Goal: Task Accomplishment & Management: Contribute content

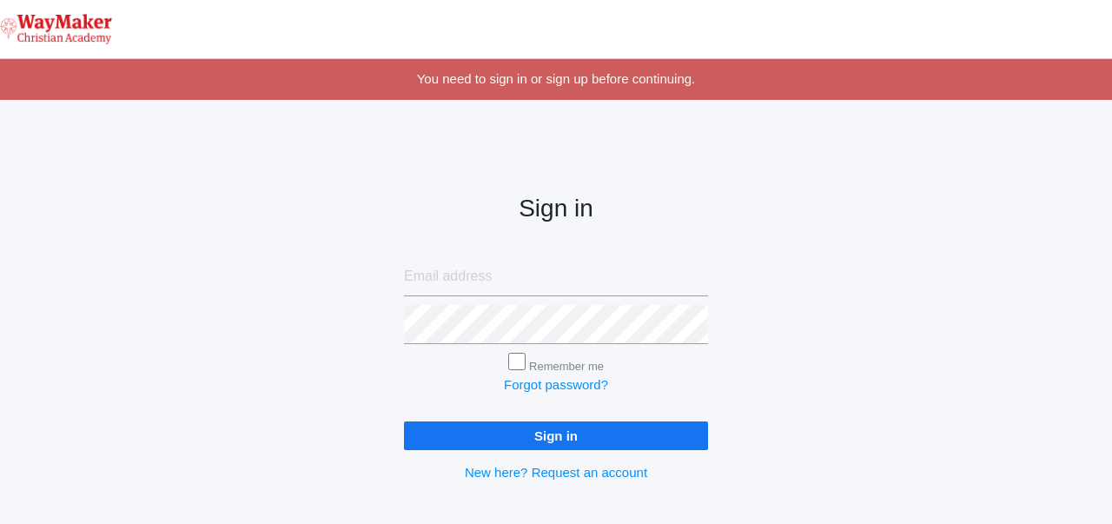
click at [443, 286] on input "email" at bounding box center [556, 276] width 304 height 39
click at [454, 279] on input "email" at bounding box center [556, 276] width 304 height 39
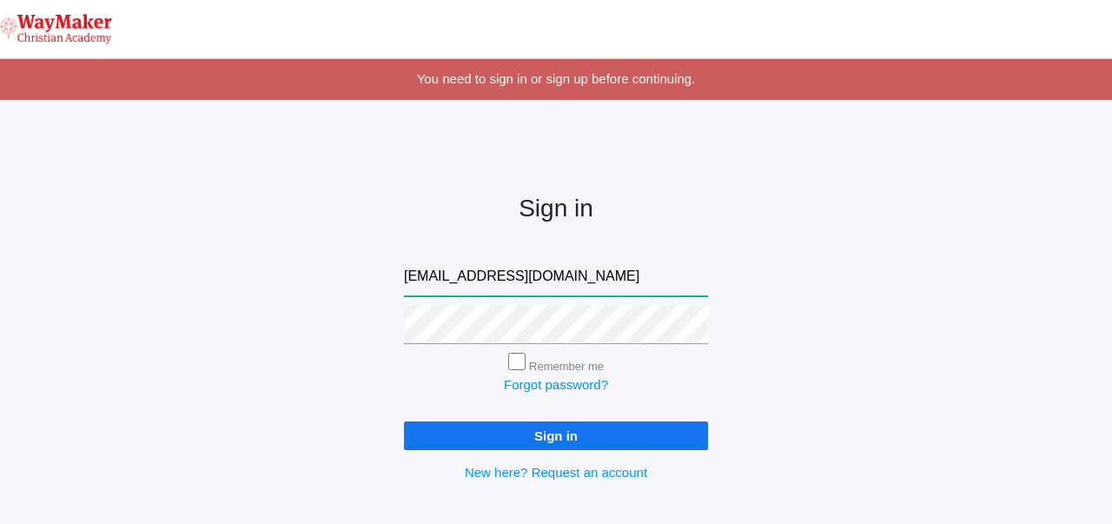
type input "jbennett@waymakerchristian.com"
click at [404, 421] on input "Sign in" at bounding box center [556, 435] width 304 height 29
click at [511, 361] on input "Remember me" at bounding box center [516, 361] width 17 height 17
checkbox input "true"
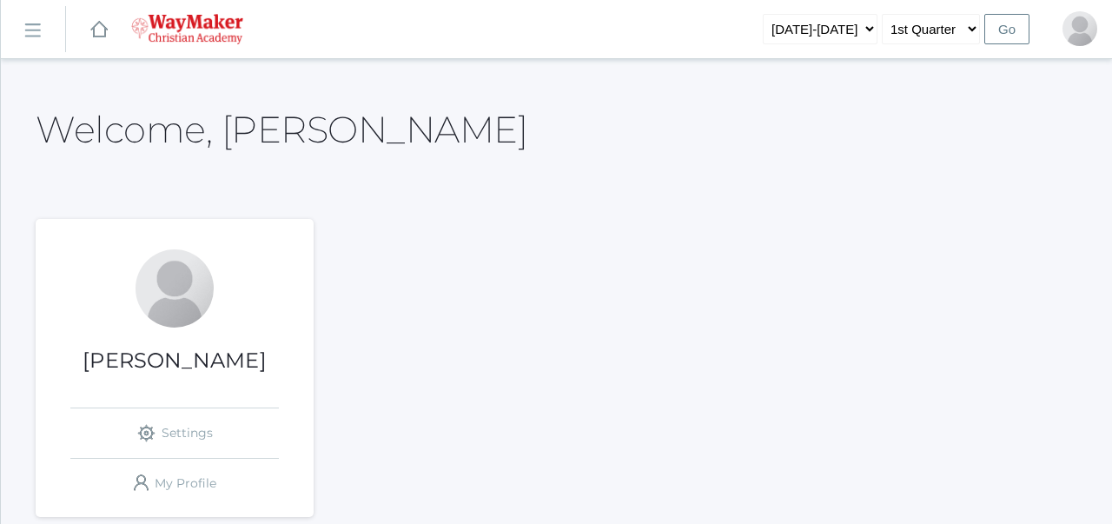
click at [394, 177] on div "Welcome, Josh Josh Bennett icons/ui/navigation/settings Created with Sketch. Se…" at bounding box center [557, 310] width 1042 height 458
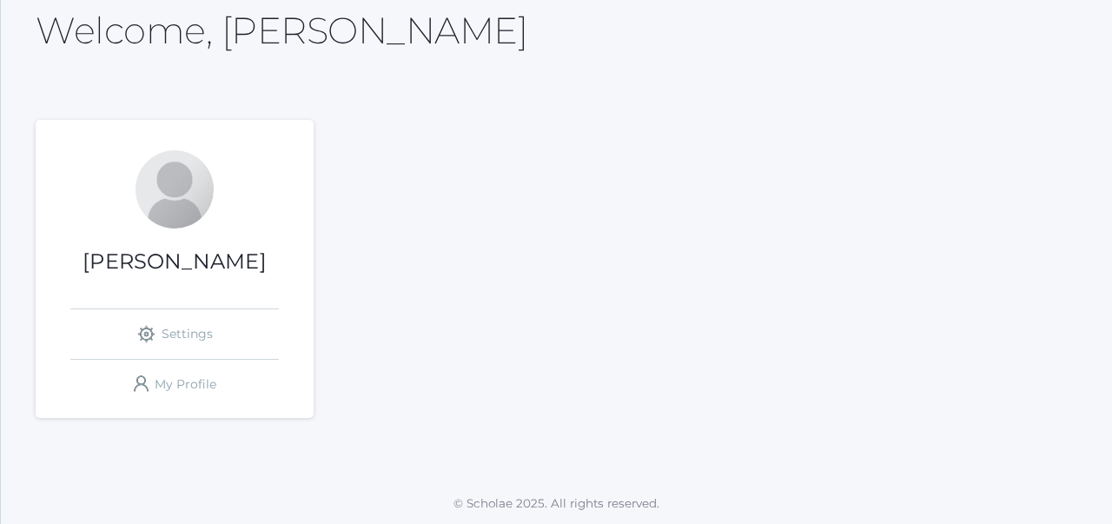
click at [175, 255] on h1 "Josh Bennett" at bounding box center [175, 261] width 278 height 23
click at [170, 161] on div at bounding box center [175, 189] width 78 height 78
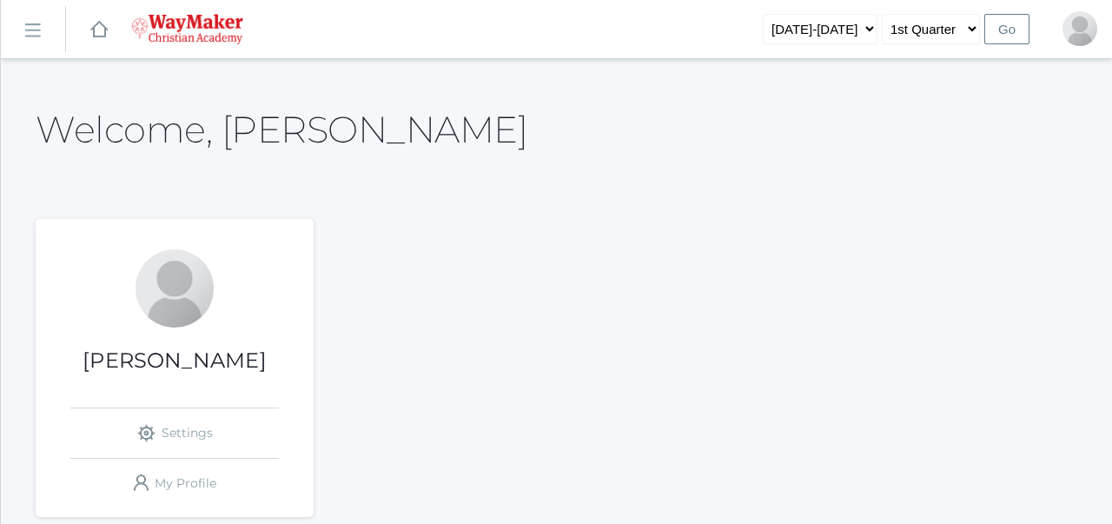
click at [27, 27] on rect at bounding box center [32, 31] width 28 height 28
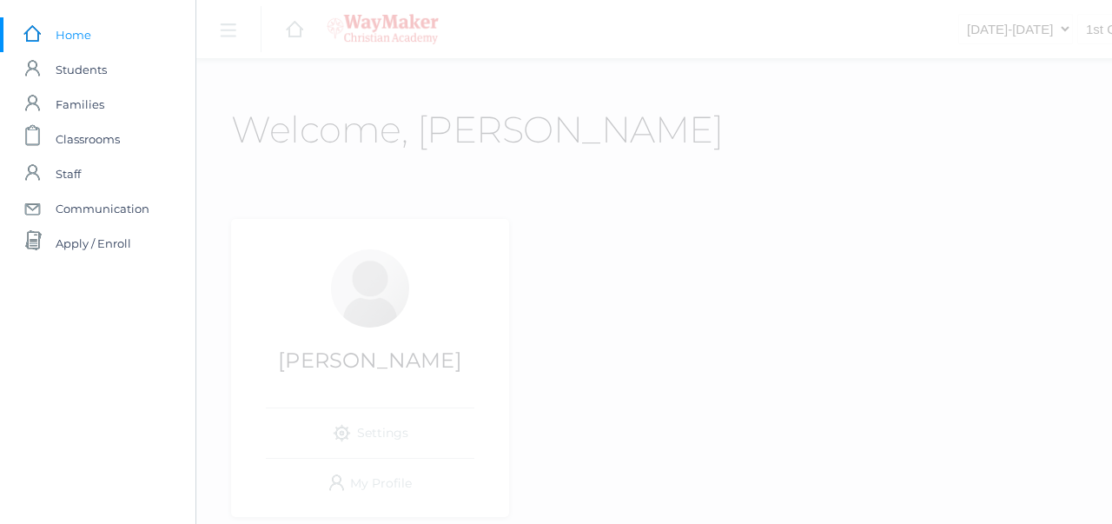
click at [601, 116] on div "icons/ui/navigation/hamburger Created with Sketch. icons/ui/navigation/home Cre…" at bounding box center [751, 311] width 1112 height 623
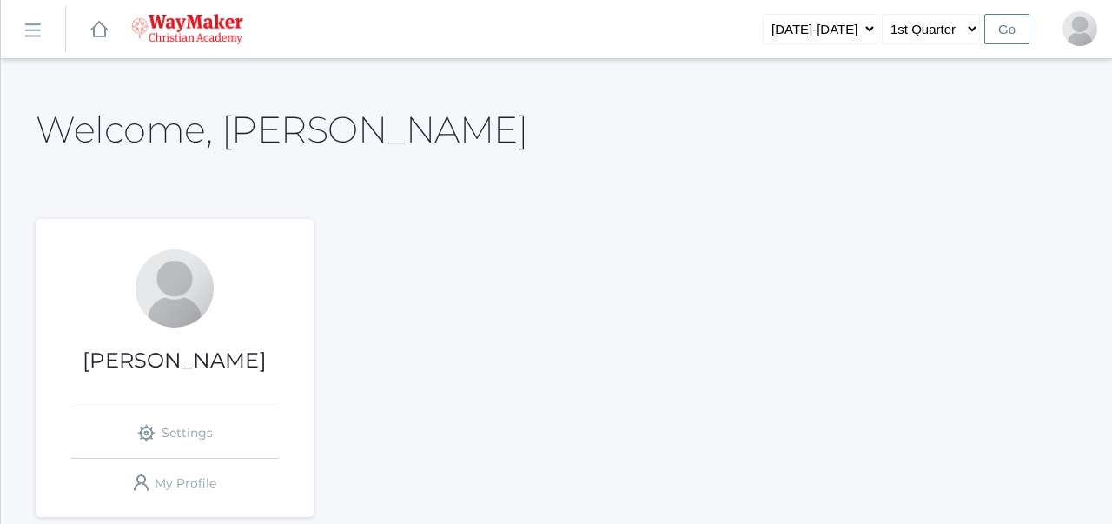
click at [40, 38] on link "icons/ui/navigation/hamburger Created with Sketch." at bounding box center [33, 29] width 64 height 47
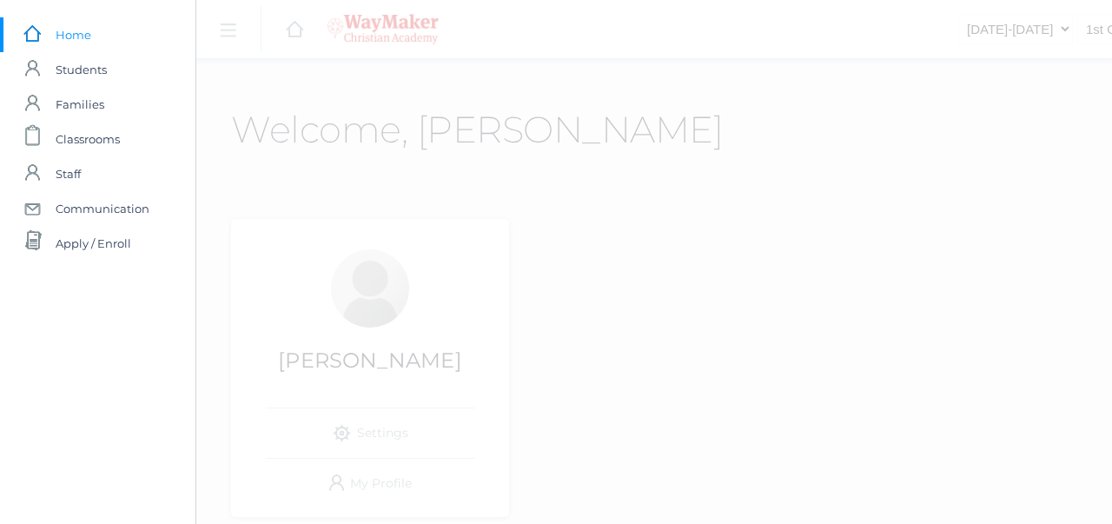
click at [531, 148] on div "icons/ui/navigation/hamburger Created with Sketch. icons/ui/navigation/home Cre…" at bounding box center [751, 311] width 1112 height 623
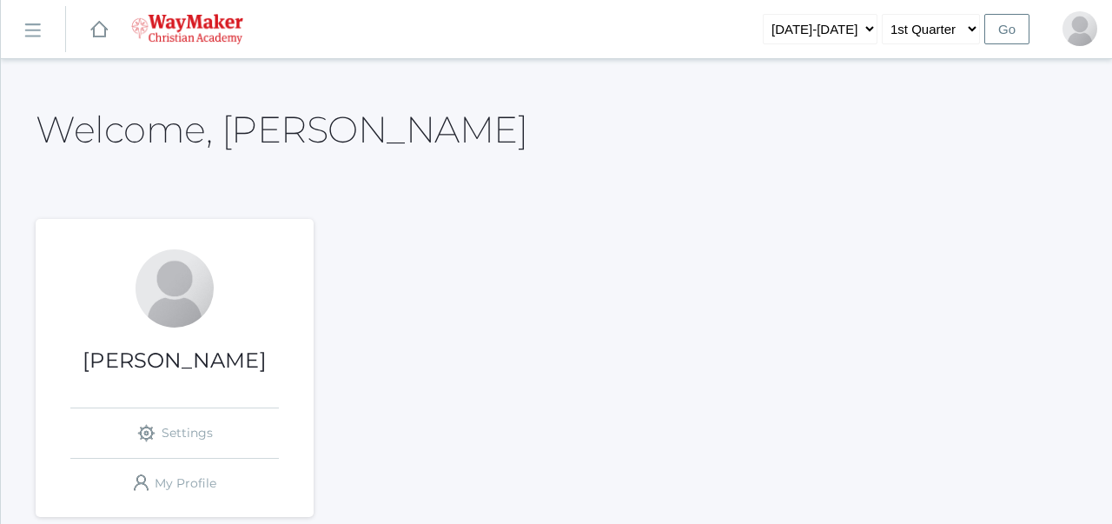
click at [36, 36] on rect at bounding box center [32, 31] width 28 height 28
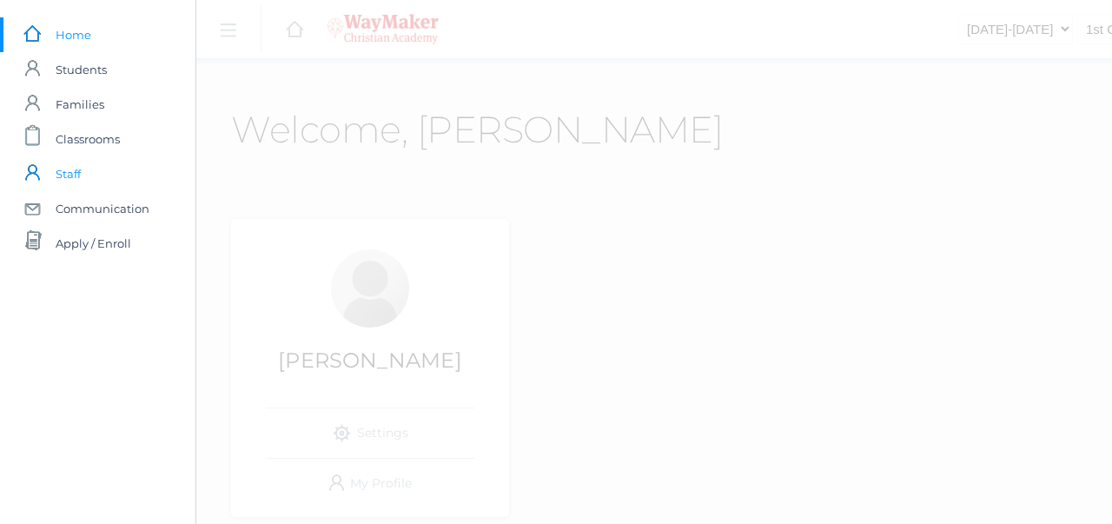
click at [59, 167] on span "Staff" at bounding box center [68, 173] width 25 height 35
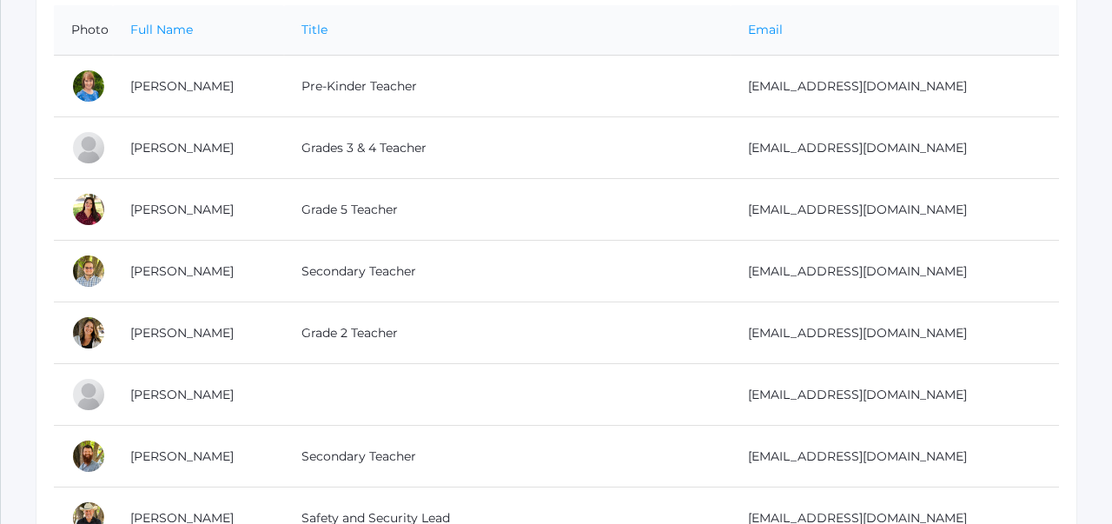
scroll to position [335, 0]
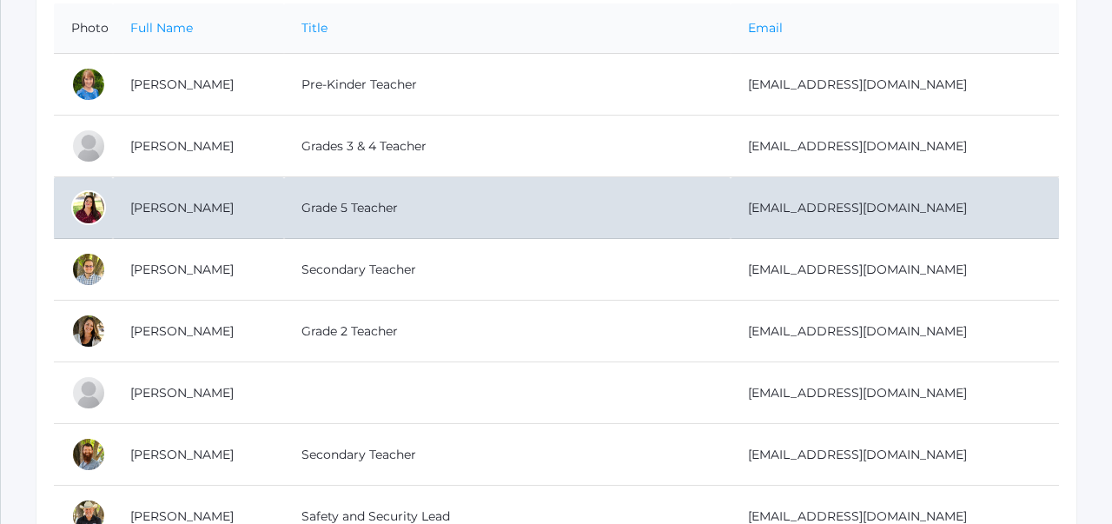
click at [199, 203] on td "Benzinger, Elizabeth" at bounding box center [198, 208] width 171 height 62
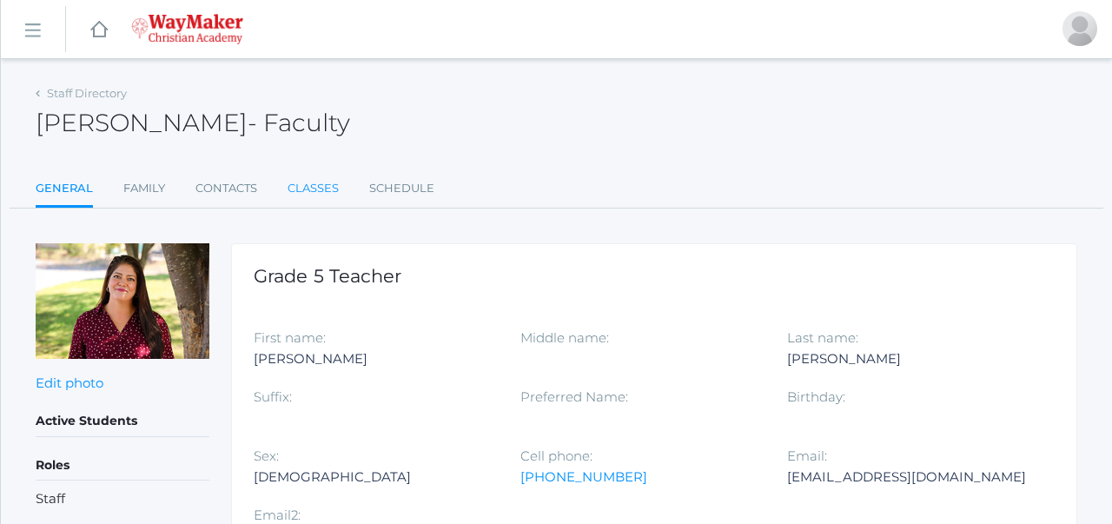
click at [327, 190] on link "Classes" at bounding box center [313, 188] width 51 height 35
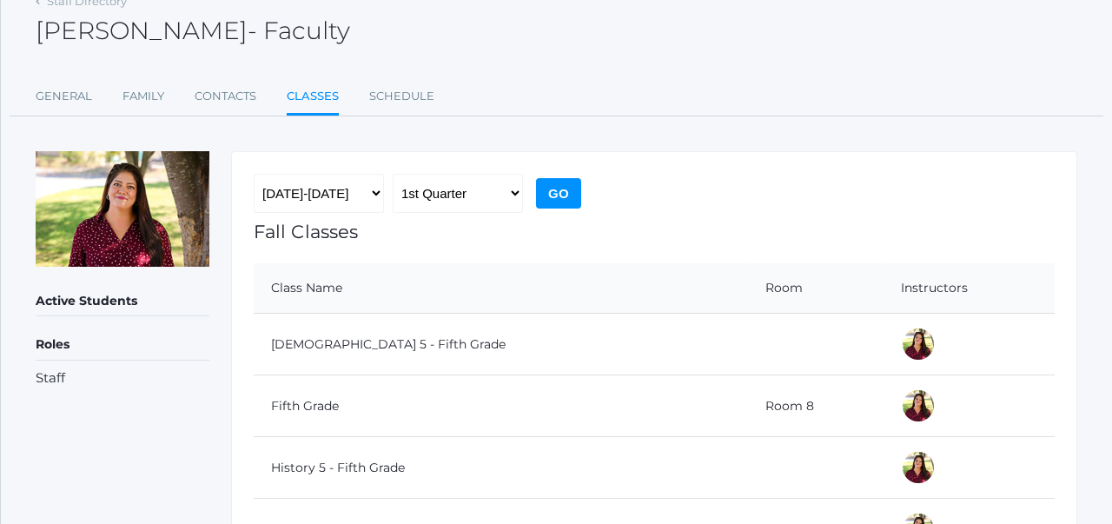
scroll to position [66, 0]
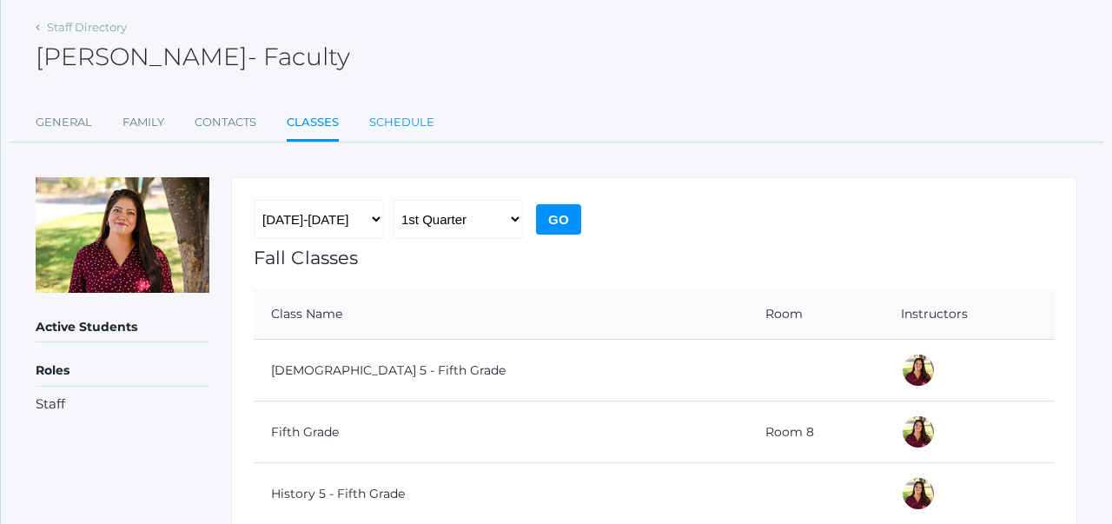
click at [407, 113] on link "Schedule" at bounding box center [401, 122] width 65 height 35
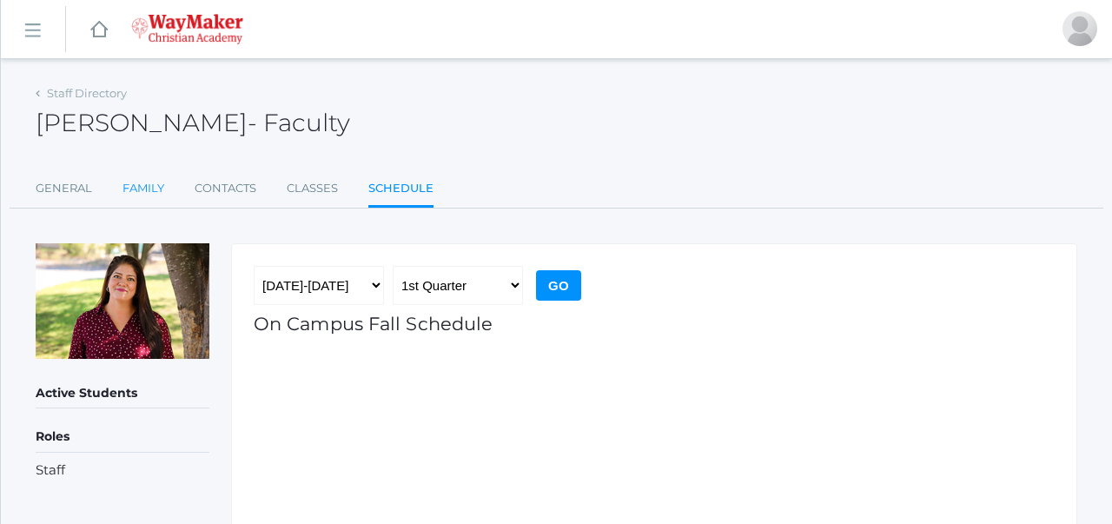
click at [161, 195] on link "Family" at bounding box center [144, 188] width 42 height 35
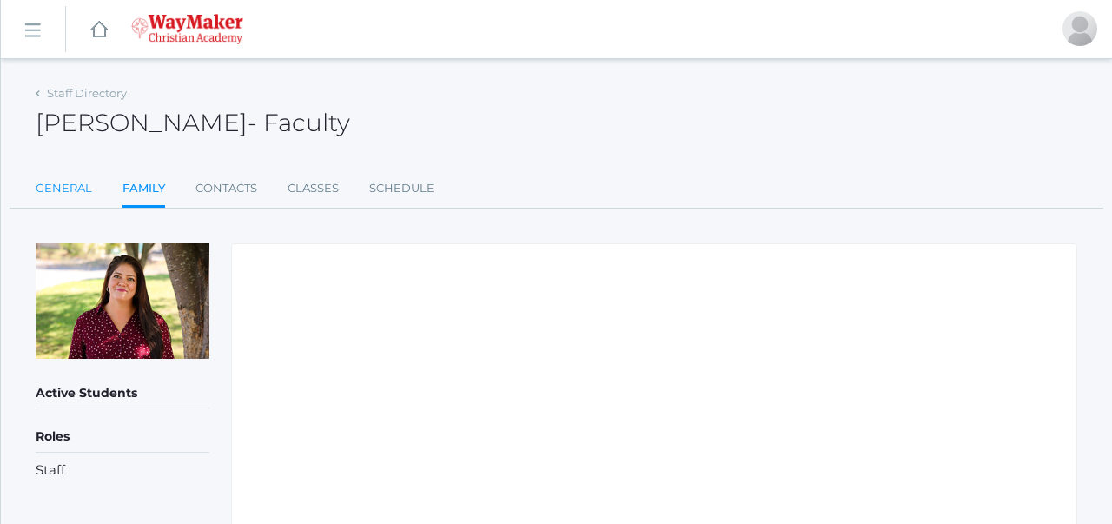
click at [62, 172] on link "General" at bounding box center [64, 188] width 56 height 35
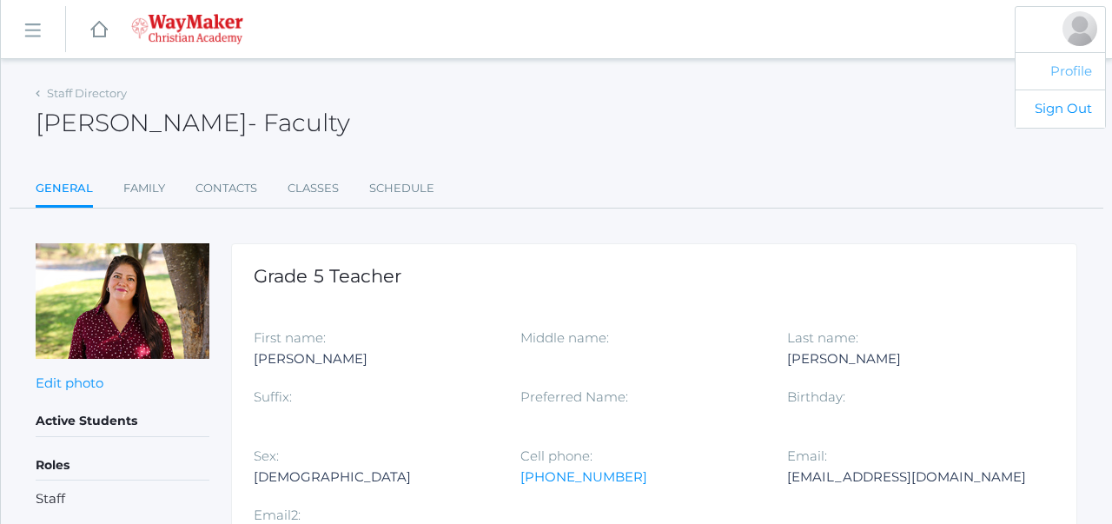
click at [1071, 67] on link "Profile" at bounding box center [1060, 71] width 89 height 38
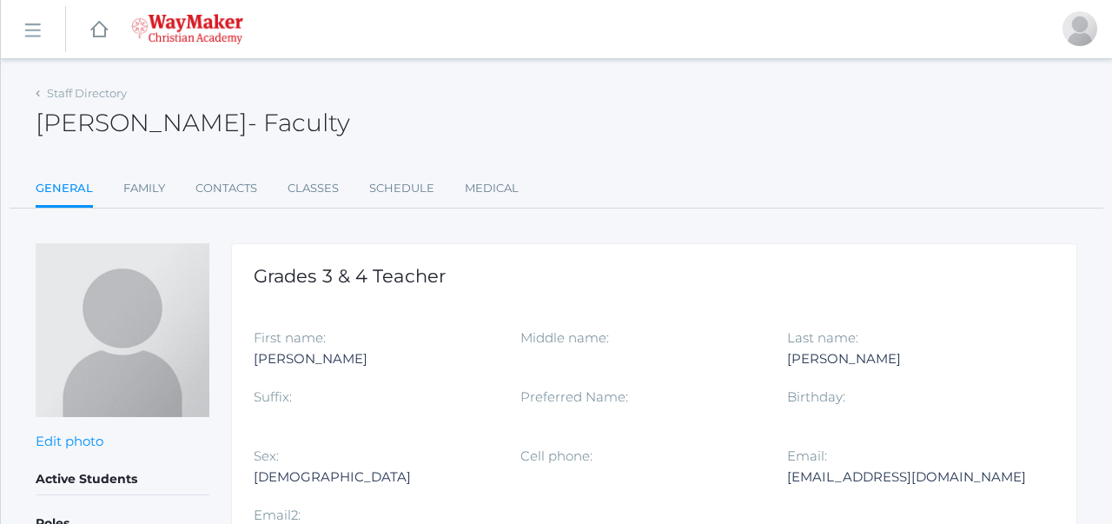
scroll to position [160, 0]
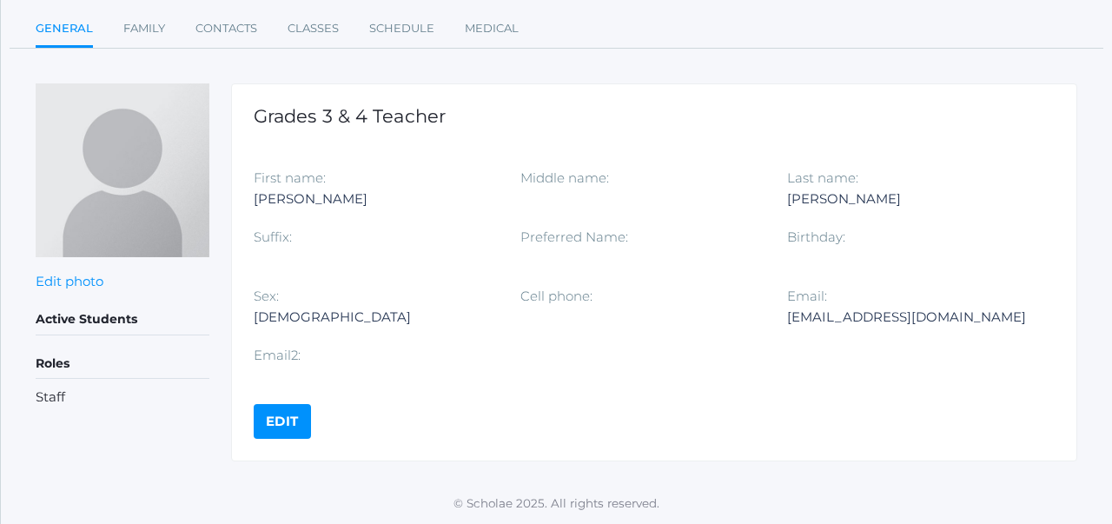
click at [288, 421] on link "Edit" at bounding box center [282, 421] width 57 height 35
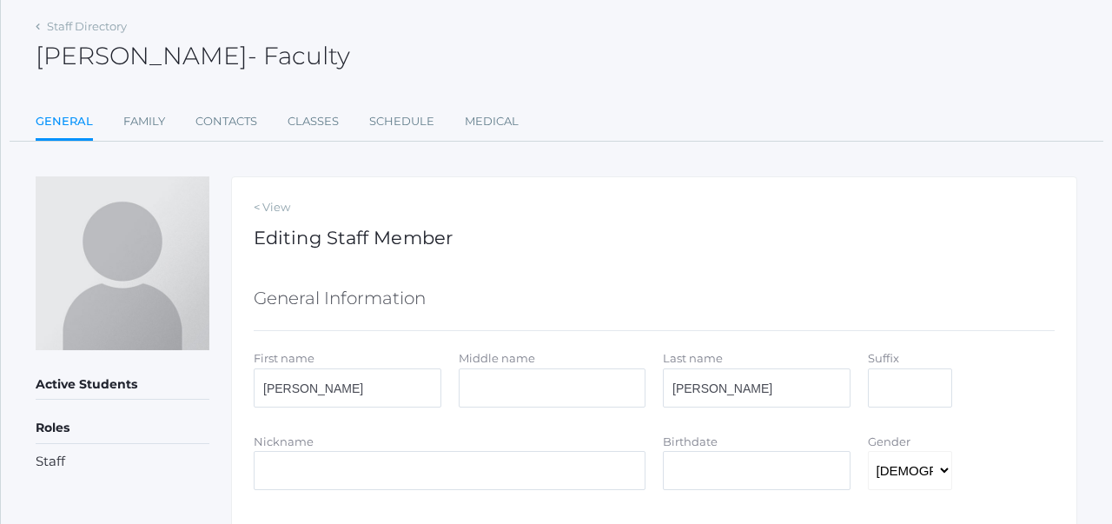
scroll to position [68, 0]
click at [582, 382] on input "Middle name" at bounding box center [553, 387] width 188 height 39
type input "R"
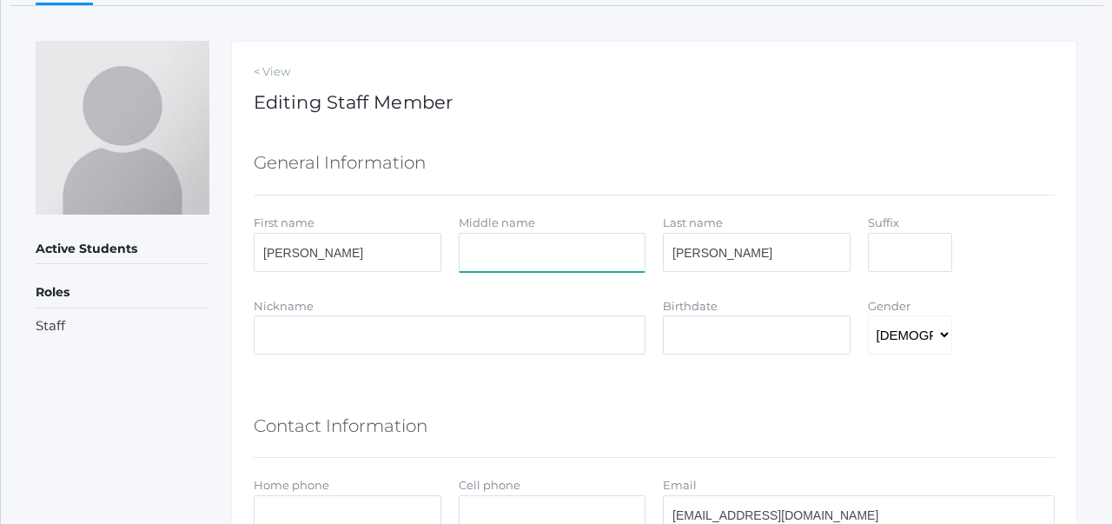
scroll to position [204, 0]
click at [783, 338] on input "Birthdate" at bounding box center [757, 333] width 188 height 39
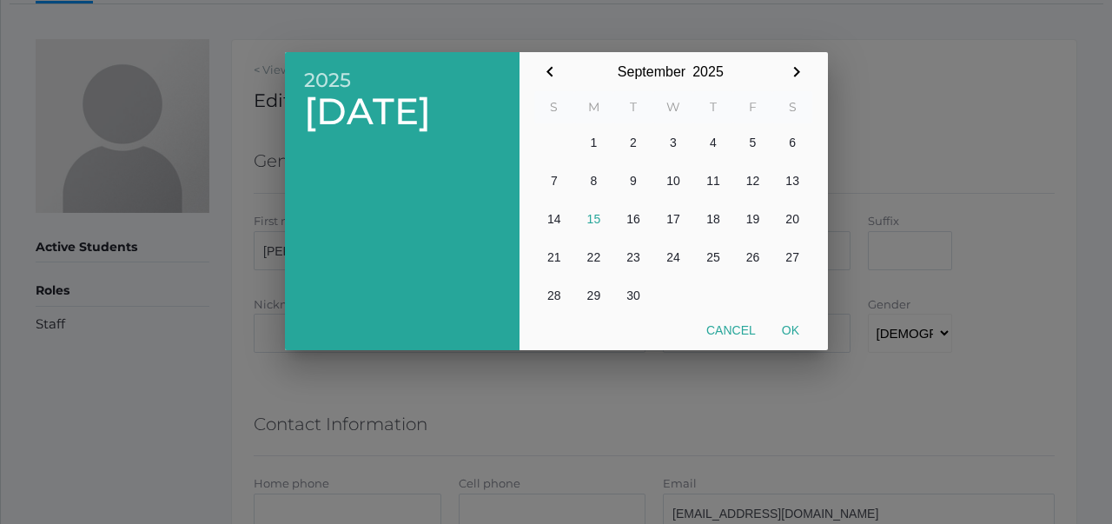
click at [858, 321] on div at bounding box center [556, 196] width 1112 height 655
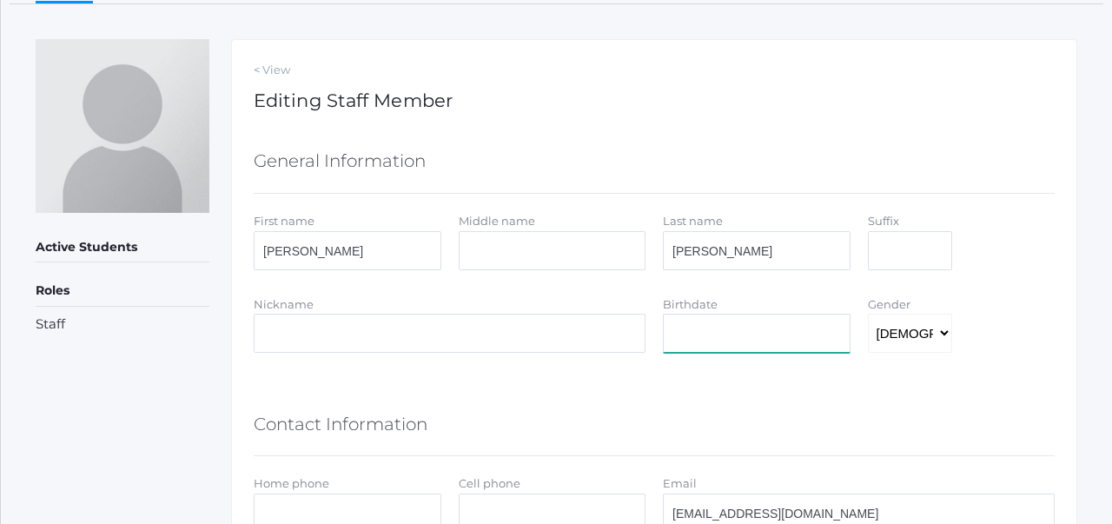
click at [721, 332] on input "Birthdate" at bounding box center [757, 333] width 188 height 39
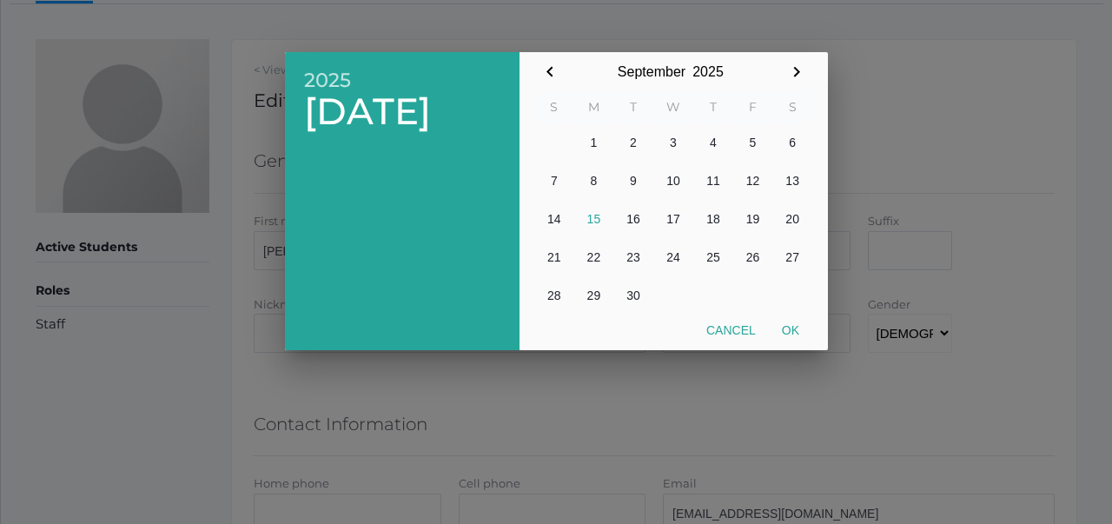
click at [406, 109] on span "Mon, Sep 15" at bounding box center [402, 111] width 196 height 41
click at [553, 70] on icon "button" at bounding box center [550, 72] width 21 height 21
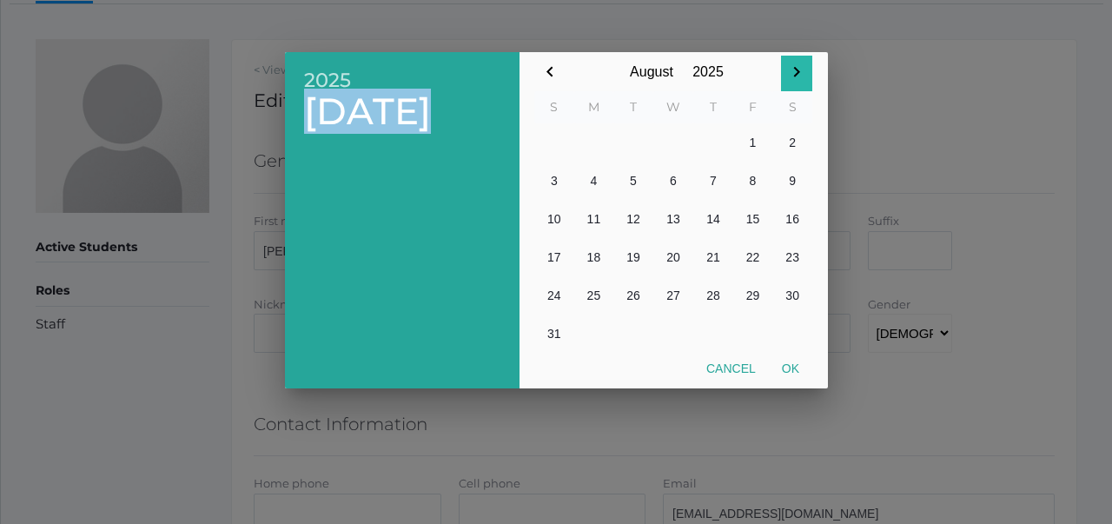
click at [796, 70] on icon "button" at bounding box center [797, 72] width 6 height 10
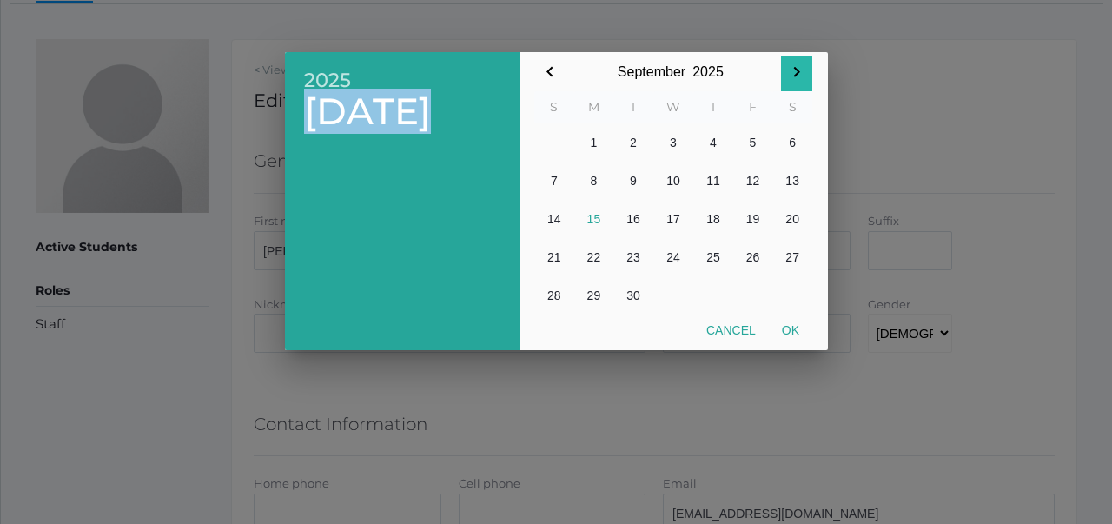
click at [796, 70] on icon "button" at bounding box center [797, 72] width 6 height 10
click at [798, 182] on button "11" at bounding box center [792, 181] width 40 height 38
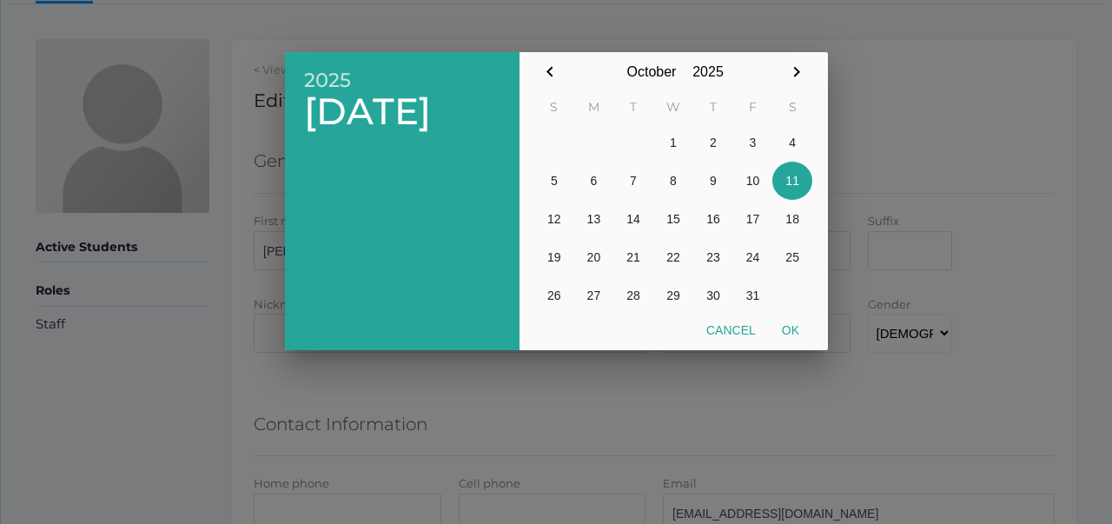
click at [719, 69] on input "2025" at bounding box center [707, 71] width 43 height 39
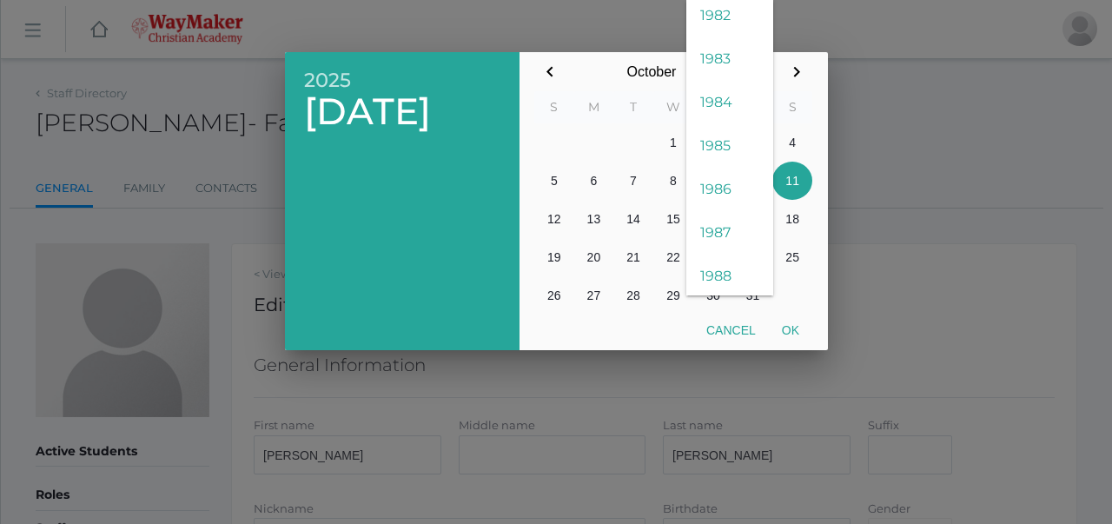
scroll to position [2571, 0]
click at [722, 137] on span "1987" at bounding box center [729, 144] width 87 height 43
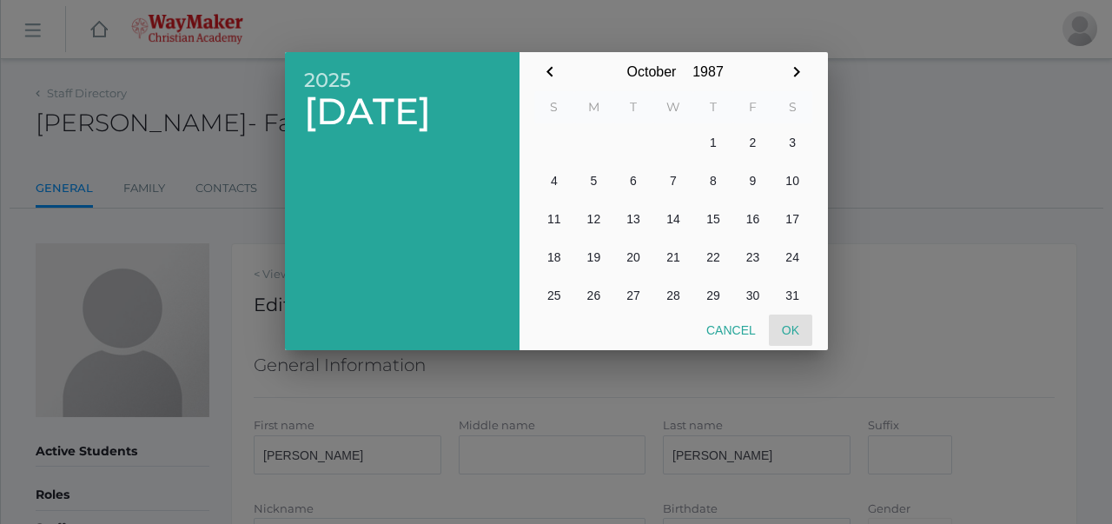
click at [789, 321] on button "Ok" at bounding box center [790, 330] width 43 height 31
type input "2025-10-11"
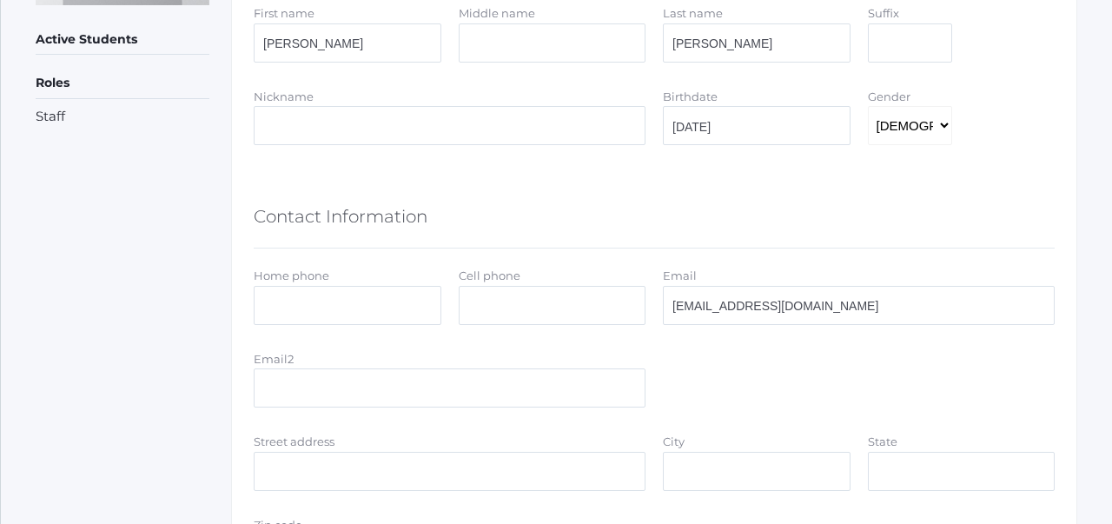
scroll to position [421, 0]
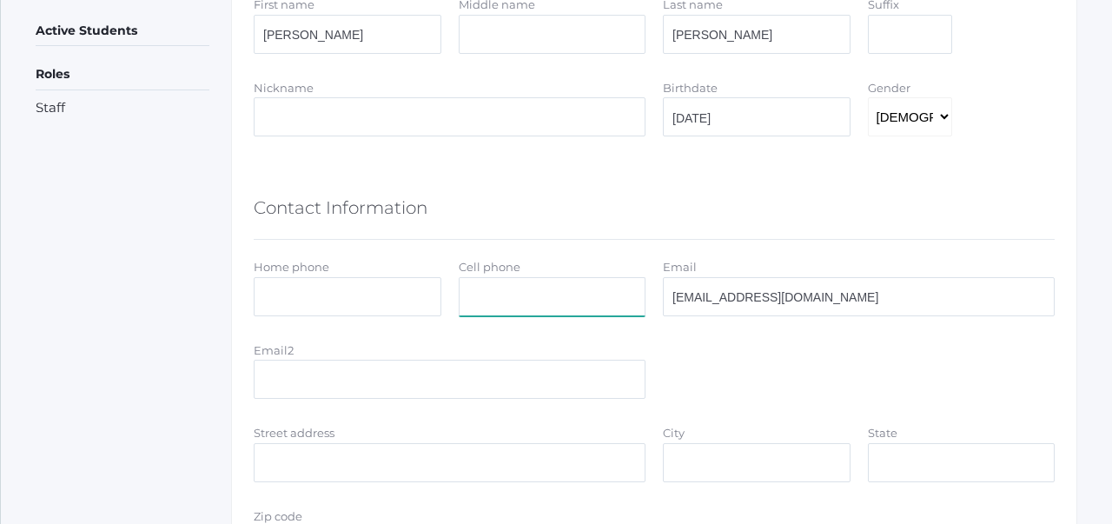
click at [490, 293] on input "Cell phone" at bounding box center [553, 296] width 188 height 39
type input "7728346888"
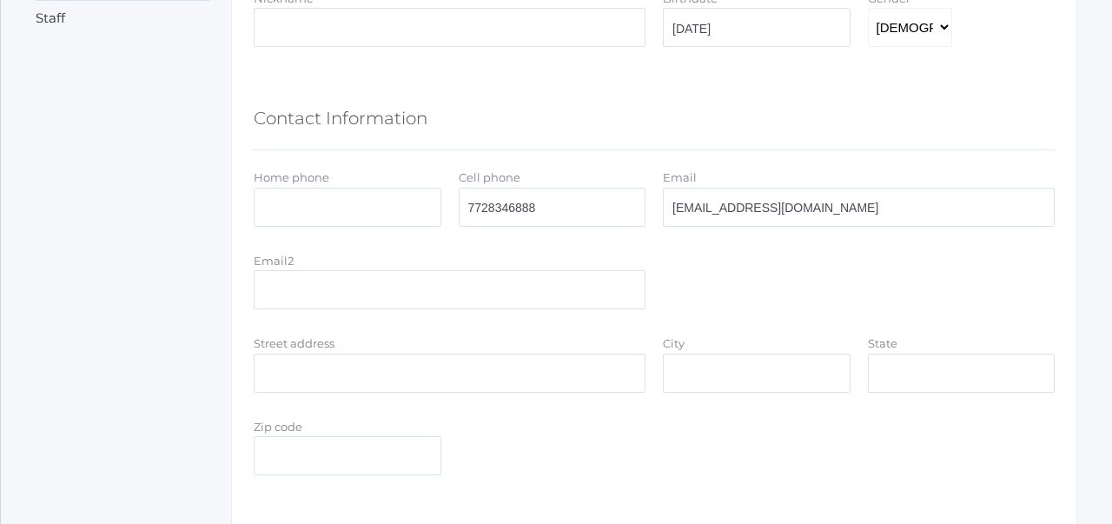
scroll to position [512, 0]
click at [527, 273] on input "Email2" at bounding box center [450, 287] width 392 height 39
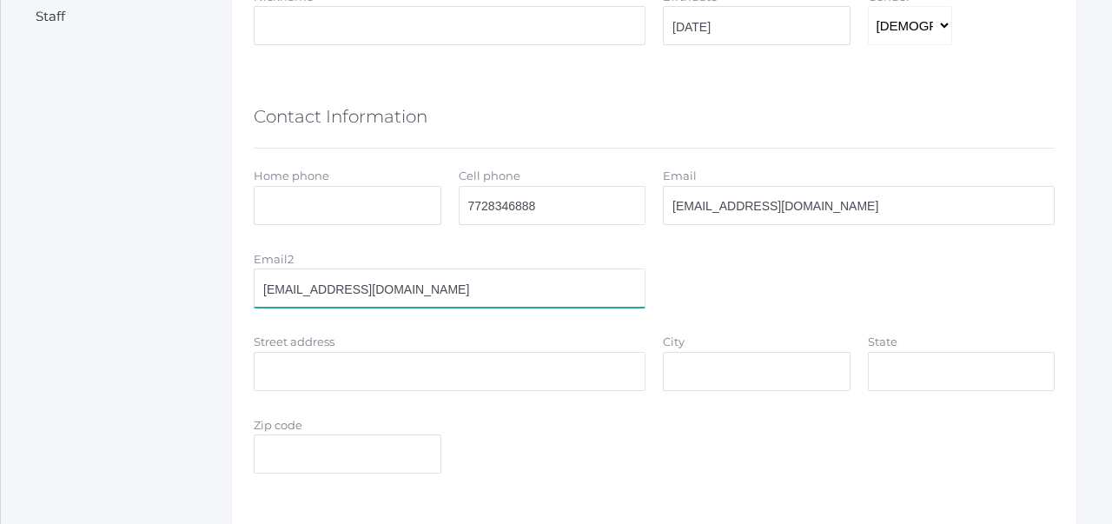
type input "bennettjr358@gmail.com"
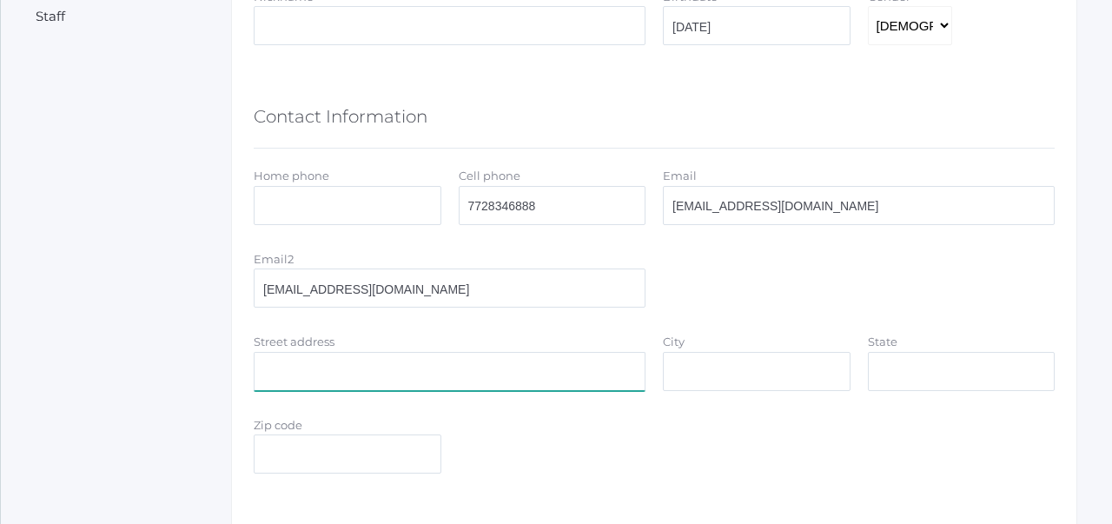
click at [315, 361] on input "Street address" at bounding box center [450, 371] width 392 height 39
type input "3825 N Ramsey Rd"
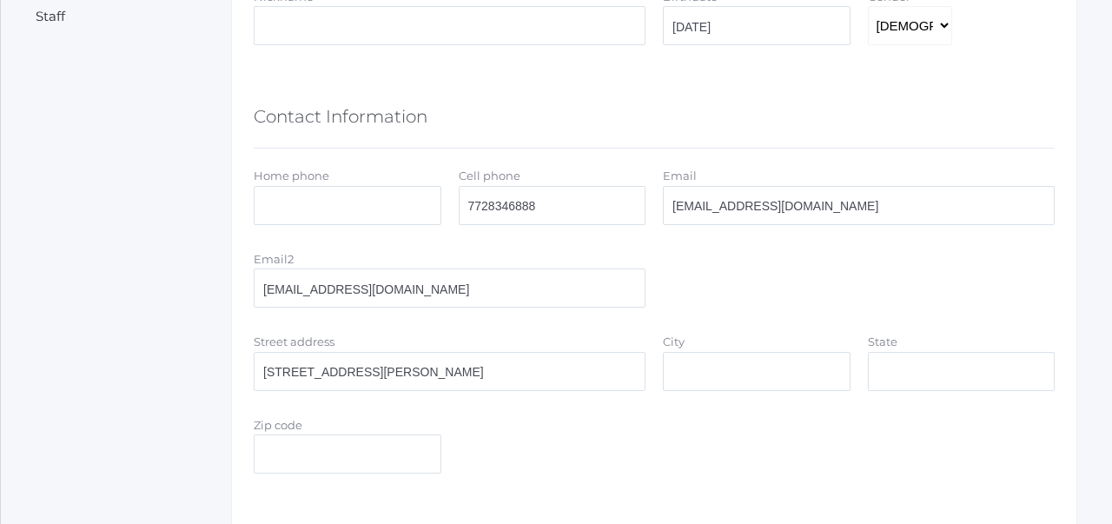
type input "Joshua"
type input "7728346888"
type input "bennettjr358@gmail.com"
type input "Coeur D Alene"
type input "ID"
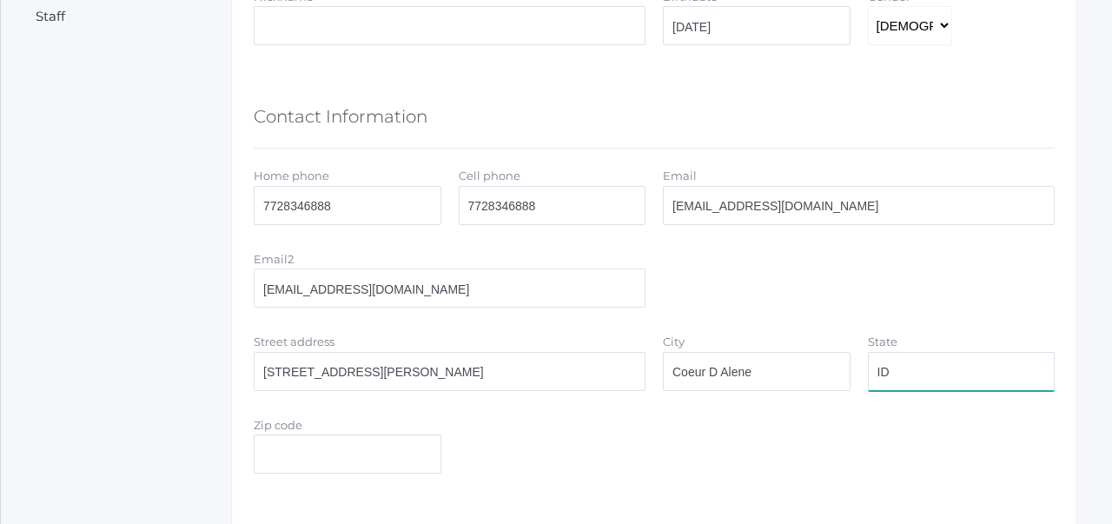
type input "83815"
click at [218, 368] on div "Active Students Roles Staff < View Editing Staff Member General Information Fir…" at bounding box center [557, 528] width 1042 height 1593
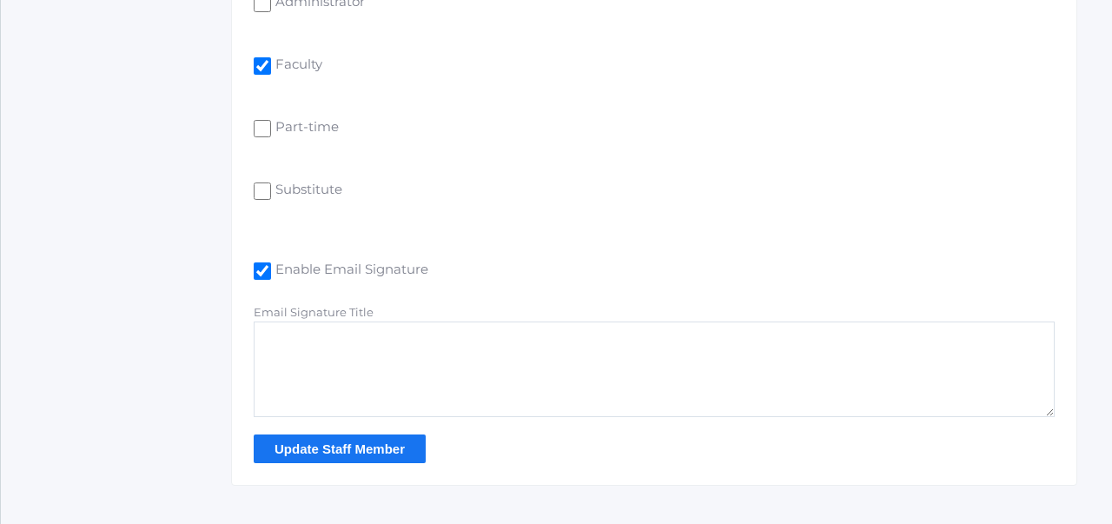
scroll to position [1374, 0]
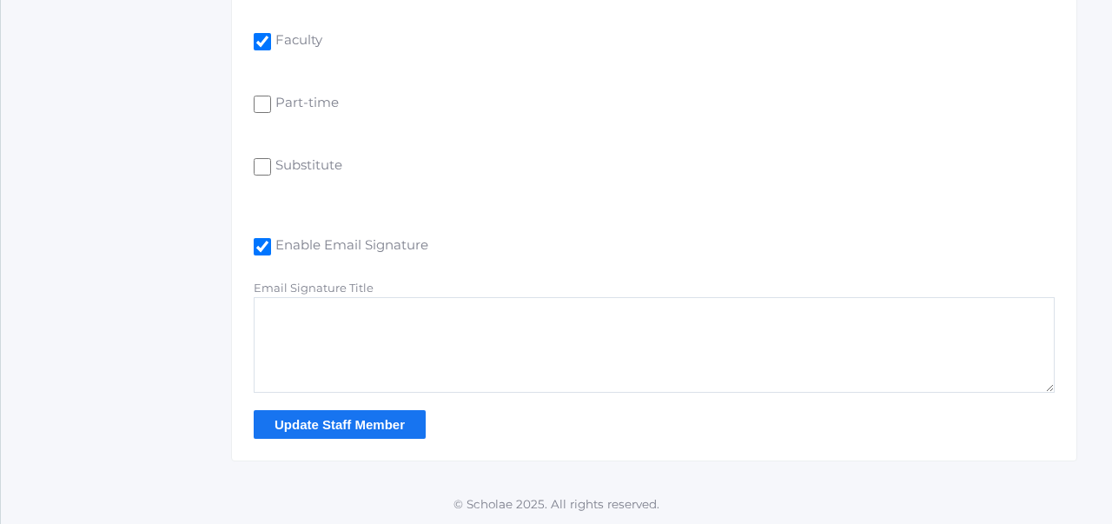
click at [372, 424] on input "Update Staff Member" at bounding box center [340, 424] width 172 height 29
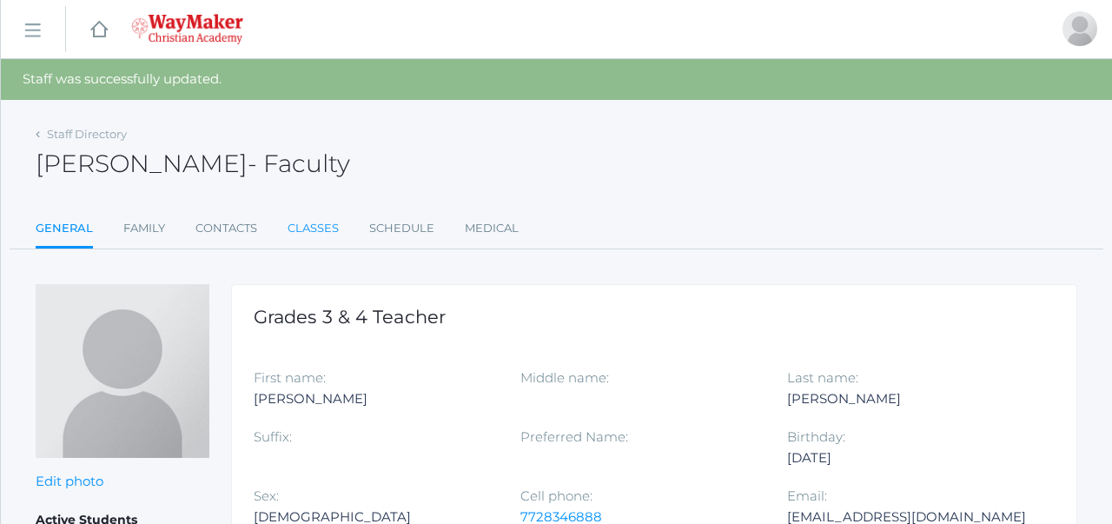
click at [325, 222] on link "Classes" at bounding box center [313, 228] width 51 height 35
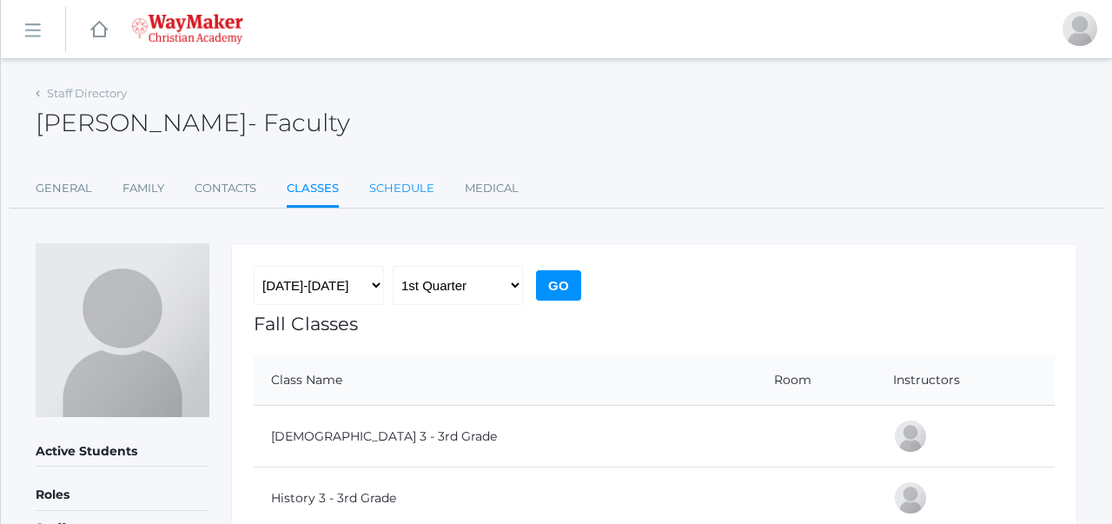
click at [406, 183] on link "Schedule" at bounding box center [401, 188] width 65 height 35
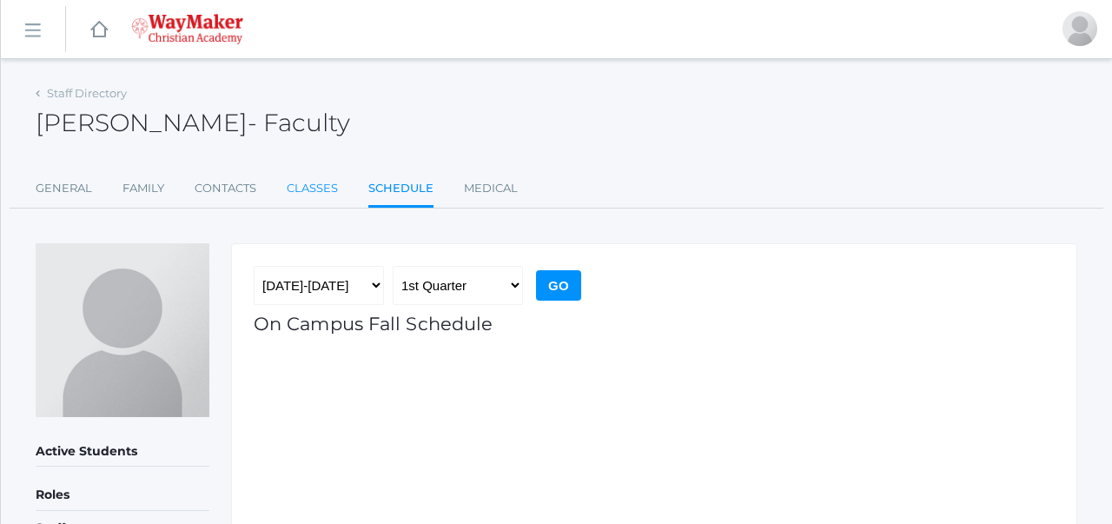
click at [315, 181] on link "Classes" at bounding box center [312, 188] width 51 height 35
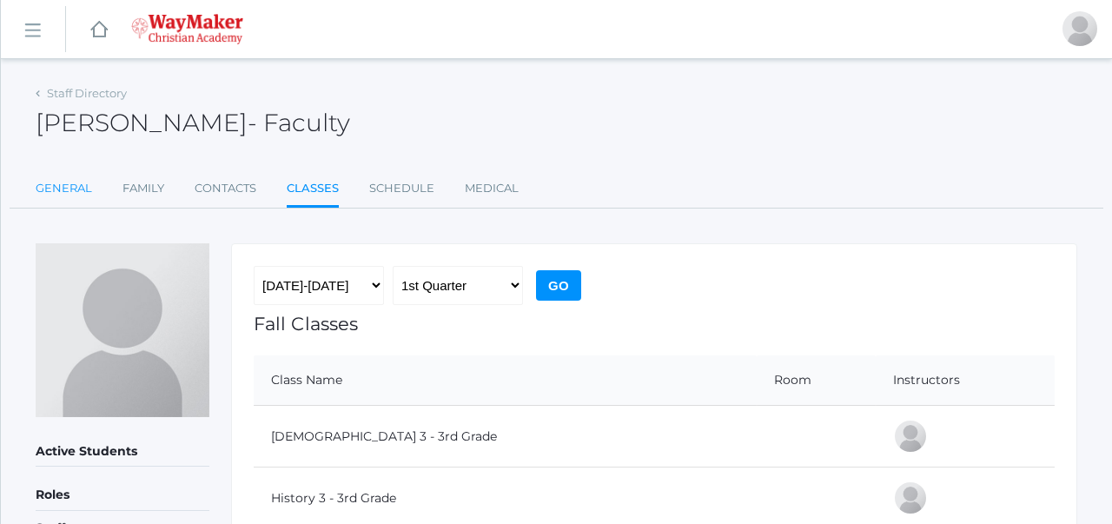
click at [60, 182] on link "General" at bounding box center [64, 188] width 56 height 35
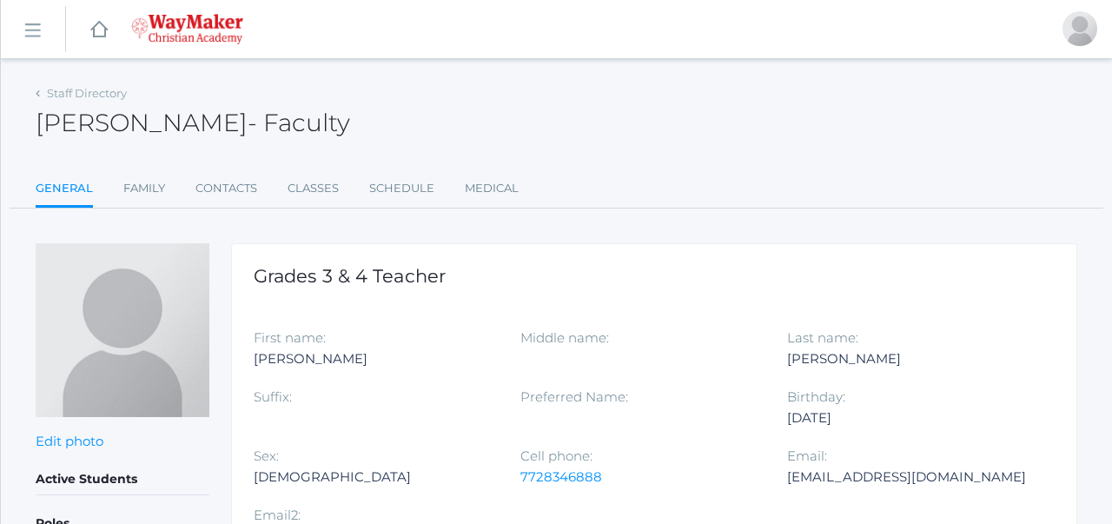
click at [498, 111] on div "Joshua Bennett - Faculty Joshua Bennett Faculty" at bounding box center [557, 113] width 1042 height 64
click at [304, 197] on link "Classes" at bounding box center [313, 188] width 51 height 35
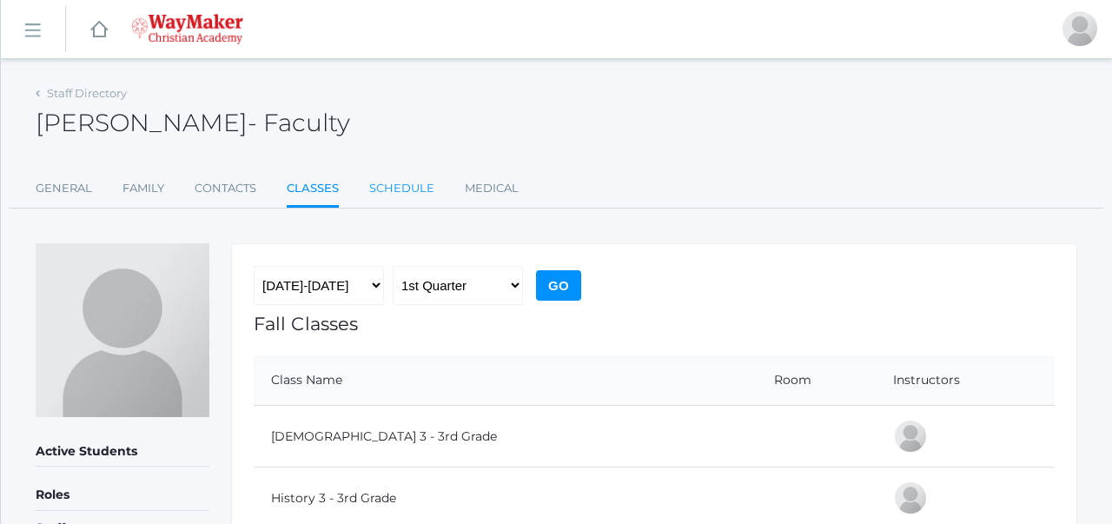
click at [391, 187] on link "Schedule" at bounding box center [401, 188] width 65 height 35
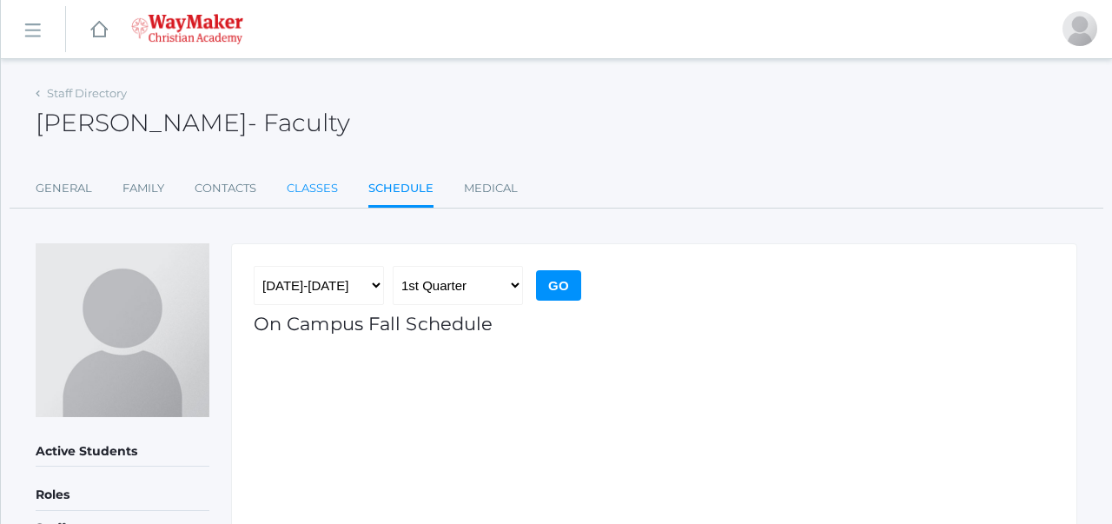
click at [305, 189] on link "Classes" at bounding box center [312, 188] width 51 height 35
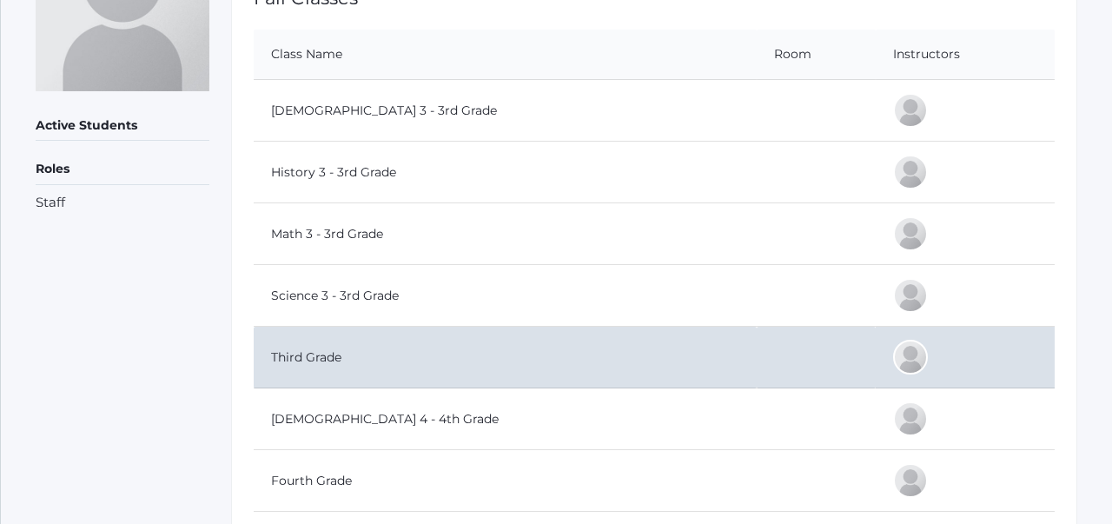
scroll to position [321, 0]
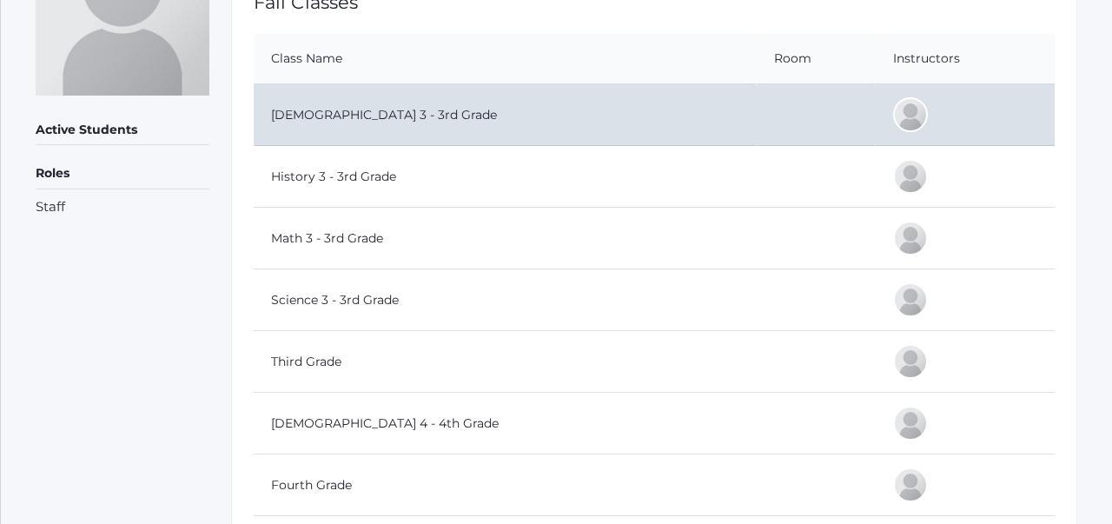
click at [460, 122] on td "Bible 3 - 3rd Grade" at bounding box center [505, 115] width 503 height 62
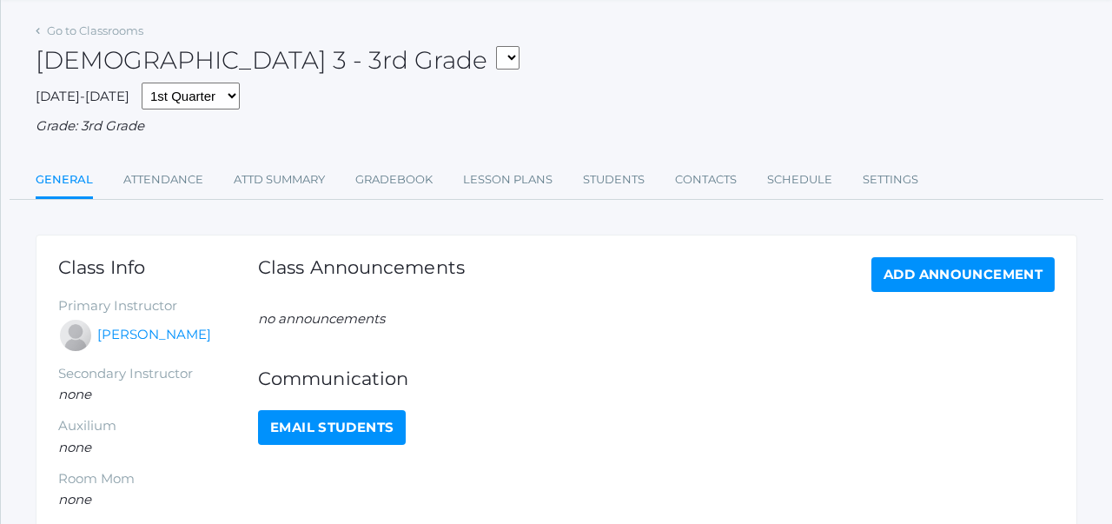
scroll to position [56, 0]
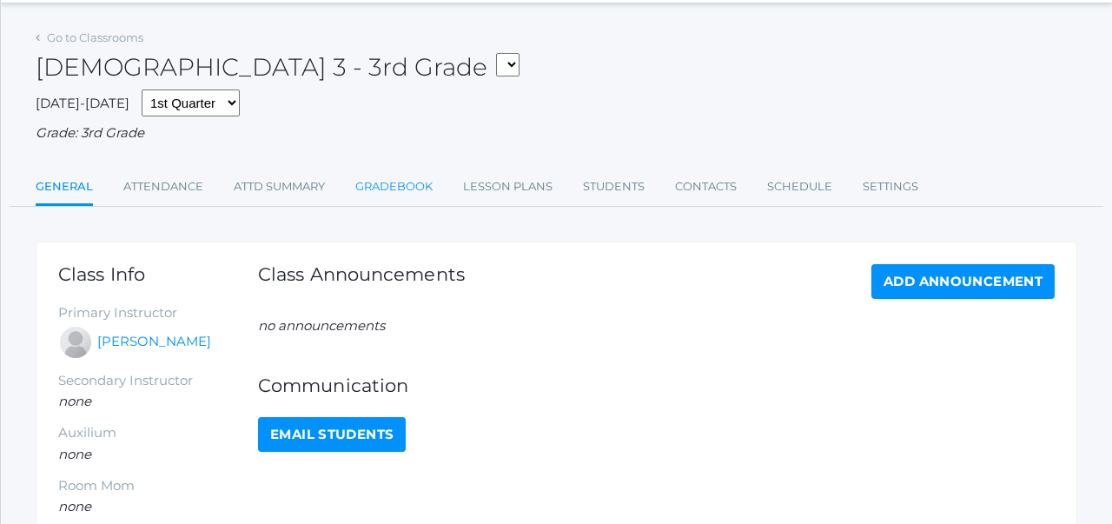
click at [398, 189] on link "Gradebook" at bounding box center [393, 186] width 77 height 35
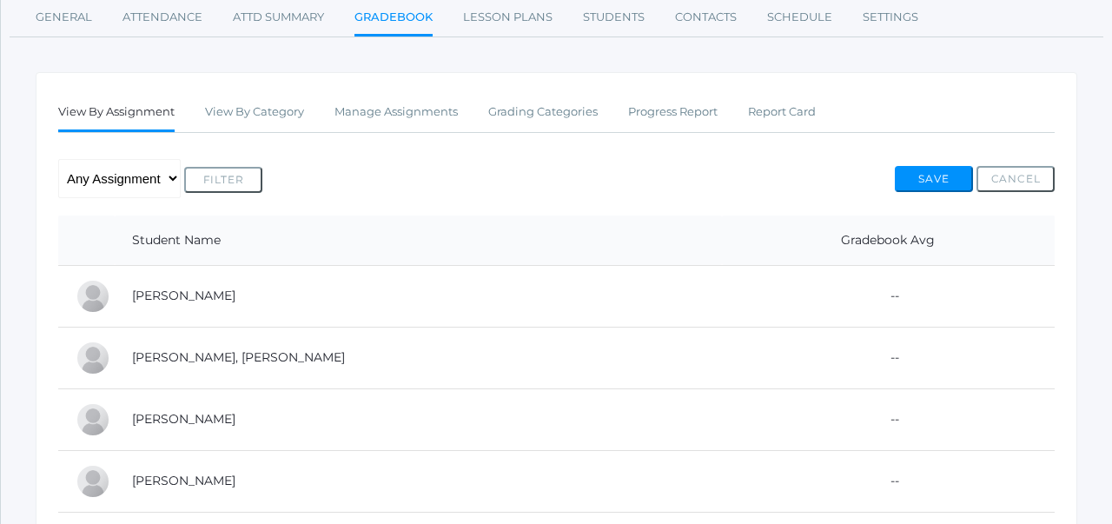
scroll to position [224, 0]
click at [251, 116] on link "View By Category" at bounding box center [254, 113] width 99 height 35
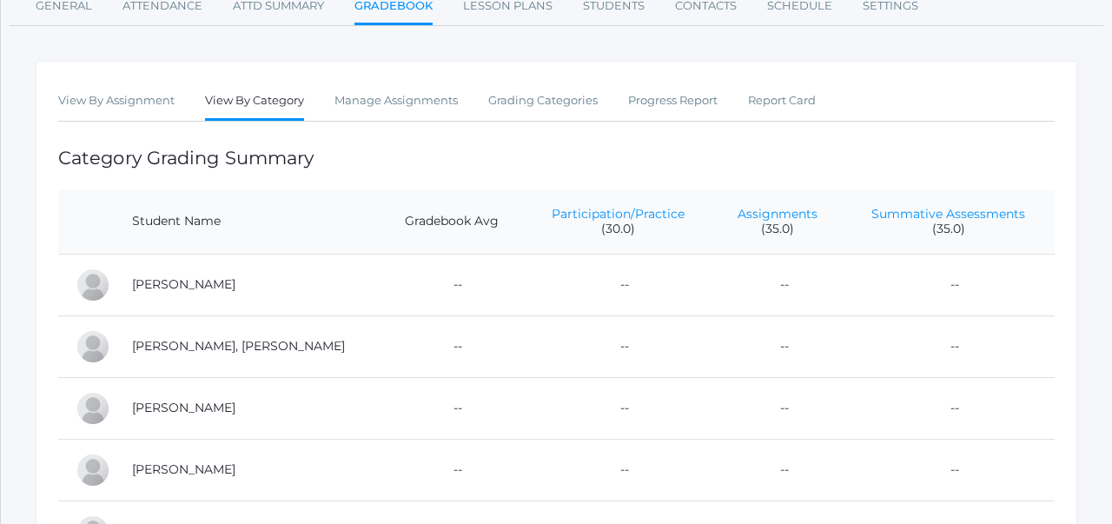
scroll to position [238, 0]
click at [713, 252] on td "--" at bounding box center [777, 283] width 129 height 62
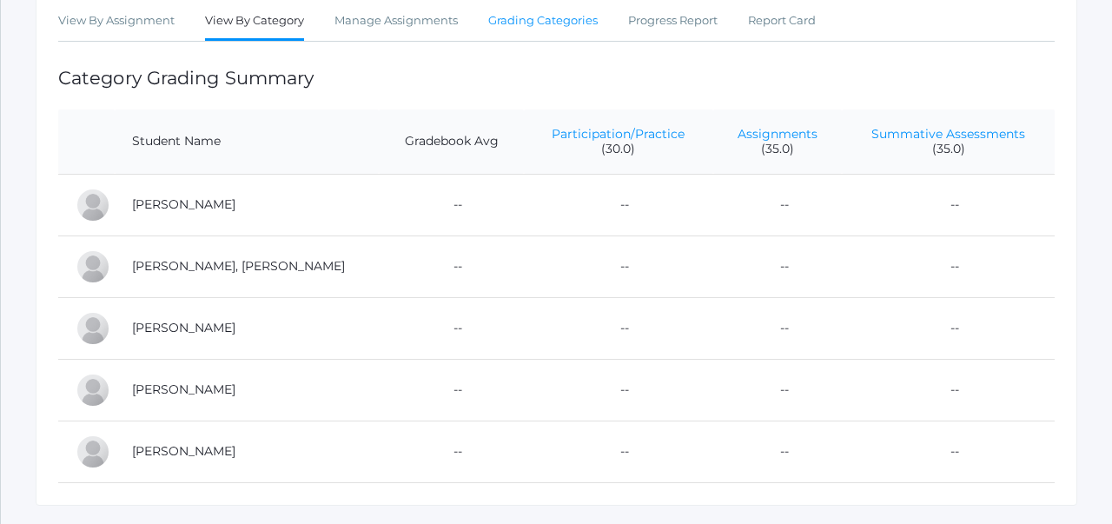
scroll to position [361, 0]
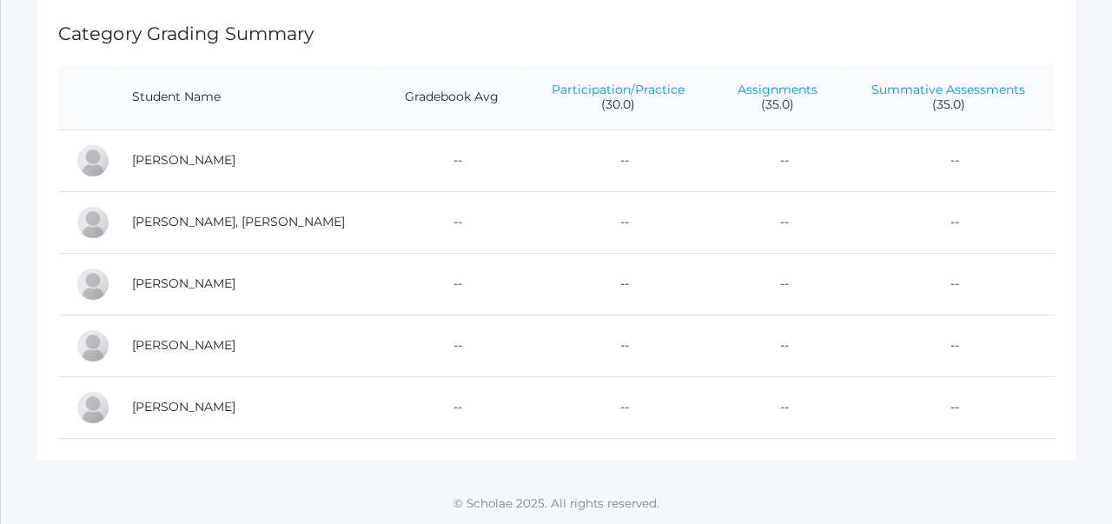
click at [588, 171] on td "--" at bounding box center [618, 160] width 189 height 62
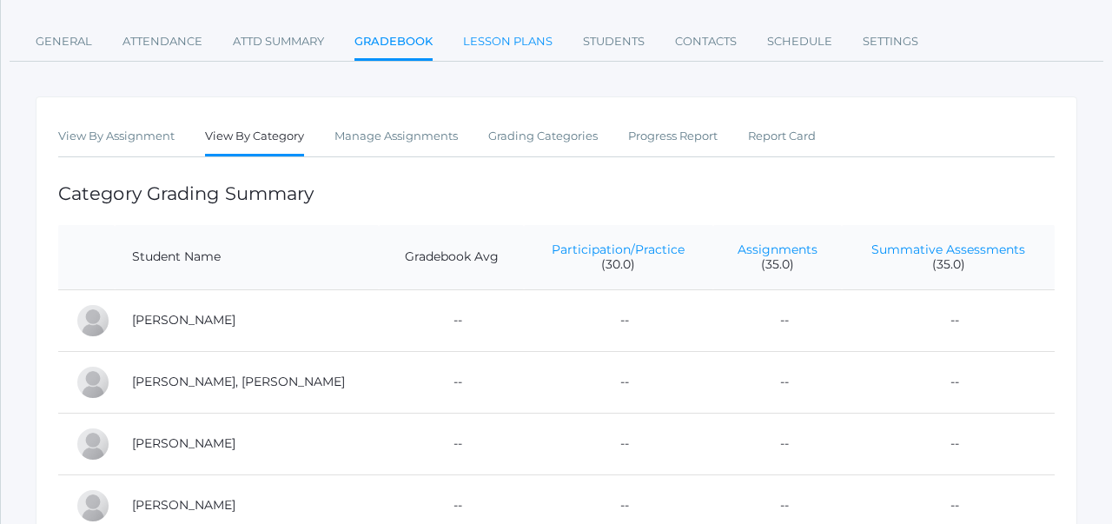
scroll to position [204, 0]
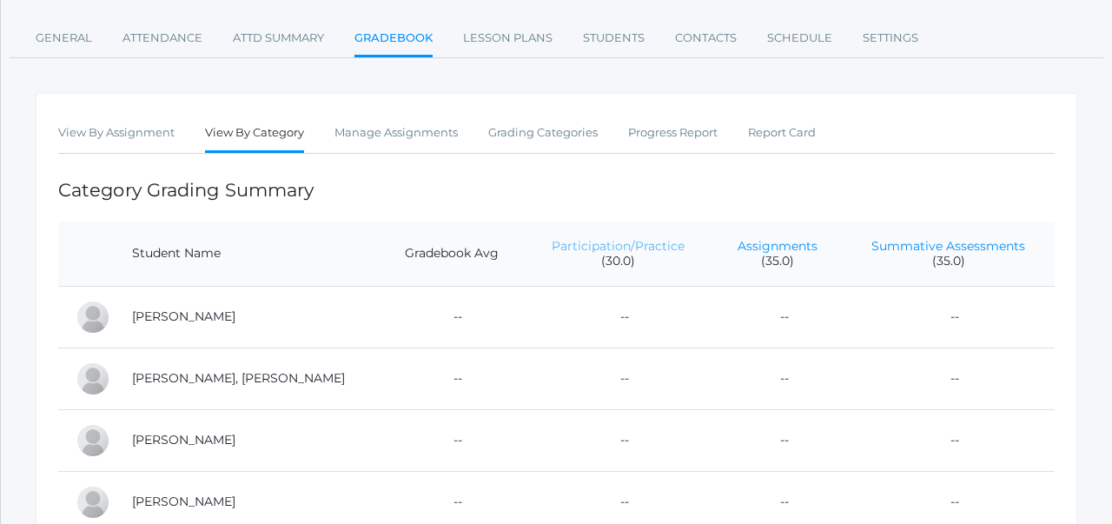
click at [598, 245] on link "Participation/Practice" at bounding box center [618, 246] width 133 height 16
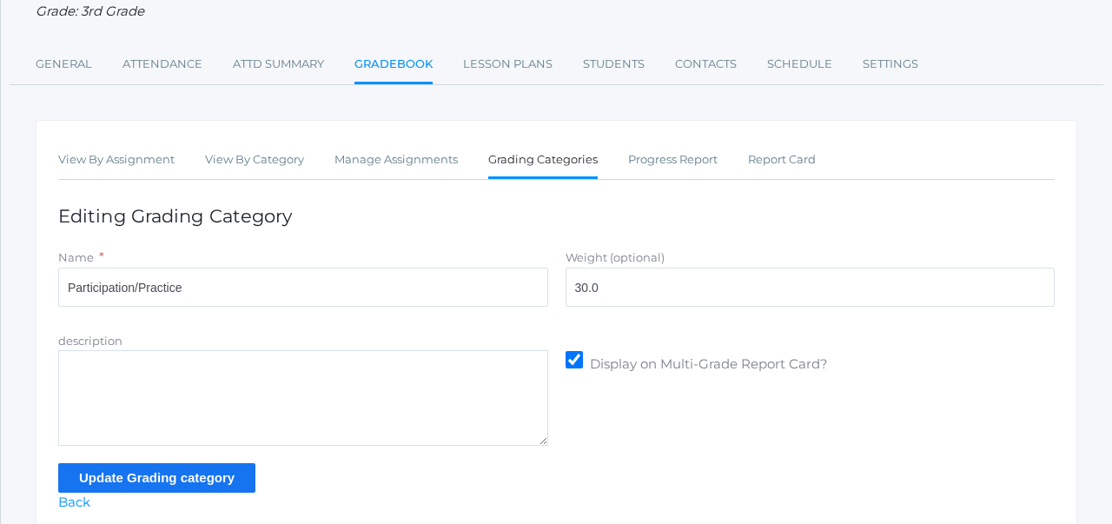
scroll to position [179, 0]
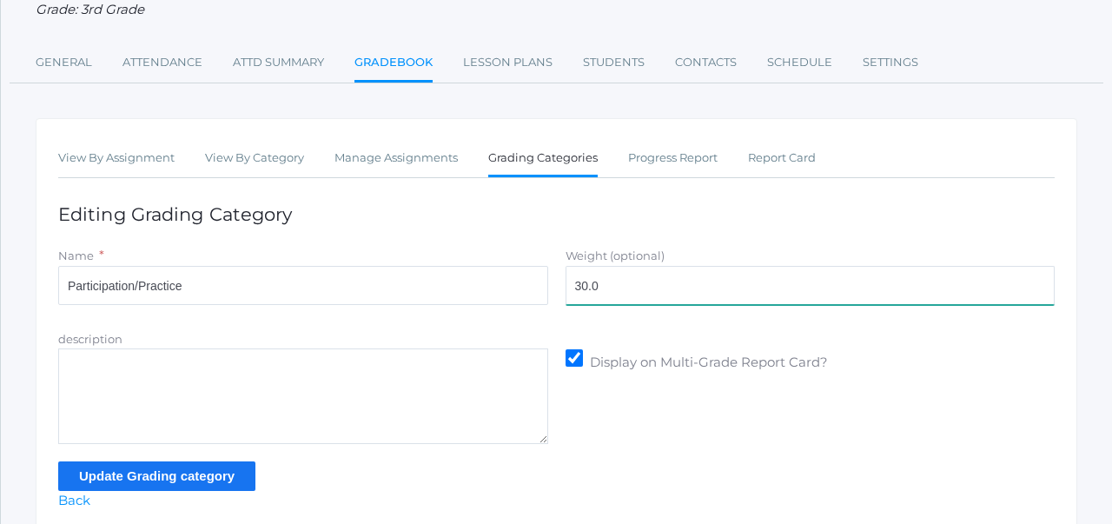
click at [582, 288] on input "30.0" at bounding box center [811, 285] width 490 height 39
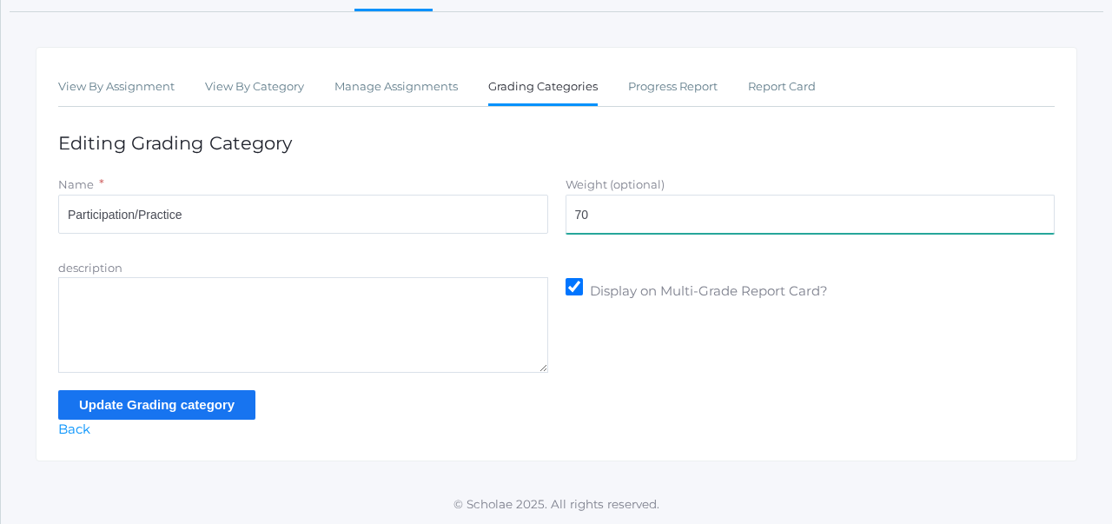
type input "70"
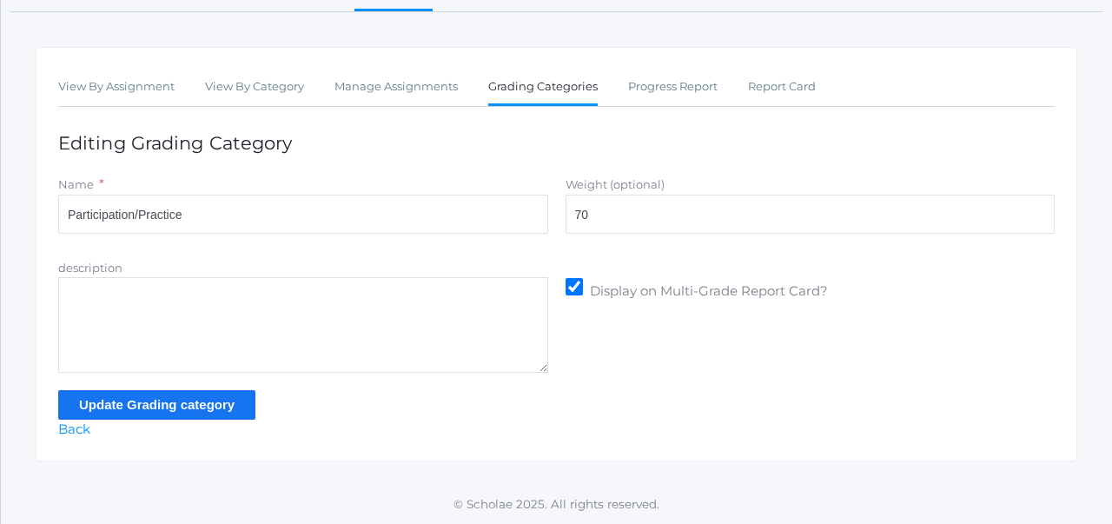
click at [228, 398] on input "Update Grading category" at bounding box center [156, 404] width 197 height 29
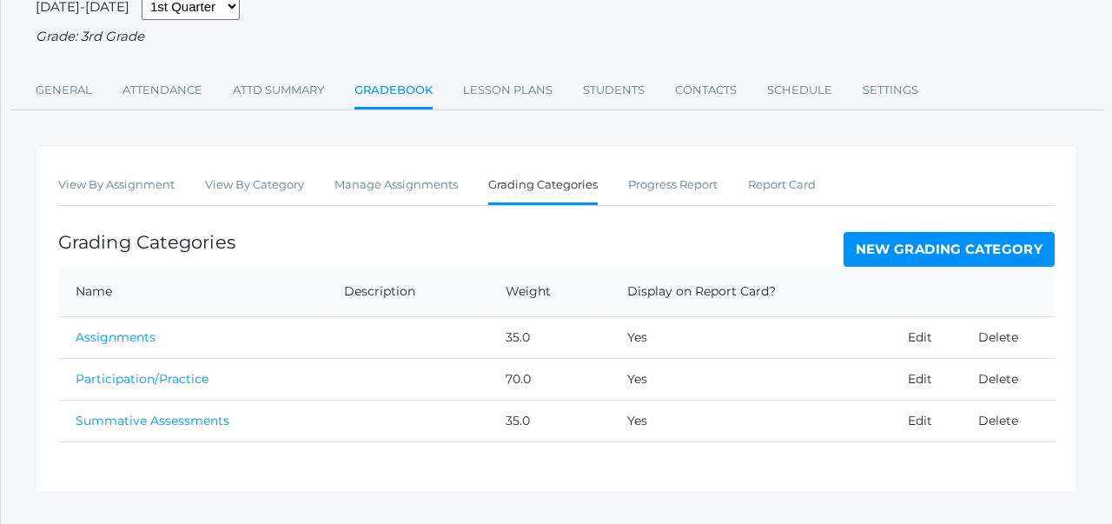
scroll to position [197, 0]
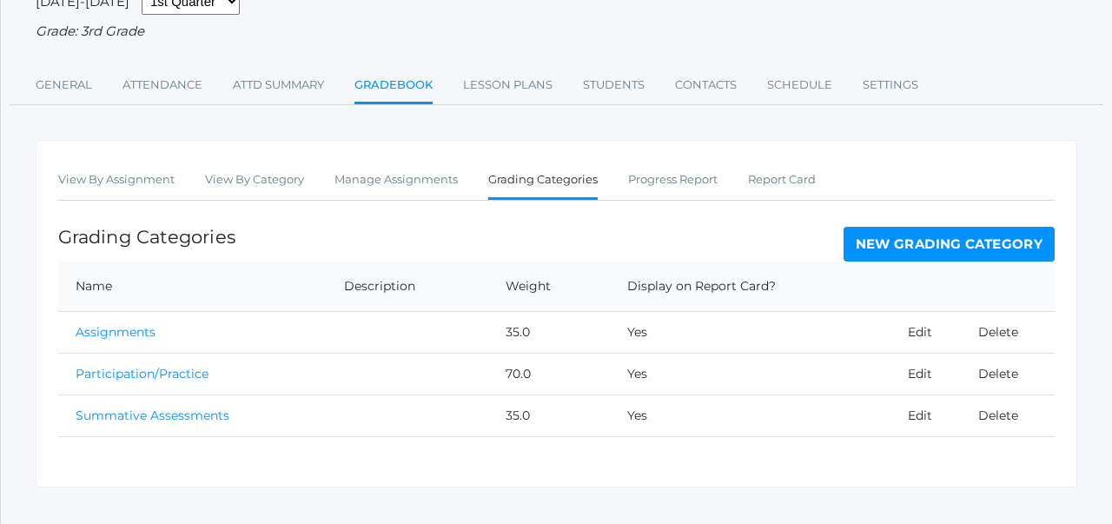
click at [185, 414] on link "Summative Assessments" at bounding box center [153, 415] width 154 height 16
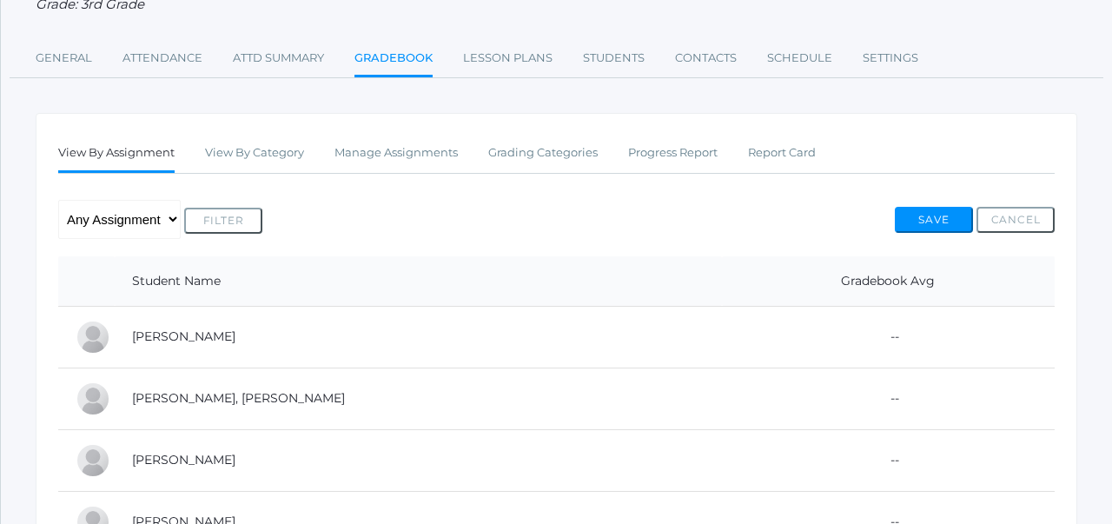
scroll to position [135, 0]
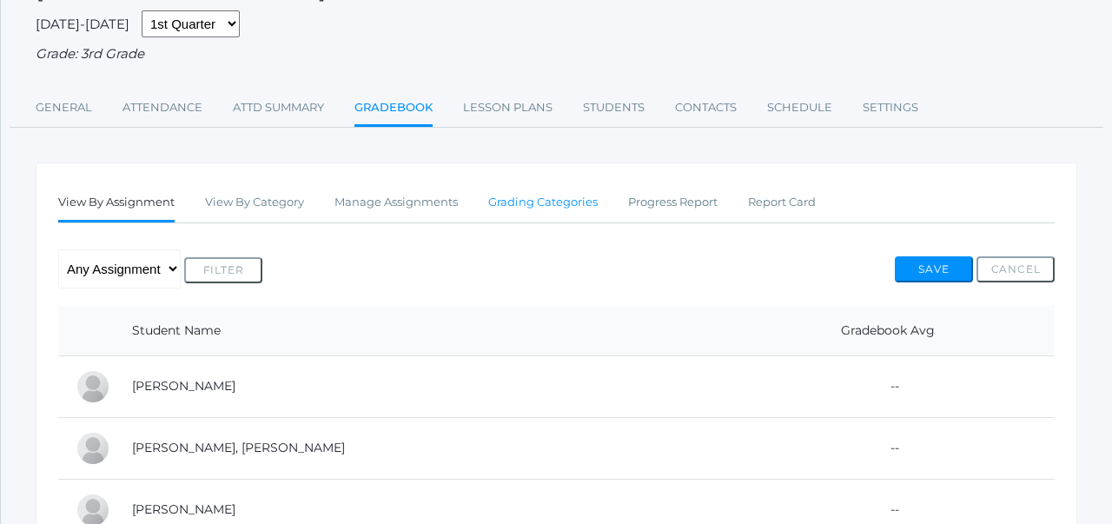
click at [528, 204] on link "Grading Categories" at bounding box center [542, 202] width 109 height 35
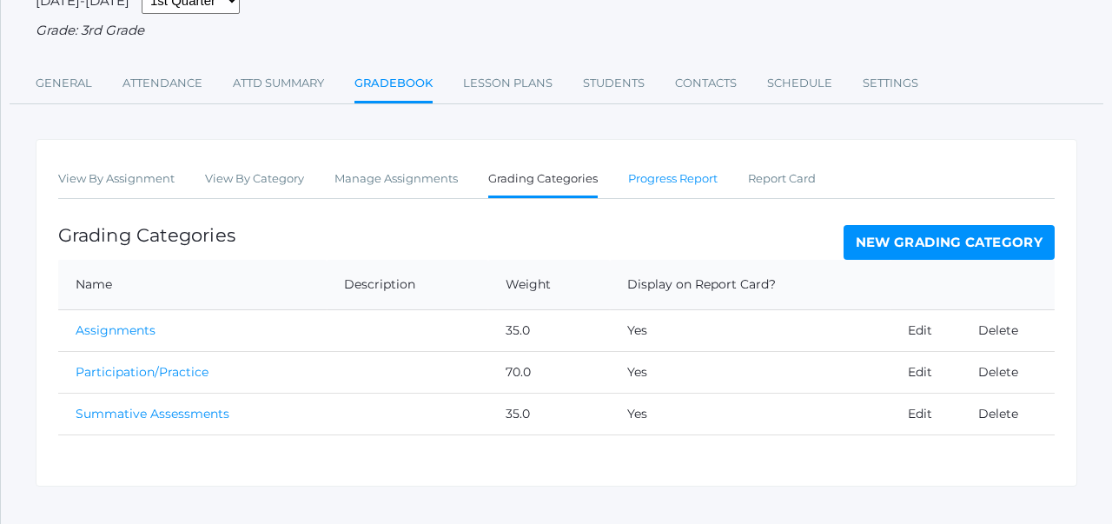
scroll to position [162, 0]
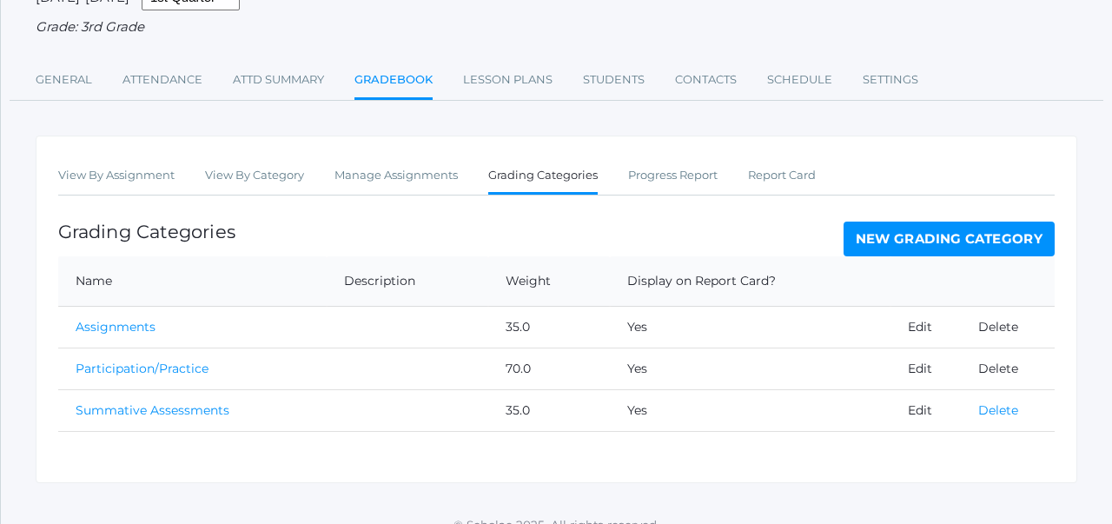
click at [999, 408] on link "Delete" at bounding box center [998, 410] width 40 height 16
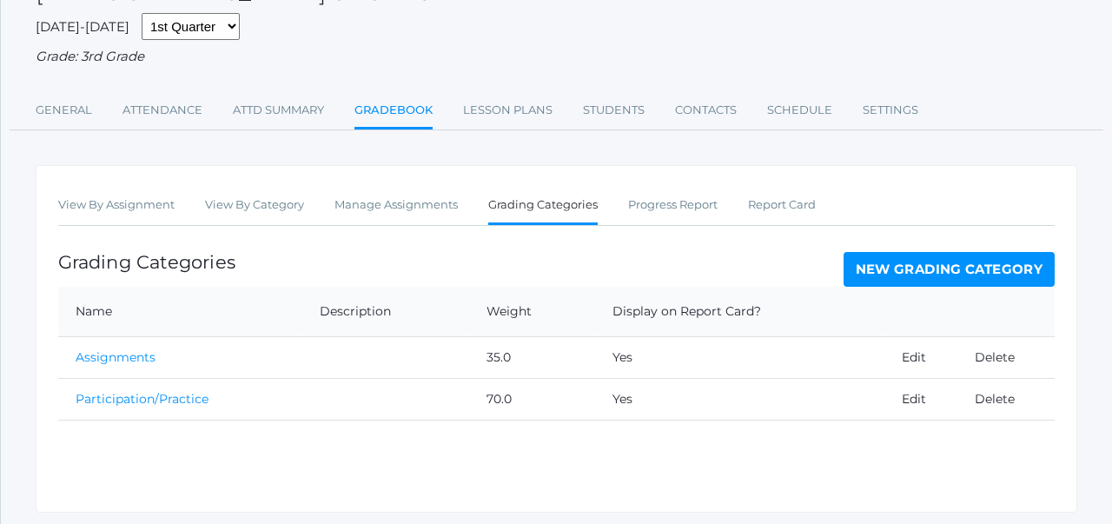
scroll to position [176, 0]
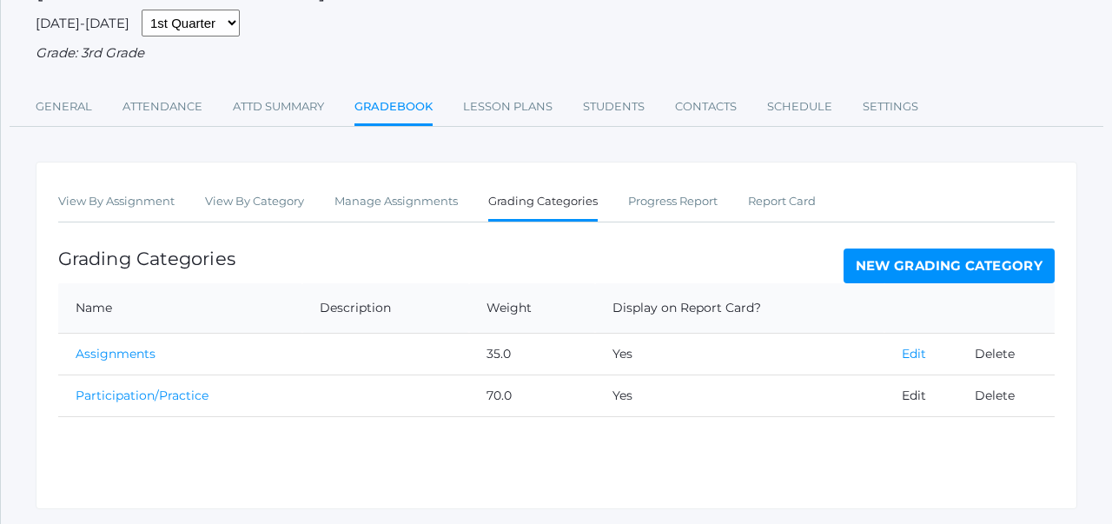
click at [912, 350] on link "Edit" at bounding box center [914, 354] width 24 height 16
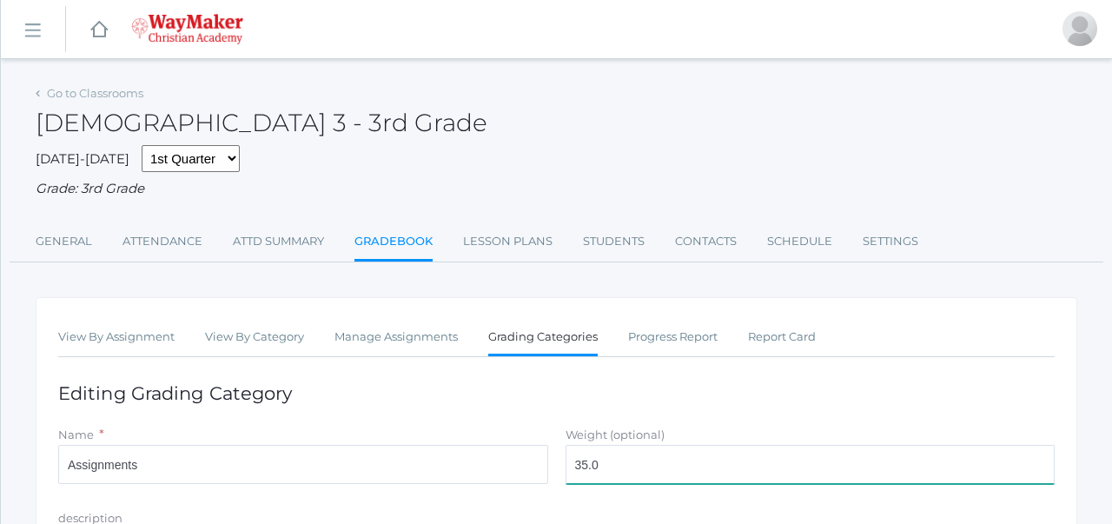
click at [587, 463] on input "35.0" at bounding box center [811, 464] width 490 height 39
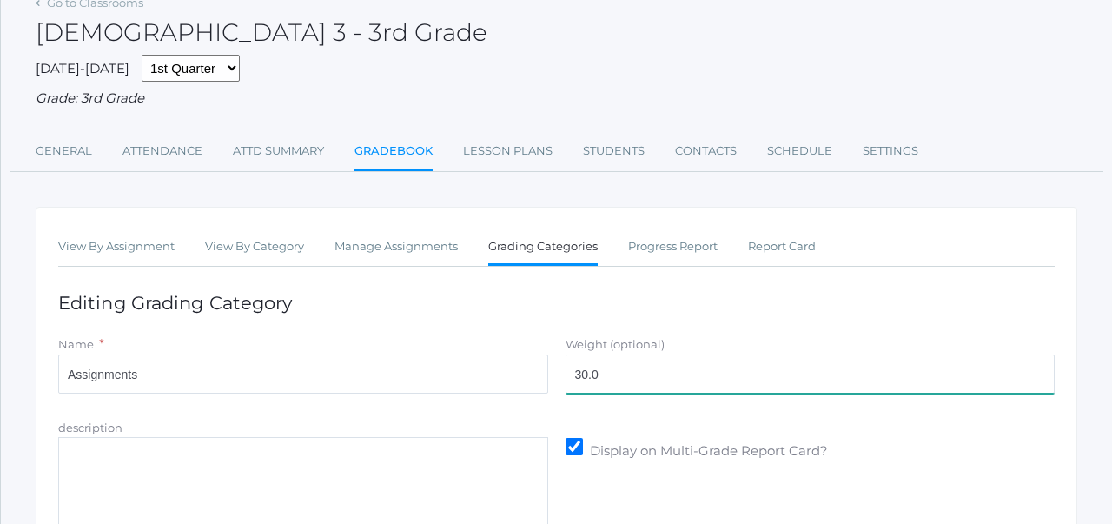
scroll to position [251, 0]
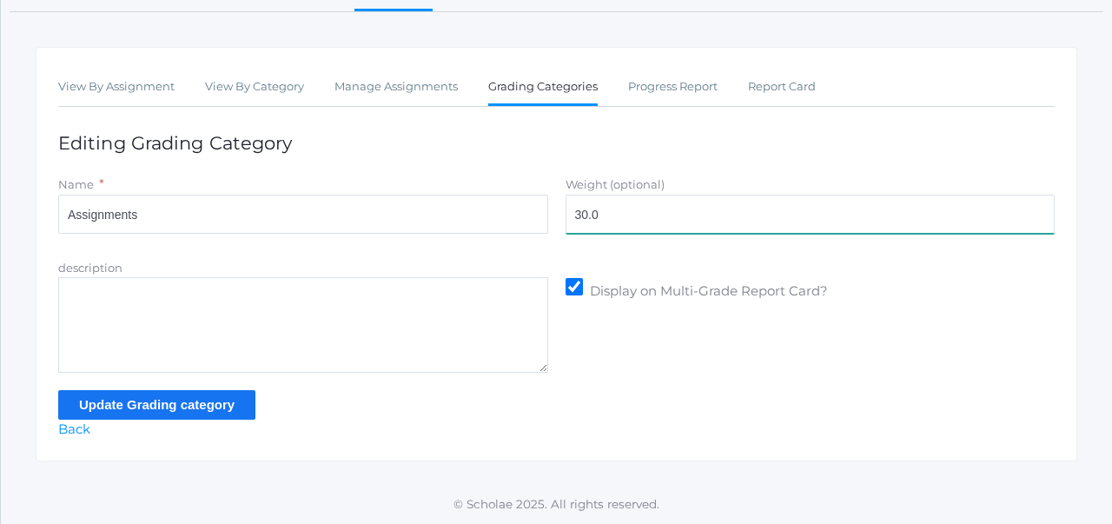
type input "30.0"
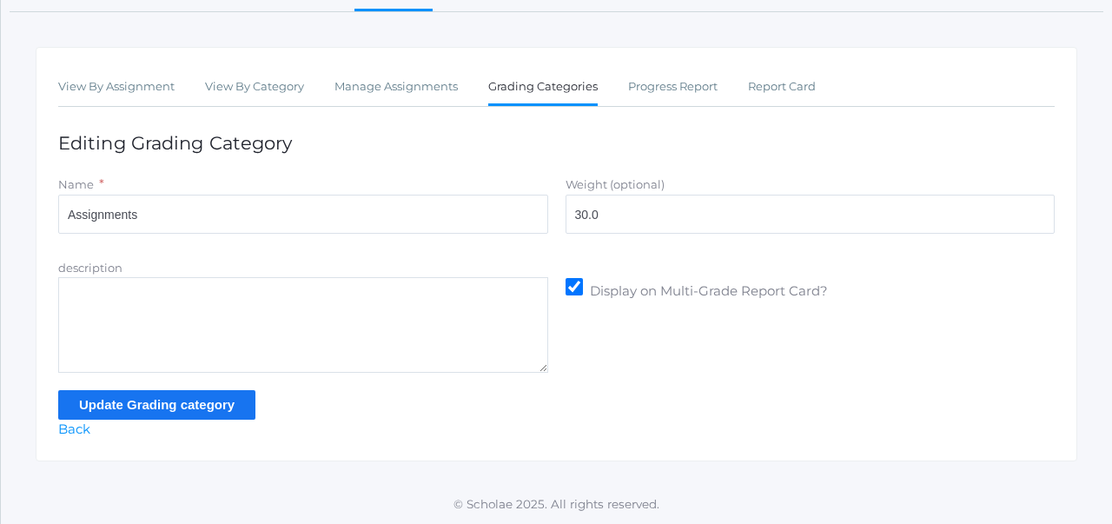
click at [202, 414] on input "Update Grading category" at bounding box center [156, 404] width 197 height 29
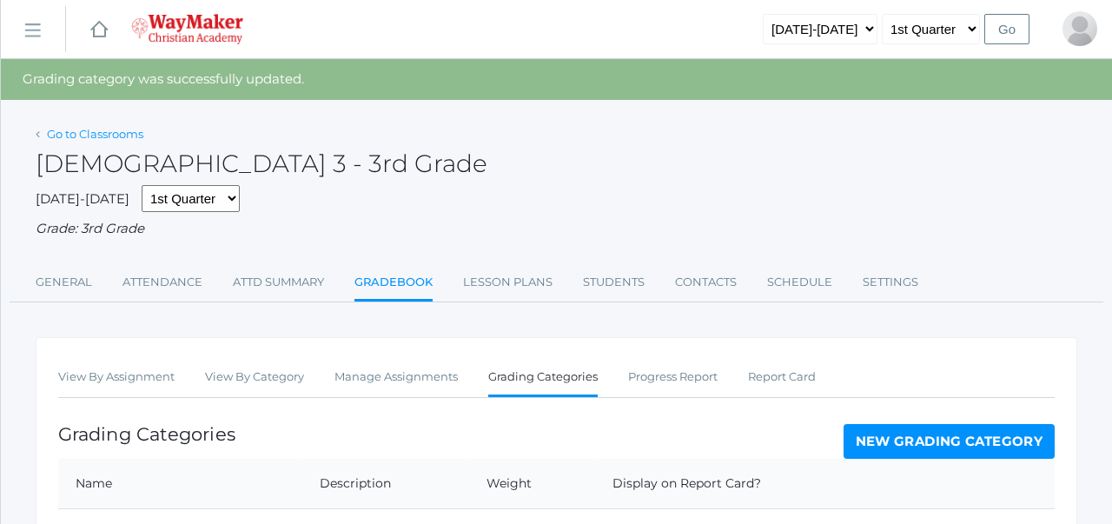
click at [88, 131] on link "Go to Classrooms" at bounding box center [95, 134] width 96 height 14
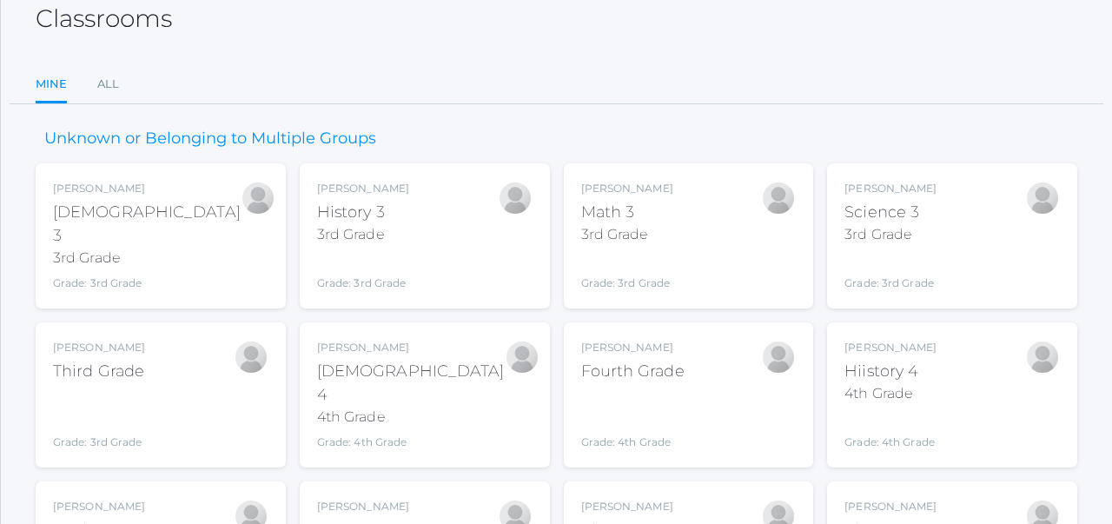
scroll to position [225, 0]
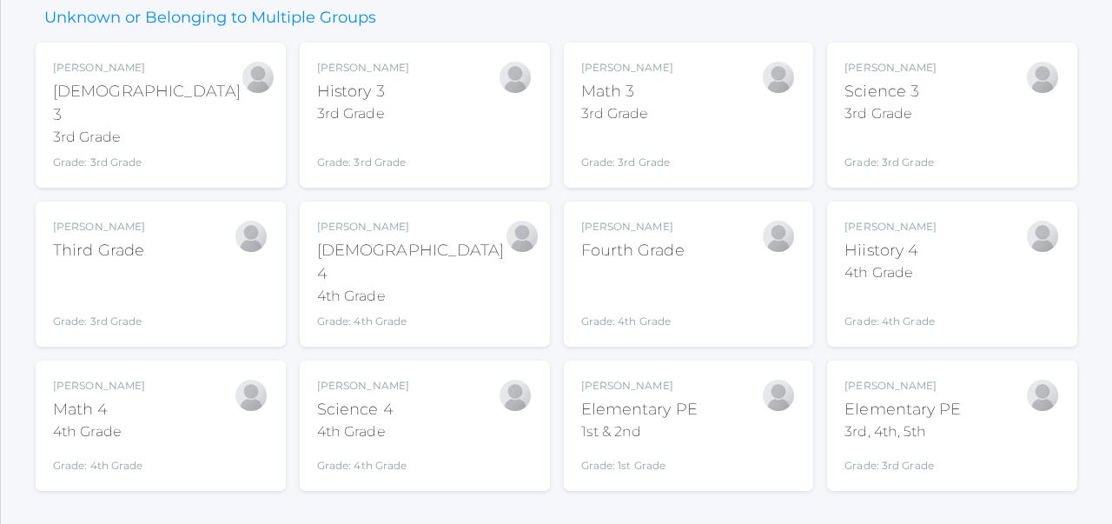
click at [420, 237] on div "Joshua Bennett Bible 4 4th Grade Grade: 4th Grade 04ELEM" at bounding box center [424, 274] width 215 height 110
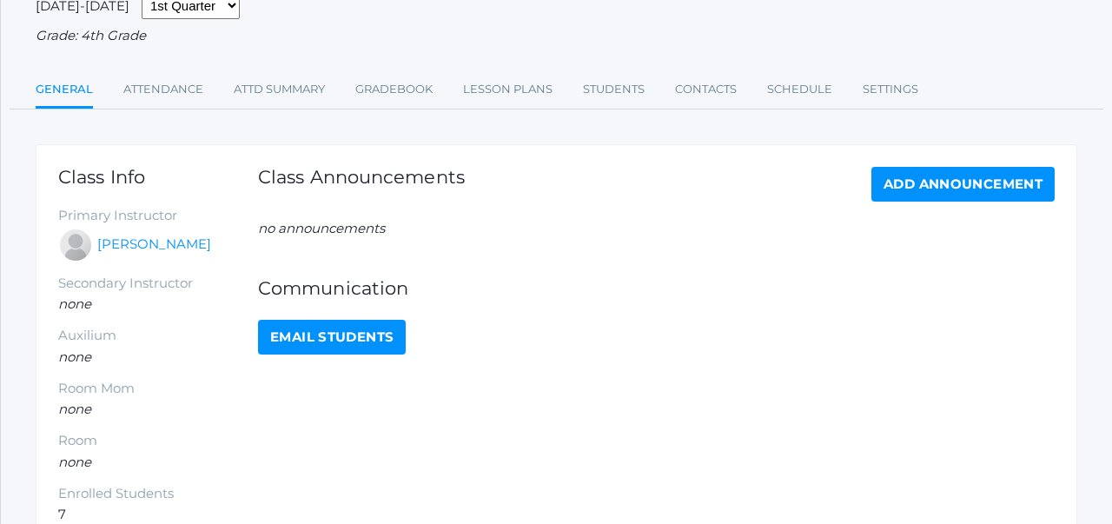
scroll to position [150, 0]
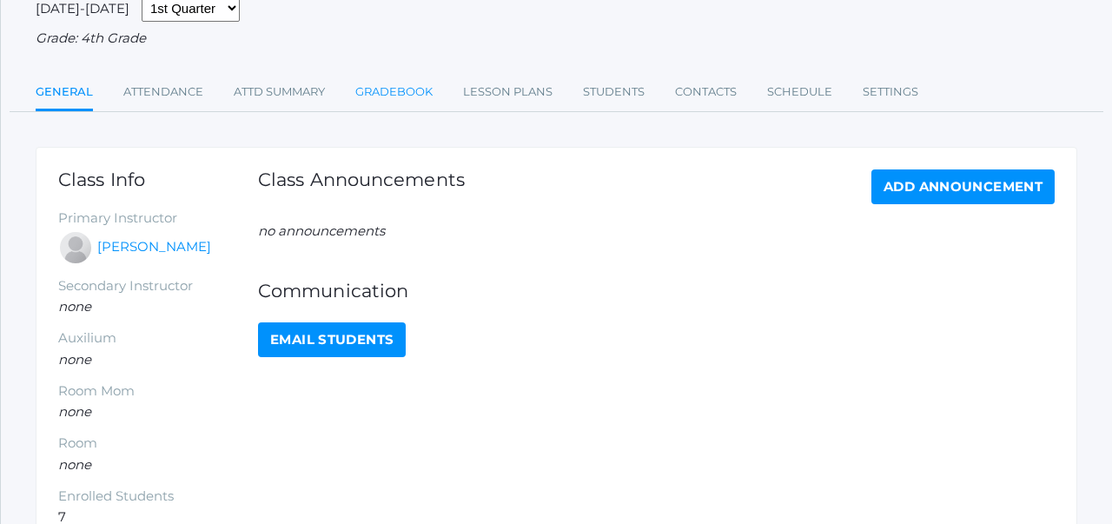
click at [406, 89] on link "Gradebook" at bounding box center [393, 92] width 77 height 35
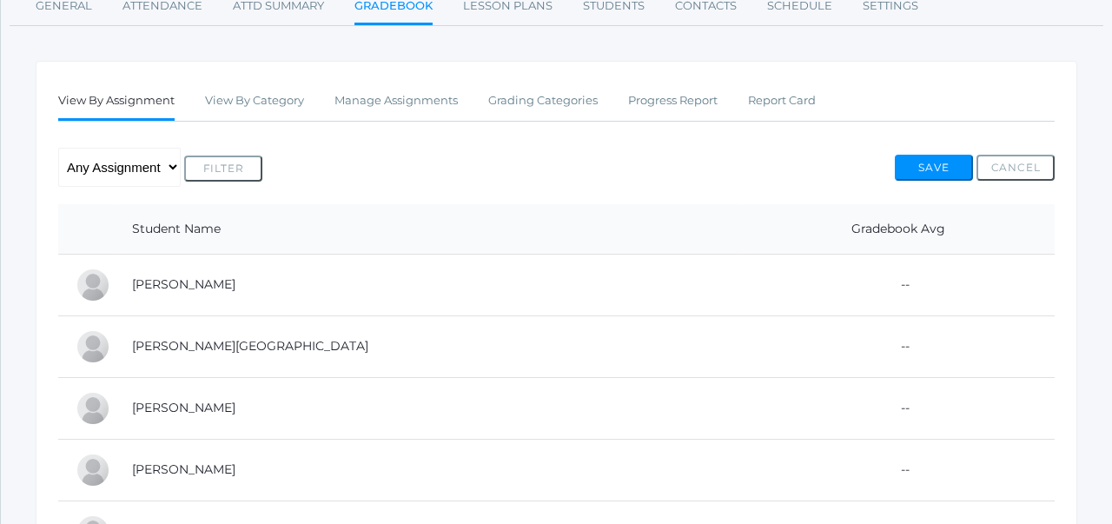
scroll to position [238, 0]
click at [541, 98] on link "Grading Categories" at bounding box center [542, 99] width 109 height 35
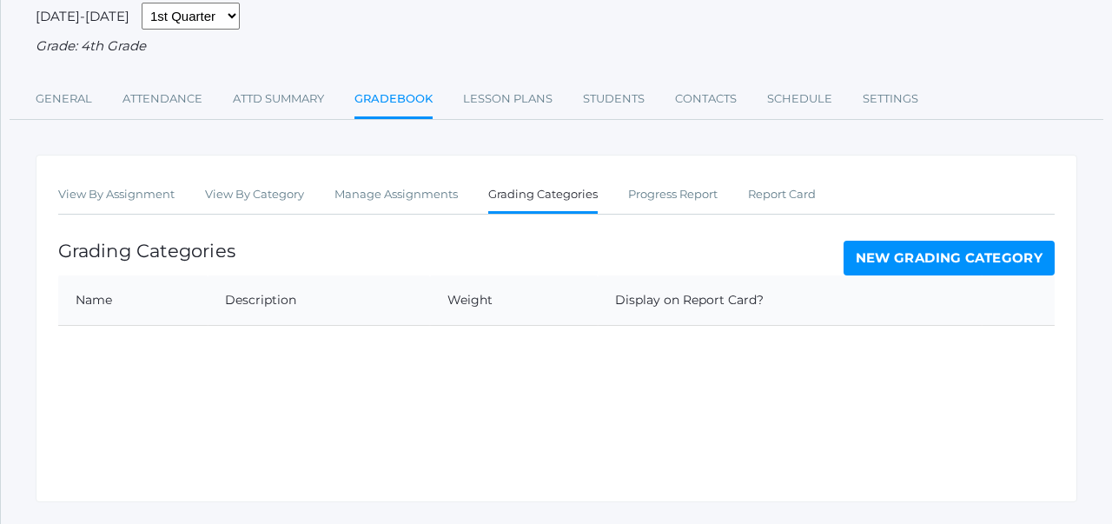
scroll to position [148, 0]
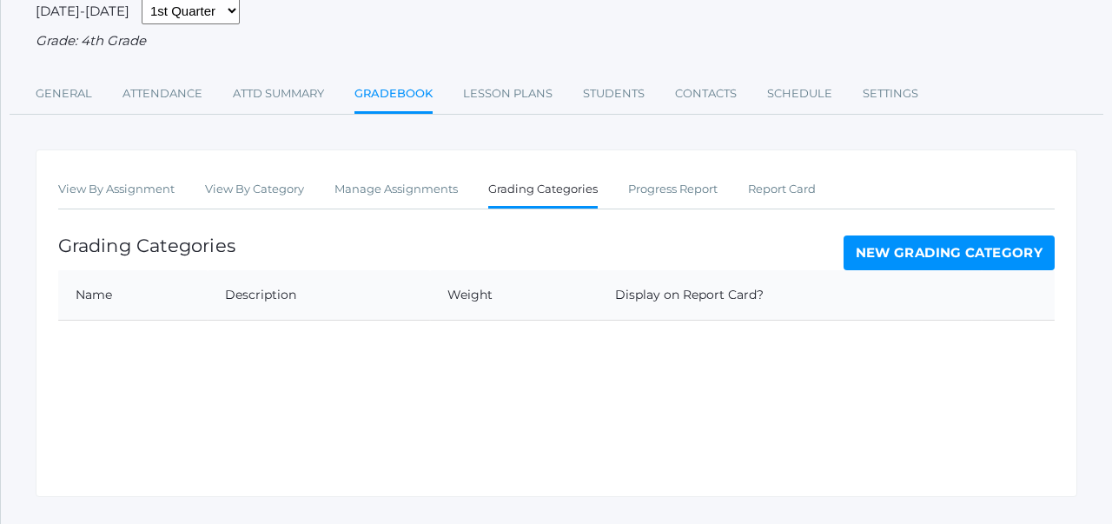
click at [936, 251] on link "New Grading Category" at bounding box center [950, 252] width 212 height 35
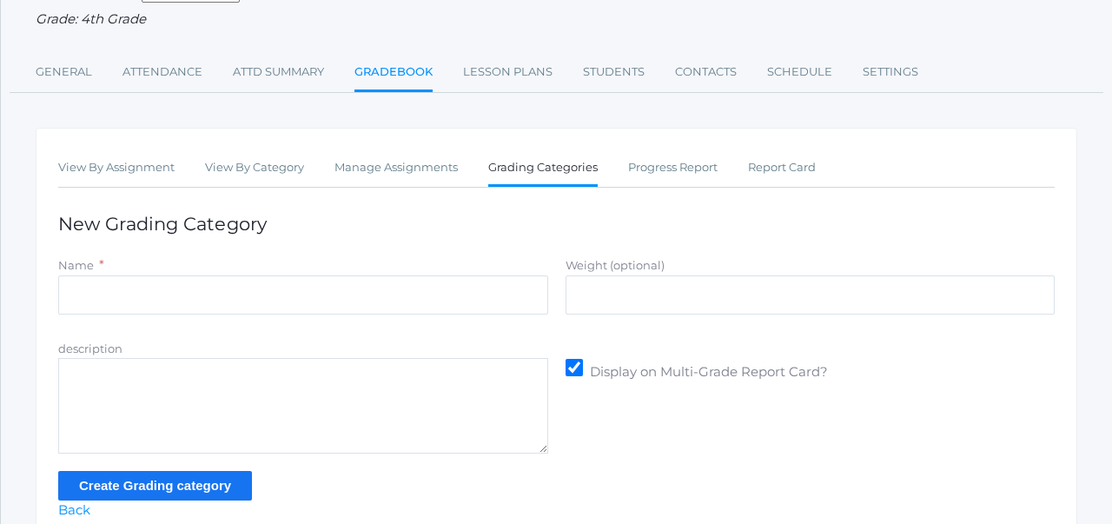
scroll to position [172, 0]
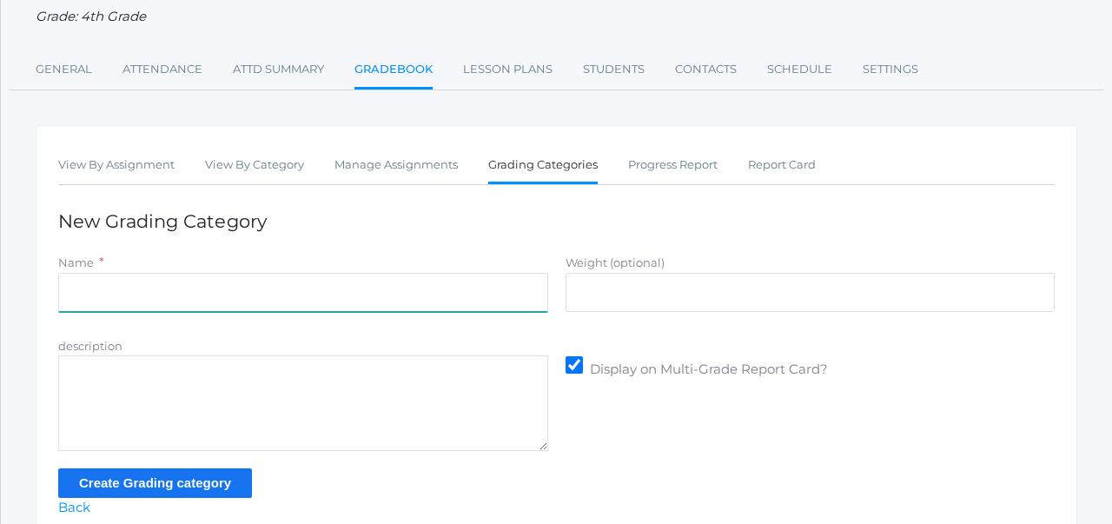
click at [474, 289] on input "Name" at bounding box center [303, 292] width 490 height 39
type input "Participation"
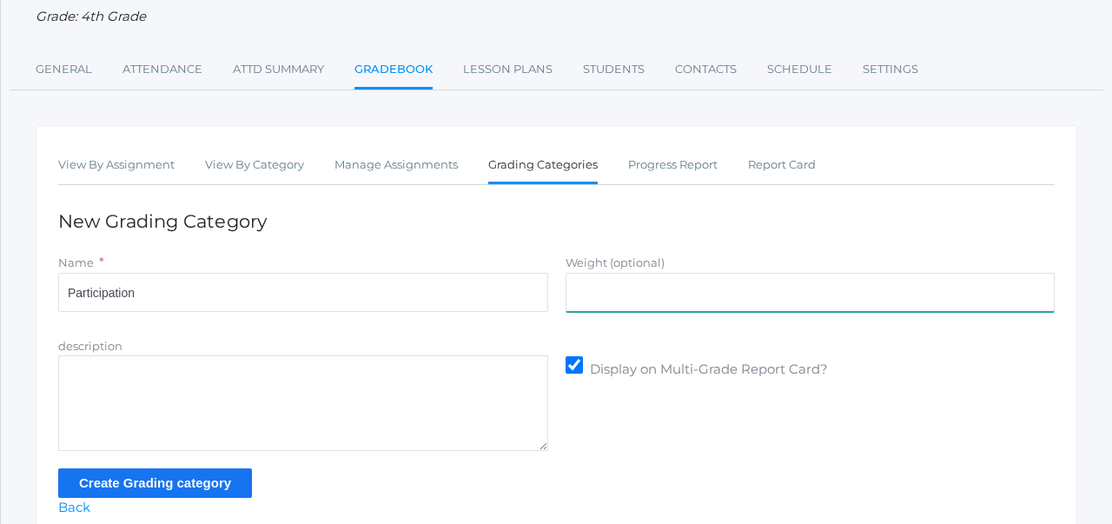
click at [621, 281] on input "Weight (optional)" at bounding box center [811, 292] width 490 height 39
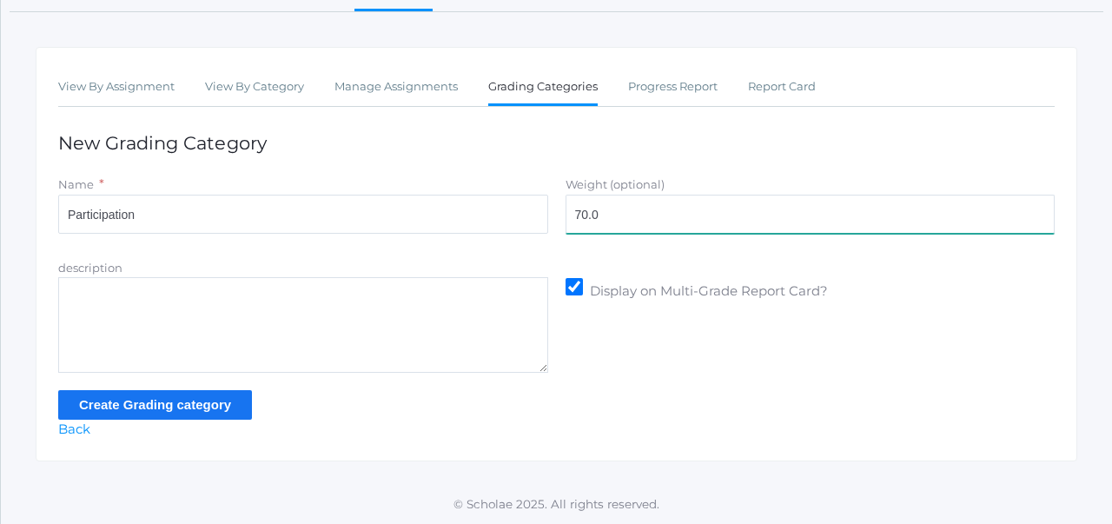
type input "70.0"
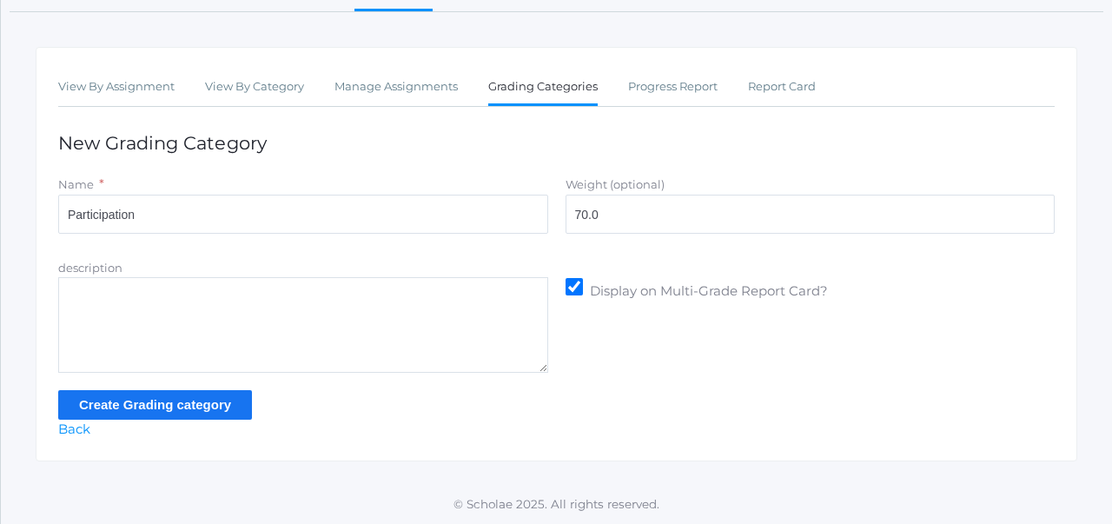
click at [208, 406] on input "Create Grading category" at bounding box center [155, 404] width 194 height 29
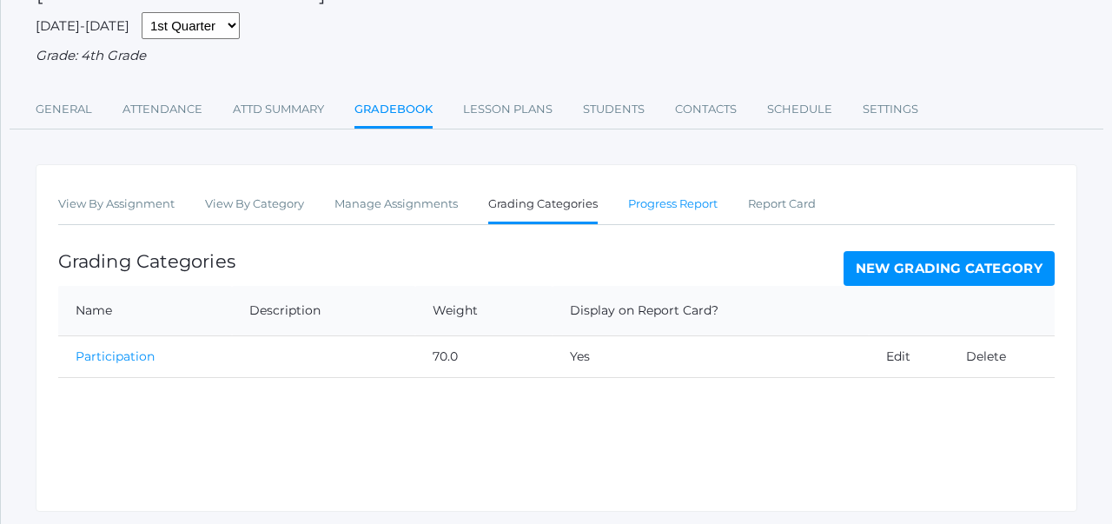
scroll to position [224, 0]
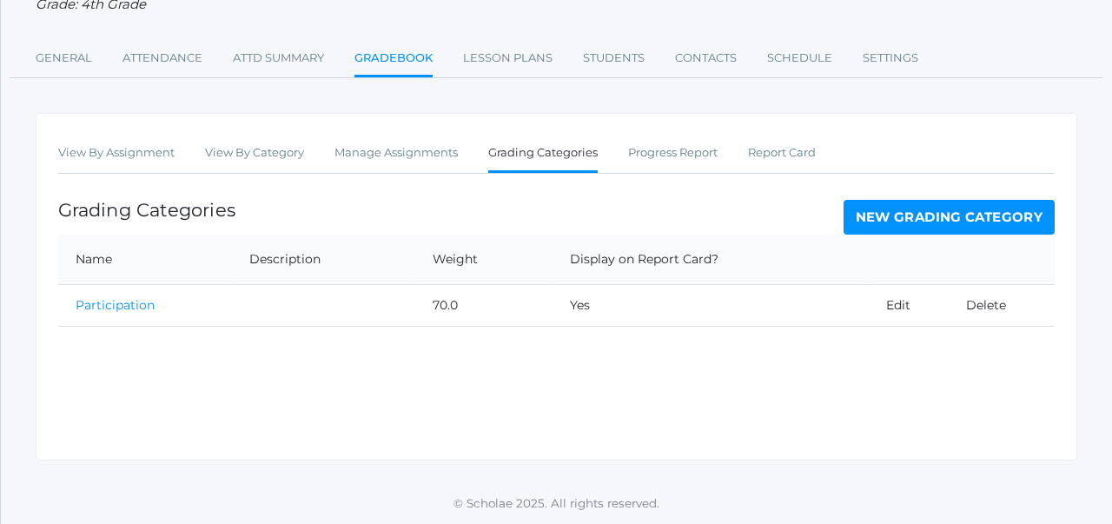
click at [904, 229] on link "New Grading Category" at bounding box center [950, 217] width 212 height 35
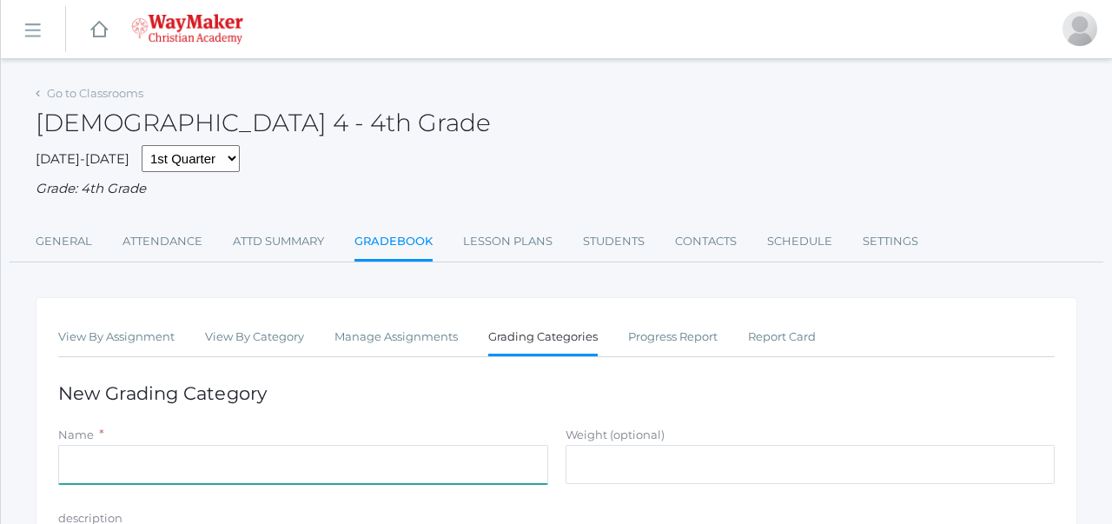
click at [474, 454] on input "Name" at bounding box center [303, 464] width 490 height 39
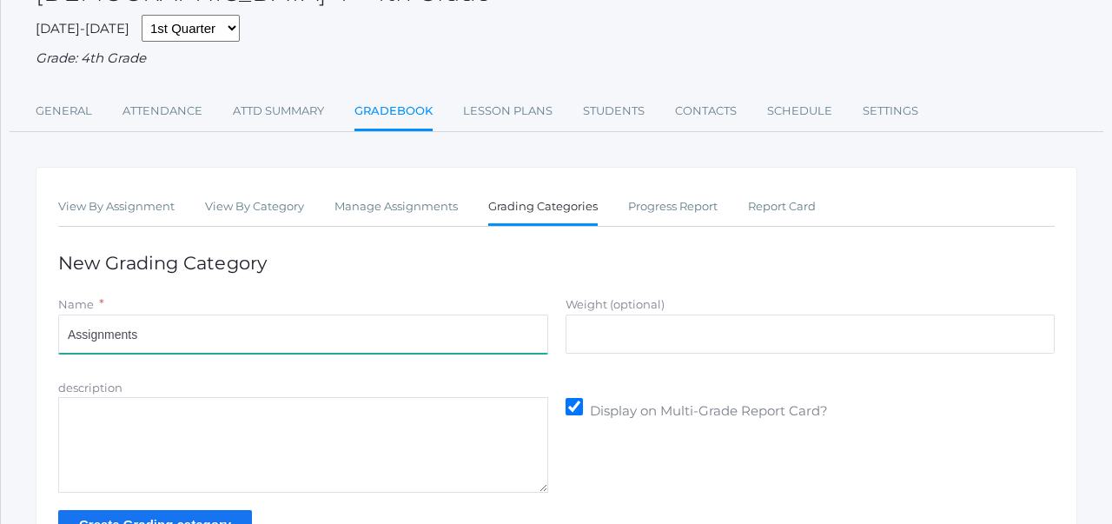
scroll to position [137, 0]
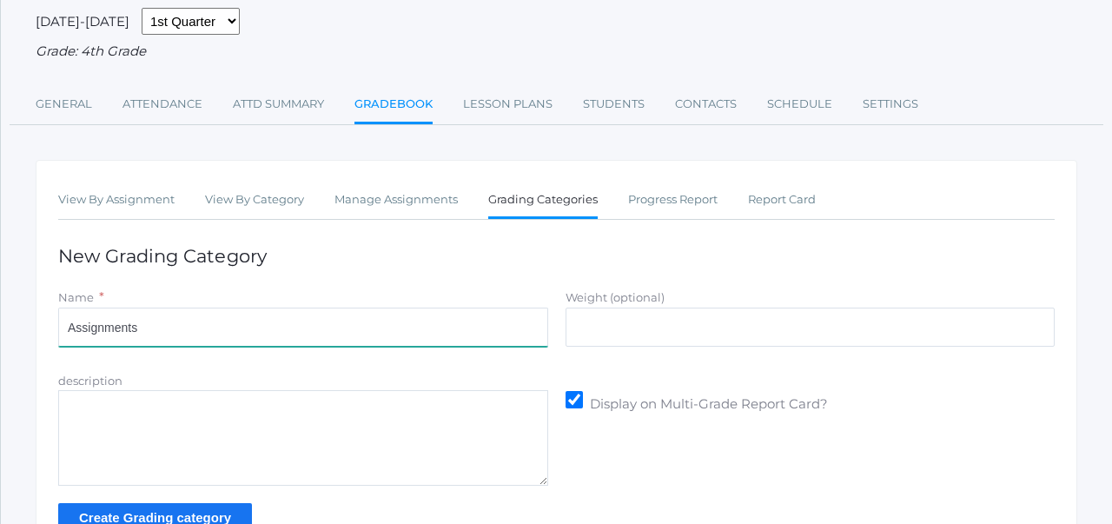
type input "Assignments"
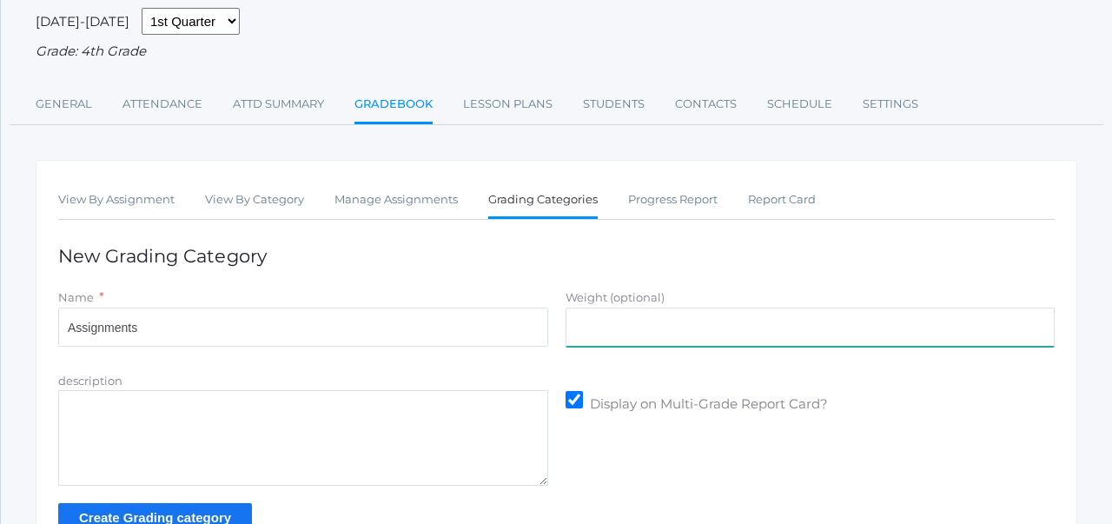
click at [679, 323] on input "Weight (optional)" at bounding box center [811, 327] width 490 height 39
type input "30.0"
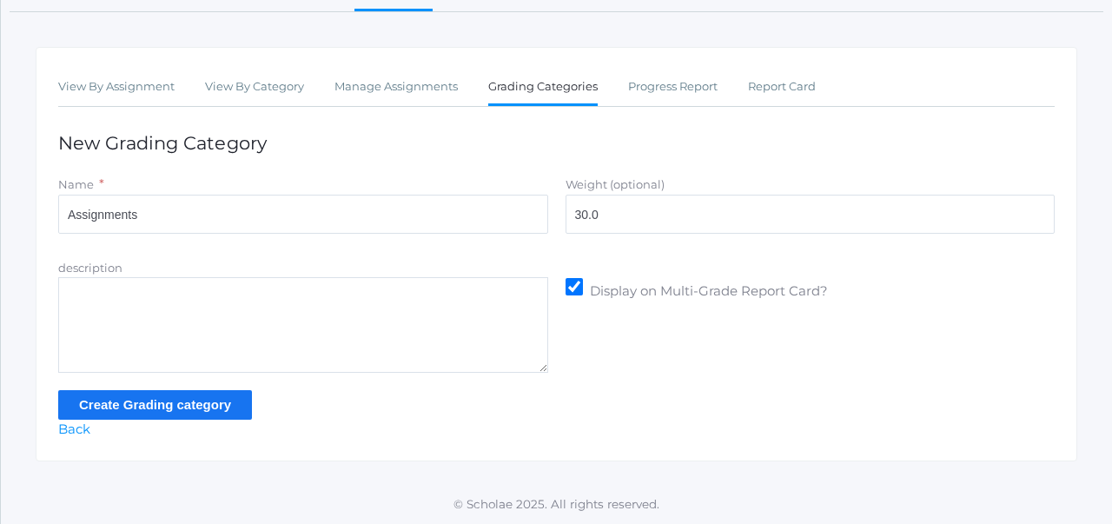
click at [215, 408] on input "Create Grading category" at bounding box center [155, 404] width 194 height 29
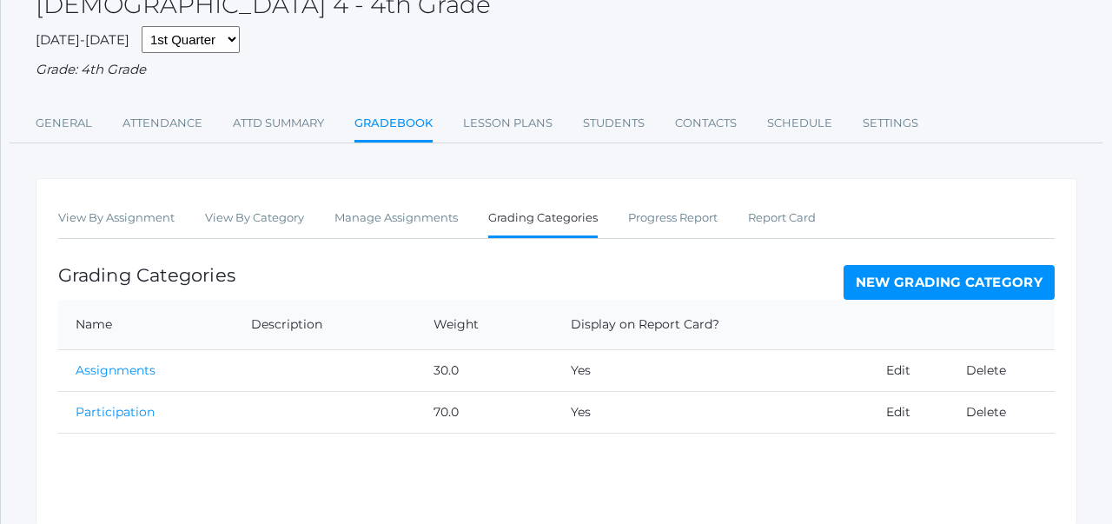
scroll to position [224, 0]
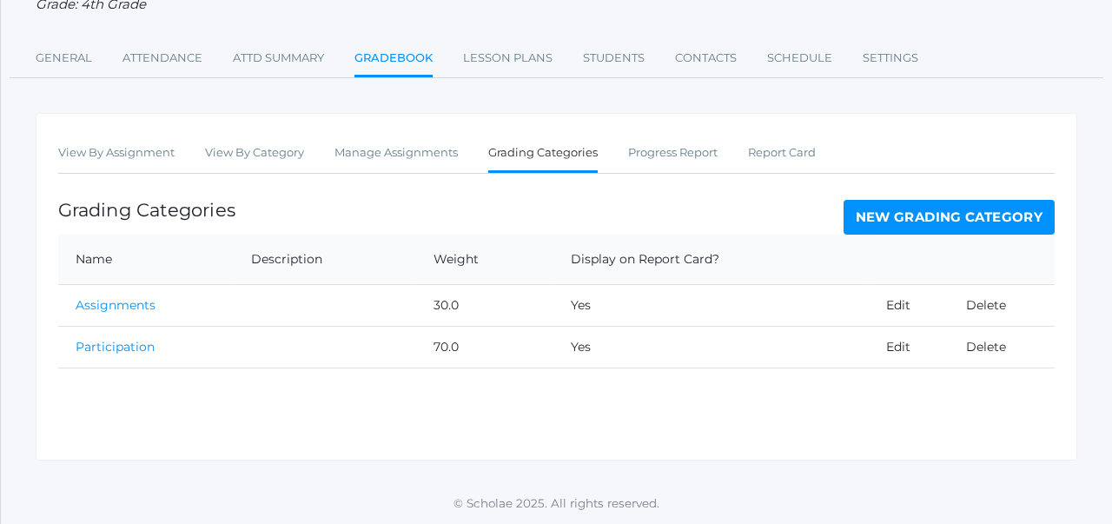
click at [43, 261] on div "View By Assignment View By Category Manage Assignments Grading Categories Progr…" at bounding box center [557, 287] width 1042 height 348
click at [480, 58] on link "Lesson Plans" at bounding box center [507, 58] width 89 height 35
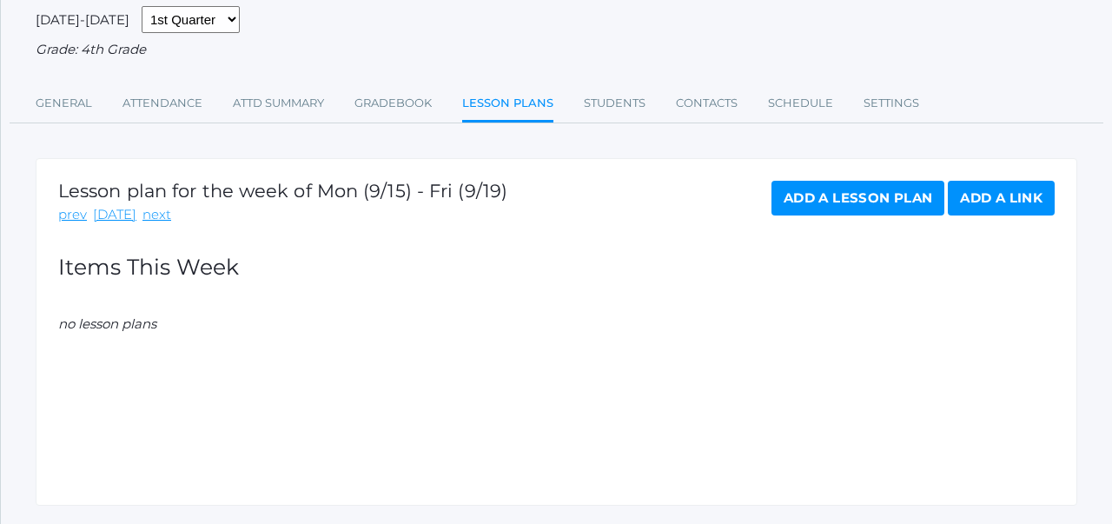
scroll to position [183, 0]
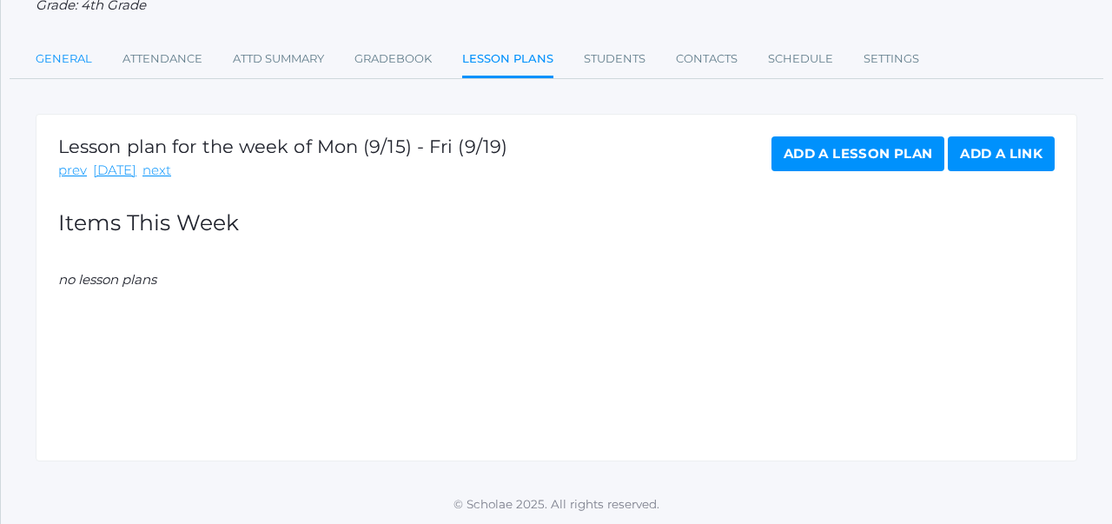
click at [76, 56] on link "General" at bounding box center [64, 59] width 56 height 35
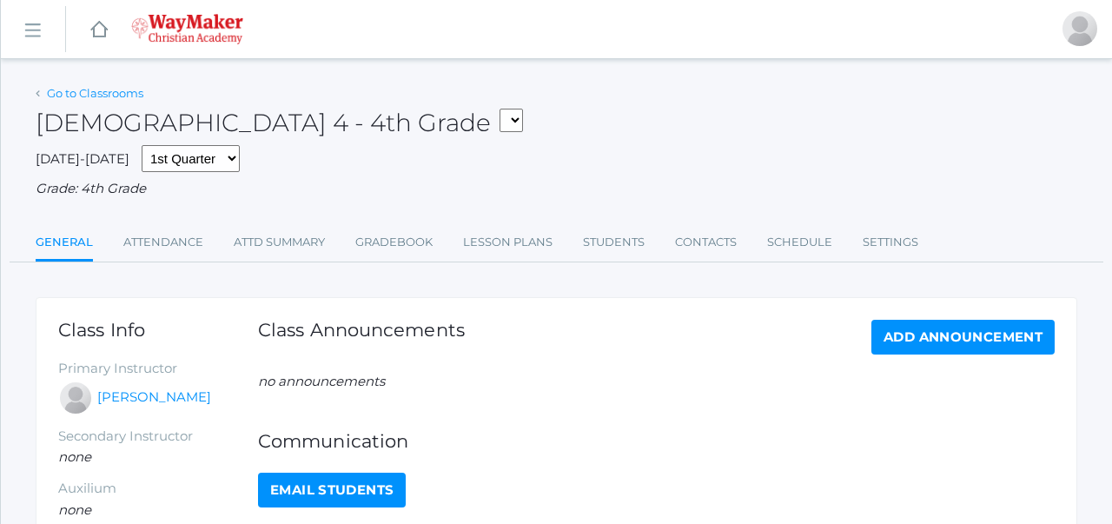
click at [91, 88] on link "Go to Classrooms" at bounding box center [95, 93] width 96 height 14
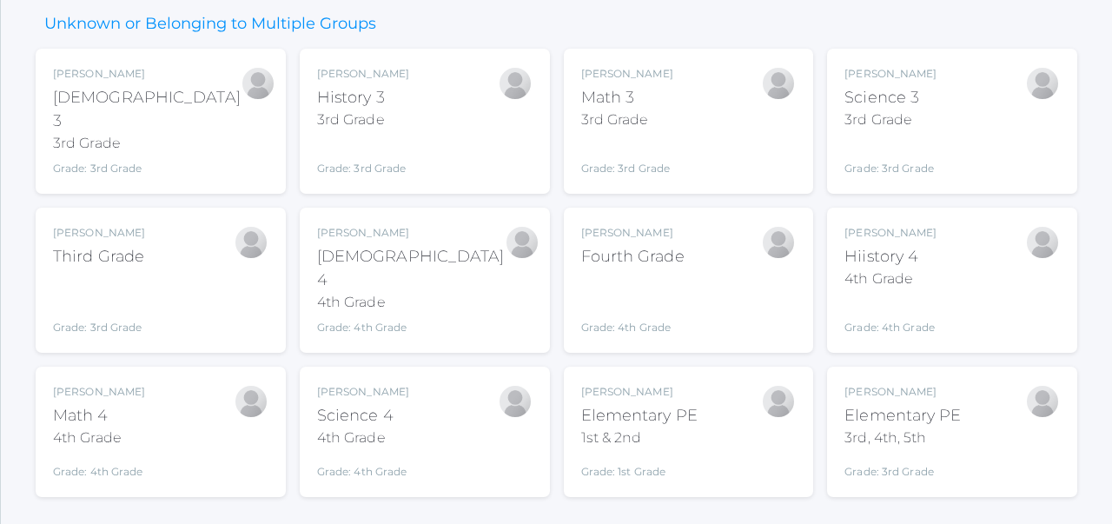
scroll to position [225, 0]
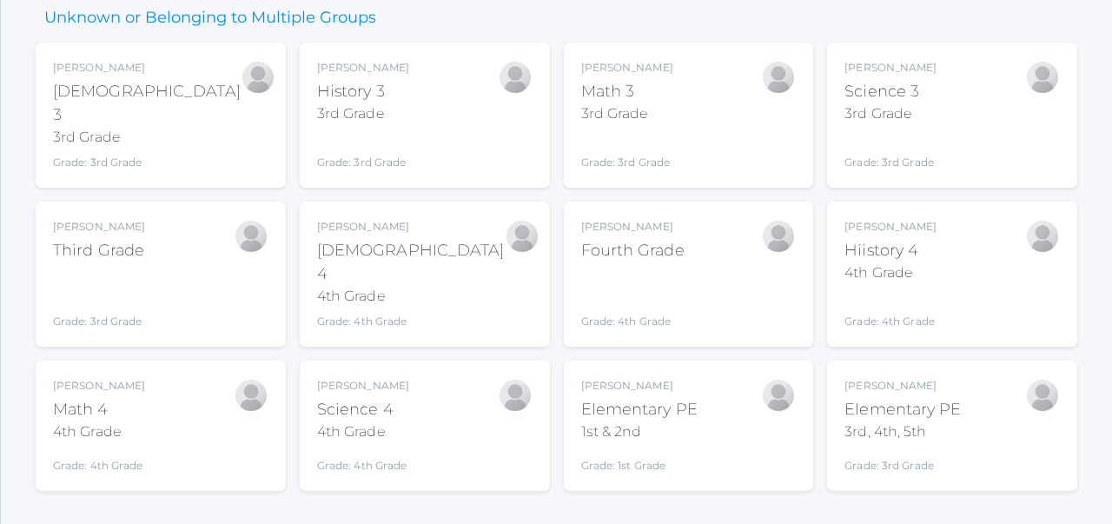
click at [412, 97] on div "Joshua Bennett History 3 3rd Grade Grade: 3rd Grade 03ELEM" at bounding box center [424, 115] width 215 height 110
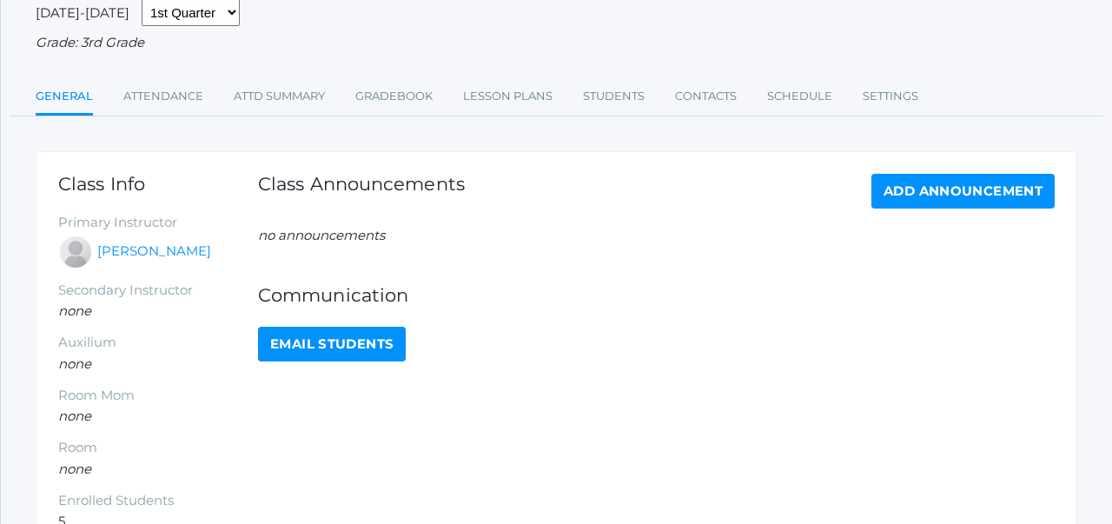
scroll to position [148, 0]
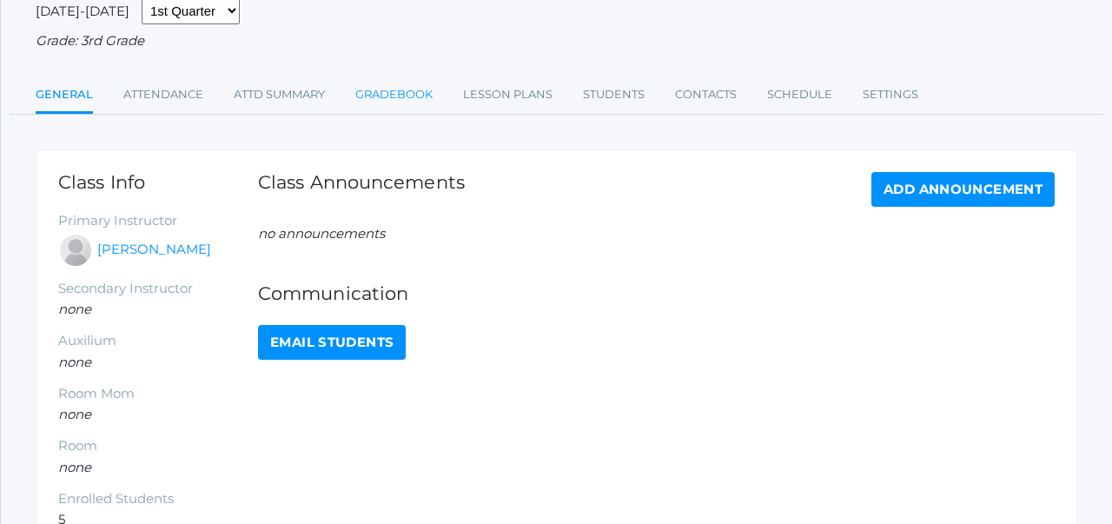
click at [421, 97] on link "Gradebook" at bounding box center [393, 94] width 77 height 35
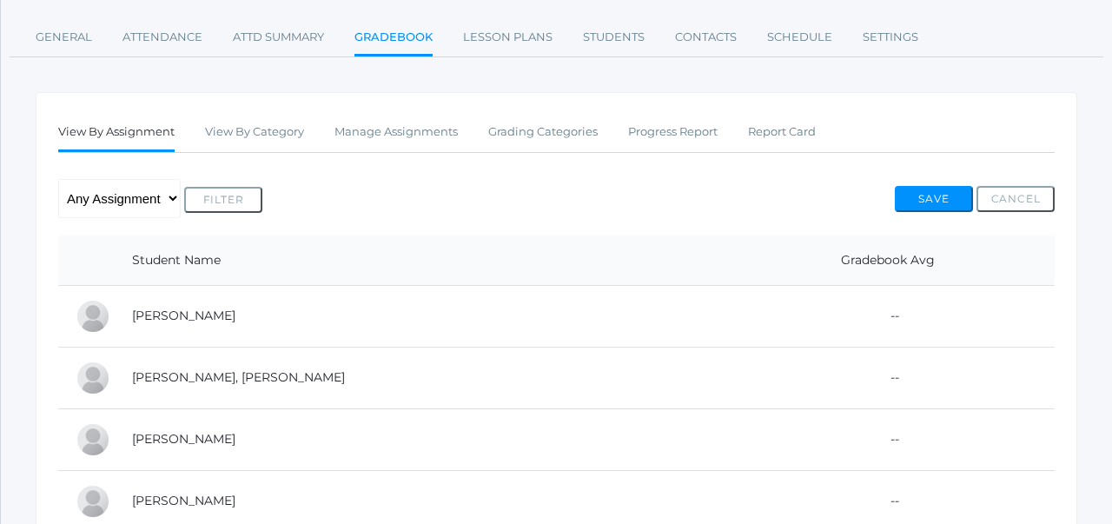
scroll to position [209, 0]
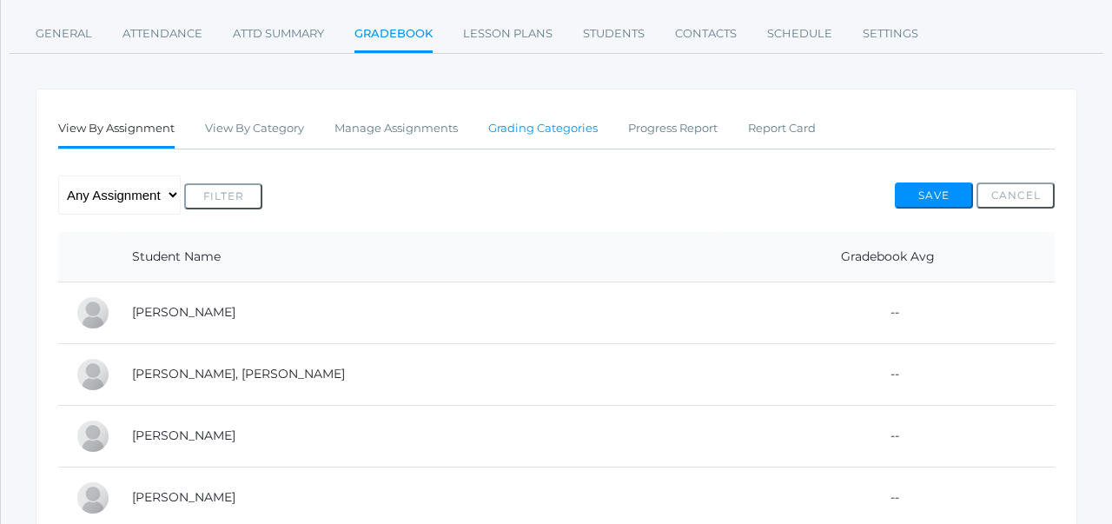
click at [521, 136] on link "Grading Categories" at bounding box center [542, 128] width 109 height 35
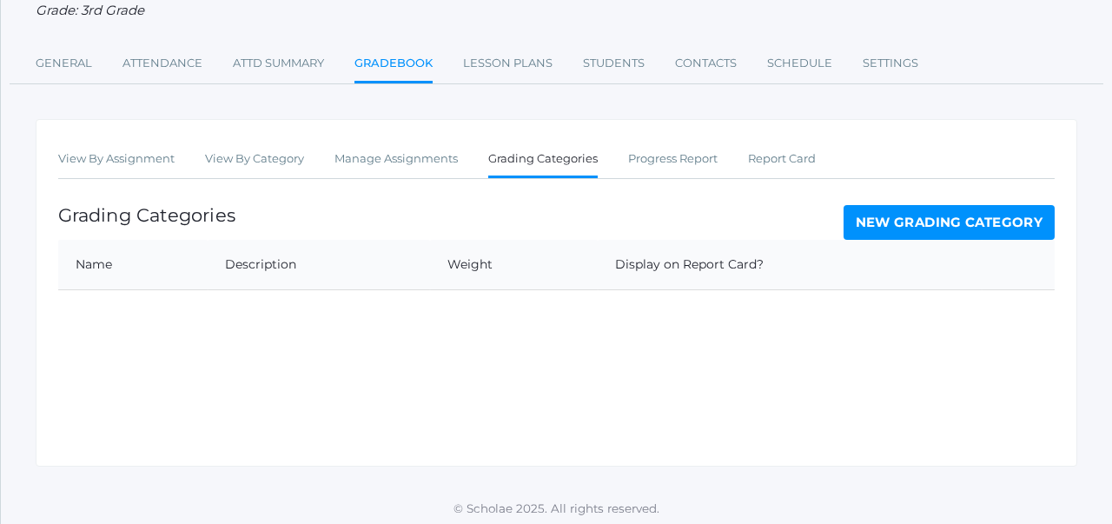
scroll to position [183, 0]
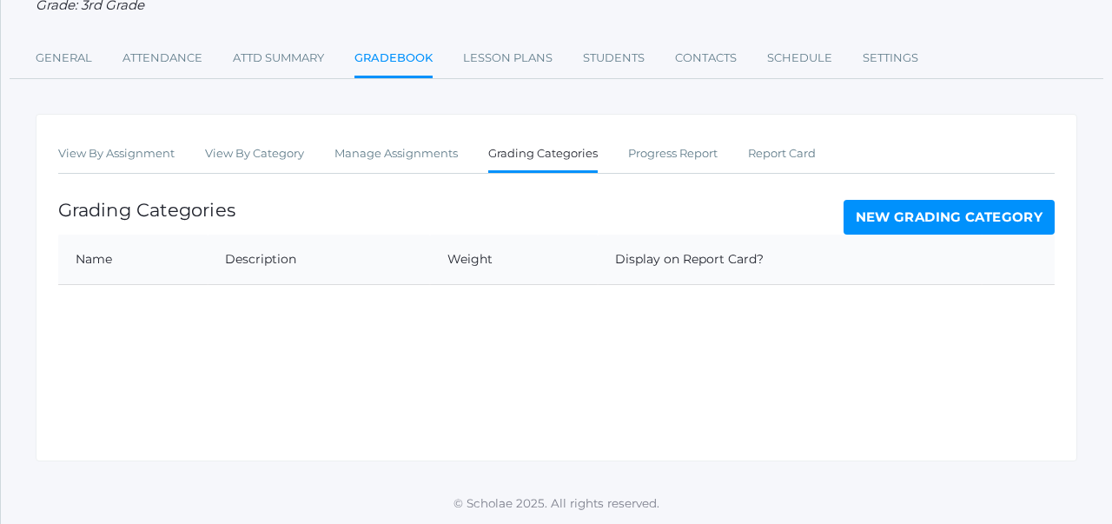
click at [868, 221] on link "New Grading Category" at bounding box center [950, 217] width 212 height 35
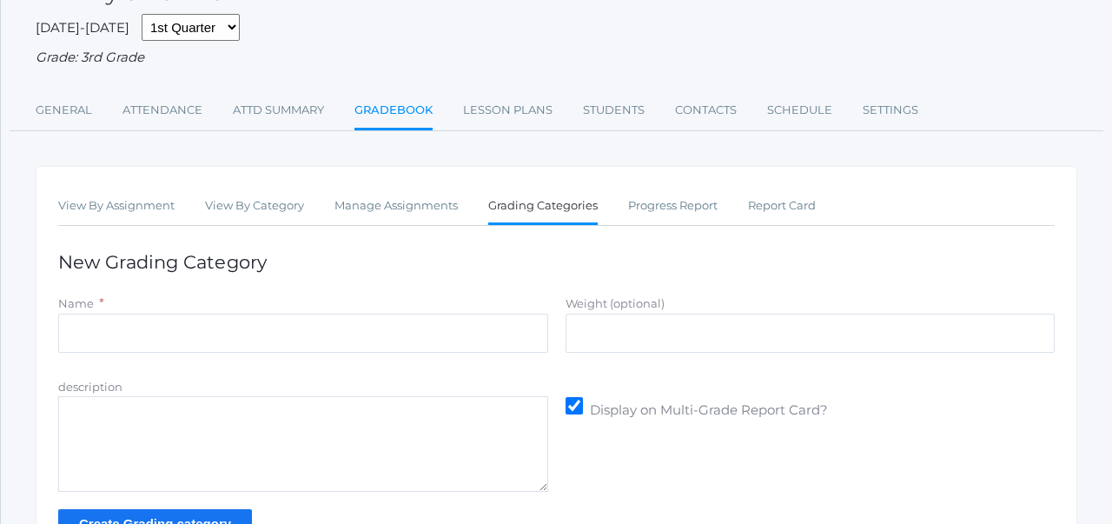
scroll to position [155, 0]
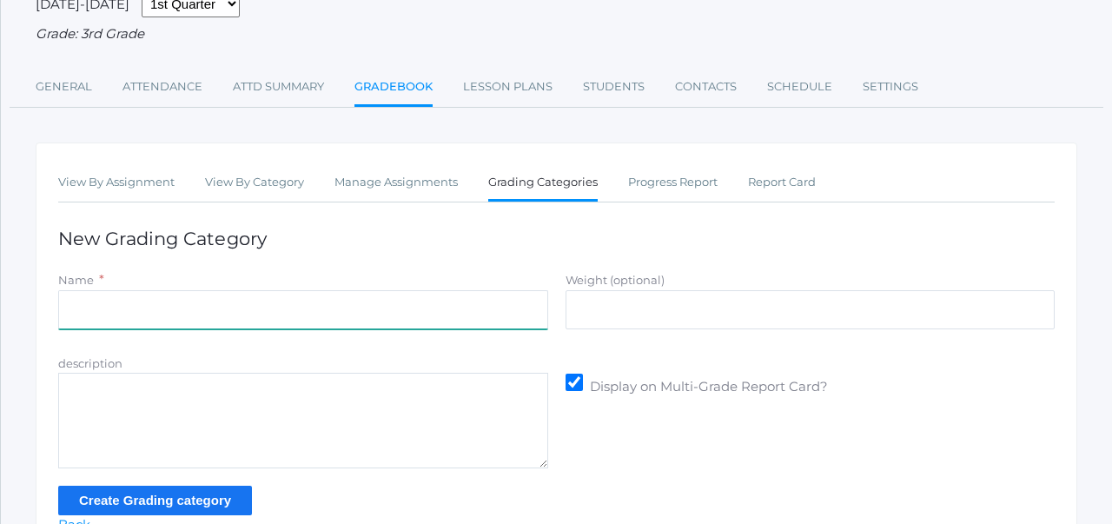
click at [464, 313] on input "Name" at bounding box center [303, 309] width 490 height 39
type input "Participation/Practice"
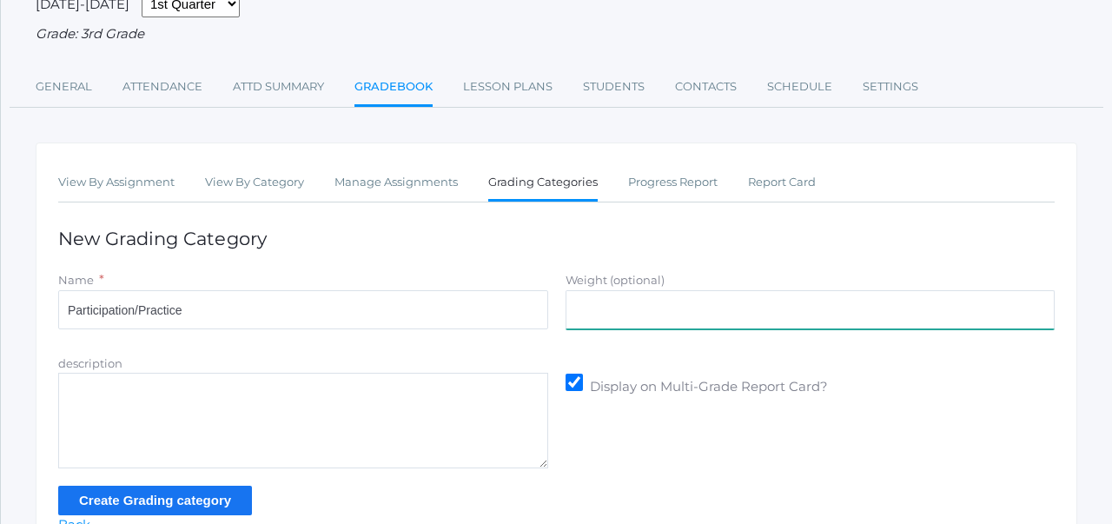
click at [646, 320] on input "Weight (optional)" at bounding box center [811, 309] width 490 height 39
type input "30.0"
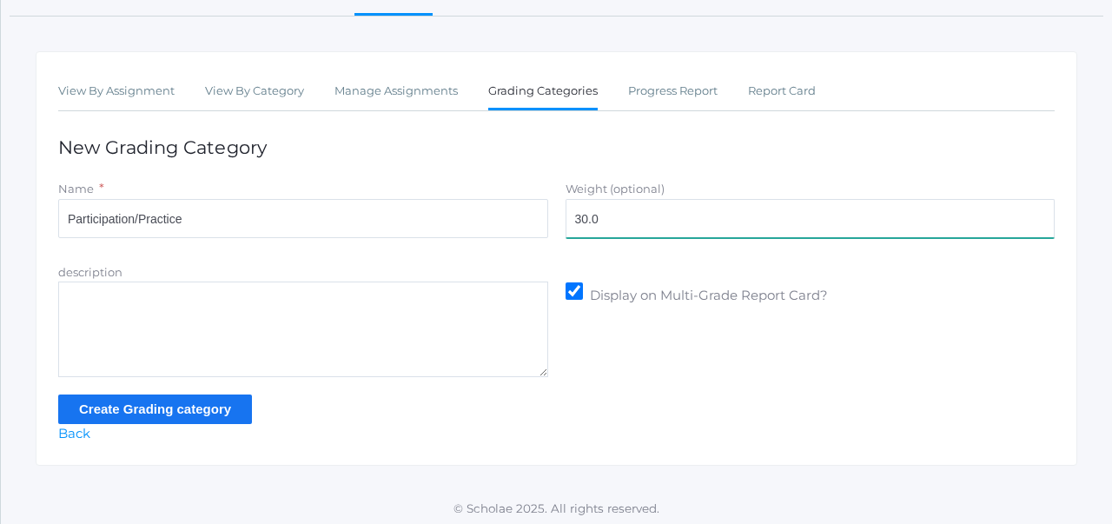
scroll to position [251, 0]
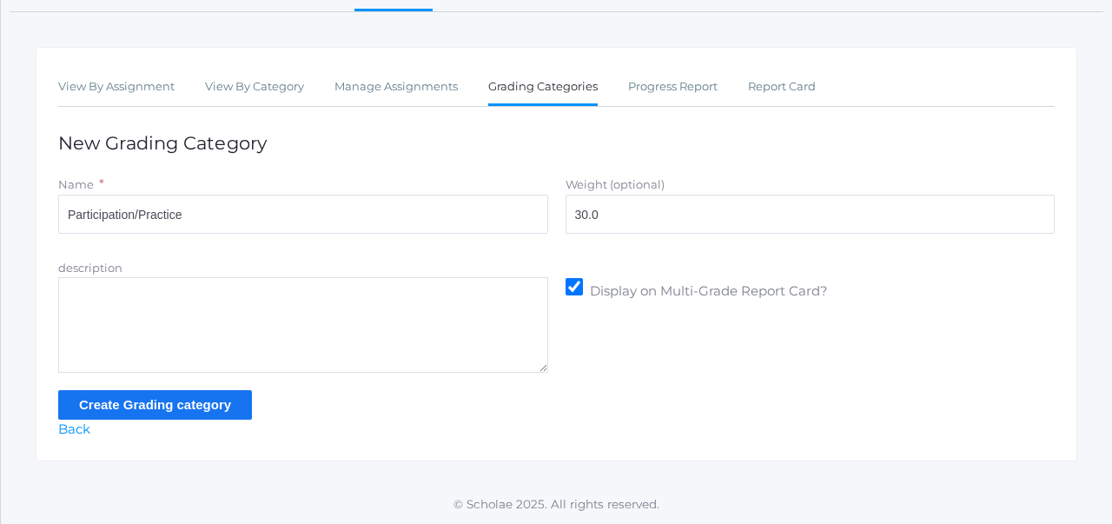
click at [226, 401] on input "Create Grading category" at bounding box center [155, 404] width 194 height 29
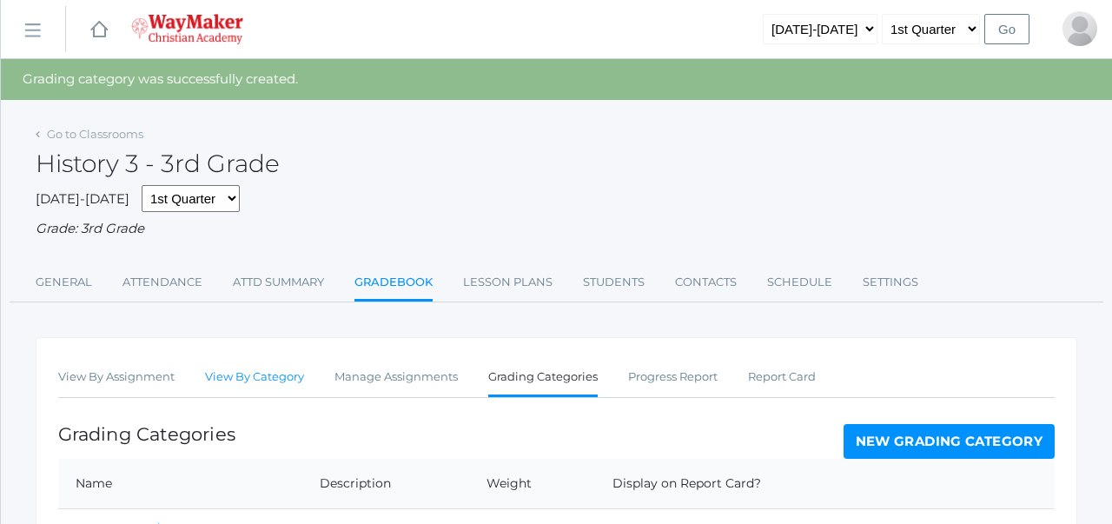
scroll to position [224, 0]
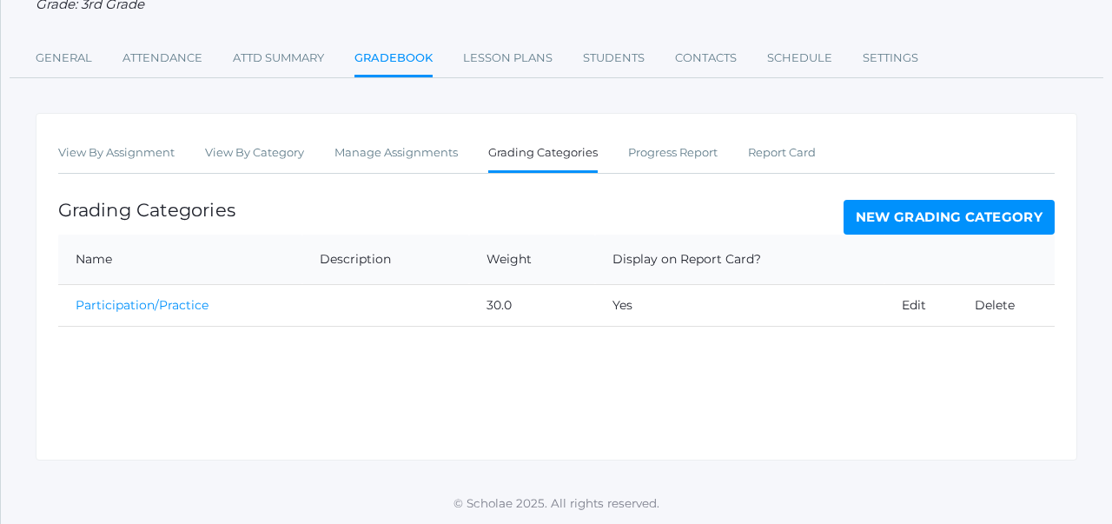
click at [869, 223] on link "New Grading Category" at bounding box center [950, 217] width 212 height 35
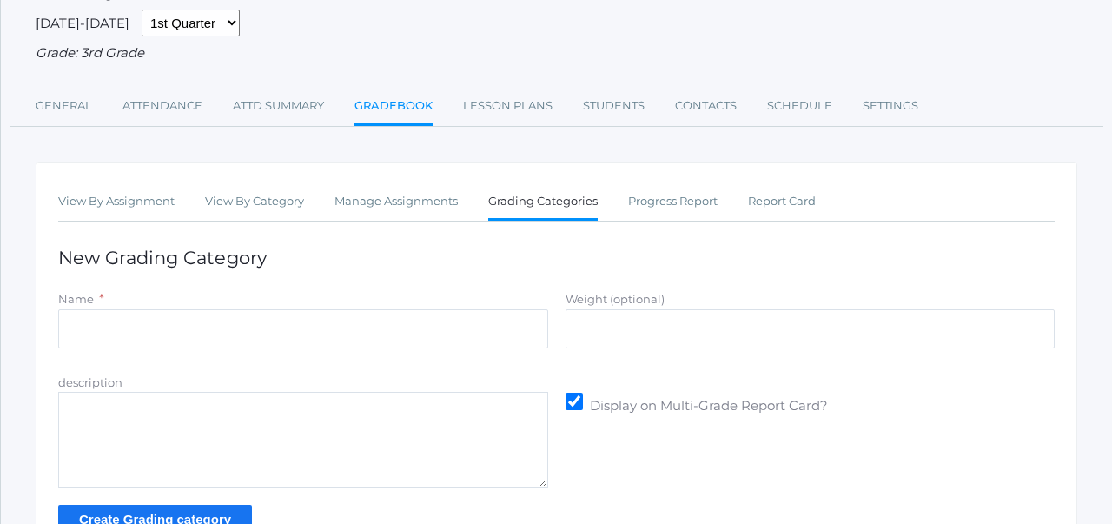
scroll to position [157, 0]
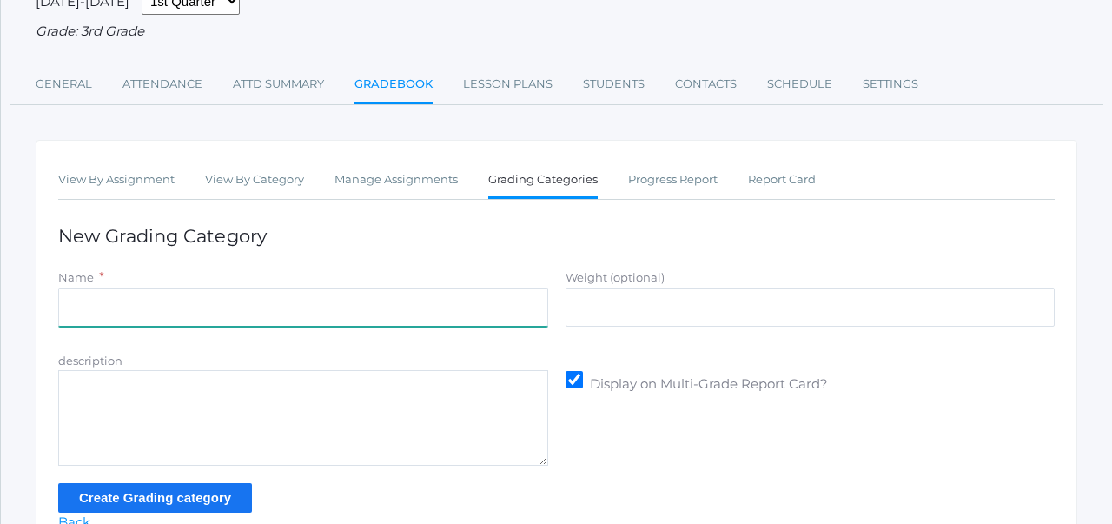
click at [410, 298] on input "Name" at bounding box center [303, 307] width 490 height 39
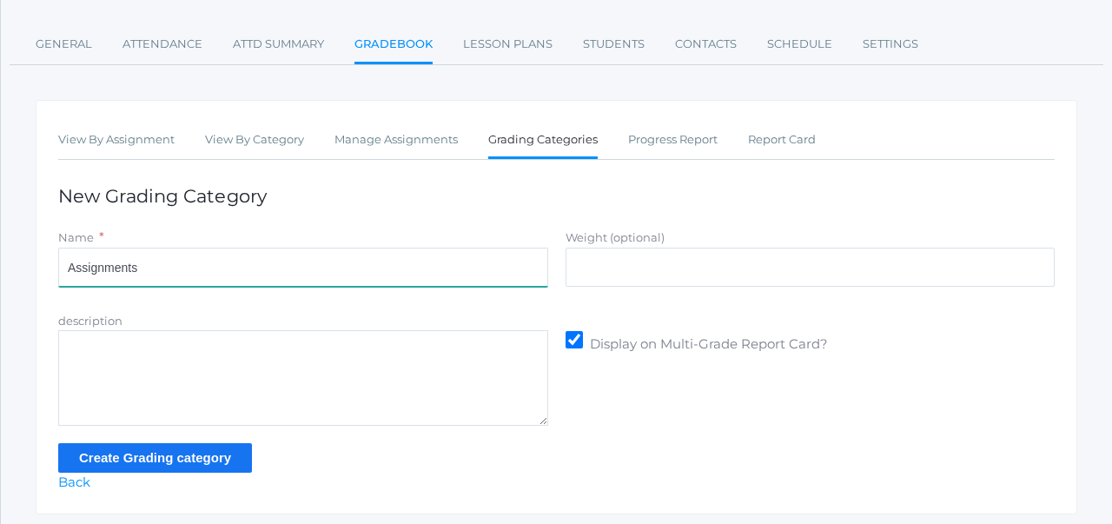
scroll to position [211, 0]
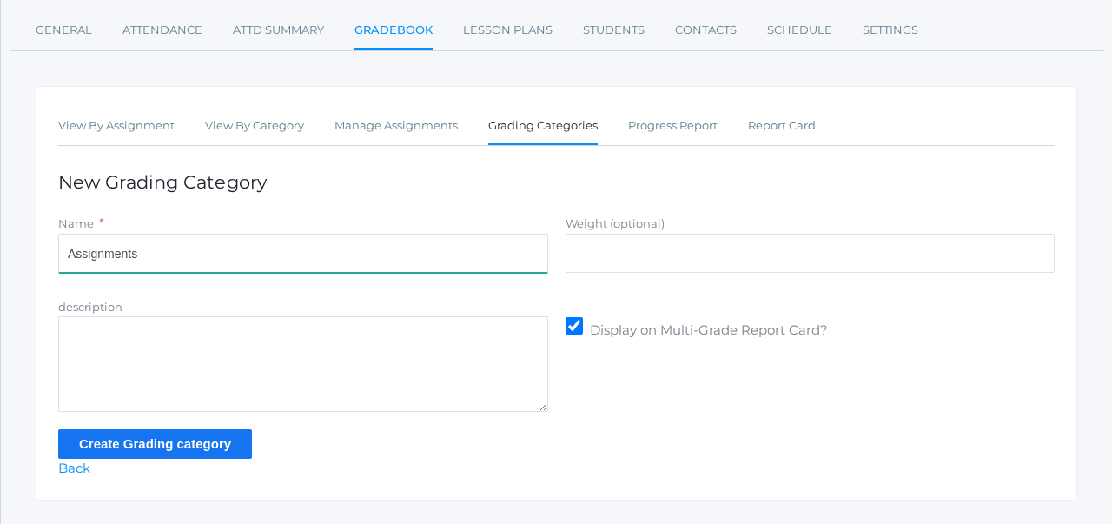
type input "Assignments"
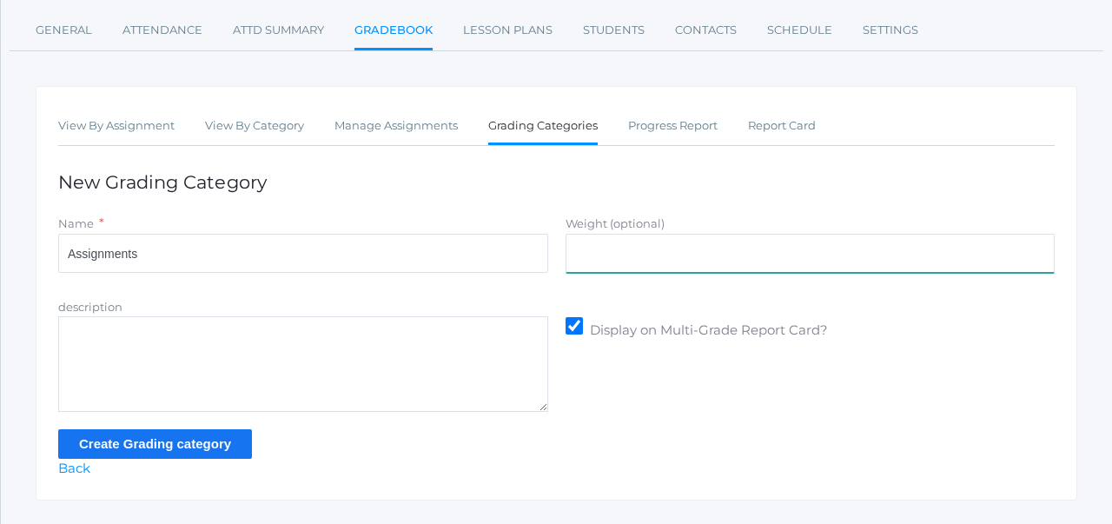
click at [603, 250] on input "Weight (optional)" at bounding box center [811, 253] width 490 height 39
type input "35.0"
click at [232, 441] on input "Create Grading category" at bounding box center [155, 443] width 194 height 29
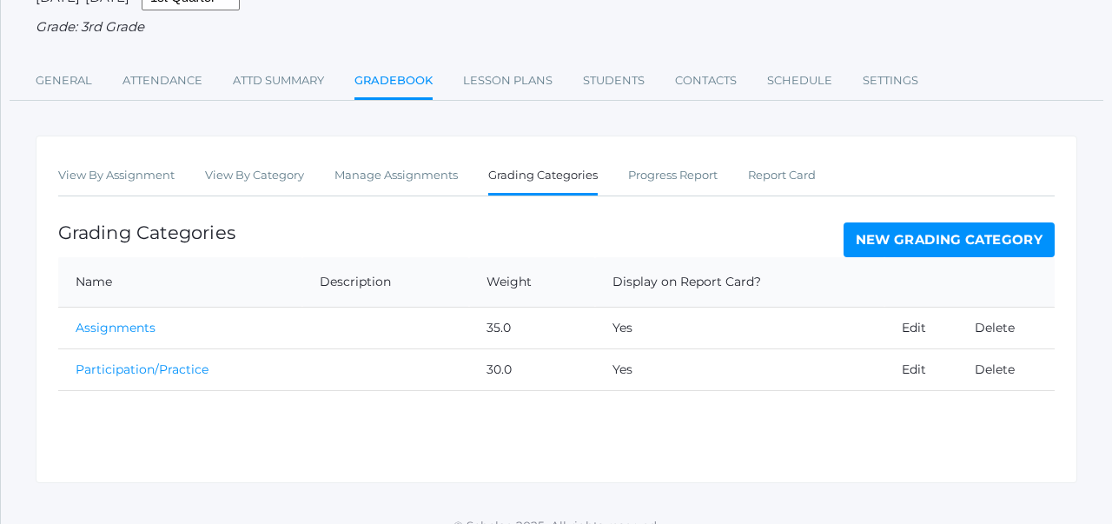
scroll to position [224, 0]
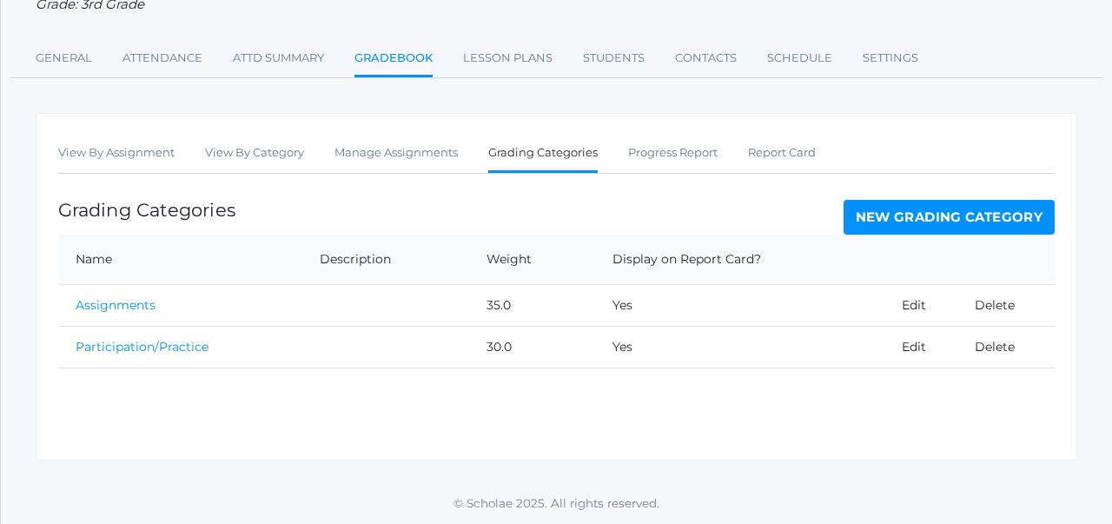
click at [873, 226] on link "New Grading Category" at bounding box center [950, 217] width 212 height 35
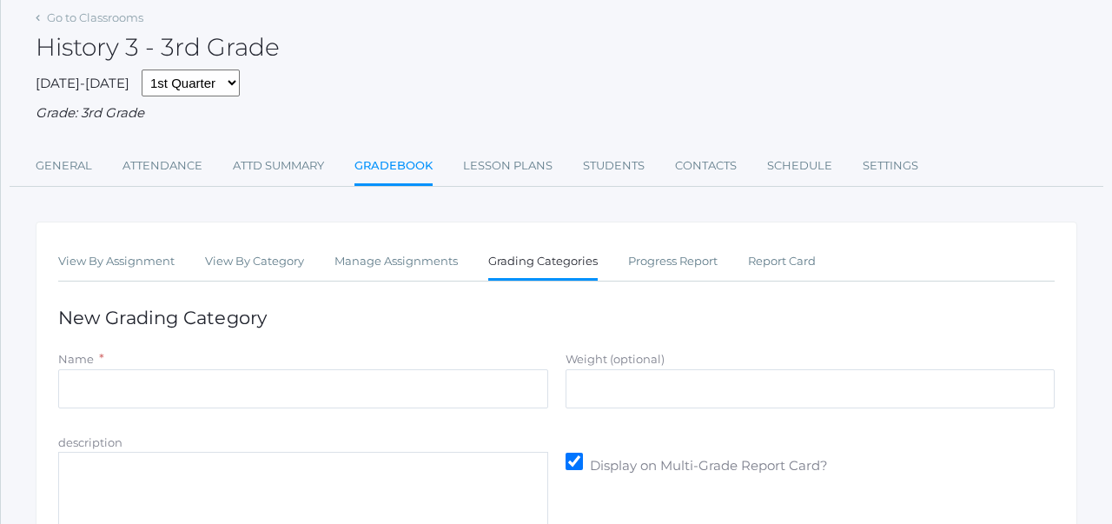
scroll to position [90, 0]
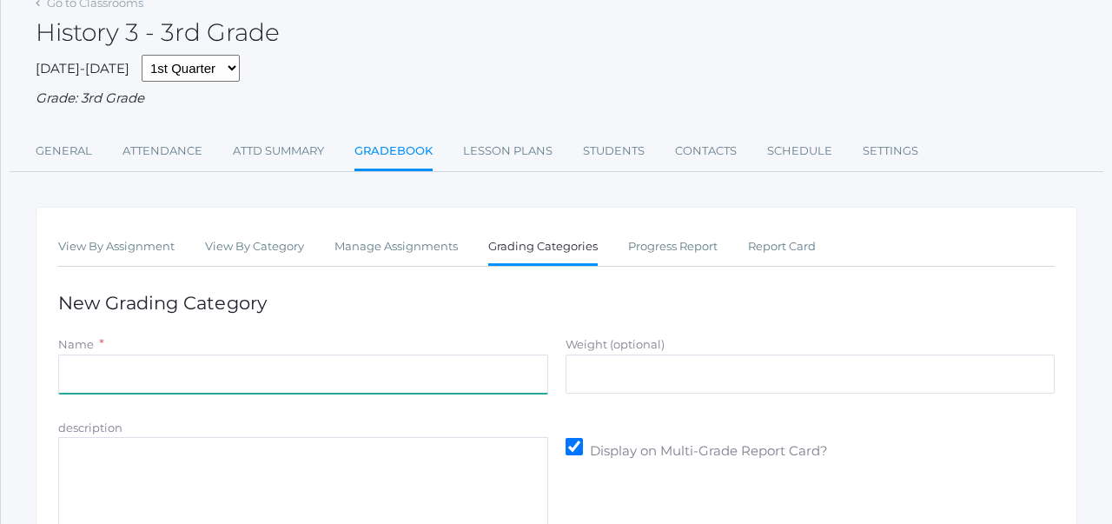
click at [268, 385] on input "Name" at bounding box center [303, 373] width 490 height 39
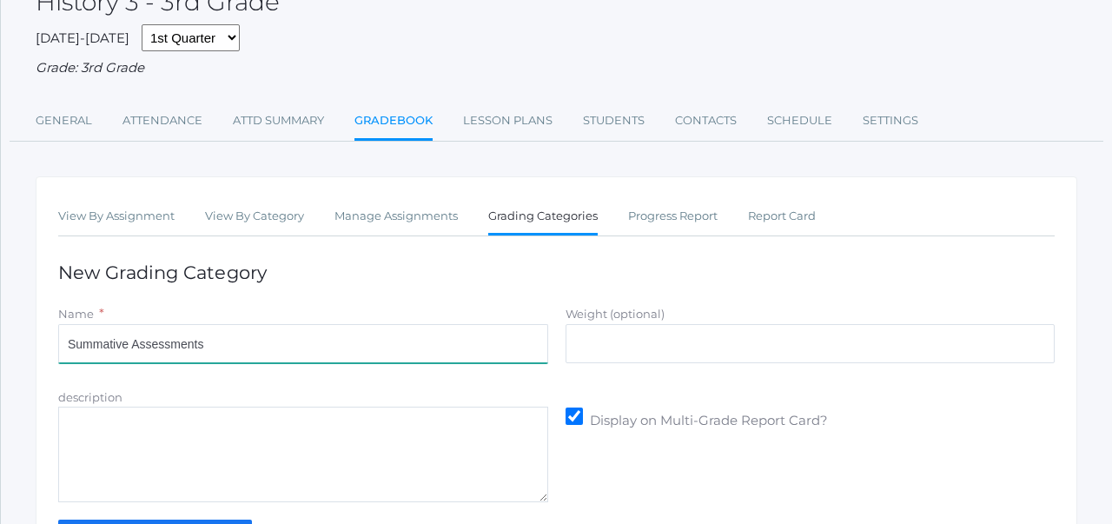
scroll to position [123, 0]
type input "Summative Assessments"
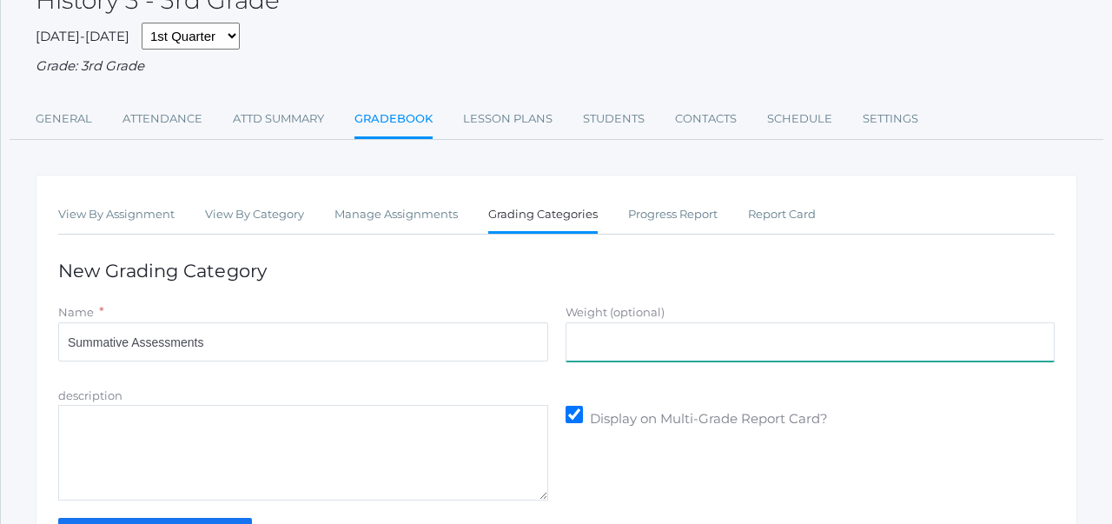
click at [584, 343] on input "Weight (optional)" at bounding box center [811, 341] width 490 height 39
type input "35.0"
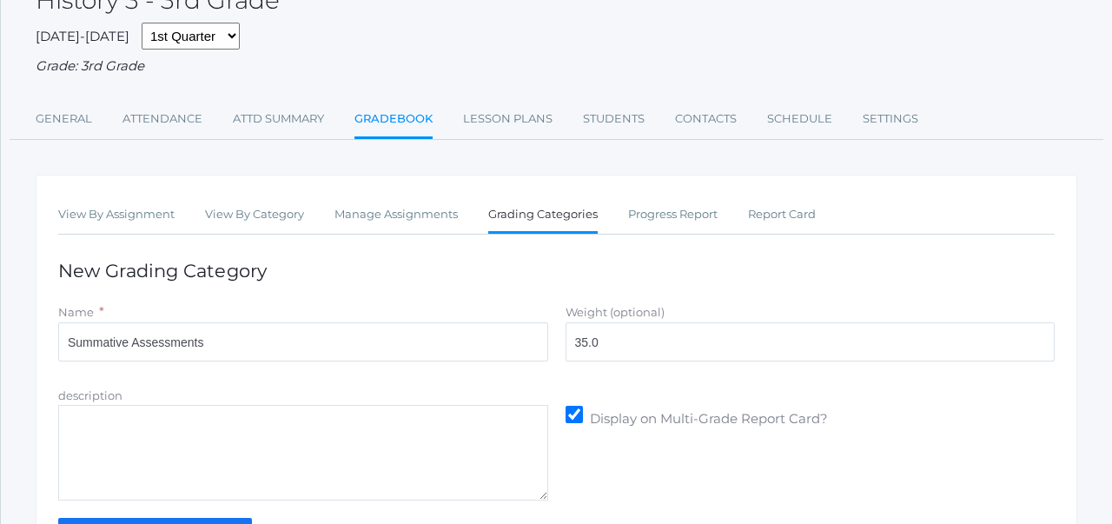
click at [553, 275] on h1 "New Grading Category" at bounding box center [556, 271] width 997 height 20
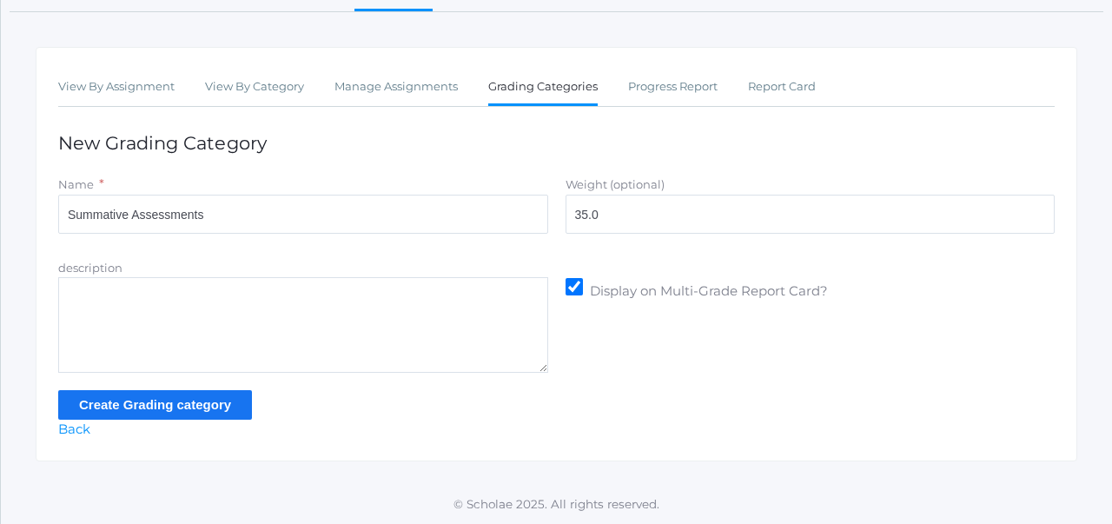
click at [189, 408] on input "Create Grading category" at bounding box center [155, 404] width 194 height 29
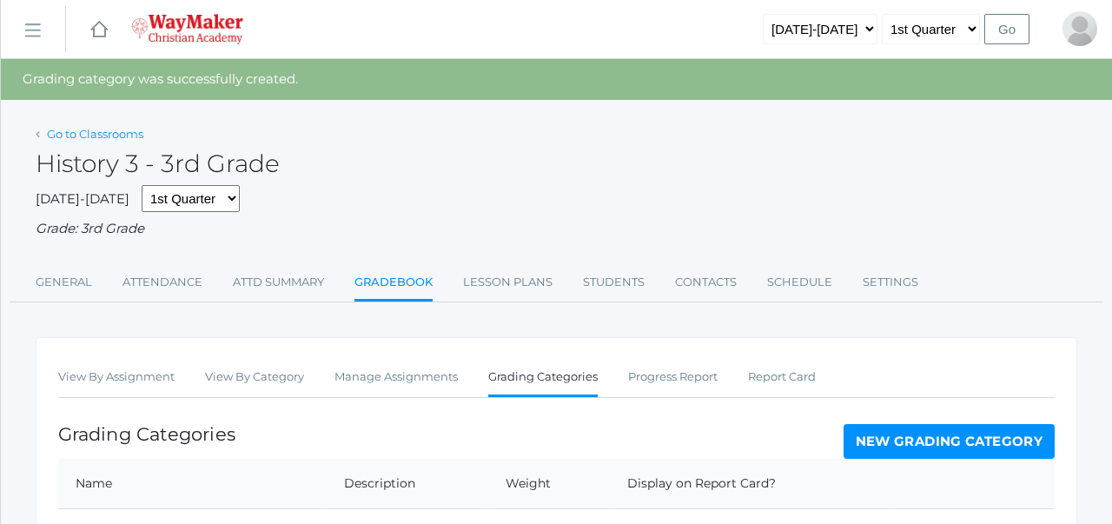
click at [115, 129] on link "Go to Classrooms" at bounding box center [95, 134] width 96 height 14
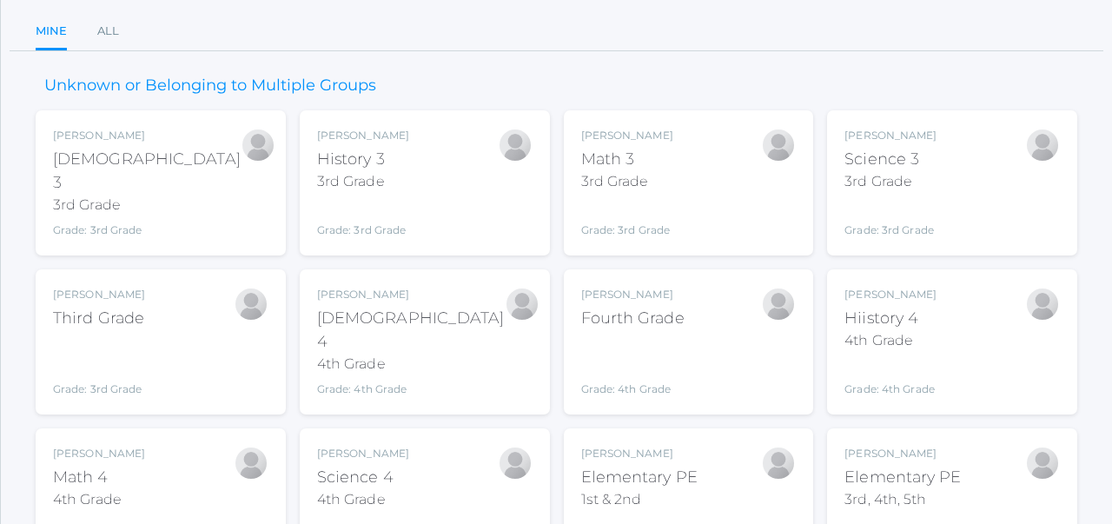
scroll to position [160, 0]
click at [706, 194] on div "Joshua Bennett Math 3 3rd Grade Grade: 3rd Grade 03ELEM" at bounding box center [688, 180] width 215 height 110
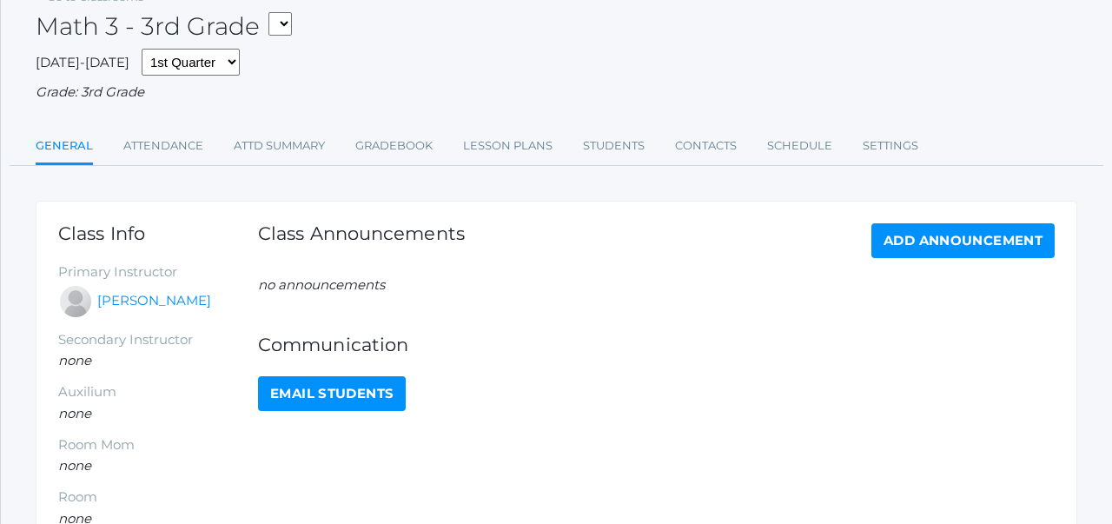
scroll to position [99, 0]
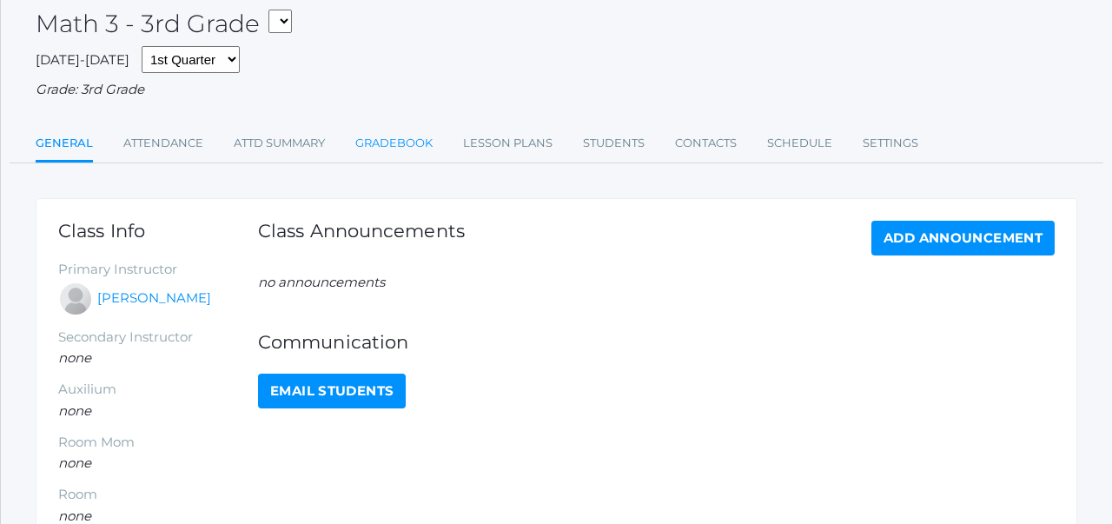
click at [381, 143] on link "Gradebook" at bounding box center [393, 143] width 77 height 35
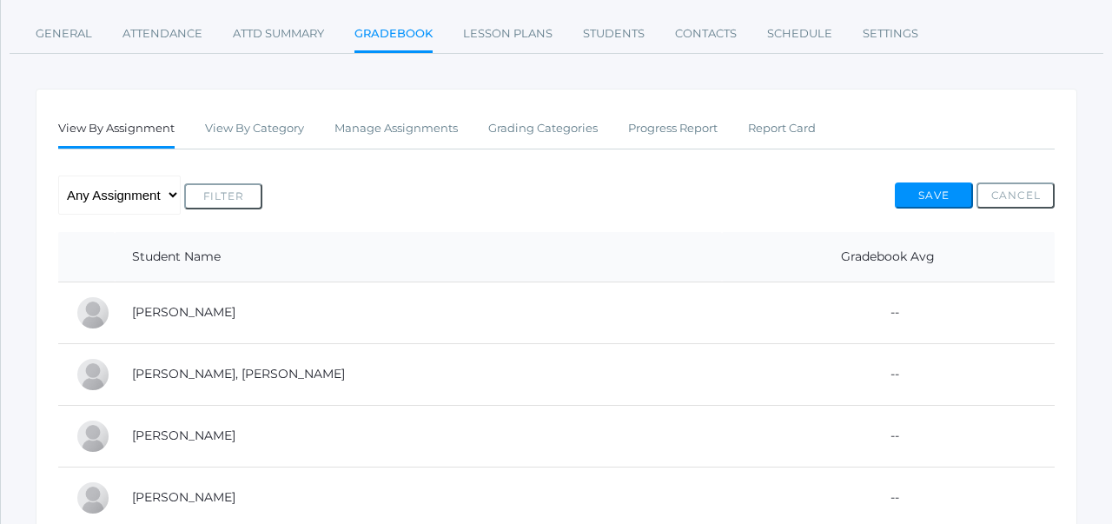
scroll to position [217, 0]
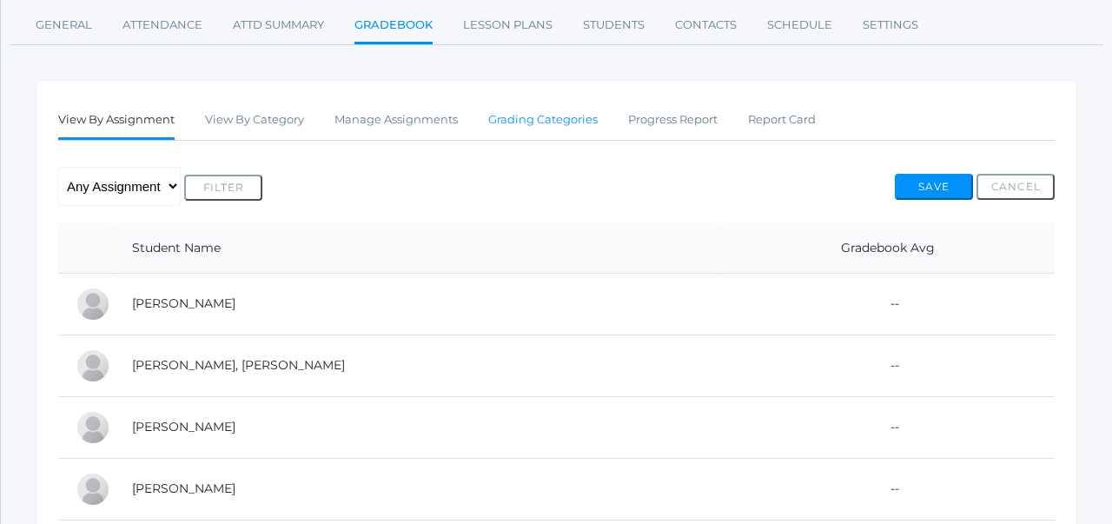
click at [543, 129] on link "Grading Categories" at bounding box center [542, 120] width 109 height 35
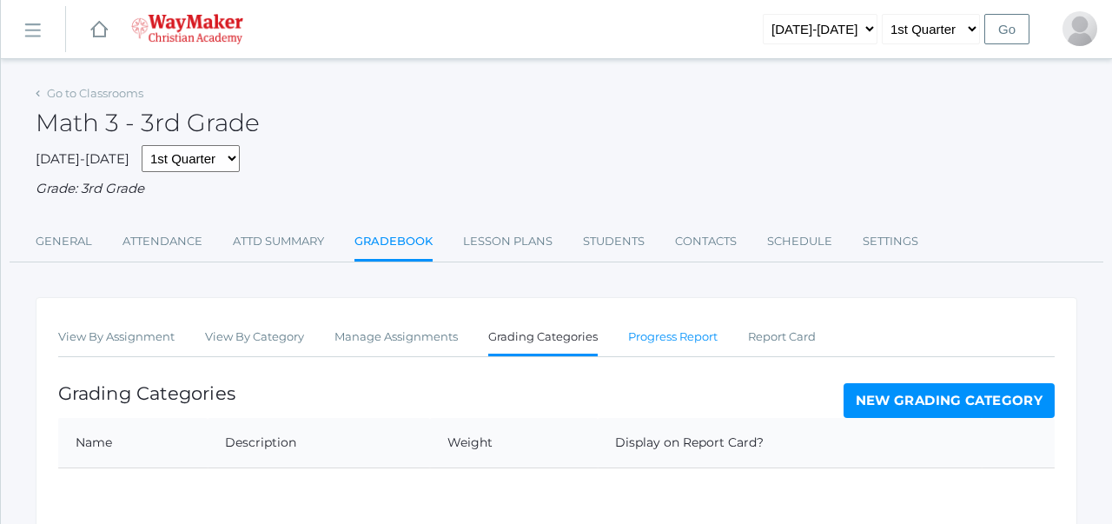
scroll to position [183, 0]
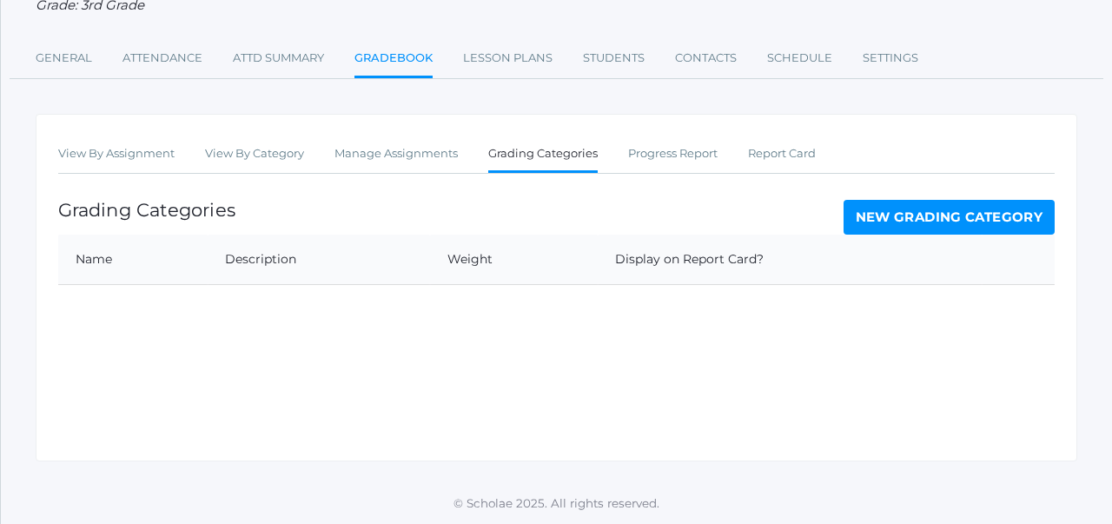
click at [884, 223] on link "New Grading Category" at bounding box center [950, 217] width 212 height 35
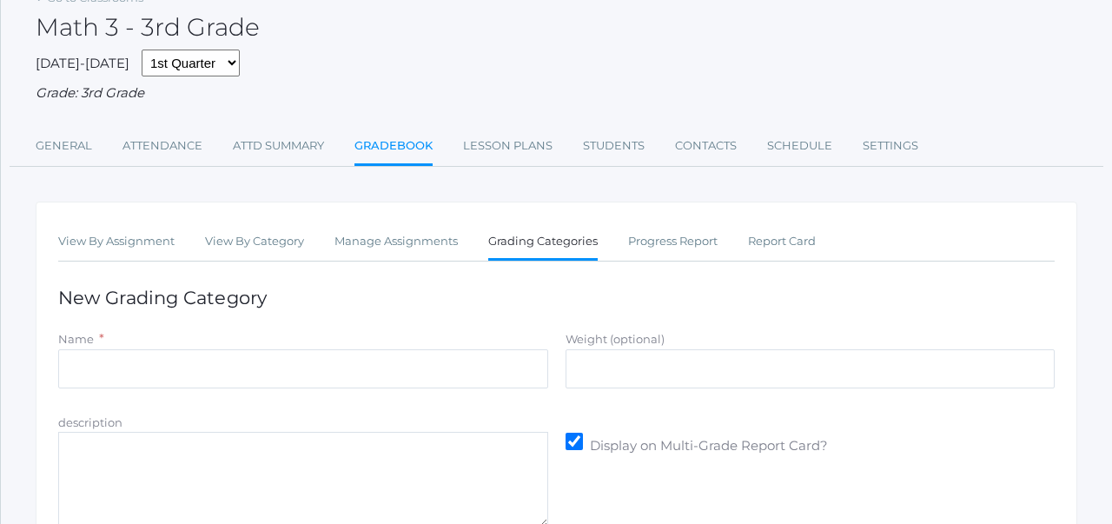
scroll to position [98, 0]
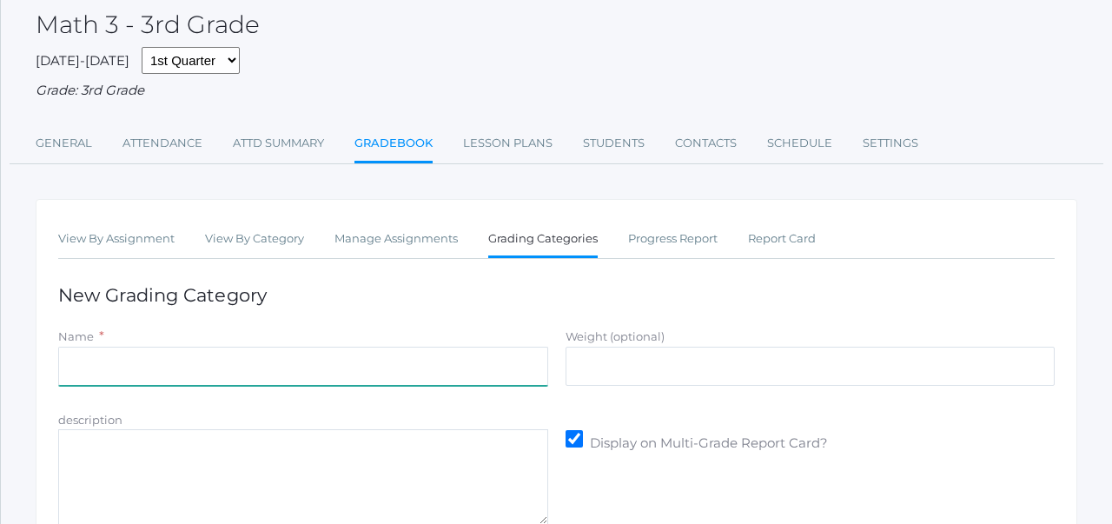
click at [274, 373] on input "Name" at bounding box center [303, 366] width 490 height 39
type input "Participation/Practice"
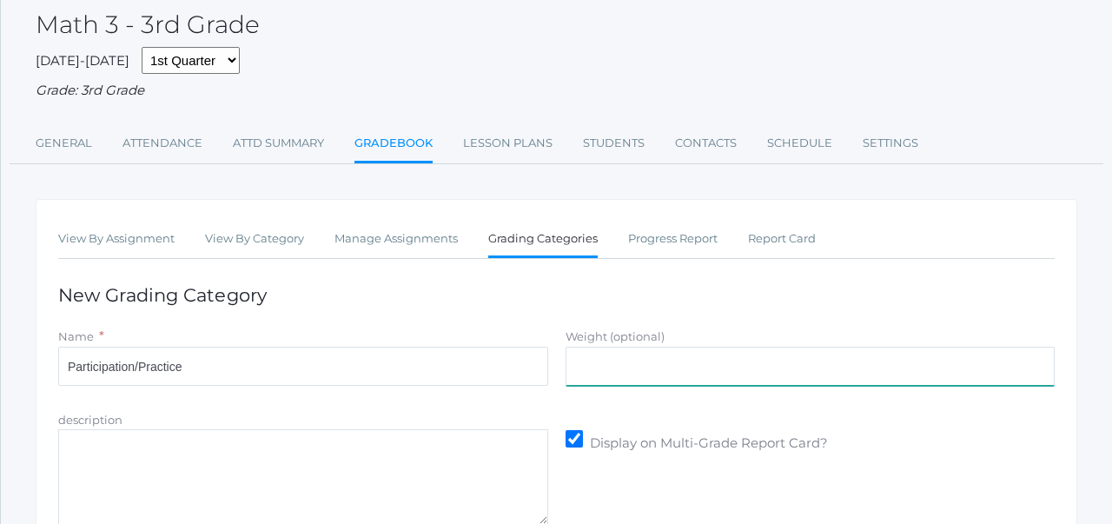
click at [606, 362] on input "Weight (optional)" at bounding box center [811, 366] width 490 height 39
type input "30"
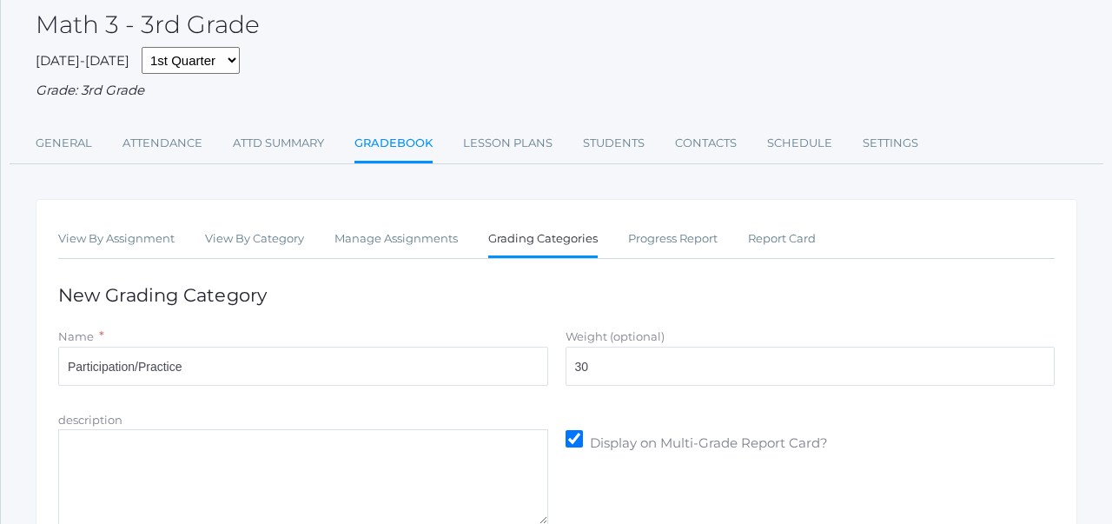
click at [666, 307] on div "View By Assignment View By Category Manage Assignments Grading Categories Progr…" at bounding box center [557, 406] width 1042 height 414
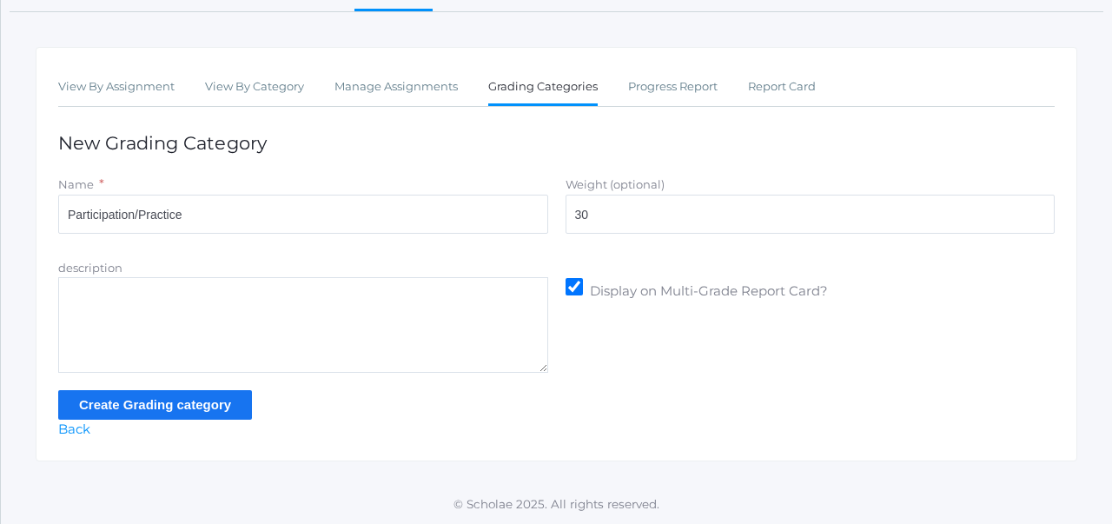
click at [227, 410] on input "Create Grading category" at bounding box center [155, 404] width 194 height 29
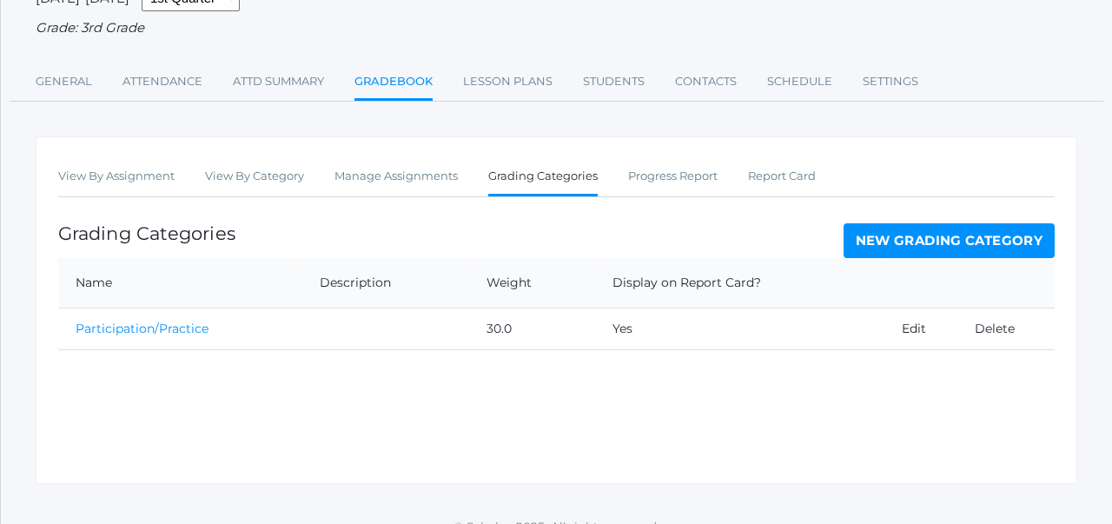
scroll to position [224, 0]
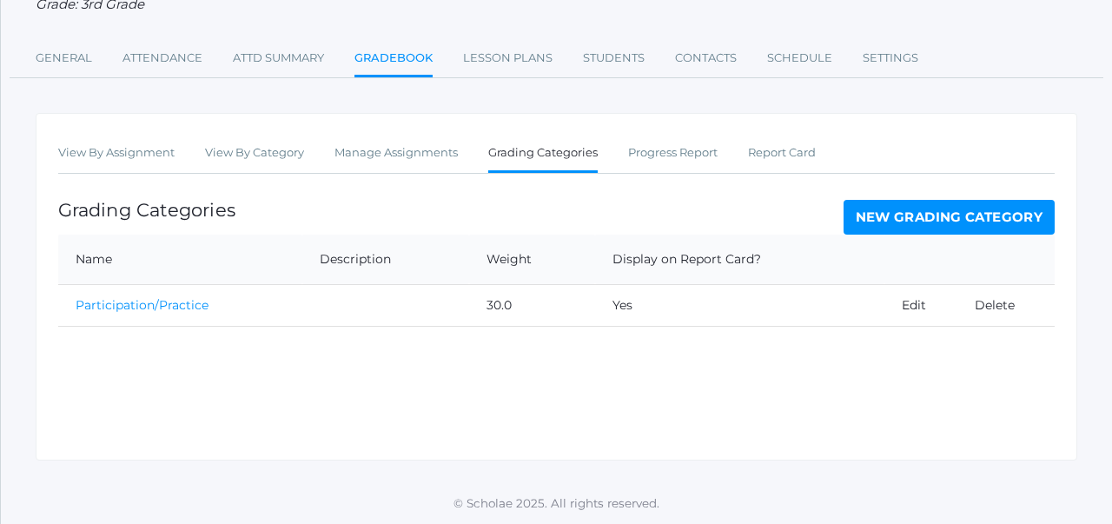
click at [878, 220] on link "New Grading Category" at bounding box center [950, 217] width 212 height 35
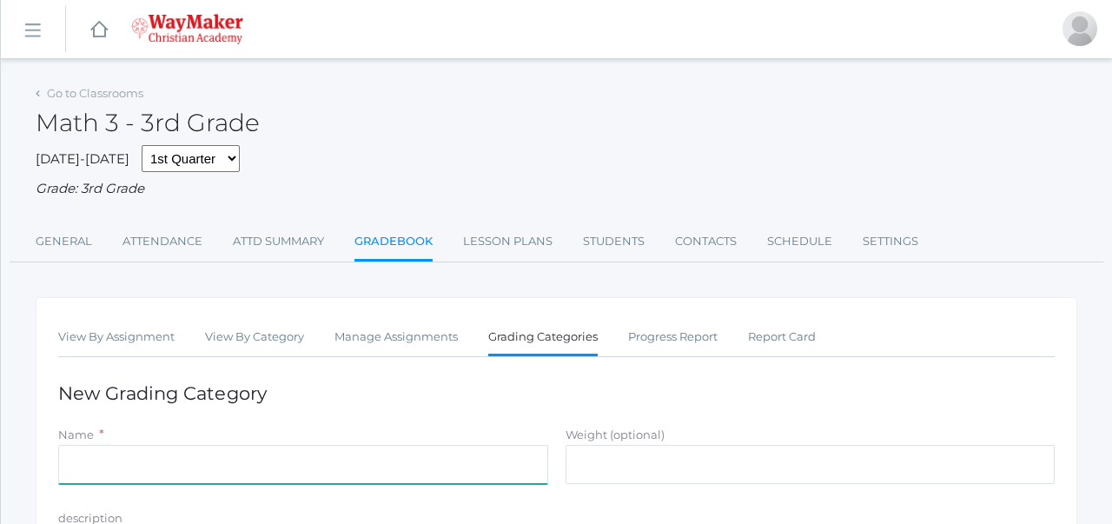
click at [279, 455] on input "Name" at bounding box center [303, 464] width 490 height 39
type input "Assignments"
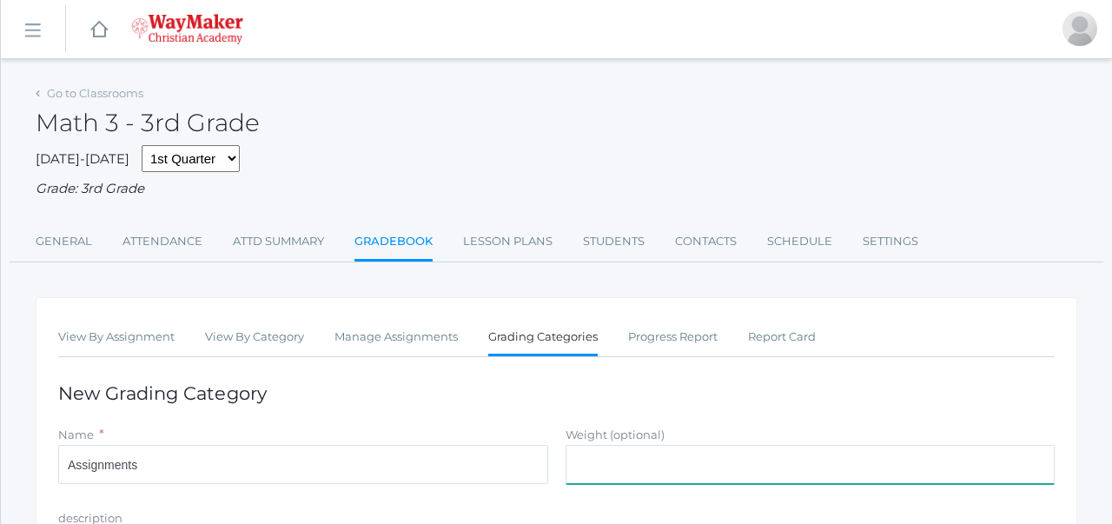
click at [589, 479] on input "Weight (optional)" at bounding box center [811, 464] width 490 height 39
type input "35"
click at [627, 401] on h1 "New Grading Category" at bounding box center [556, 393] width 997 height 20
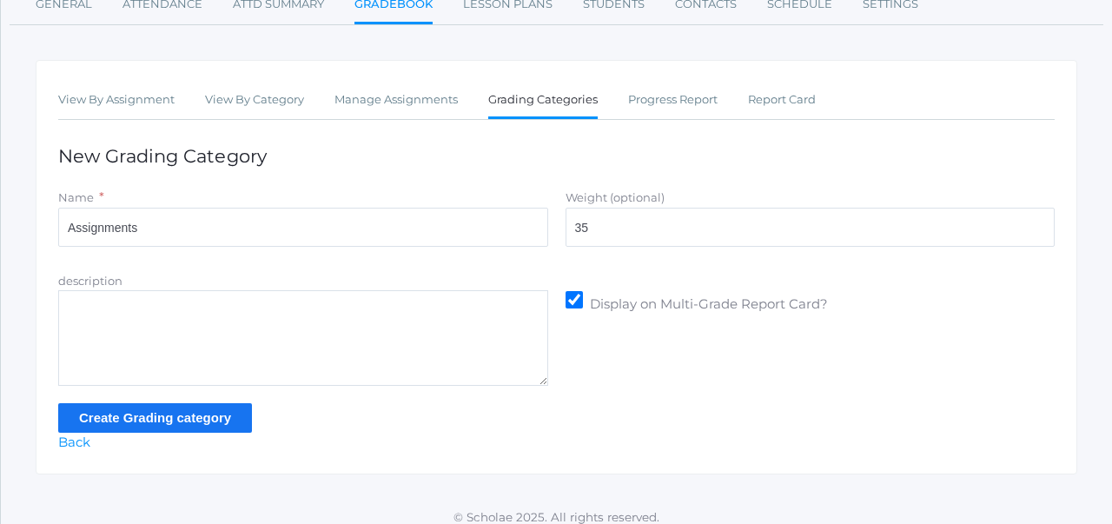
scroll to position [251, 0]
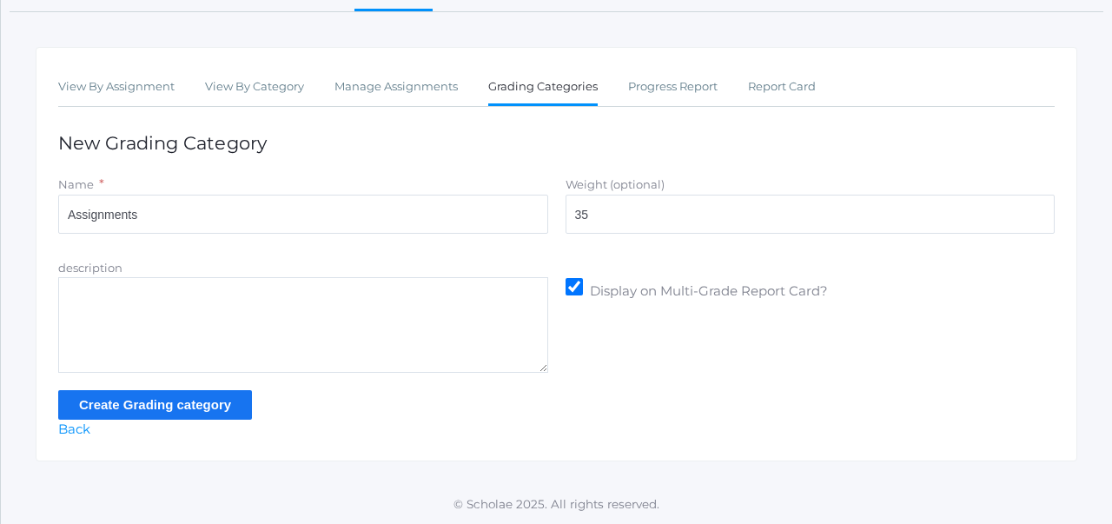
click at [224, 413] on input "Create Grading category" at bounding box center [155, 404] width 194 height 29
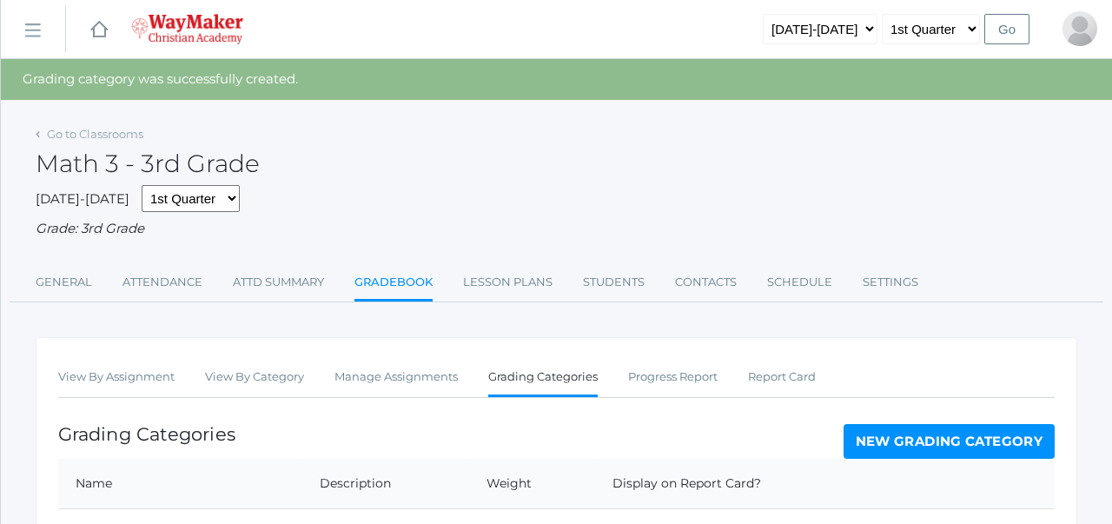
scroll to position [224, 0]
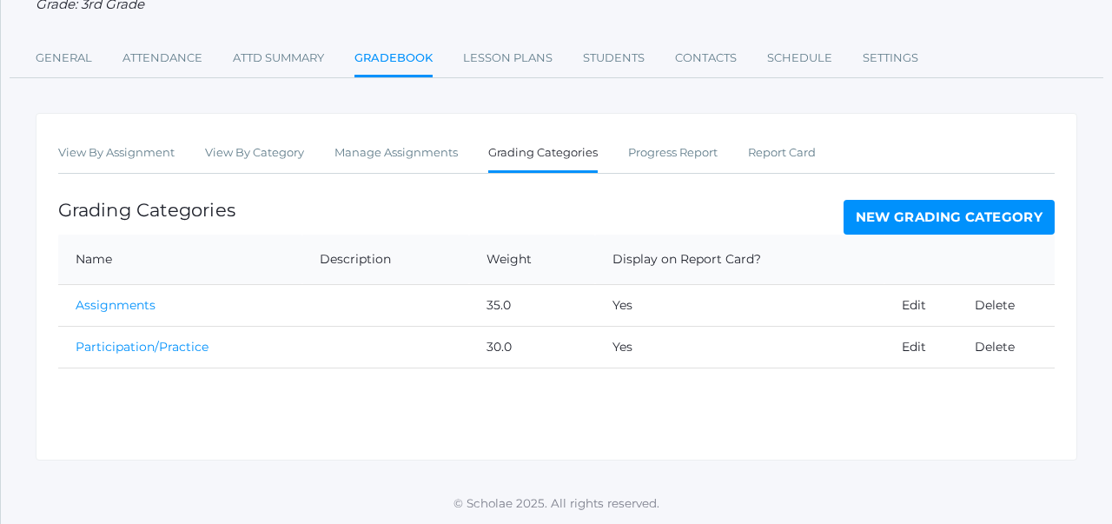
click at [890, 224] on link "New Grading Category" at bounding box center [950, 217] width 212 height 35
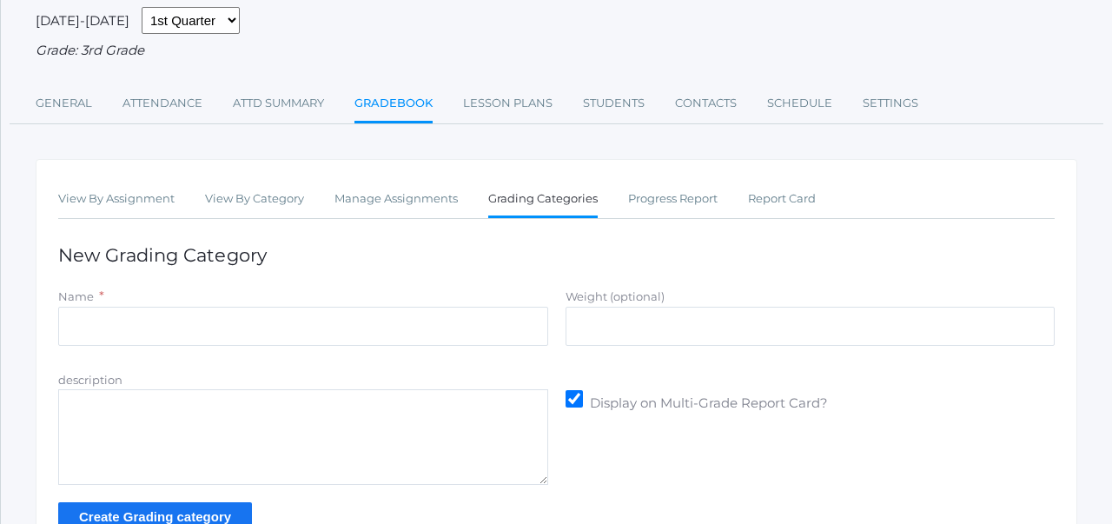
scroll to position [142, 0]
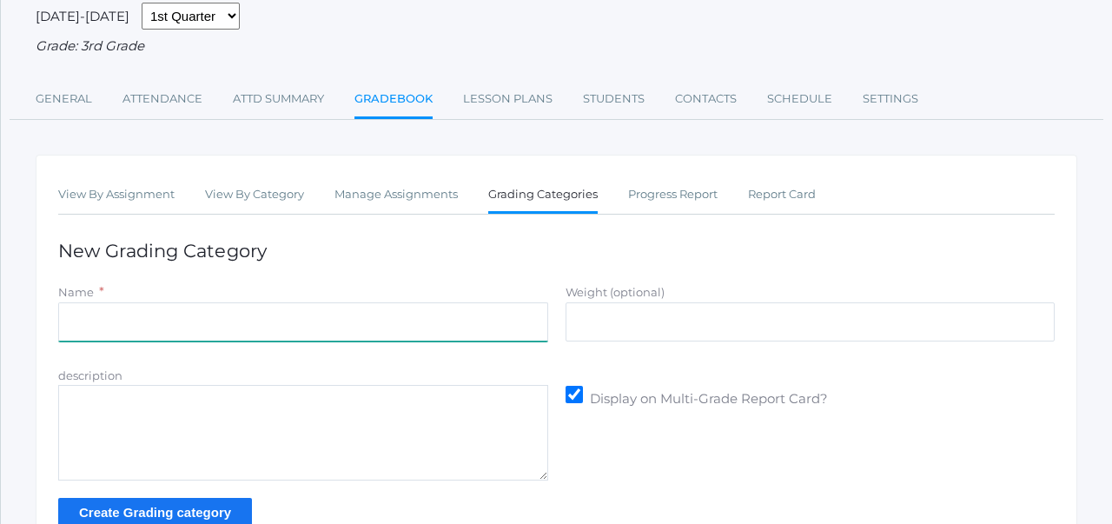
click at [291, 312] on input "Name" at bounding box center [303, 321] width 490 height 39
type input "Summative Assessments"
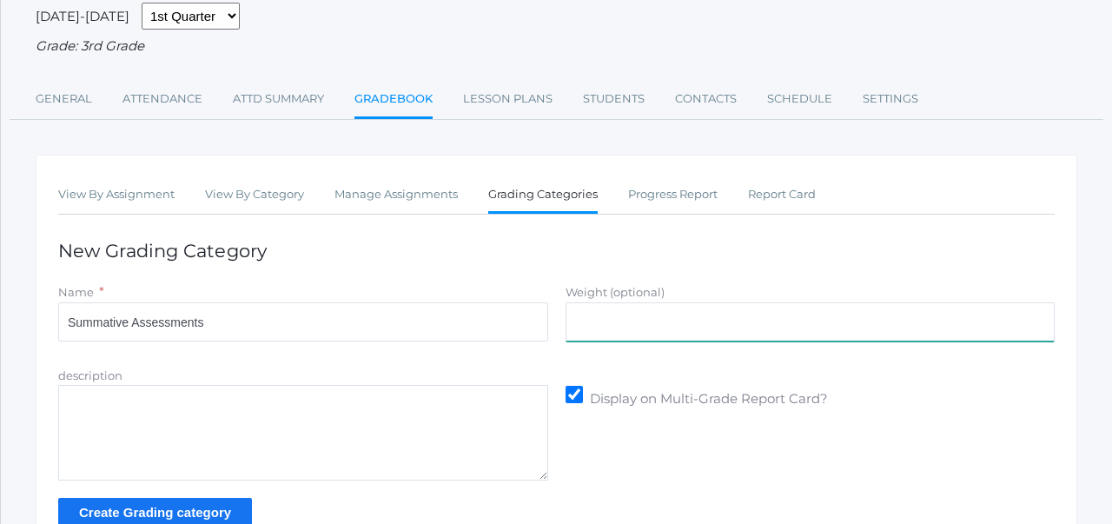
click at [666, 321] on input "Weight (optional)" at bounding box center [811, 321] width 490 height 39
type input "35"
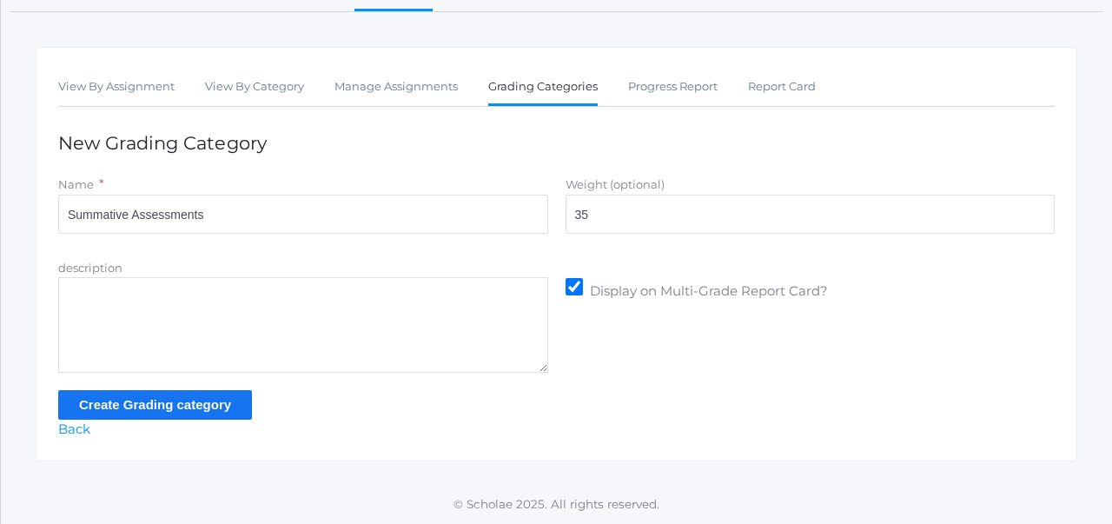
click at [209, 407] on input "Create Grading category" at bounding box center [155, 404] width 194 height 29
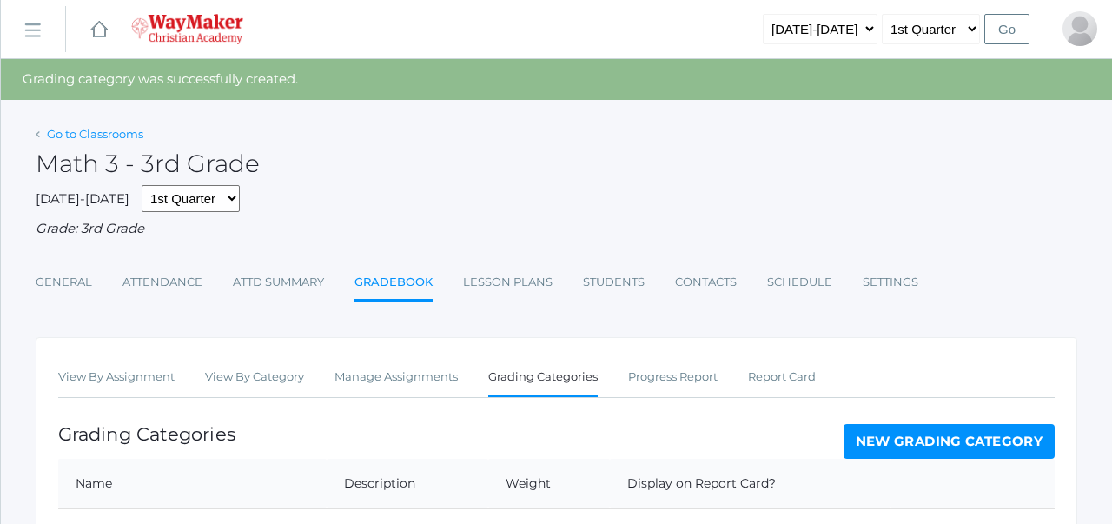
click at [113, 129] on link "Go to Classrooms" at bounding box center [95, 134] width 96 height 14
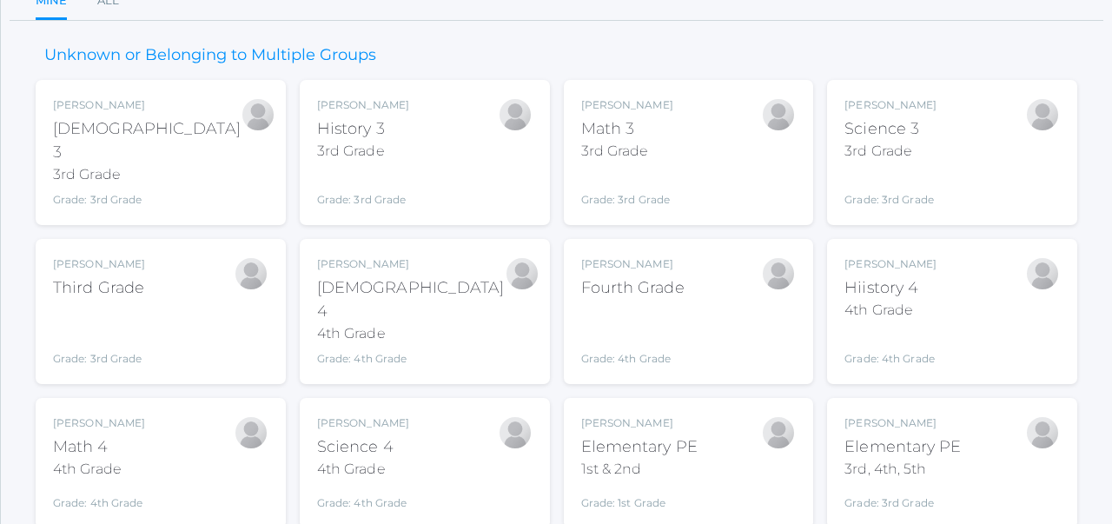
scroll to position [189, 0]
click at [922, 138] on div "Science 3" at bounding box center [890, 127] width 92 height 23
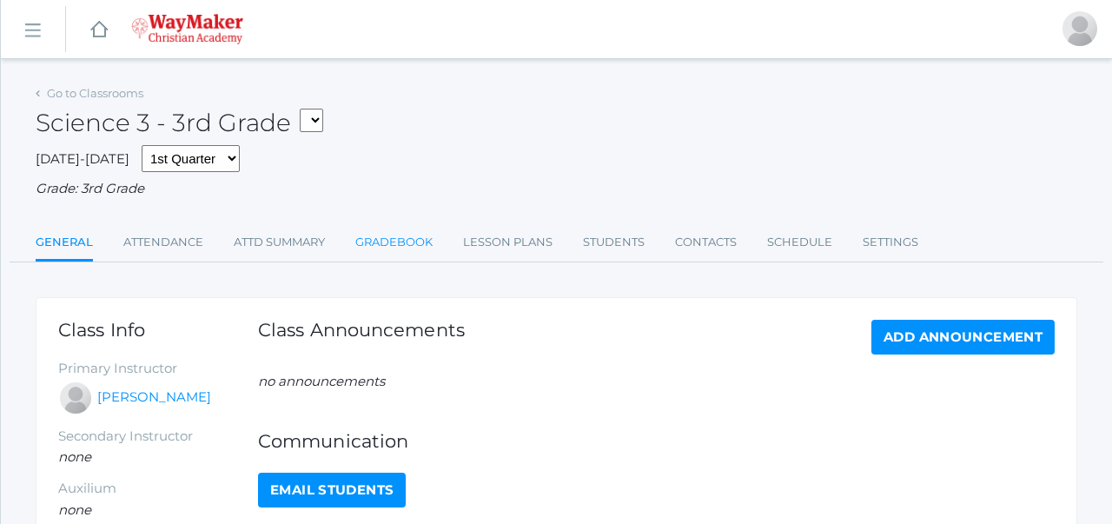
click at [389, 239] on link "Gradebook" at bounding box center [393, 242] width 77 height 35
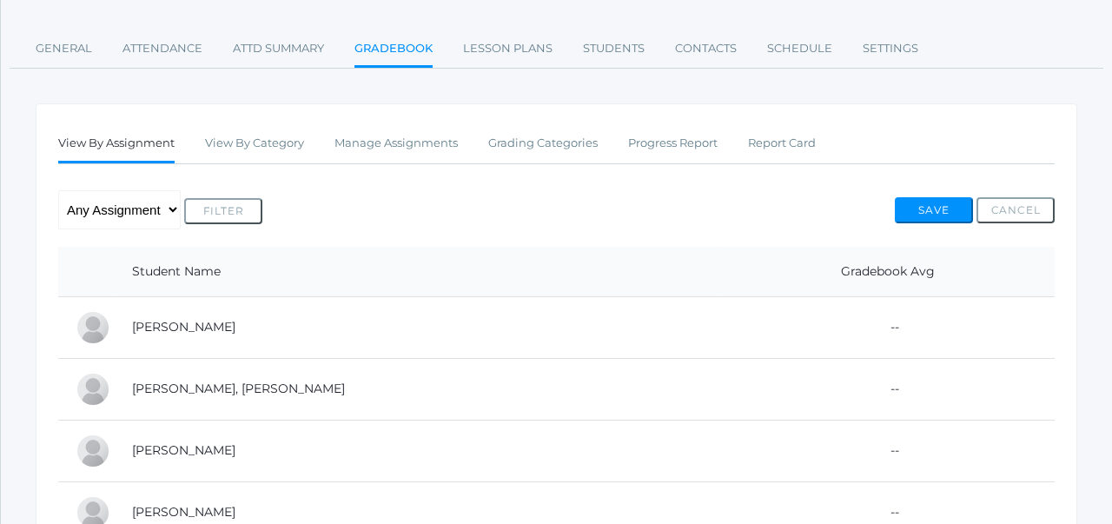
scroll to position [196, 0]
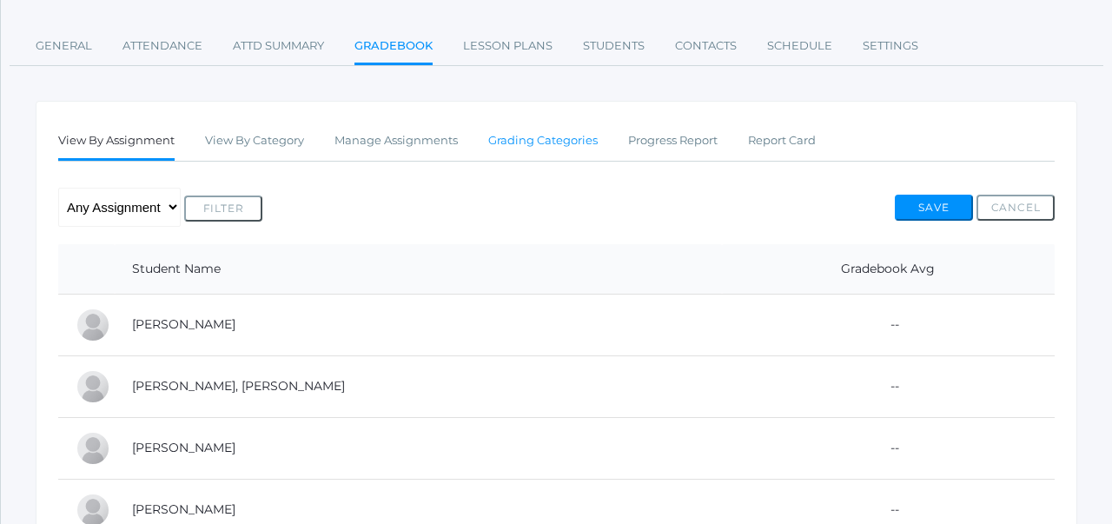
click at [565, 142] on link "Grading Categories" at bounding box center [542, 140] width 109 height 35
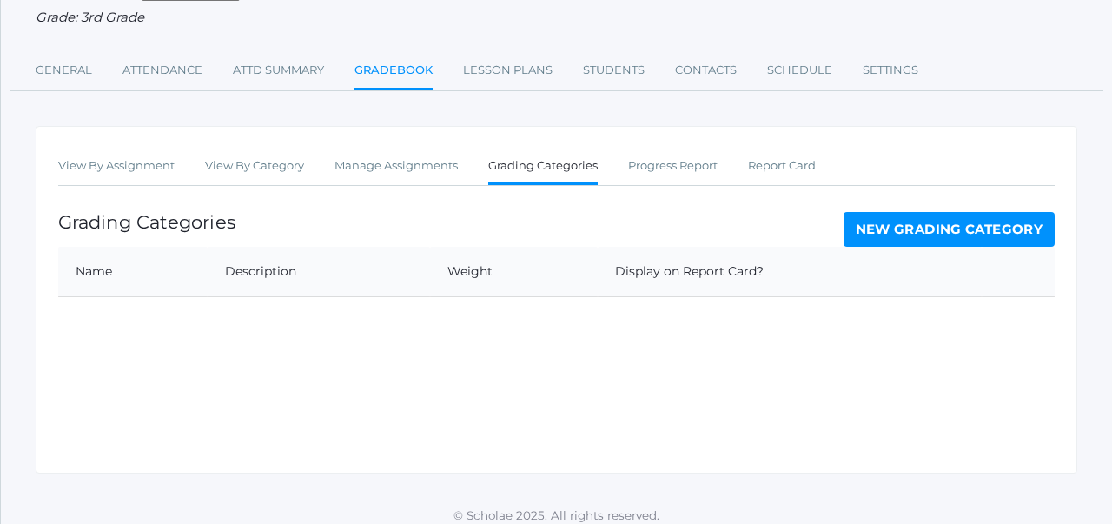
scroll to position [183, 0]
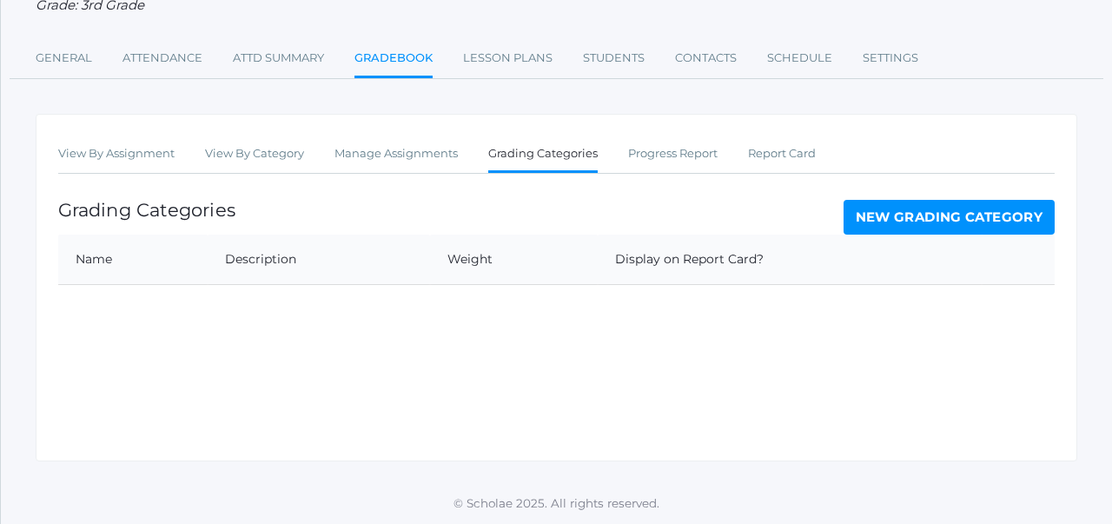
click at [898, 212] on link "New Grading Category" at bounding box center [950, 217] width 212 height 35
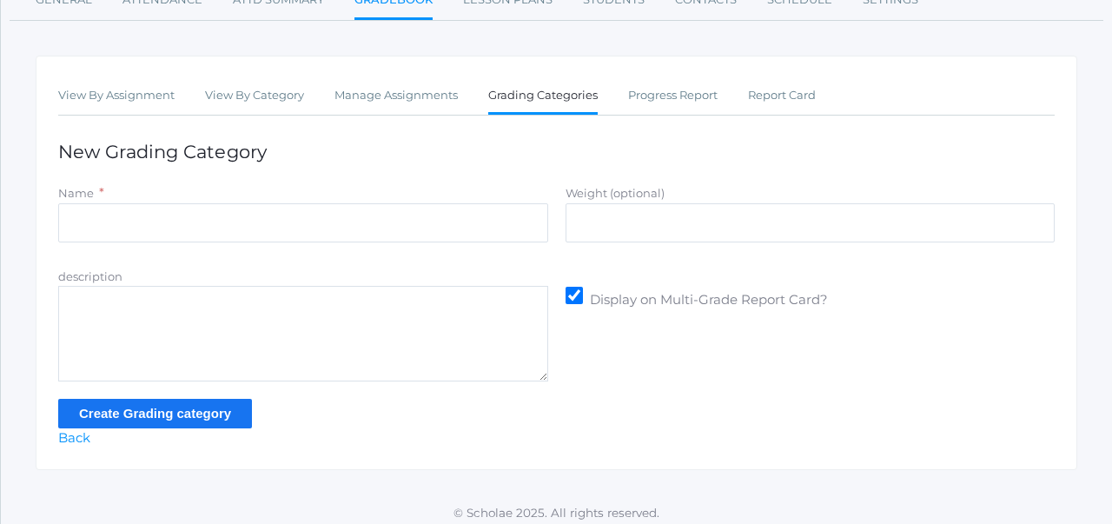
scroll to position [251, 0]
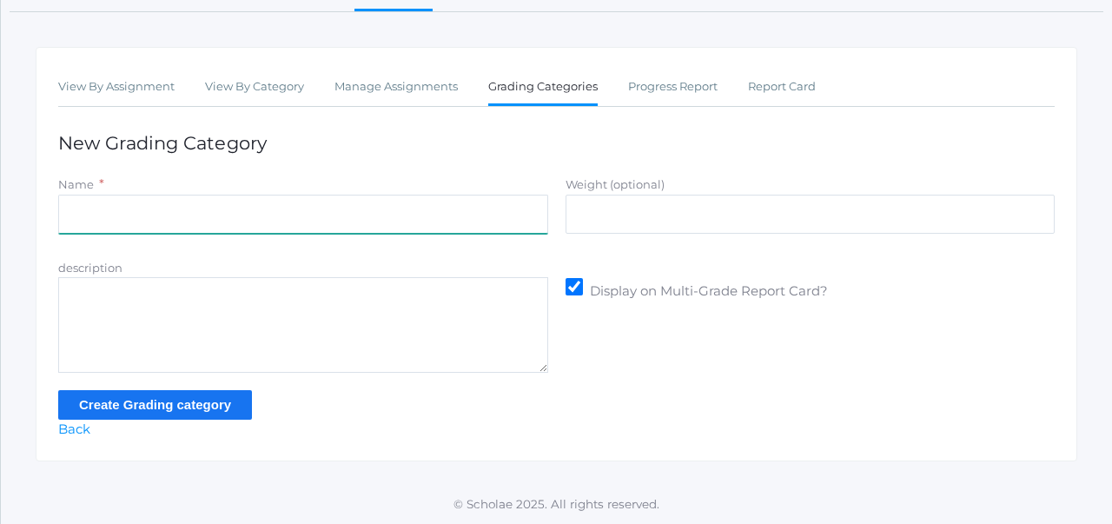
click at [456, 222] on input "Name" at bounding box center [303, 214] width 490 height 39
type input "Participation/Practice"
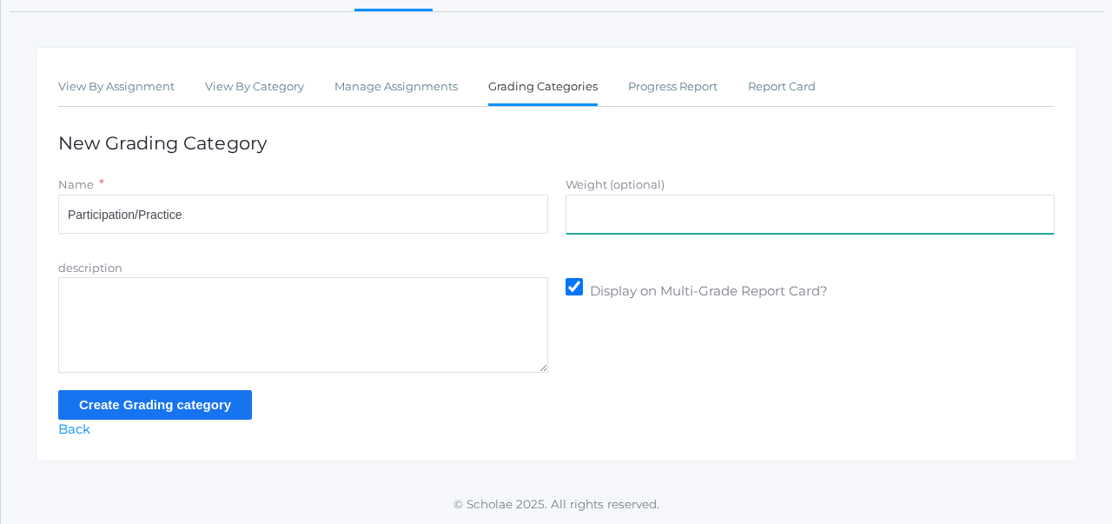
click at [634, 219] on input "Weight (optional)" at bounding box center [811, 214] width 490 height 39
type input "30.0"
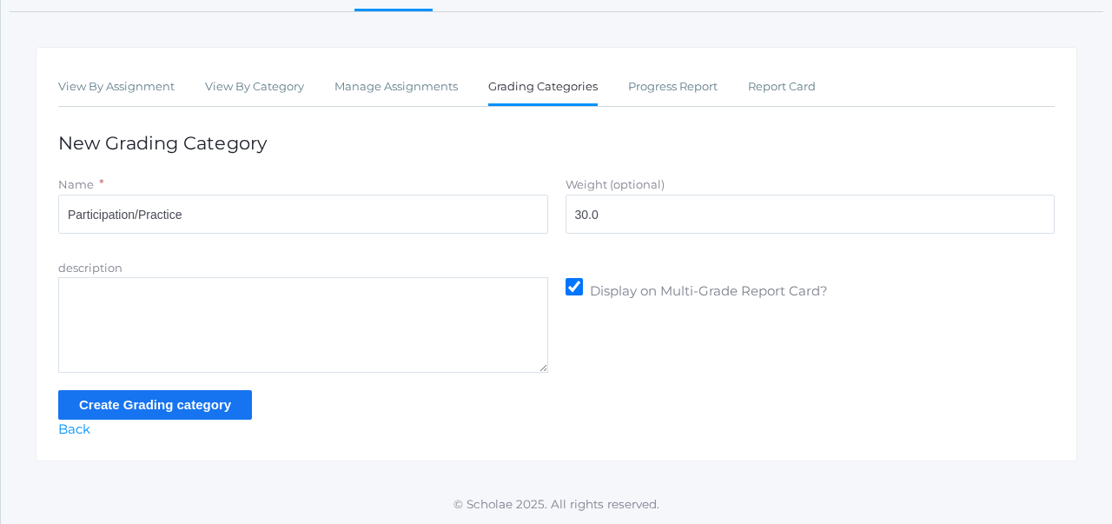
click at [239, 405] on input "Create Grading category" at bounding box center [155, 404] width 194 height 29
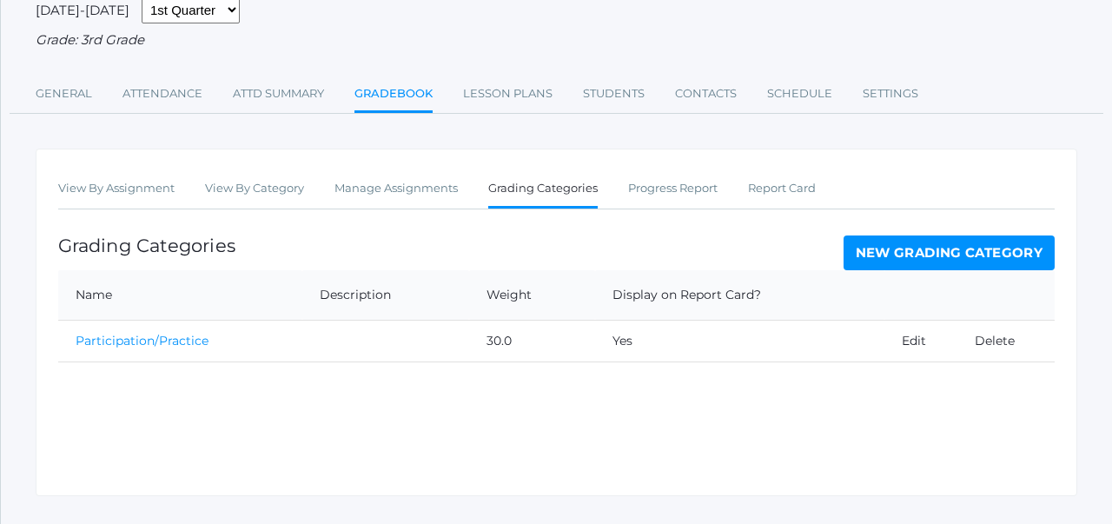
scroll to position [193, 0]
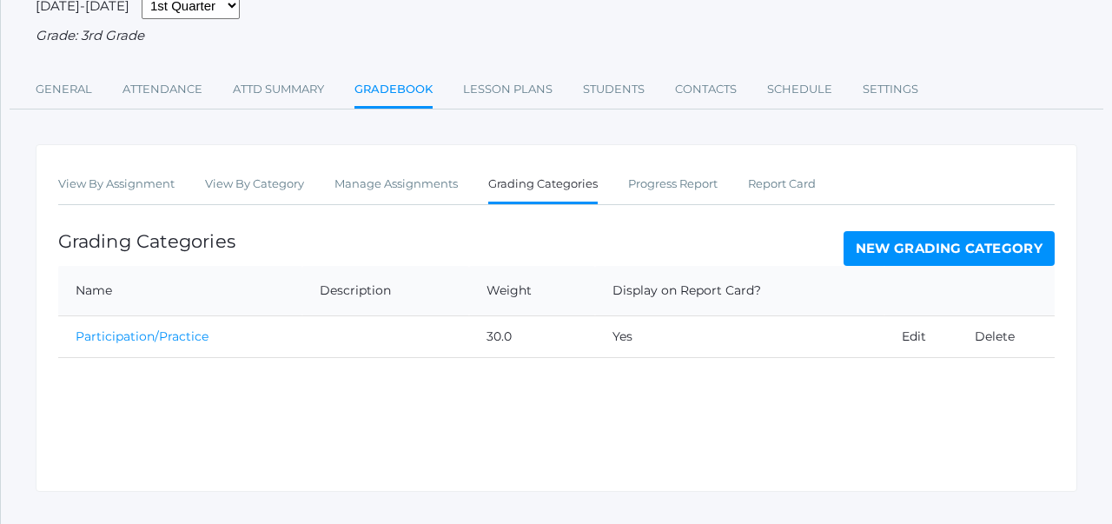
click at [866, 257] on link "New Grading Category" at bounding box center [950, 248] width 212 height 35
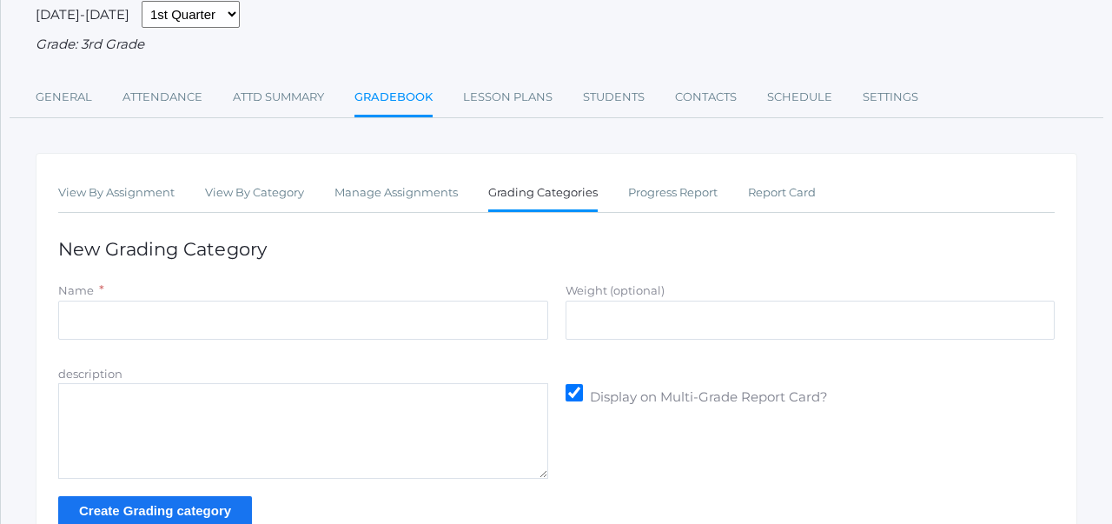
scroll to position [142, 0]
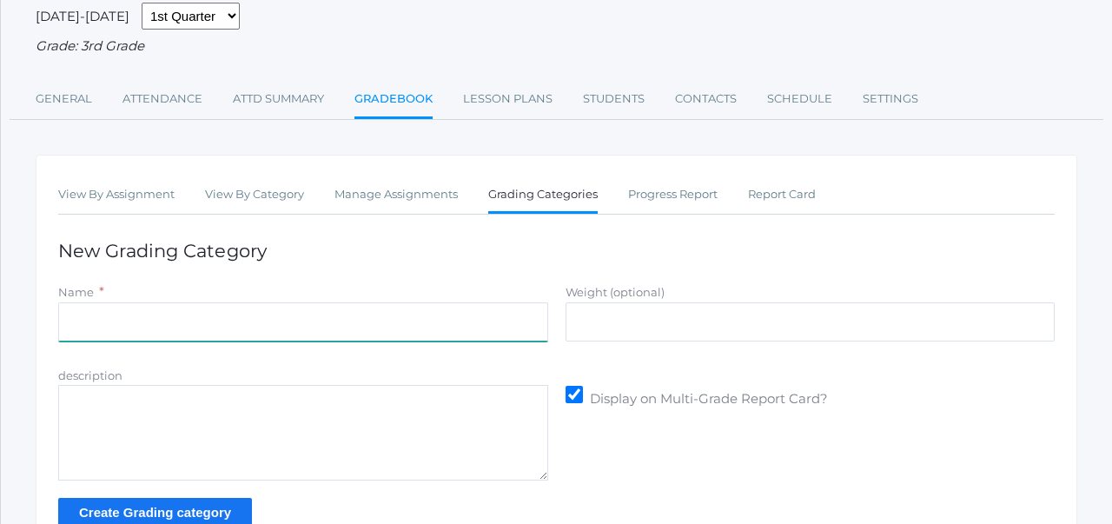
click at [318, 332] on input "Name" at bounding box center [303, 321] width 490 height 39
type input "Assignments"
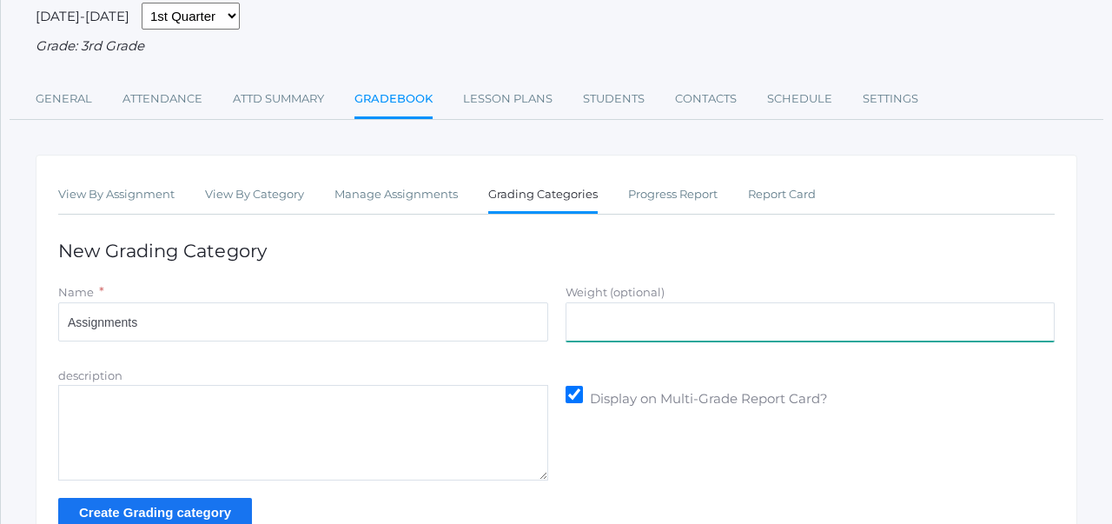
click at [703, 323] on input "Weight (optional)" at bounding box center [811, 321] width 490 height 39
type input "35.0"
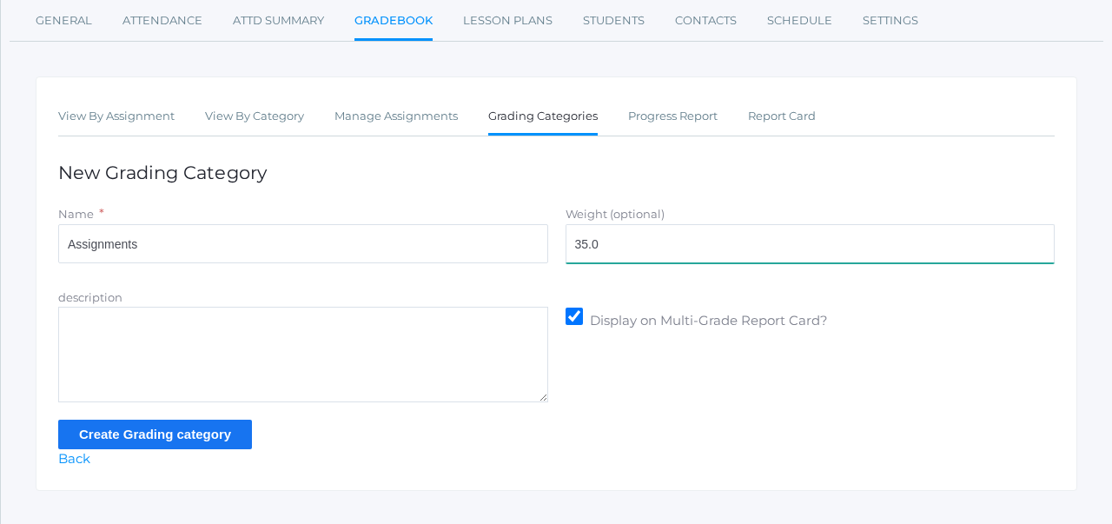
scroll to position [251, 0]
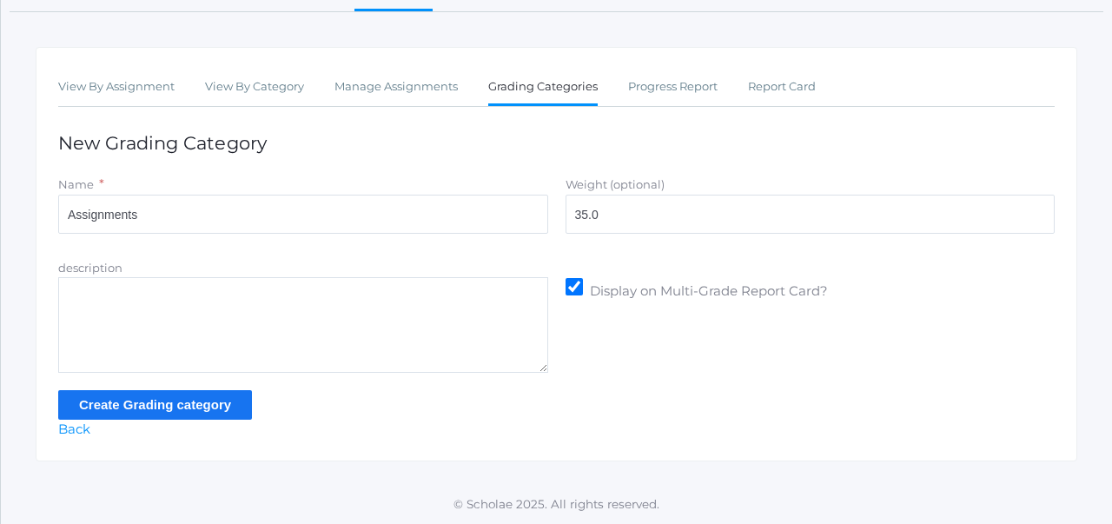
click at [226, 405] on input "Create Grading category" at bounding box center [155, 404] width 194 height 29
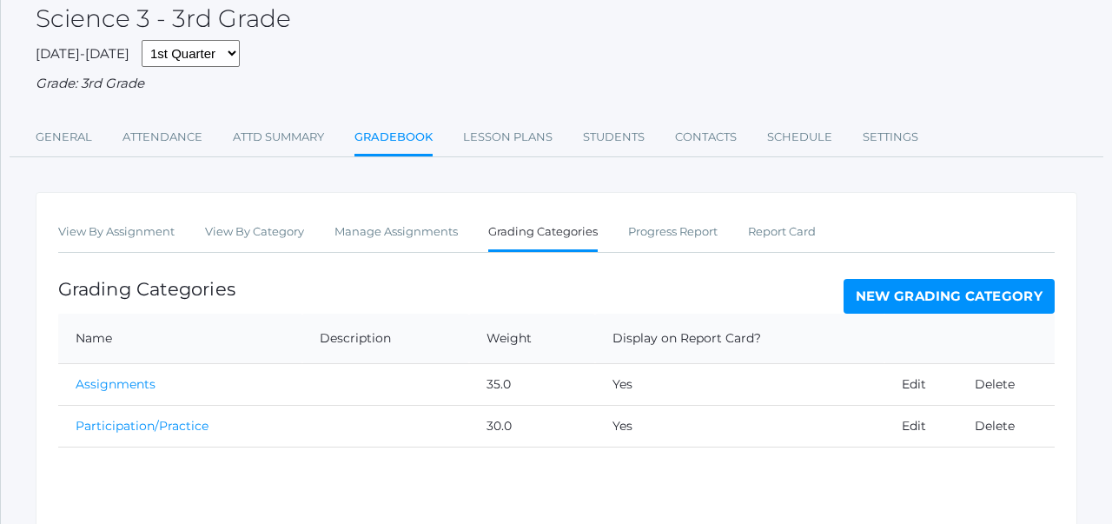
scroll to position [224, 0]
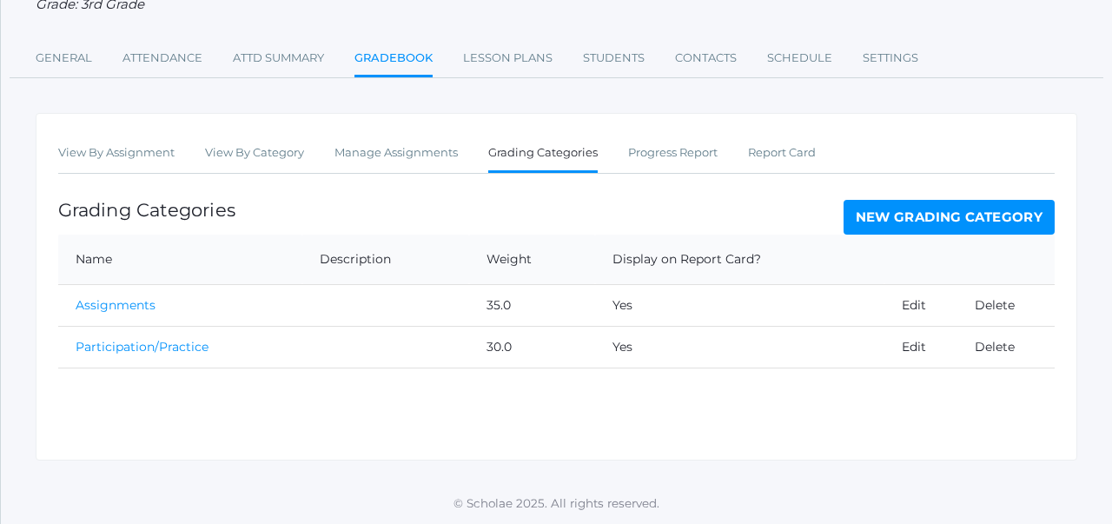
click at [865, 209] on link "New Grading Category" at bounding box center [950, 217] width 212 height 35
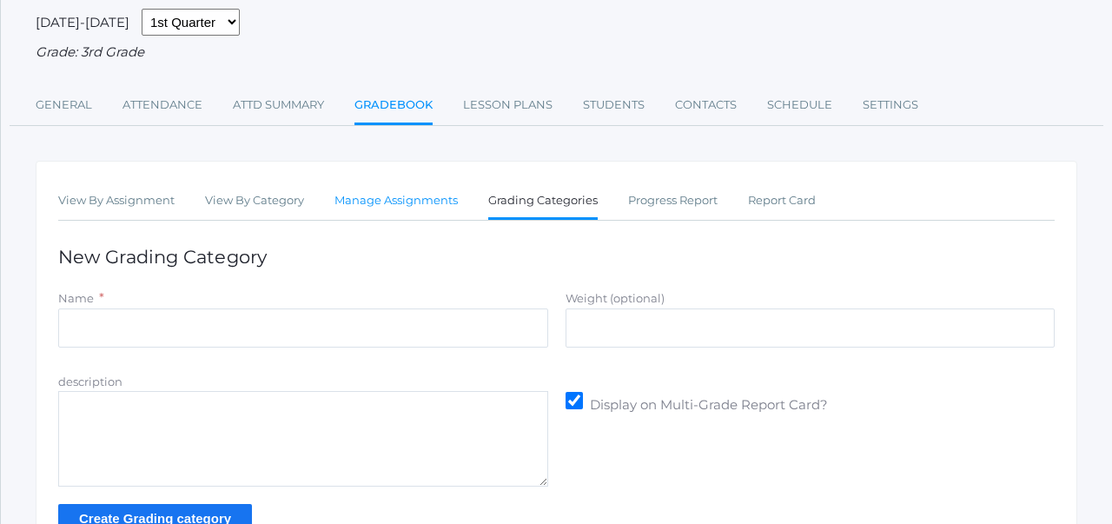
scroll to position [137, 0]
click at [350, 300] on div "Name *" at bounding box center [303, 298] width 490 height 20
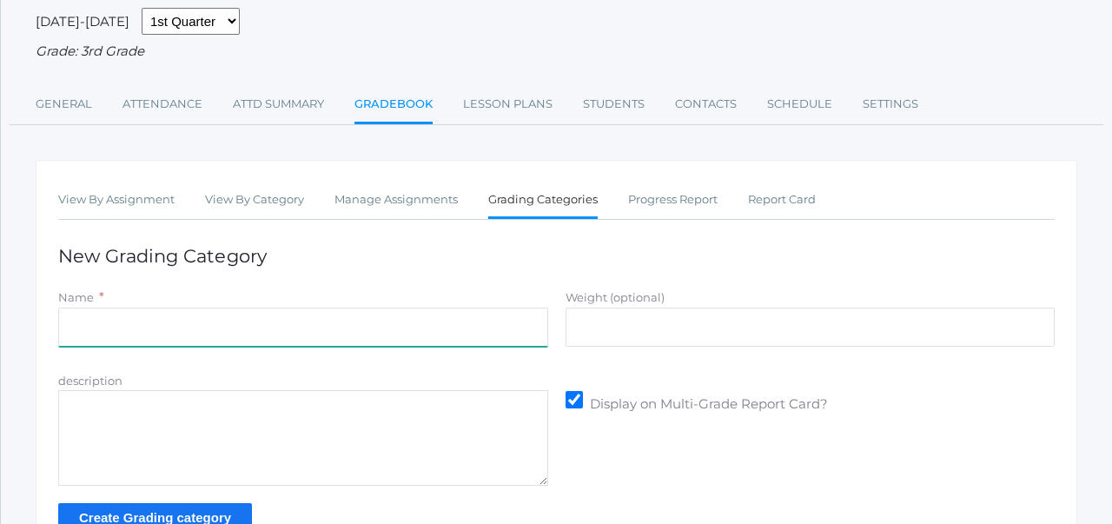
click at [349, 322] on input "Name" at bounding box center [303, 327] width 490 height 39
type input "Summative Assessments"
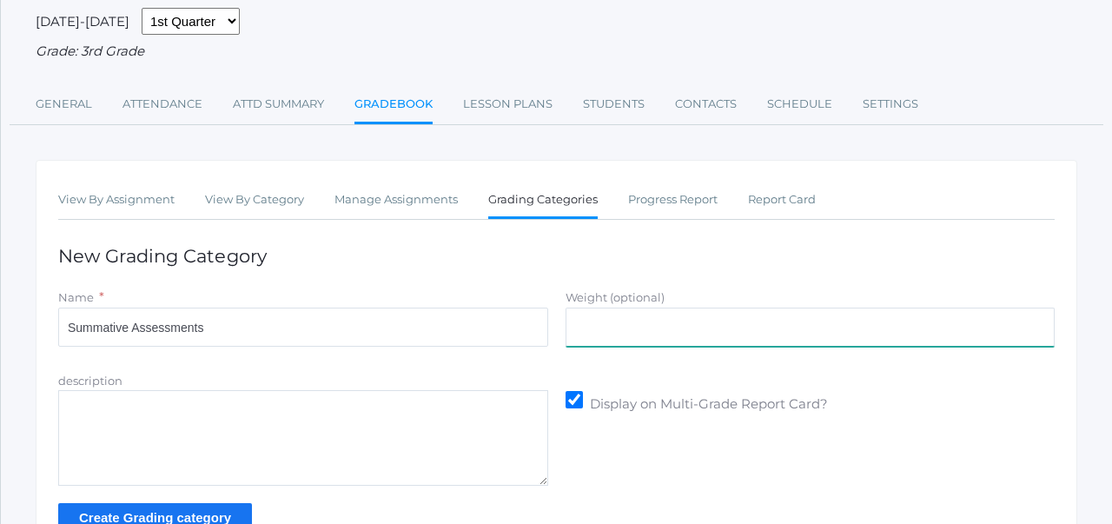
click at [627, 329] on input "Weight (optional)" at bounding box center [811, 327] width 490 height 39
type input "35.0"
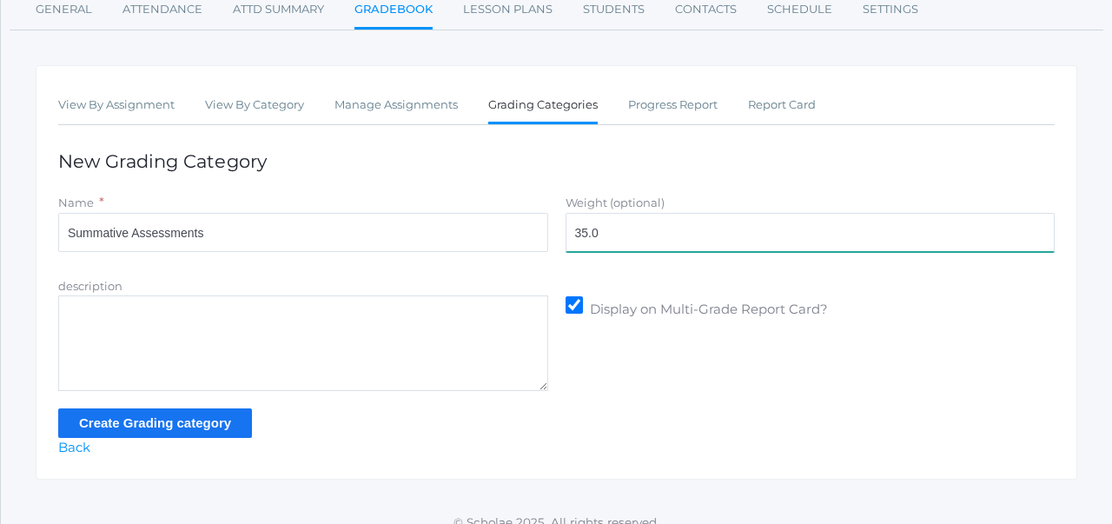
scroll to position [251, 0]
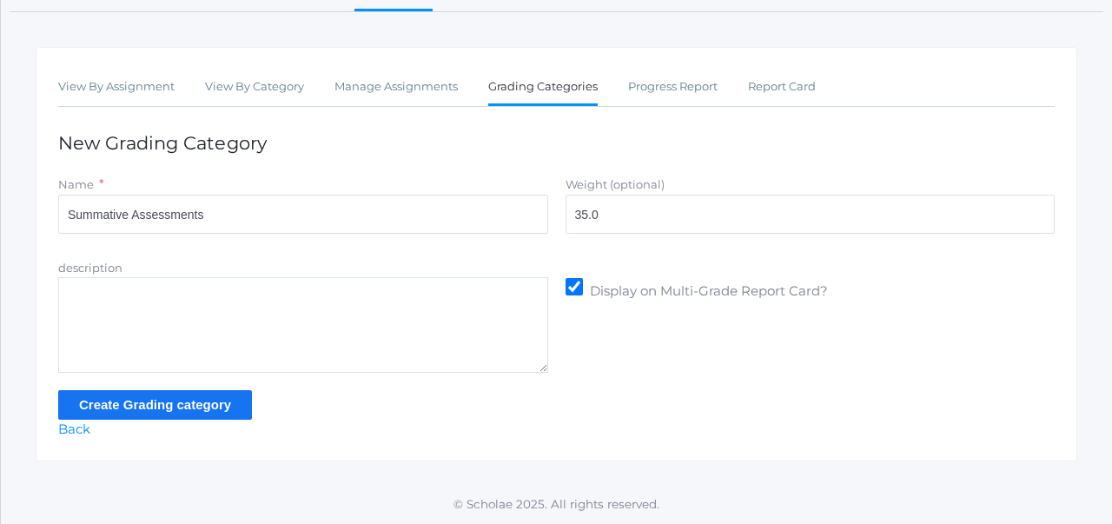
click at [206, 409] on input "Create Grading category" at bounding box center [155, 404] width 194 height 29
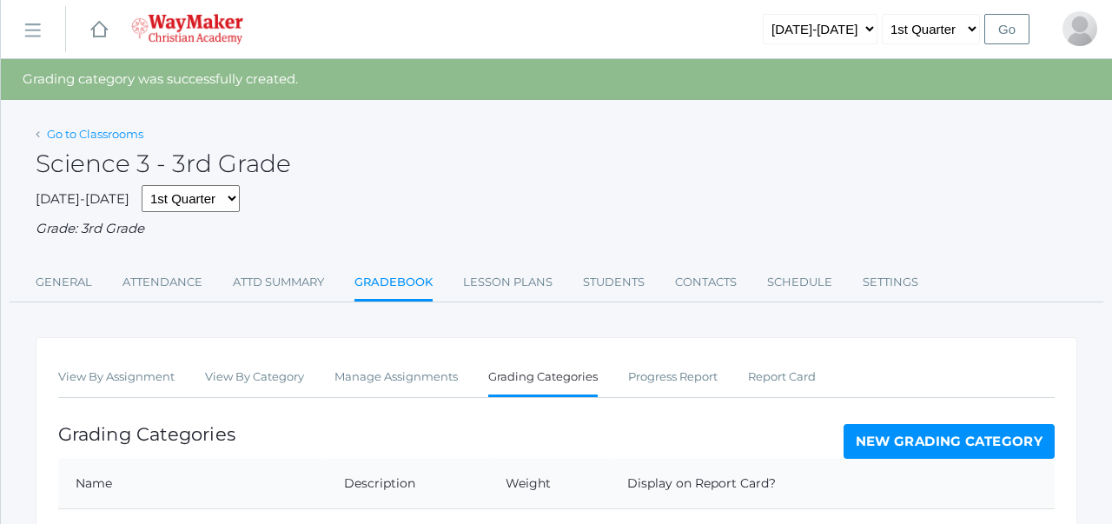
click at [76, 129] on link "Go to Classrooms" at bounding box center [95, 134] width 96 height 14
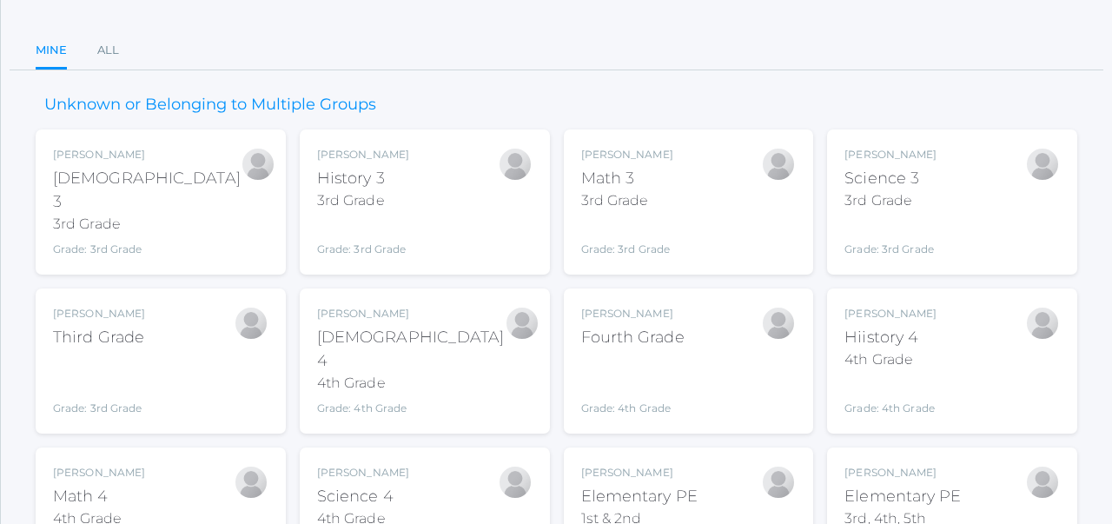
scroll to position [139, 0]
click at [414, 339] on div "Joshua Bennett Bible 4 4th Grade Grade: 4th Grade 04ELEM" at bounding box center [424, 360] width 215 height 110
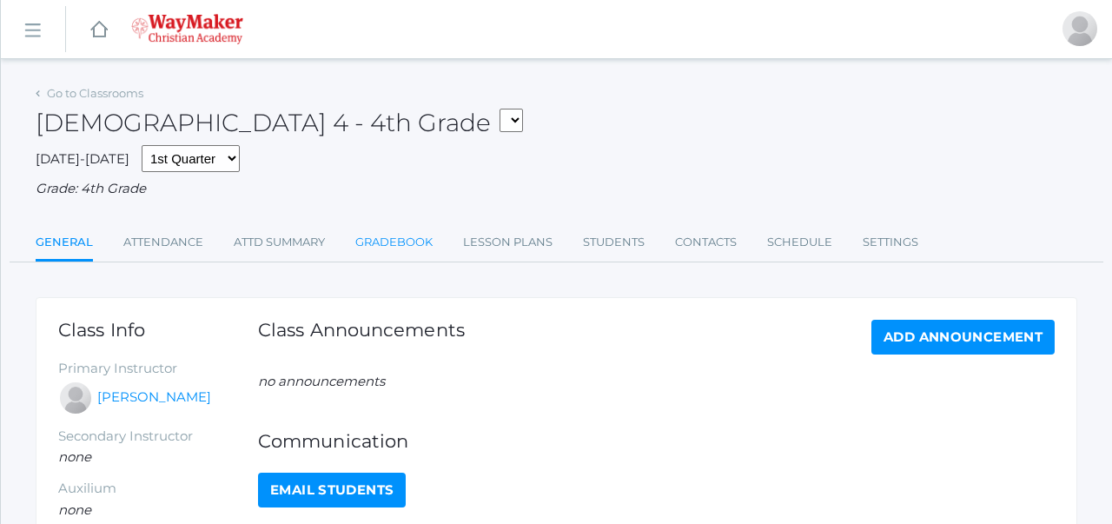
click at [385, 235] on link "Gradebook" at bounding box center [393, 242] width 77 height 35
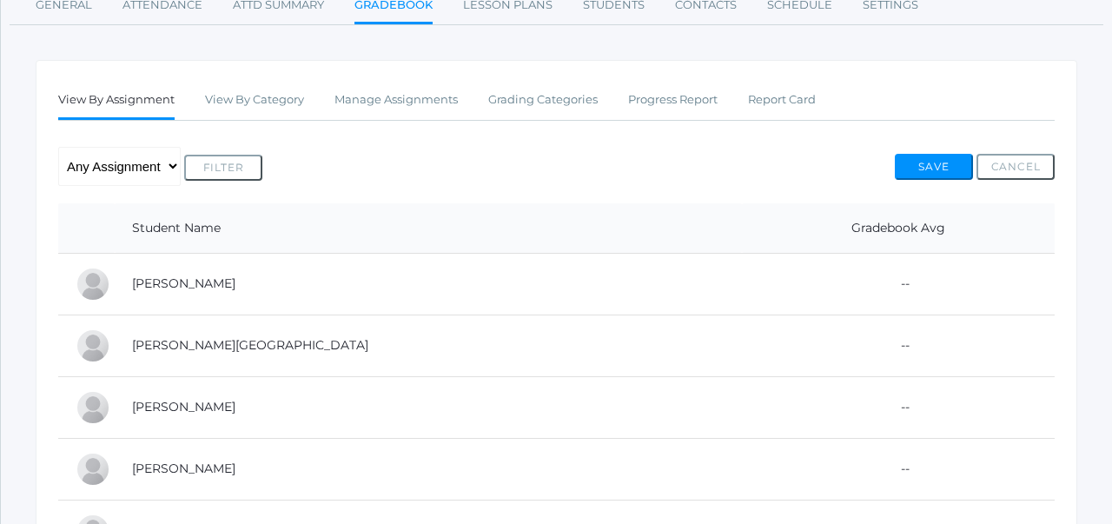
scroll to position [241, 0]
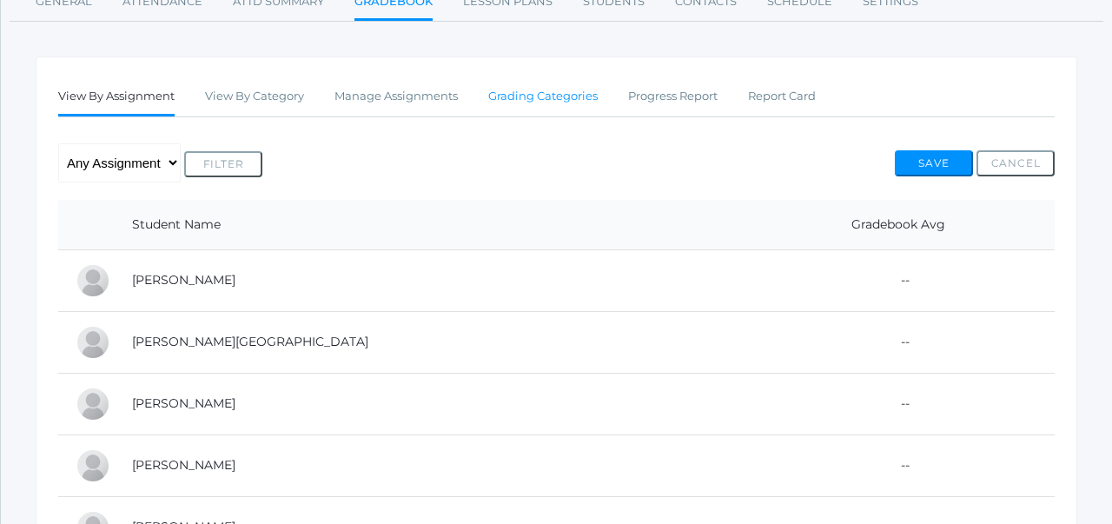
click at [575, 90] on link "Grading Categories" at bounding box center [542, 96] width 109 height 35
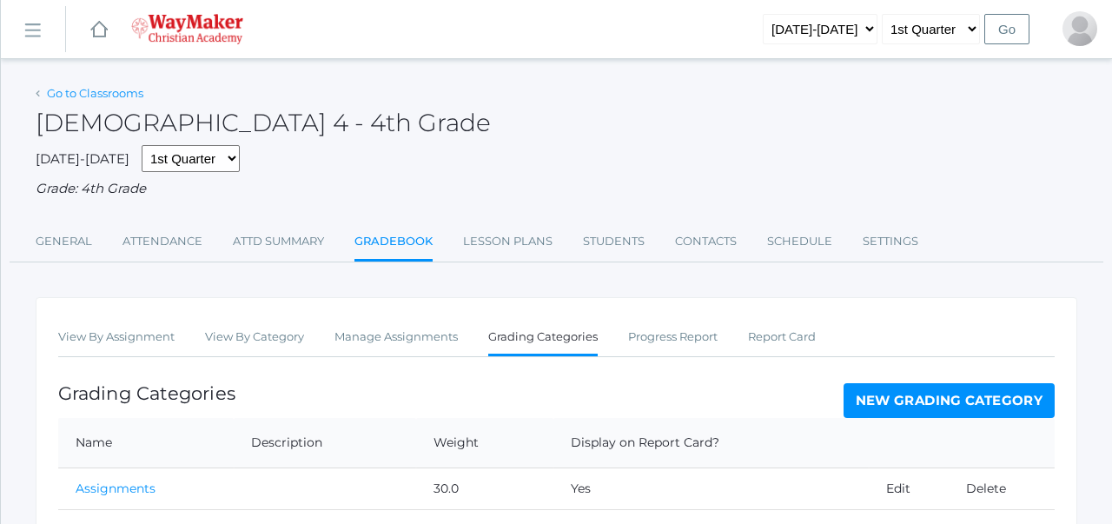
click at [123, 94] on link "Go to Classrooms" at bounding box center [95, 93] width 96 height 14
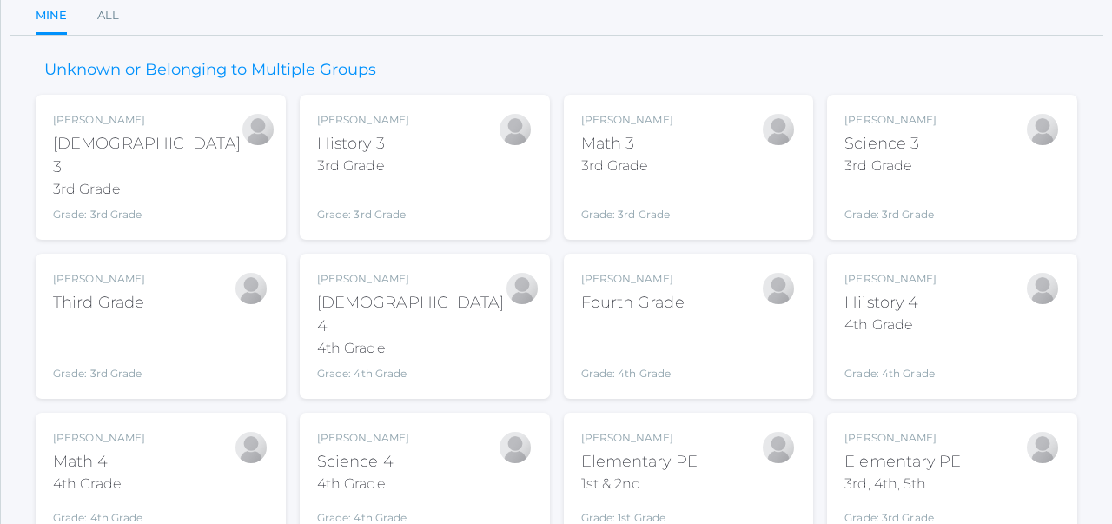
scroll to position [176, 0]
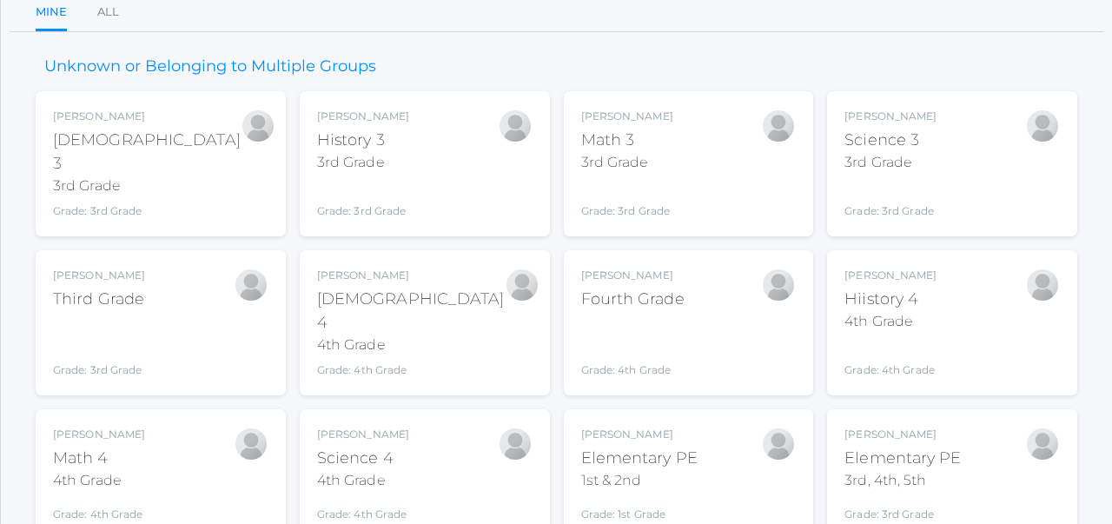
click at [927, 288] on div "Hiistory 4" at bounding box center [890, 299] width 92 height 23
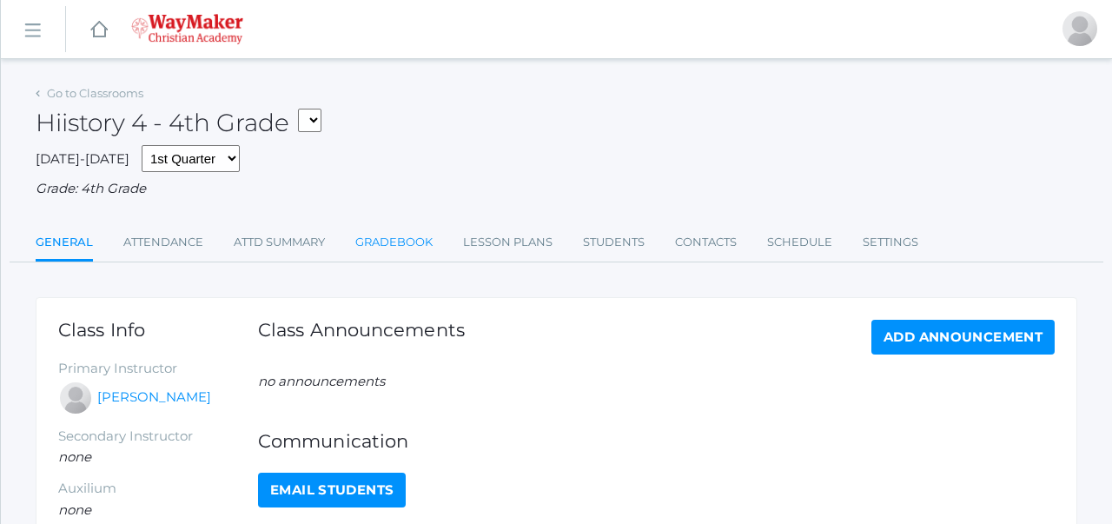
click at [402, 241] on link "Gradebook" at bounding box center [393, 242] width 77 height 35
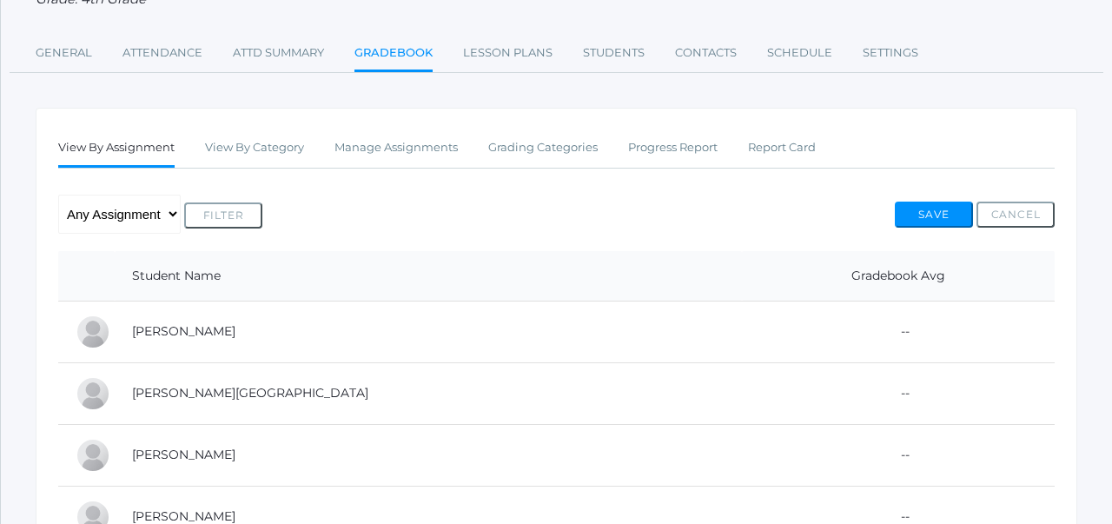
scroll to position [321, 0]
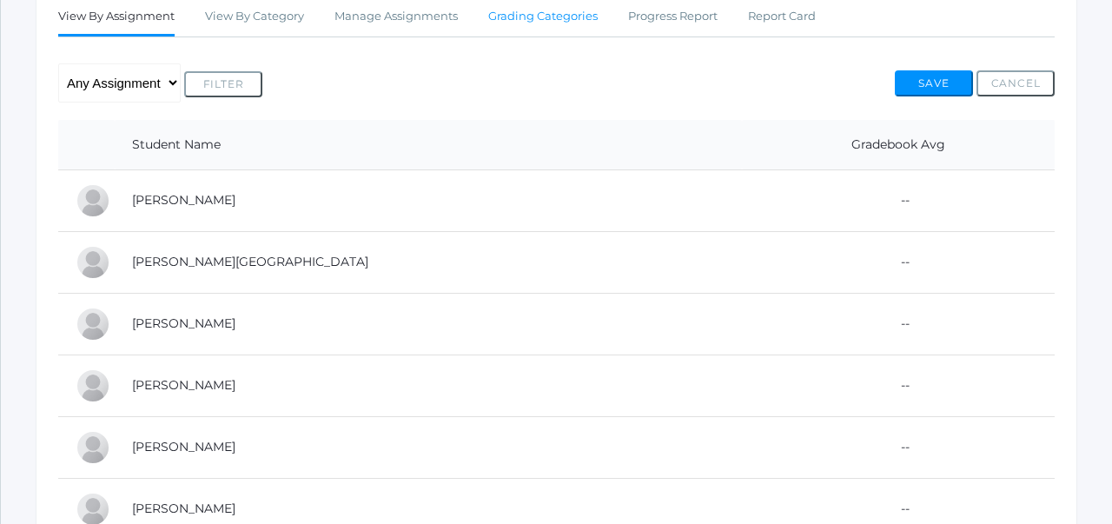
click at [548, 13] on link "Grading Categories" at bounding box center [542, 16] width 109 height 35
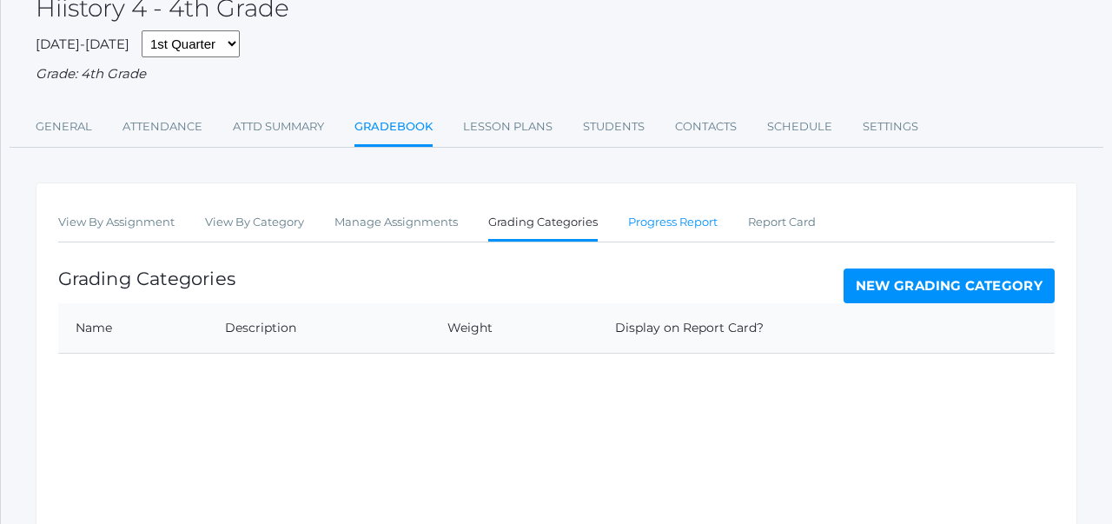
scroll to position [183, 0]
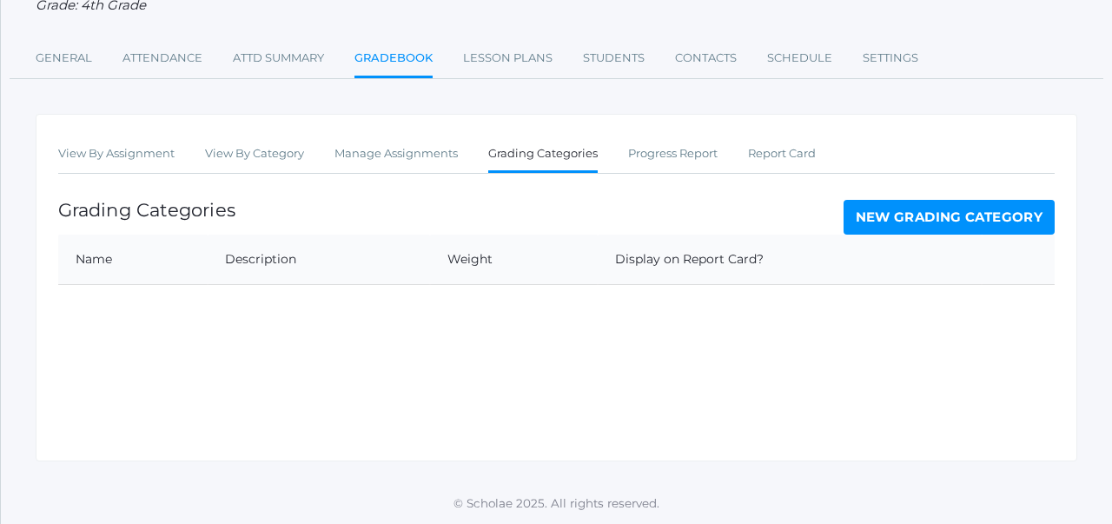
click at [908, 215] on link "New Grading Category" at bounding box center [950, 217] width 212 height 35
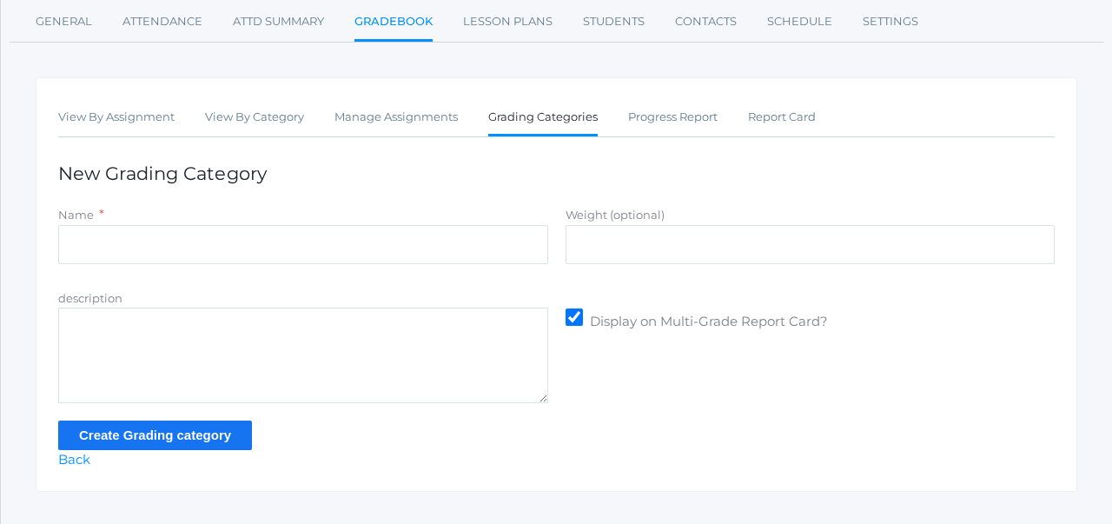
scroll to position [229, 0]
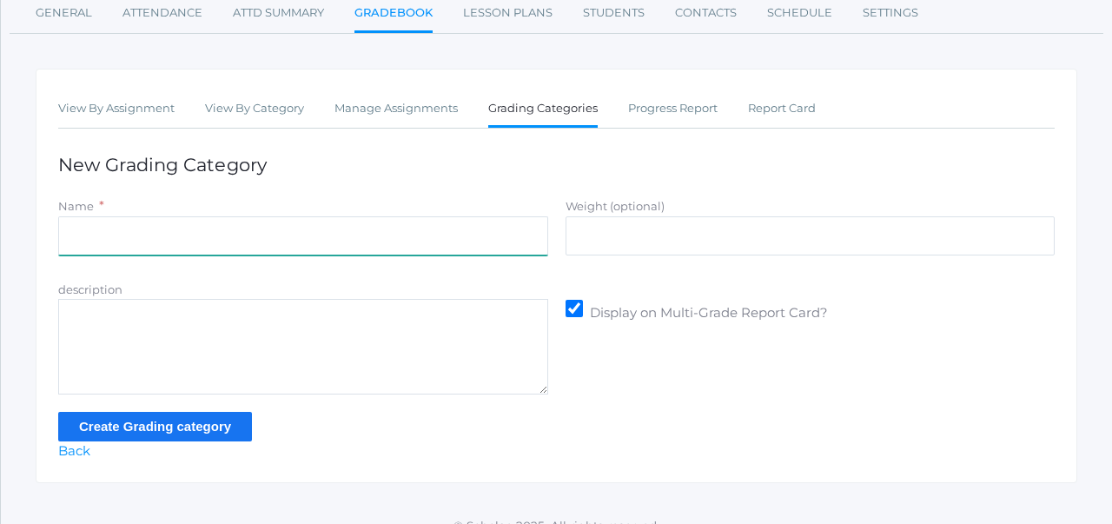
click at [433, 235] on input "Name" at bounding box center [303, 235] width 490 height 39
type input "Participation/Practice"
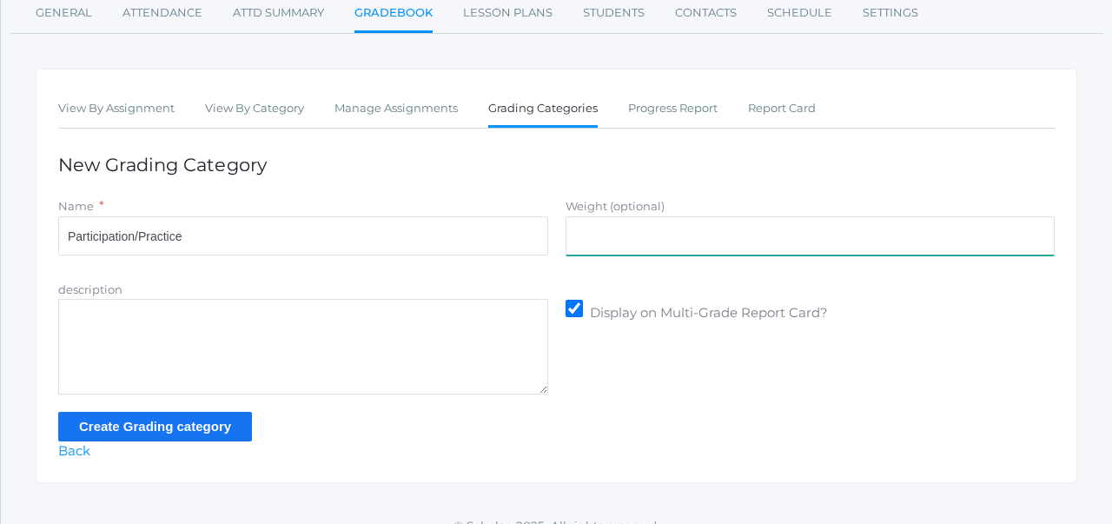
click at [657, 230] on input "Weight (optional)" at bounding box center [811, 235] width 490 height 39
type input "30.0"
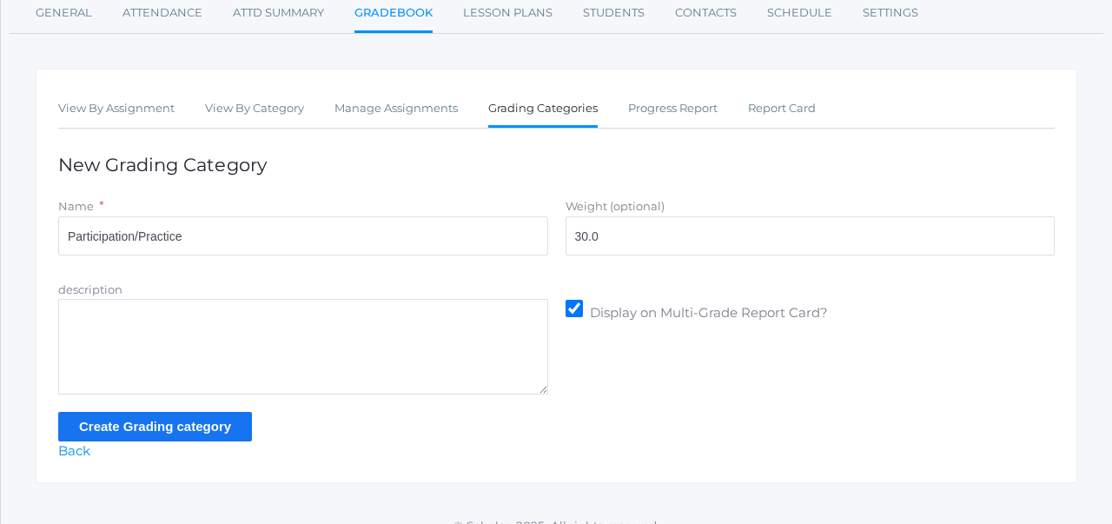
click at [191, 424] on input "Create Grading category" at bounding box center [155, 426] width 194 height 29
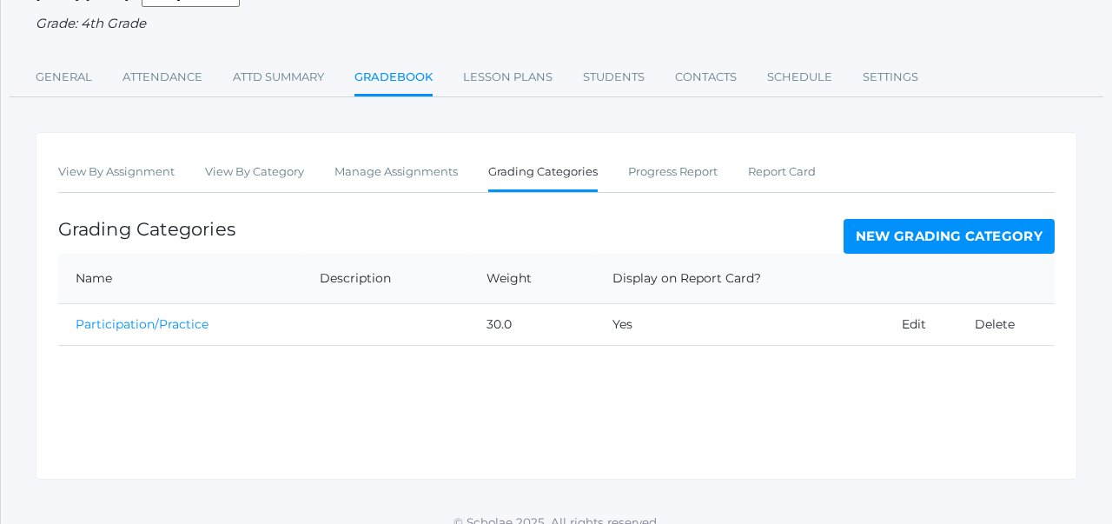
scroll to position [220, 0]
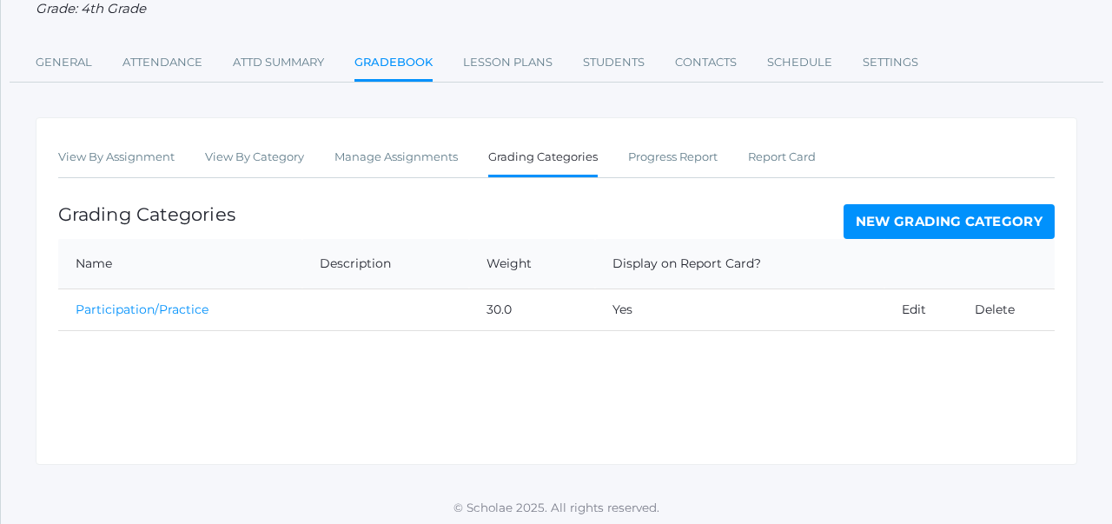
click at [866, 232] on link "New Grading Category" at bounding box center [950, 221] width 212 height 35
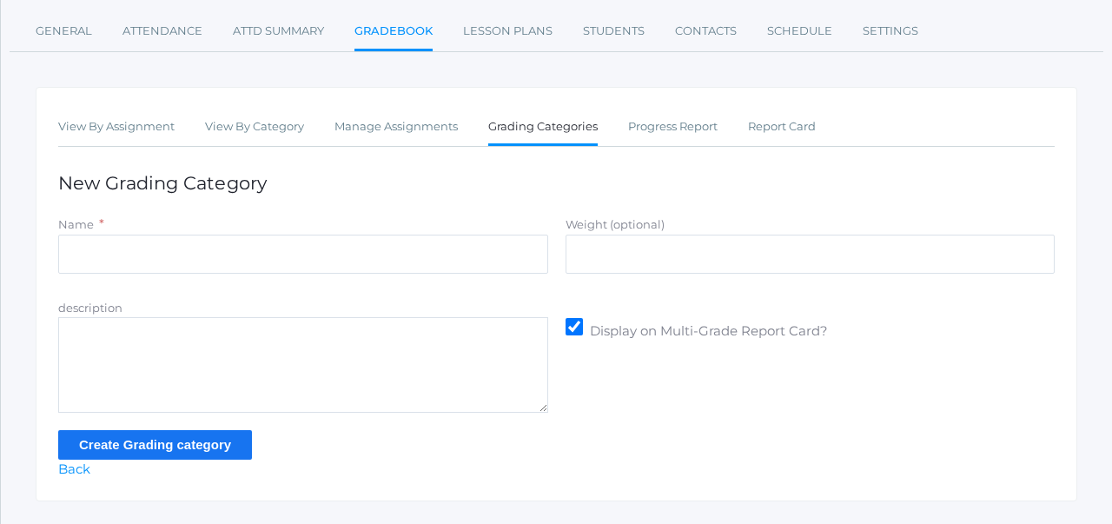
scroll to position [213, 0]
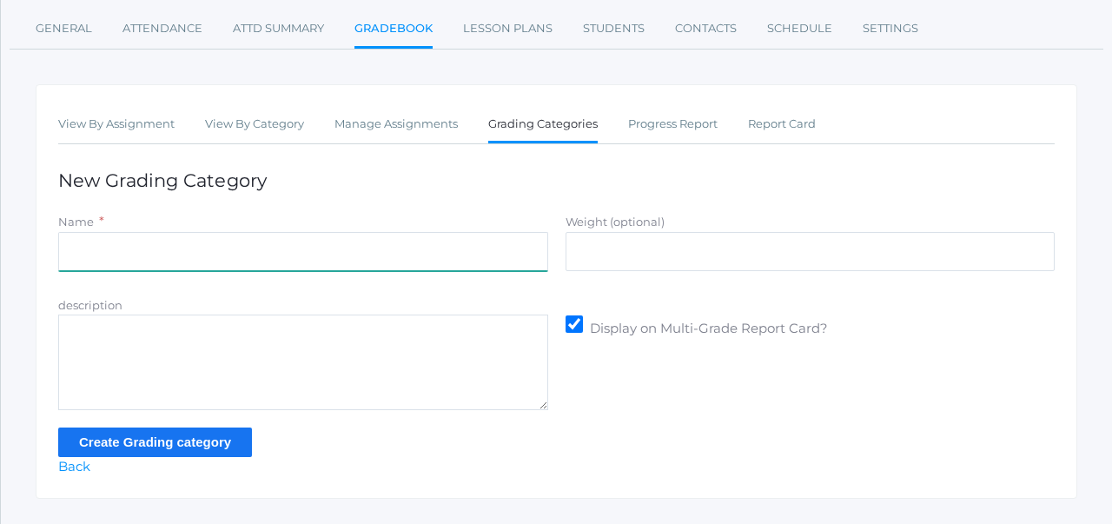
click at [484, 242] on input "Name" at bounding box center [303, 251] width 490 height 39
type input "Assignments"
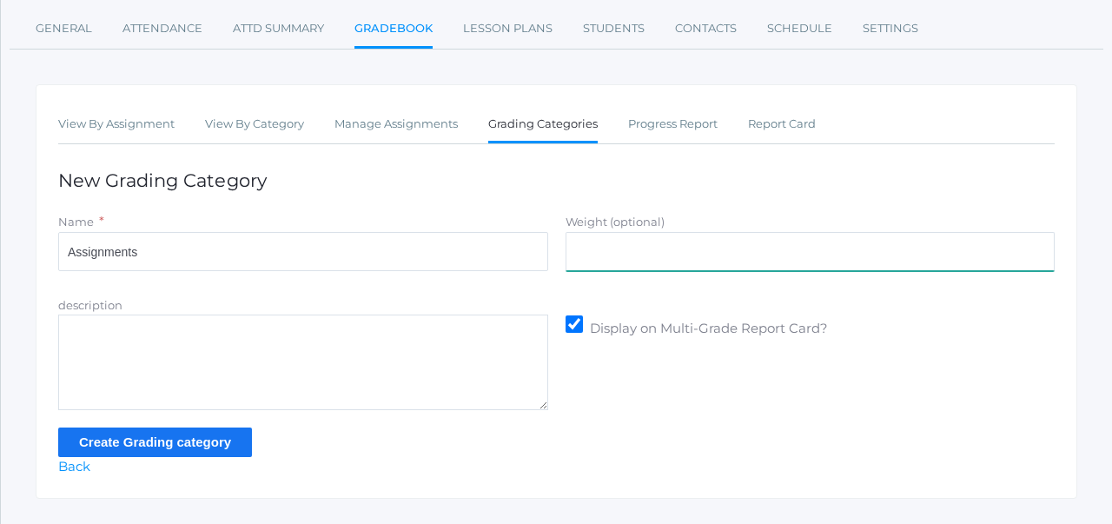
click at [637, 258] on input "Weight (optional)" at bounding box center [811, 251] width 490 height 39
type input "35.0"
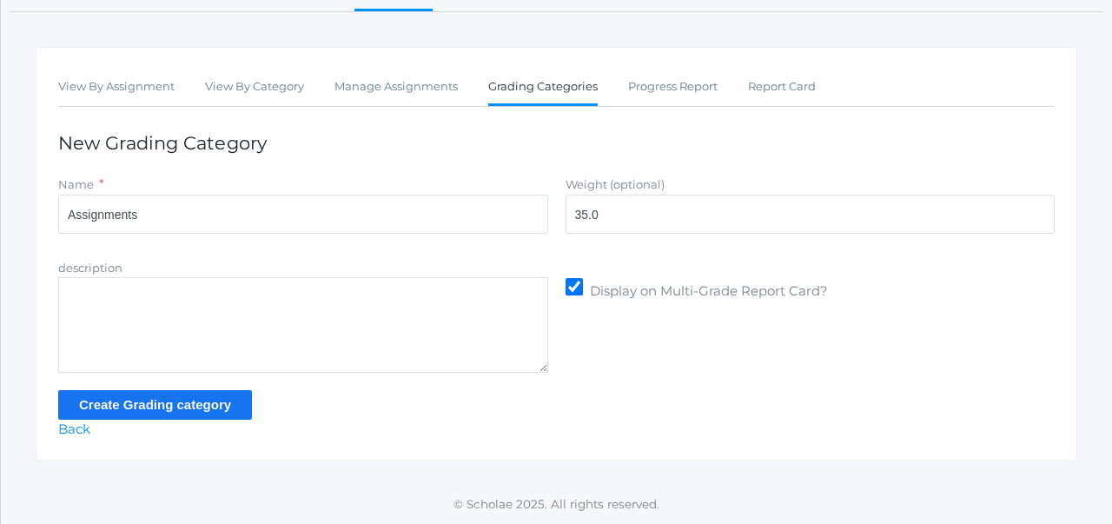
click at [174, 401] on input "Create Grading category" at bounding box center [155, 404] width 194 height 29
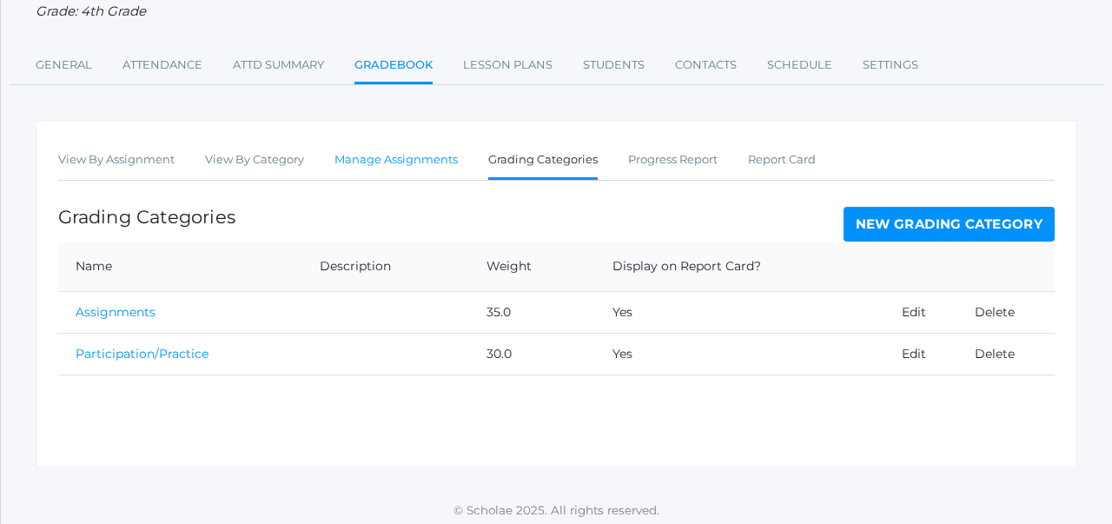
scroll to position [221, 0]
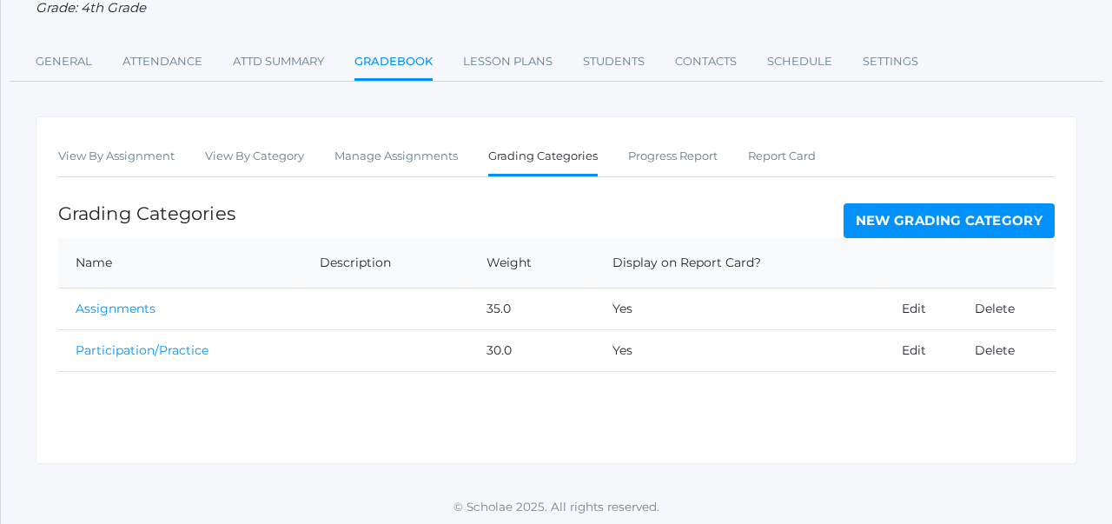
click at [861, 231] on link "New Grading Category" at bounding box center [950, 220] width 212 height 35
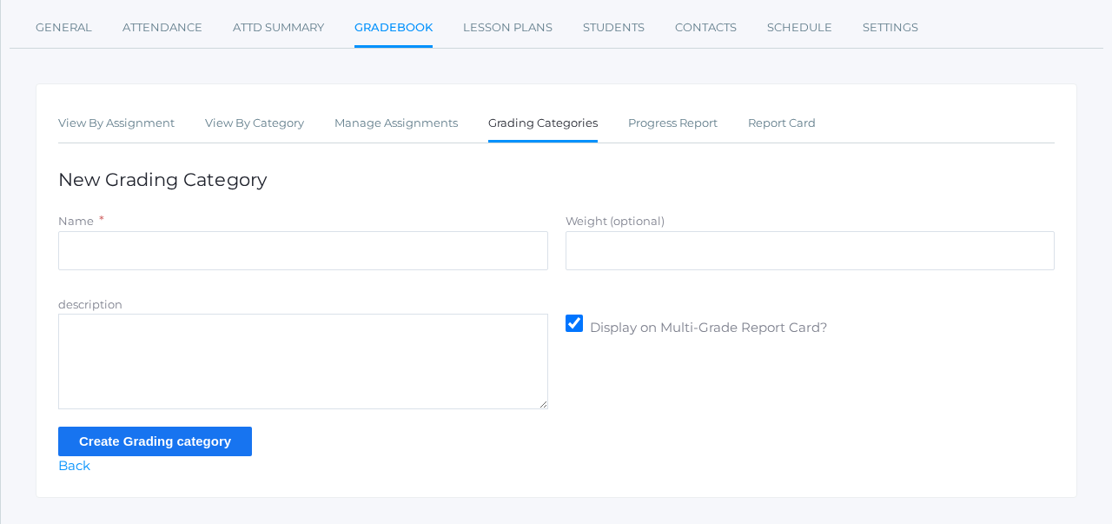
scroll to position [217, 0]
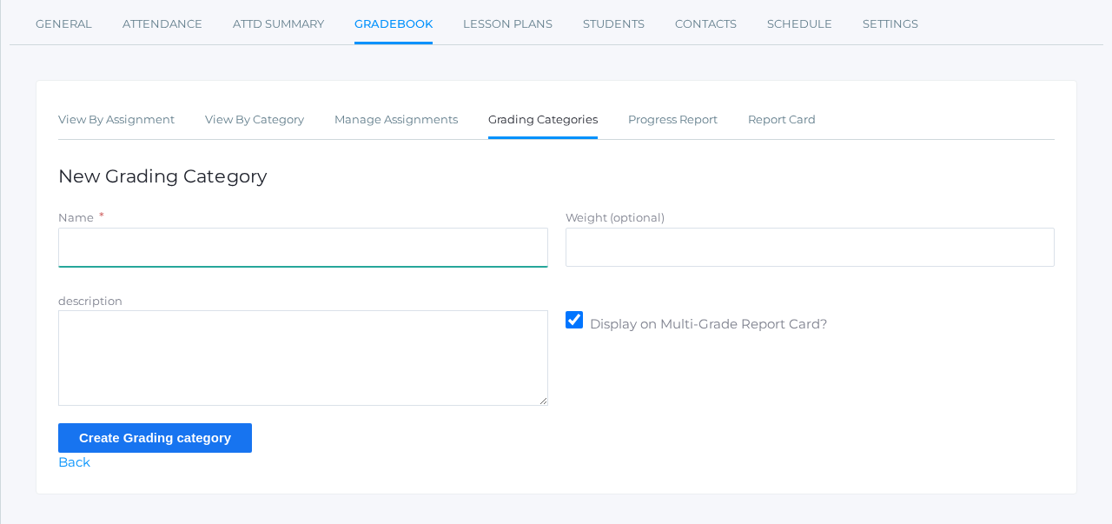
click at [441, 240] on input "Name" at bounding box center [303, 247] width 490 height 39
type input "Summative Assessments"
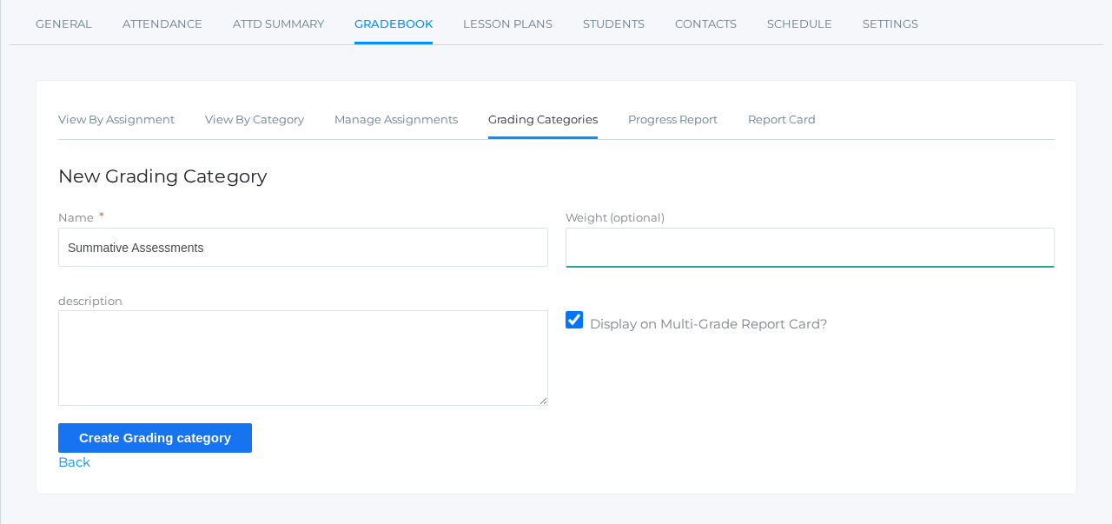
click at [608, 249] on input "Weight (optional)" at bounding box center [811, 247] width 490 height 39
type input "35.0"
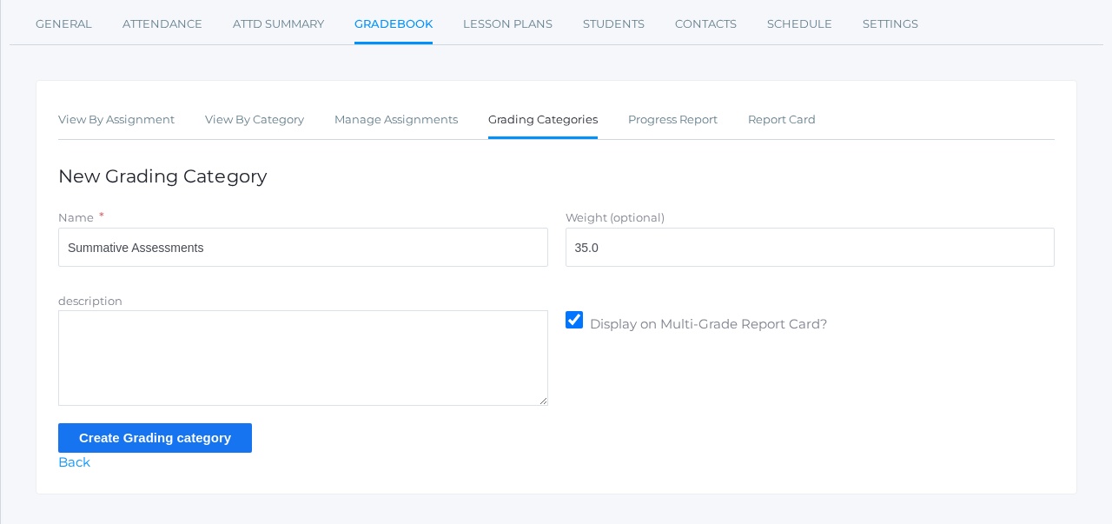
click at [220, 435] on input "Create Grading category" at bounding box center [155, 437] width 194 height 29
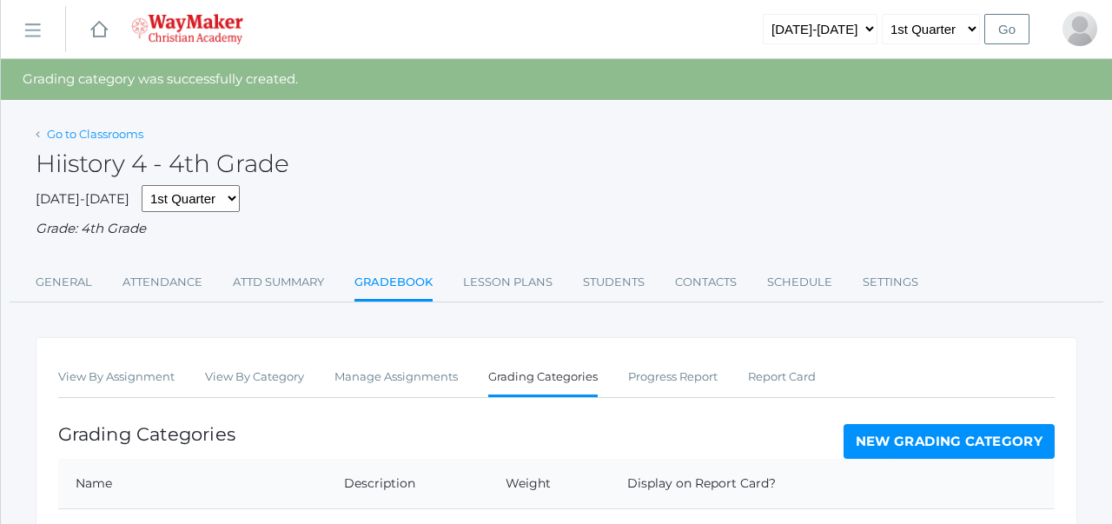
click at [115, 127] on link "Go to Classrooms" at bounding box center [95, 134] width 96 height 14
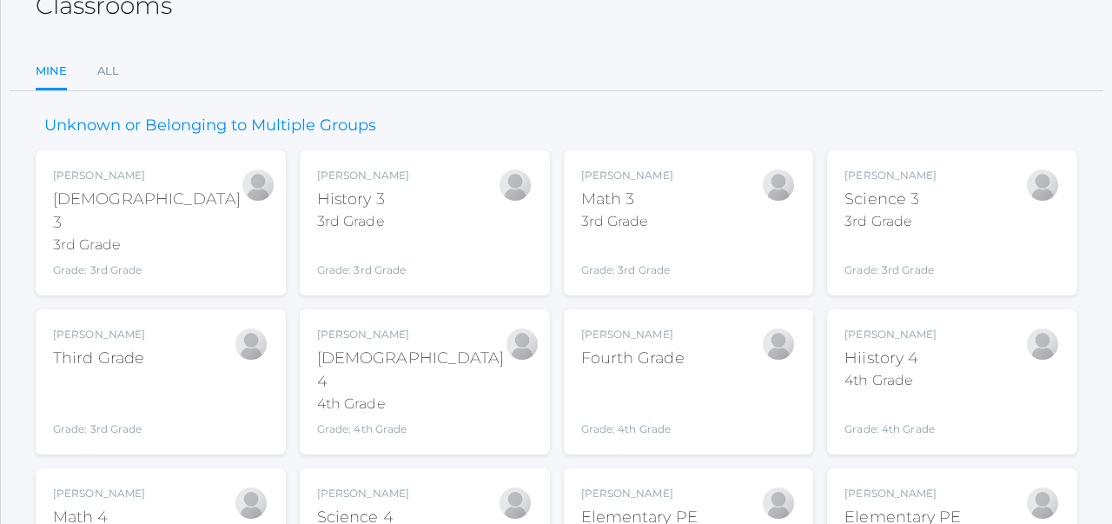
scroll to position [225, 0]
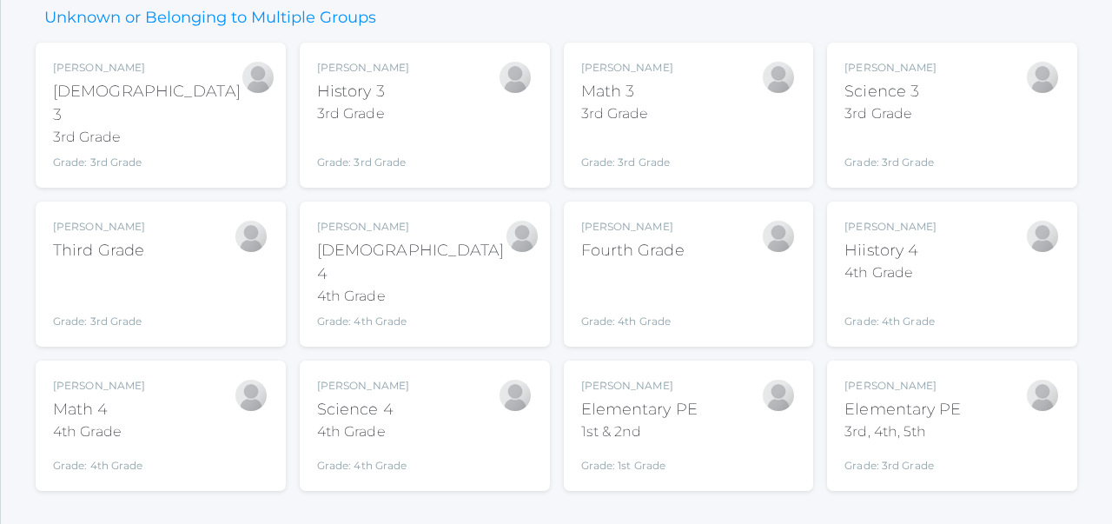
click at [98, 398] on div "Math 4" at bounding box center [99, 409] width 92 height 23
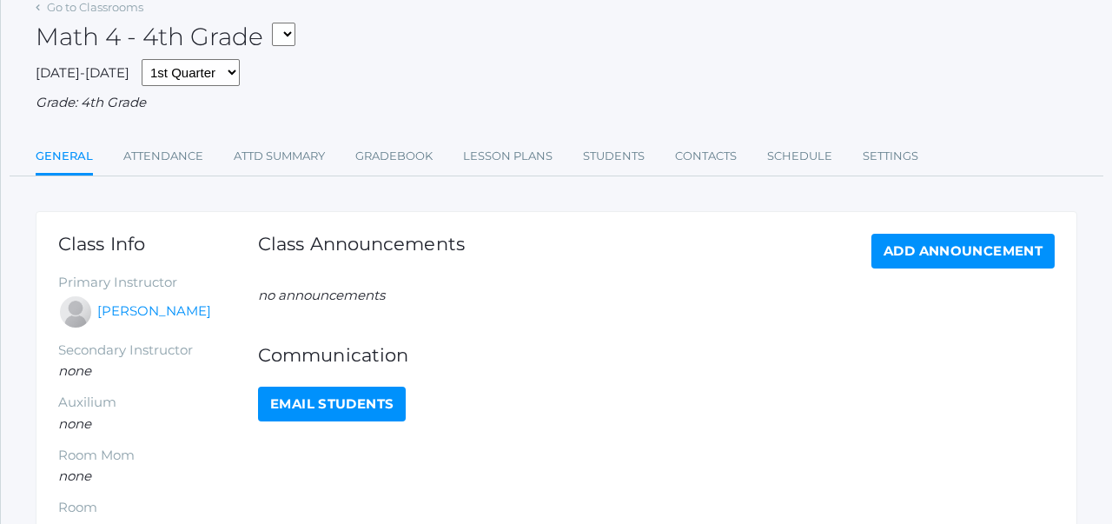
scroll to position [87, 0]
click at [409, 151] on link "Gradebook" at bounding box center [393, 155] width 77 height 35
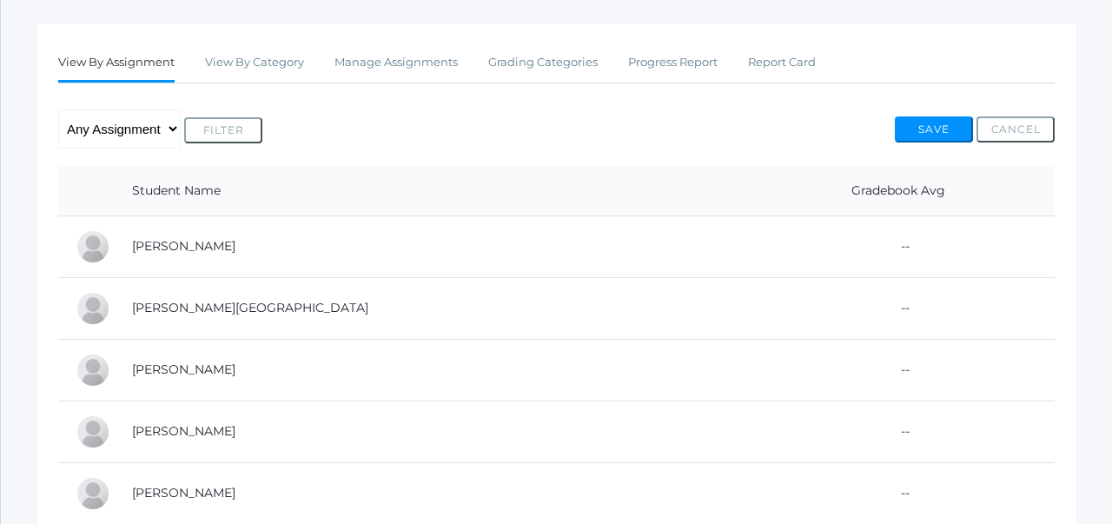
scroll to position [284, 0]
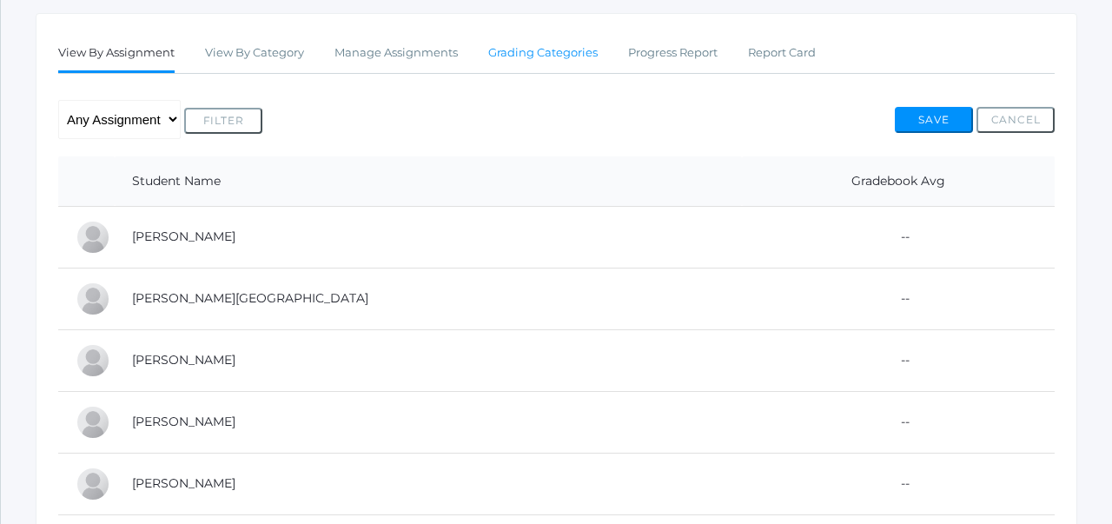
click at [536, 59] on link "Grading Categories" at bounding box center [542, 53] width 109 height 35
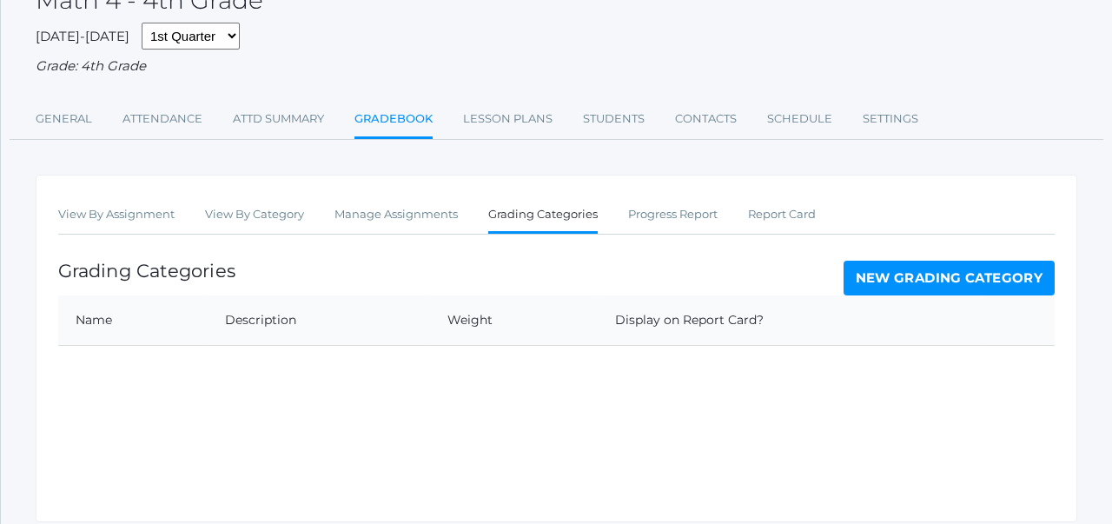
scroll to position [183, 0]
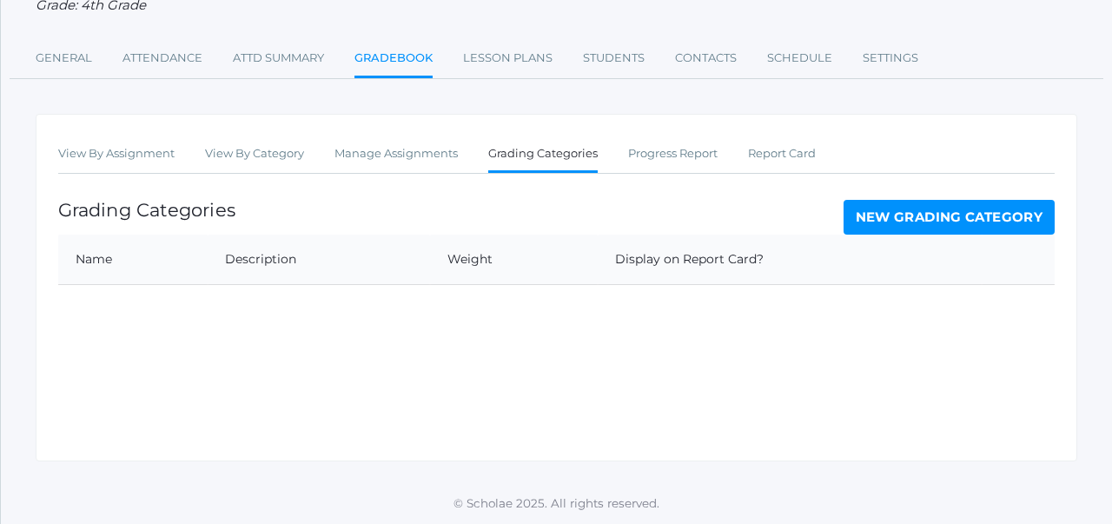
click at [928, 214] on link "New Grading Category" at bounding box center [950, 217] width 212 height 35
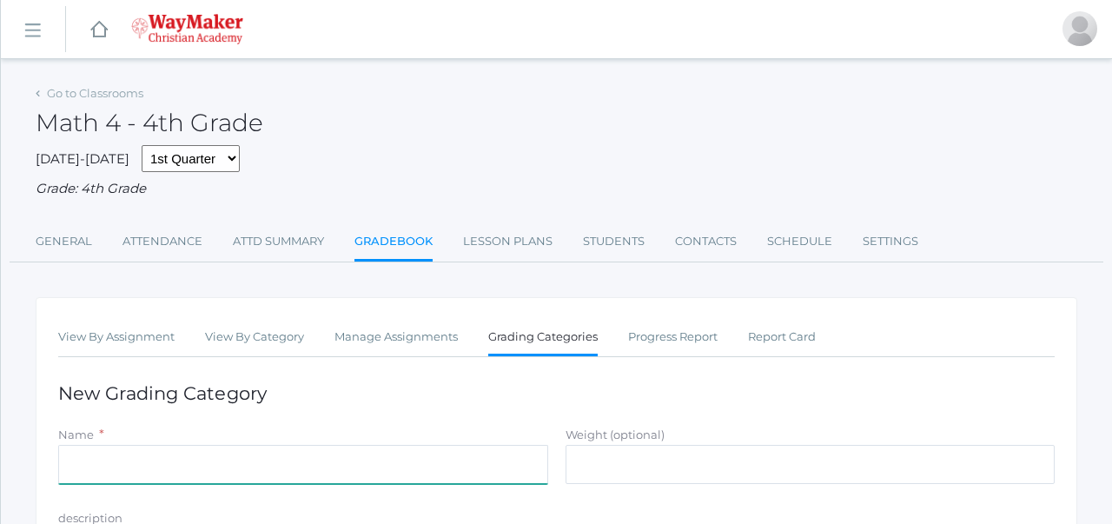
click at [290, 455] on input "Name" at bounding box center [303, 464] width 490 height 39
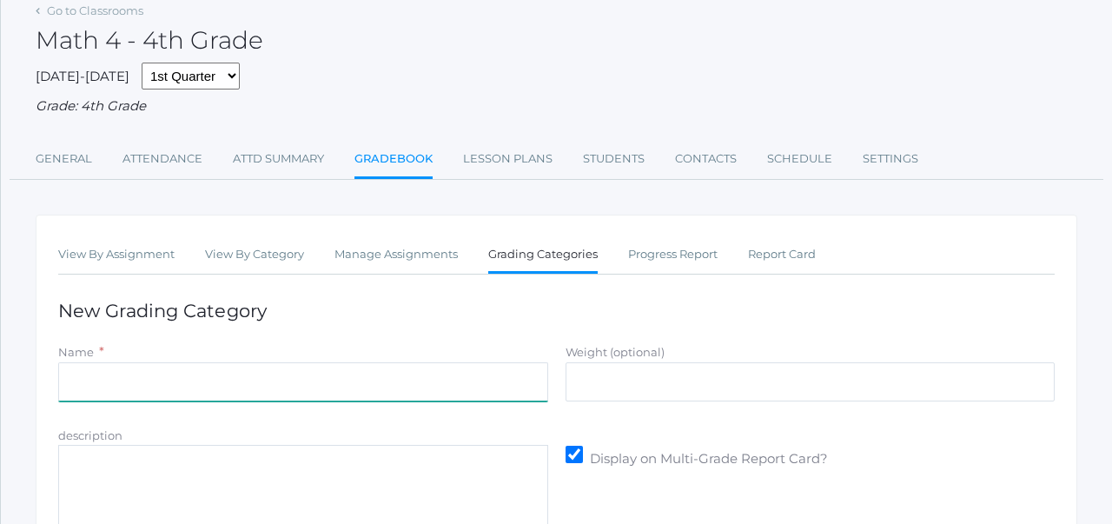
scroll to position [85, 0]
click at [271, 369] on input "Name" at bounding box center [303, 379] width 490 height 39
type input "Participation/Practice"
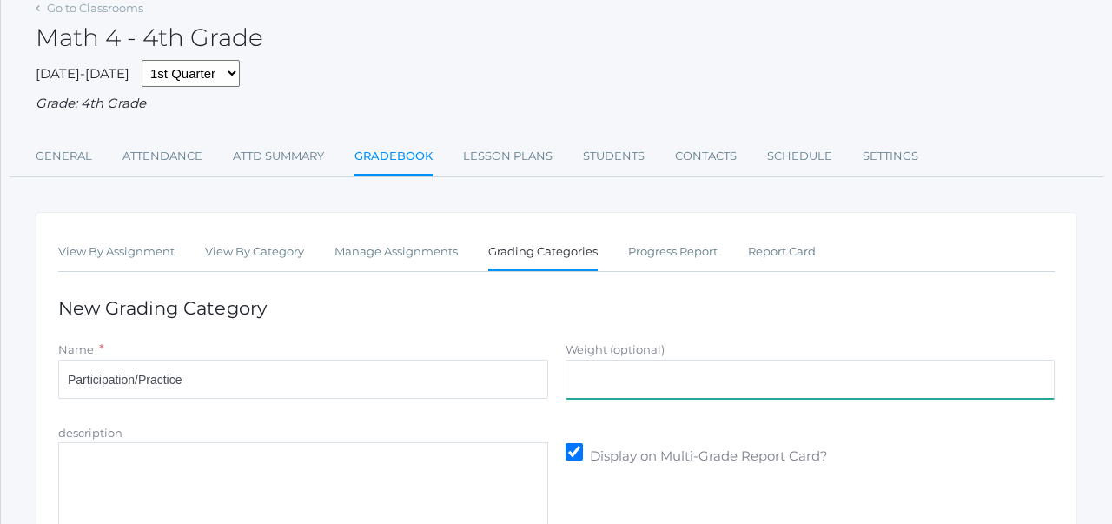
click at [619, 366] on input "Weight (optional)" at bounding box center [811, 379] width 490 height 39
type input "30"
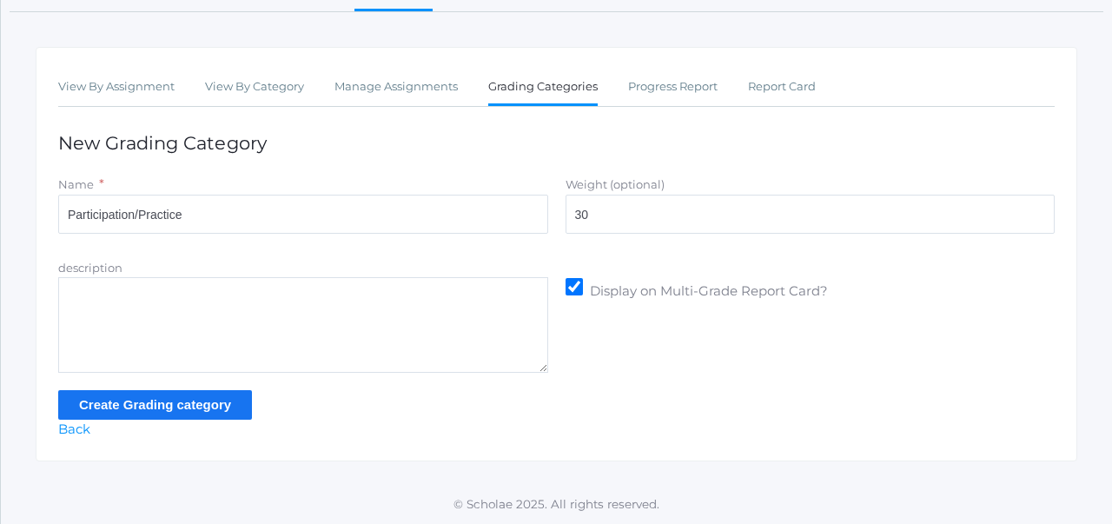
click at [208, 394] on input "Create Grading category" at bounding box center [155, 404] width 194 height 29
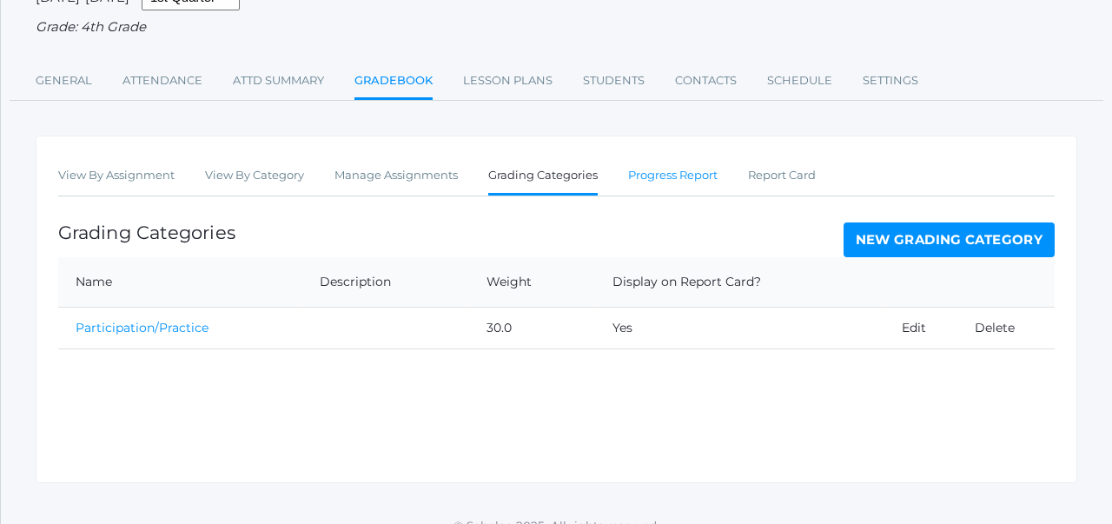
scroll to position [224, 0]
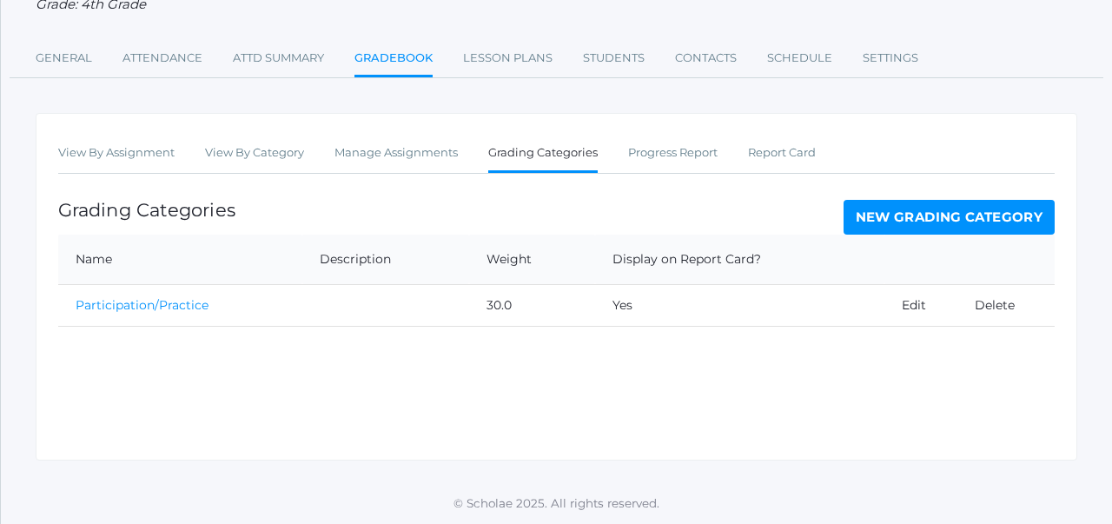
click at [873, 219] on link "New Grading Category" at bounding box center [950, 217] width 212 height 35
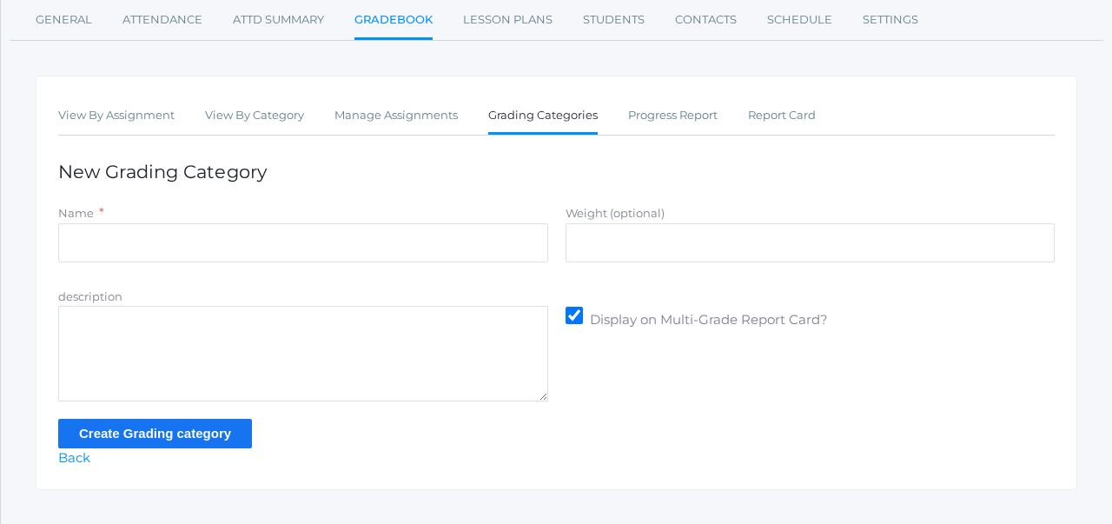
scroll to position [240, 0]
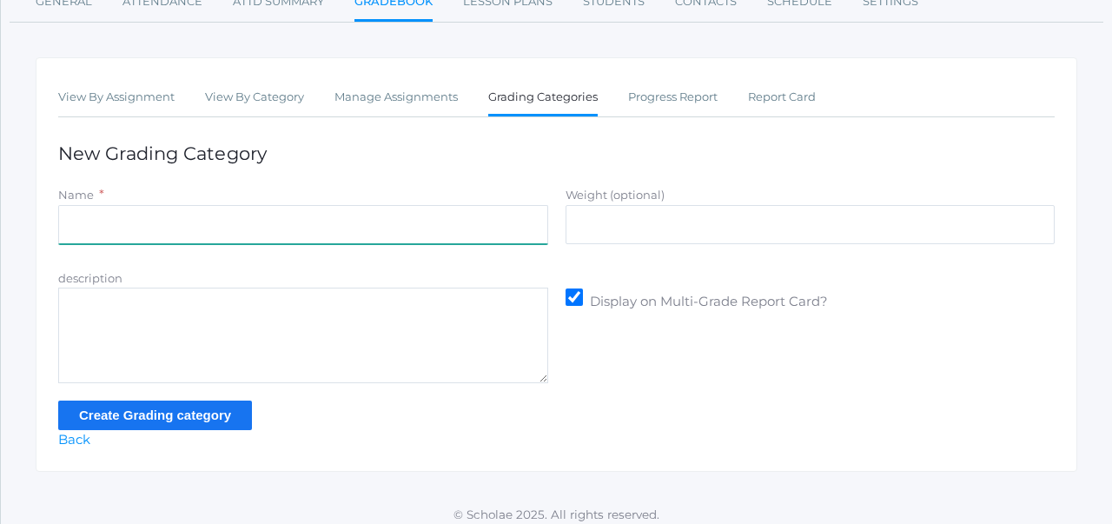
click at [387, 227] on input "Name" at bounding box center [303, 224] width 490 height 39
type input "Assignments"
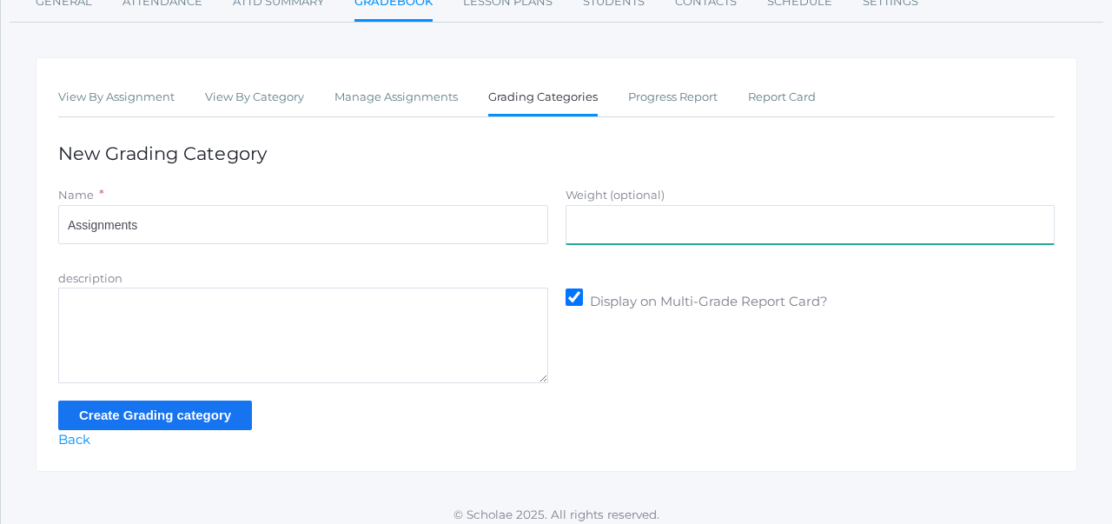
click at [653, 231] on input "Weight (optional)" at bounding box center [811, 224] width 490 height 39
type input "35.0"
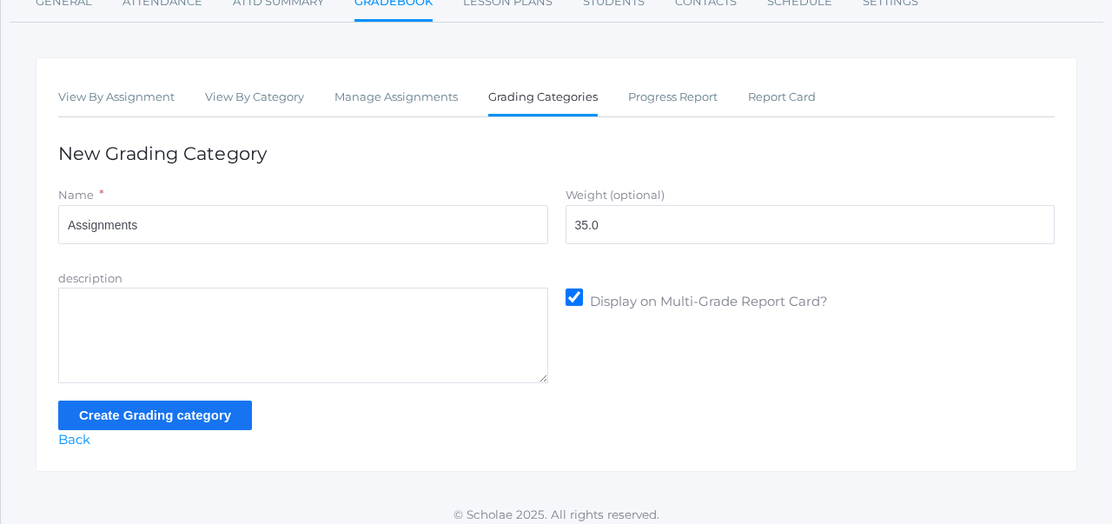
click at [205, 427] on input "Create Grading category" at bounding box center [155, 415] width 194 height 29
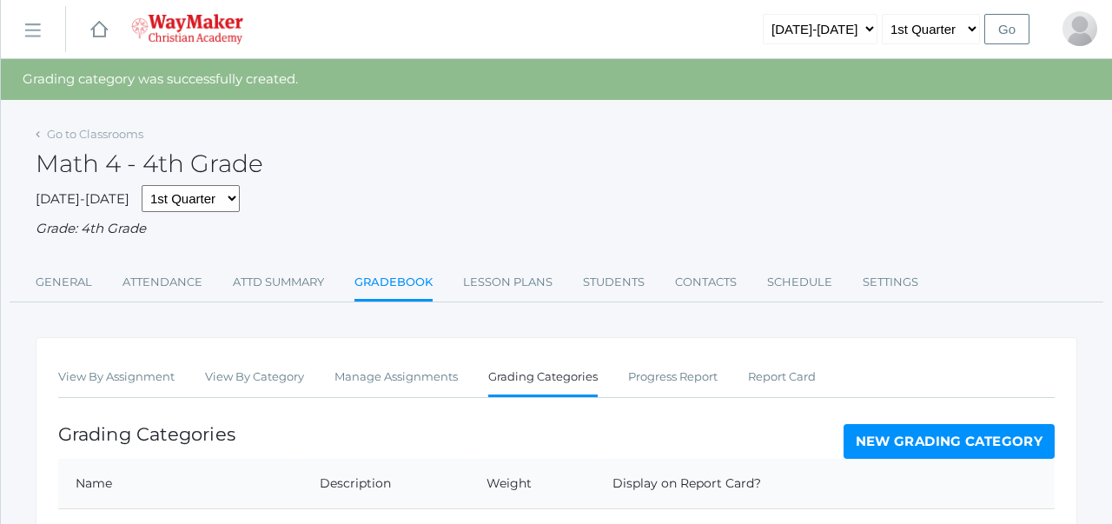
click at [852, 435] on link "New Grading Category" at bounding box center [950, 441] width 212 height 35
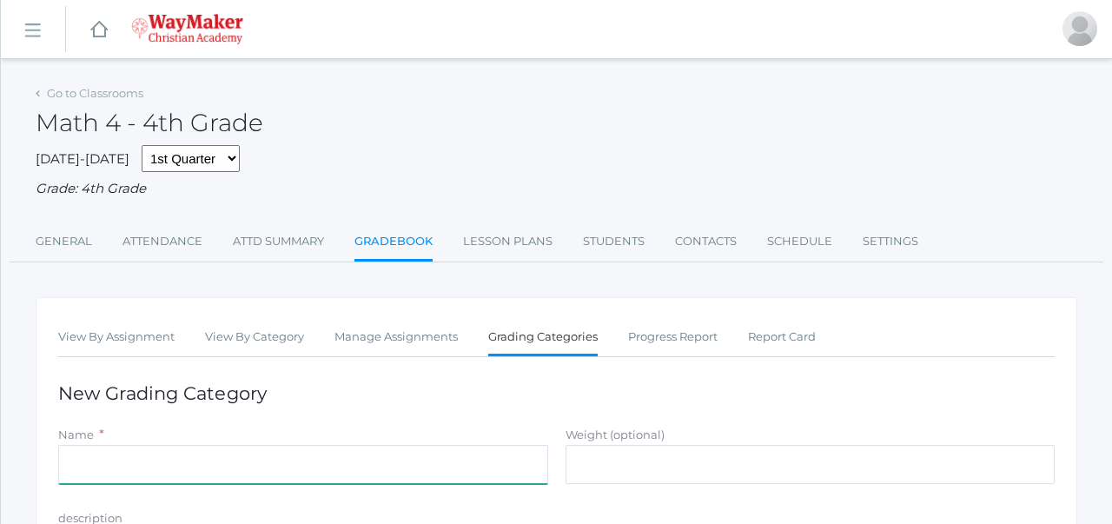
click at [156, 466] on input "Name" at bounding box center [303, 464] width 490 height 39
type input "Summative Assessments"
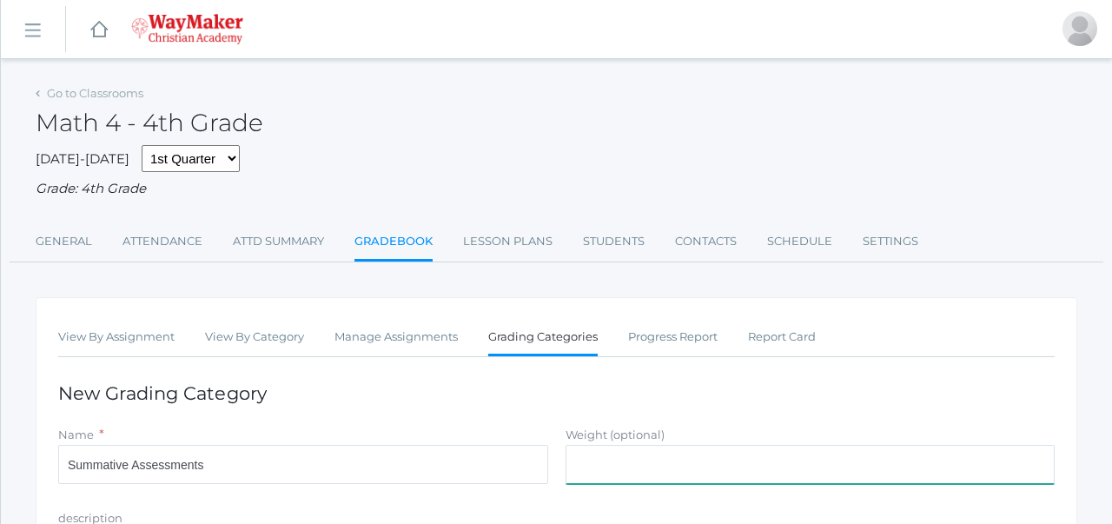
click at [625, 475] on input "Weight (optional)" at bounding box center [811, 464] width 490 height 39
type input "35"
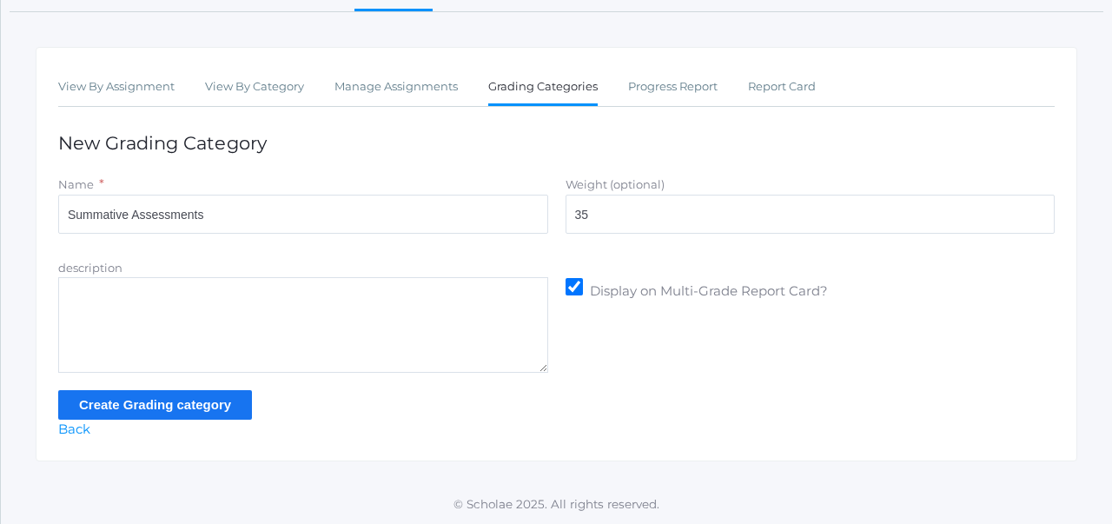
click at [159, 409] on input "Create Grading category" at bounding box center [155, 404] width 194 height 29
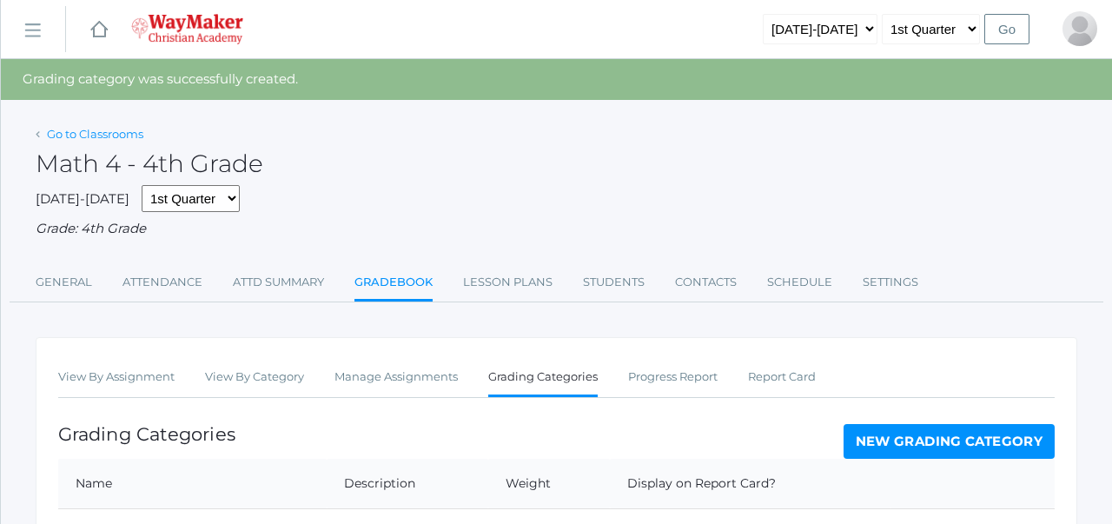
click at [96, 137] on link "Go to Classrooms" at bounding box center [95, 134] width 96 height 14
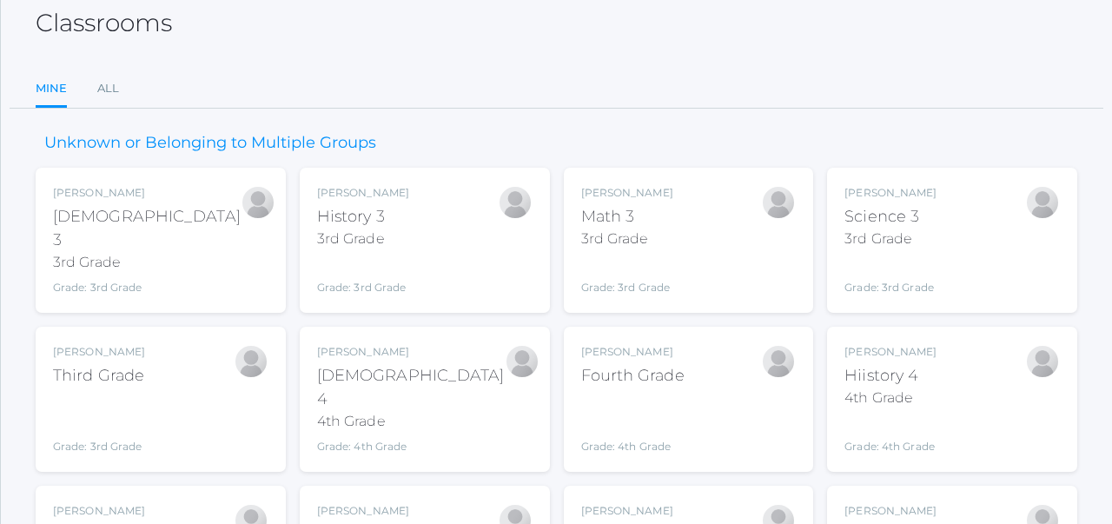
scroll to position [225, 0]
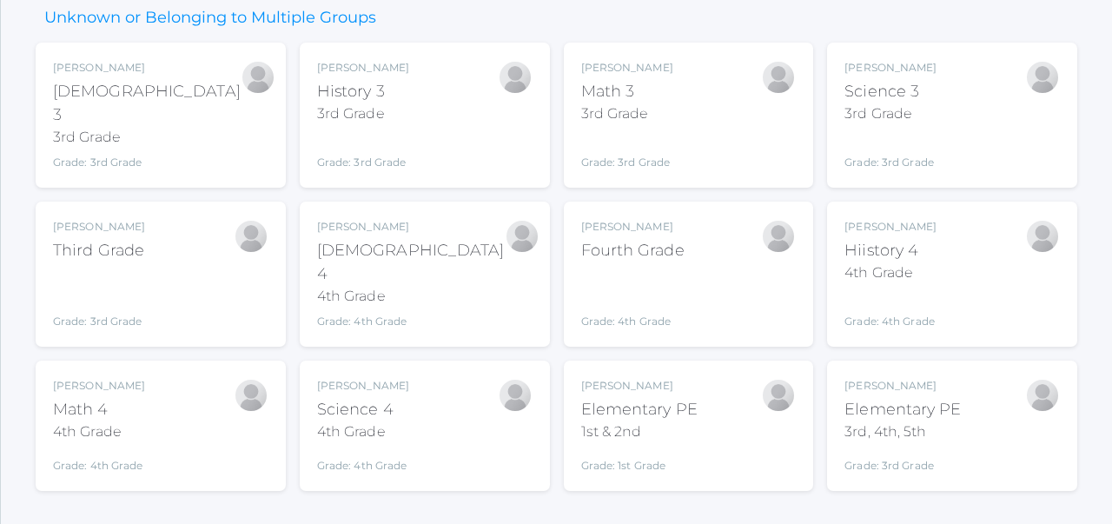
click at [427, 381] on div "[PERSON_NAME] Science 4 4th Grade Grade: 4th Grade 04ELEM" at bounding box center [424, 426] width 215 height 96
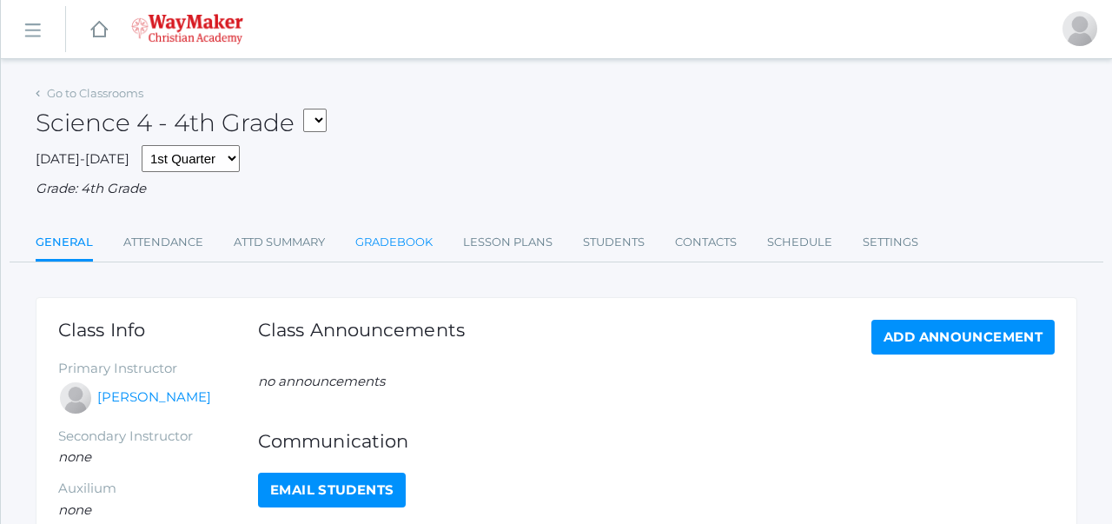
click at [404, 245] on link "Gradebook" at bounding box center [393, 242] width 77 height 35
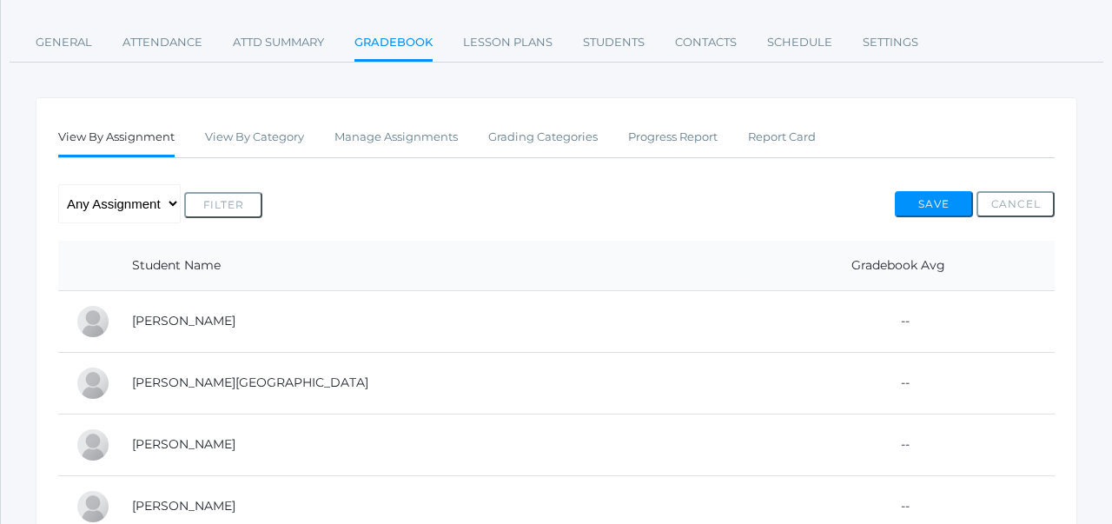
scroll to position [212, 0]
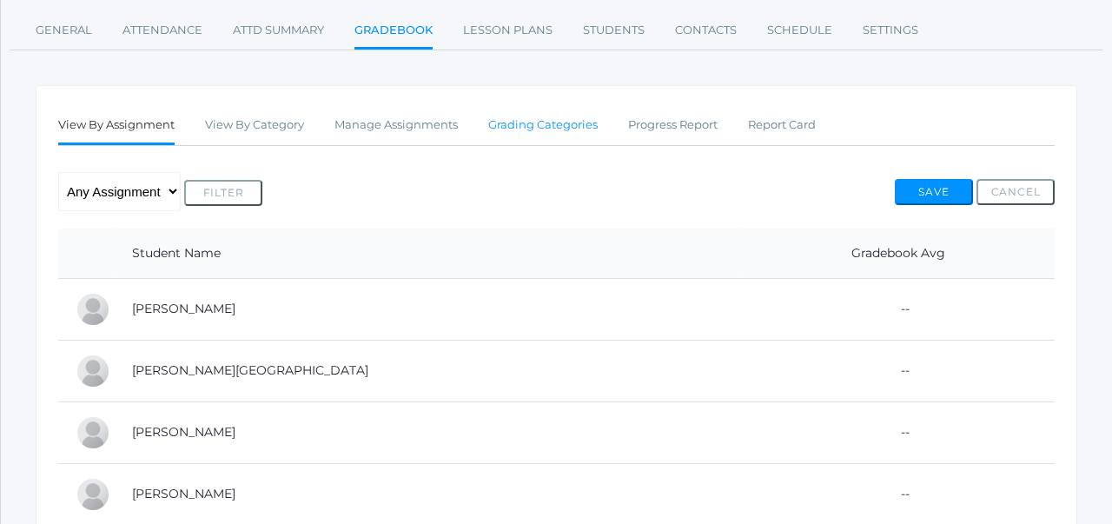
click at [544, 135] on link "Grading Categories" at bounding box center [542, 125] width 109 height 35
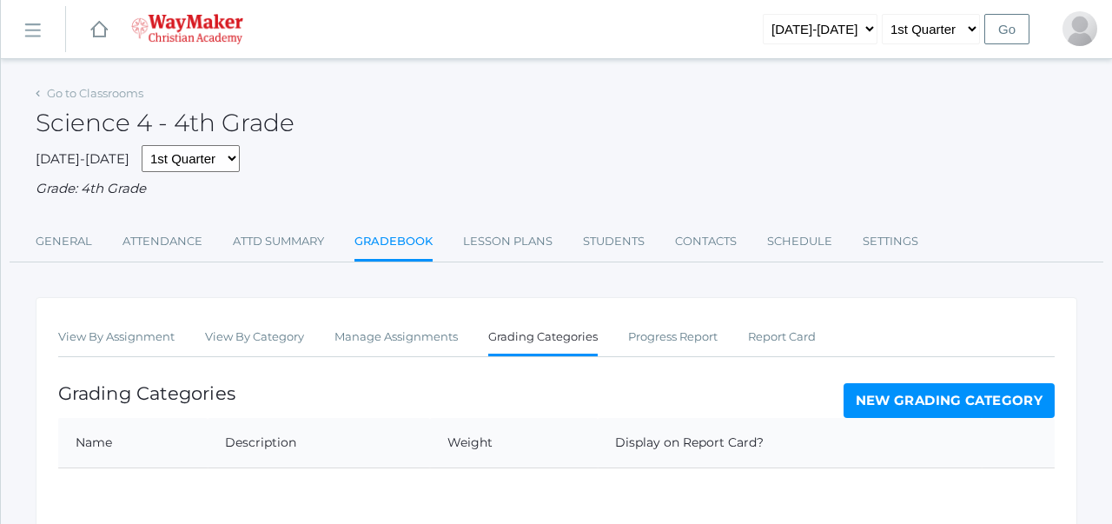
click at [996, 402] on link "New Grading Category" at bounding box center [950, 400] width 212 height 35
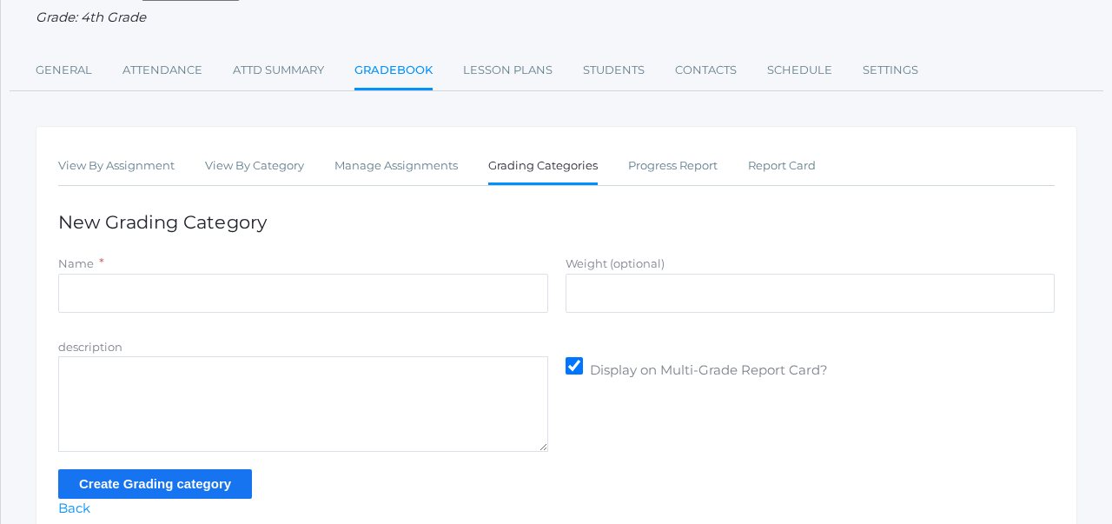
scroll to position [174, 0]
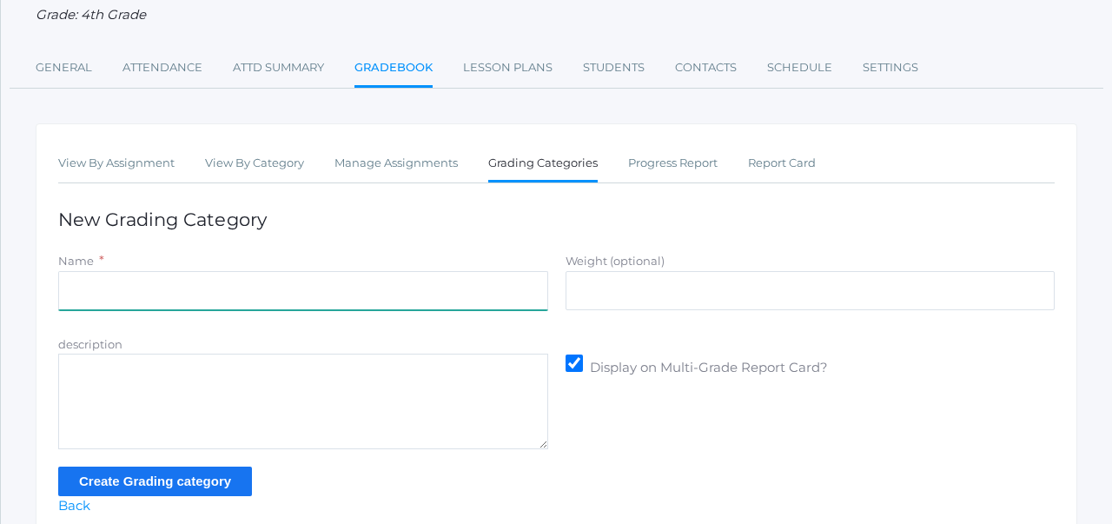
click at [399, 283] on input "Name" at bounding box center [303, 290] width 490 height 39
type input "Participation/Practice"
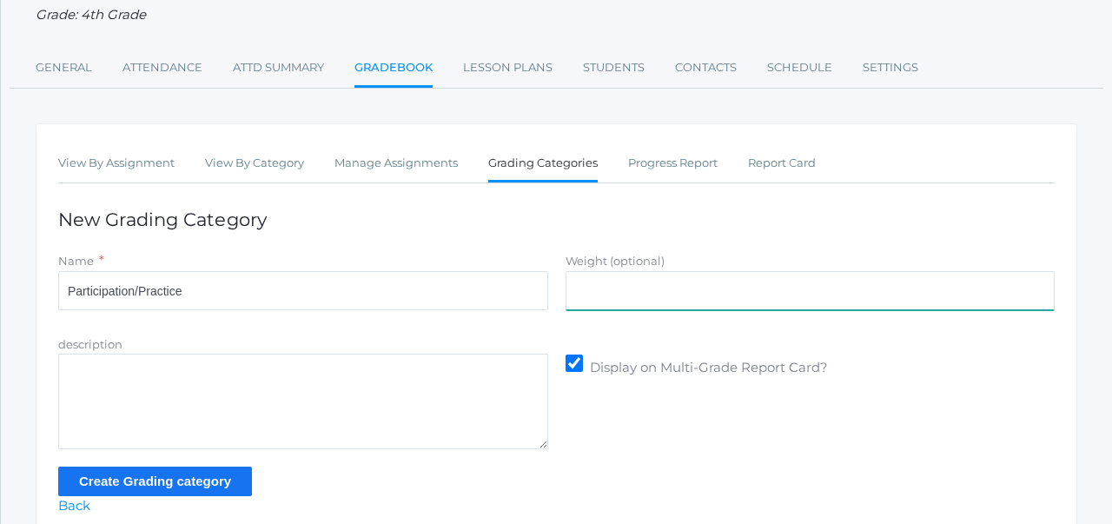
click at [632, 283] on input "Weight (optional)" at bounding box center [811, 290] width 490 height 39
type input "30.0"
click at [235, 478] on input "Create Grading category" at bounding box center [155, 481] width 194 height 29
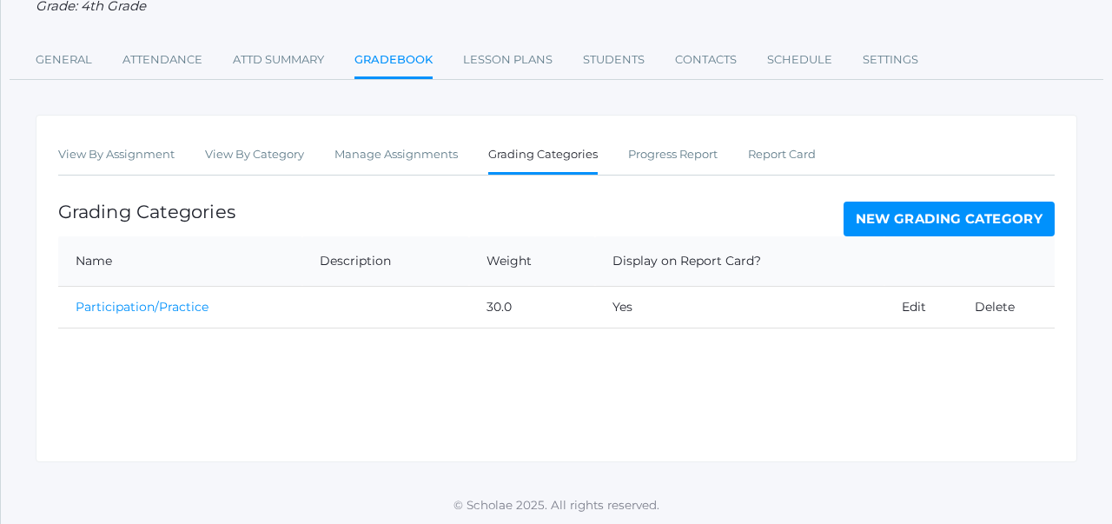
scroll to position [224, 0]
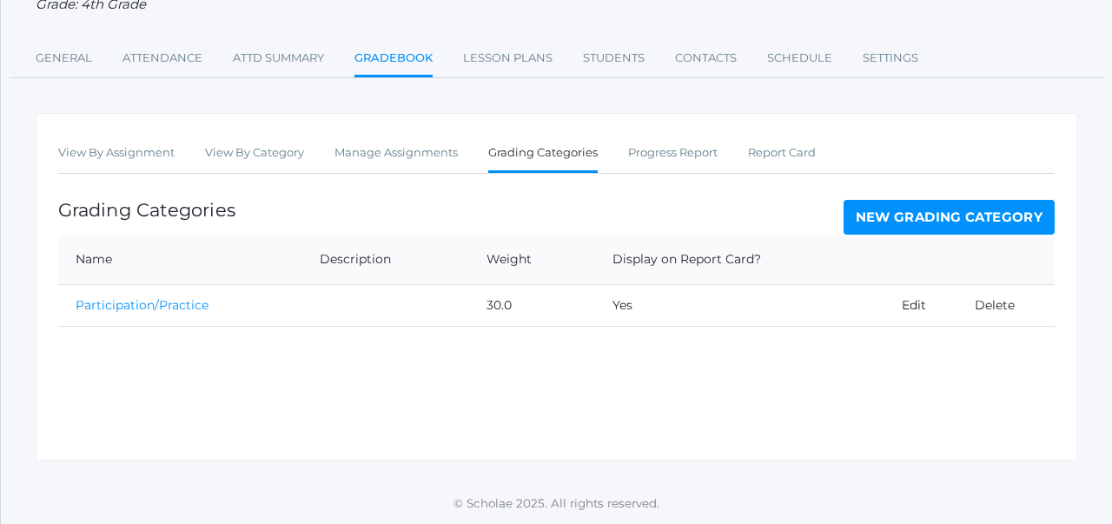
click at [895, 215] on link "New Grading Category" at bounding box center [950, 217] width 212 height 35
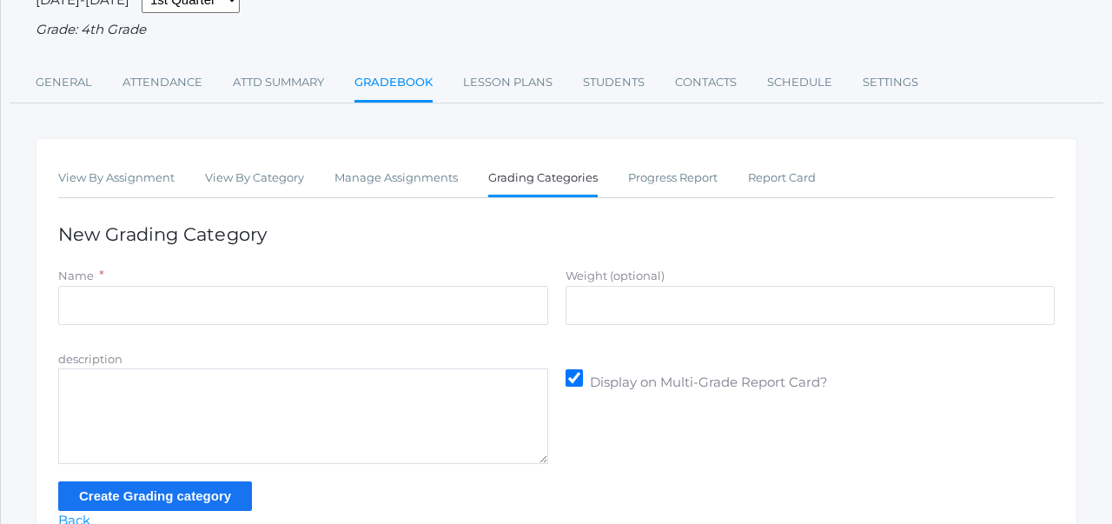
scroll to position [168, 0]
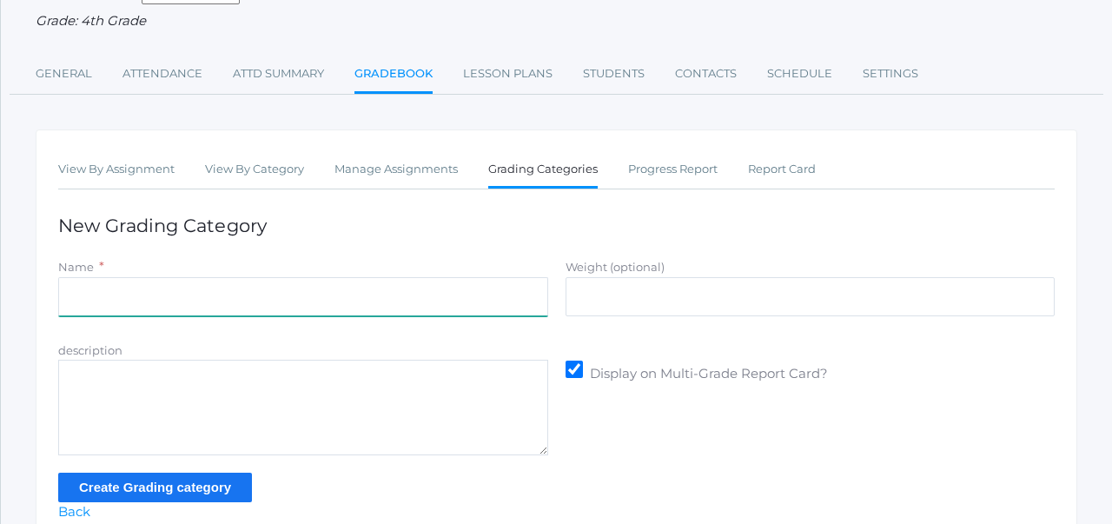
click at [282, 281] on input "Name" at bounding box center [303, 296] width 490 height 39
type input "Assignments"
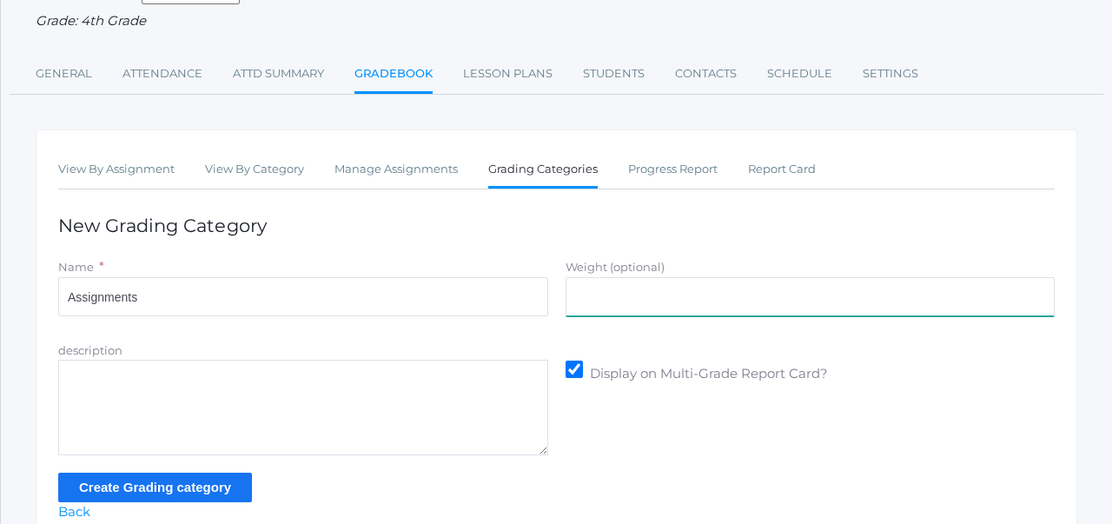
click at [646, 289] on input "Weight (optional)" at bounding box center [811, 296] width 490 height 39
type input "35.0"
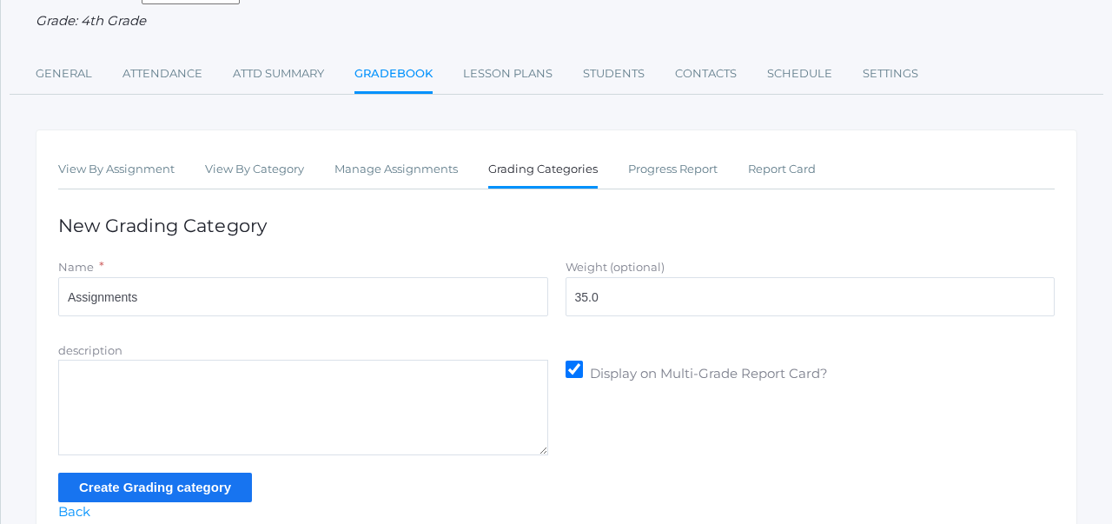
click at [207, 483] on input "Create Grading category" at bounding box center [155, 487] width 194 height 29
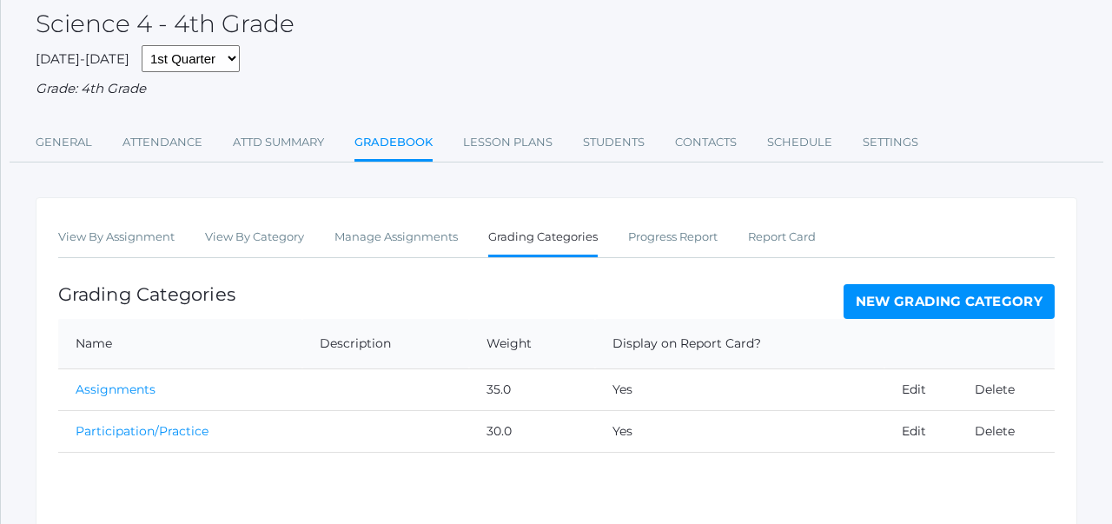
scroll to position [224, 0]
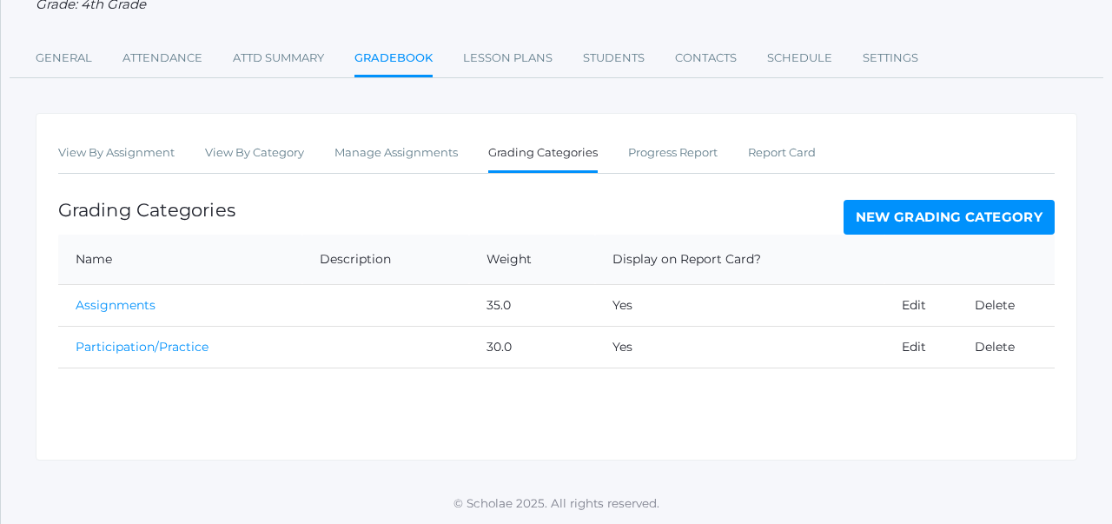
click at [864, 229] on link "New Grading Category" at bounding box center [950, 217] width 212 height 35
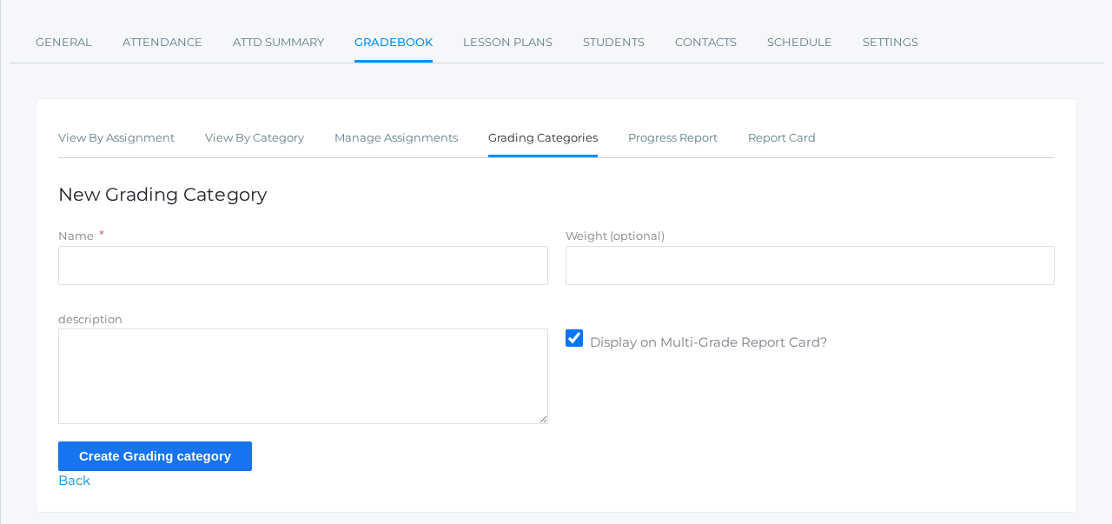
scroll to position [234, 0]
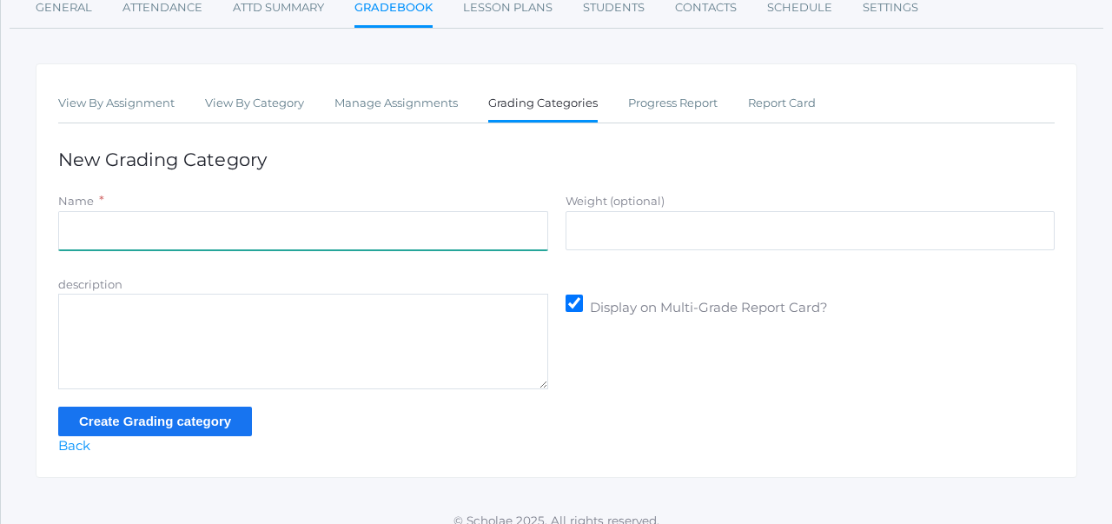
click at [357, 219] on input "Name" at bounding box center [303, 230] width 490 height 39
type input "Summative Assessments"
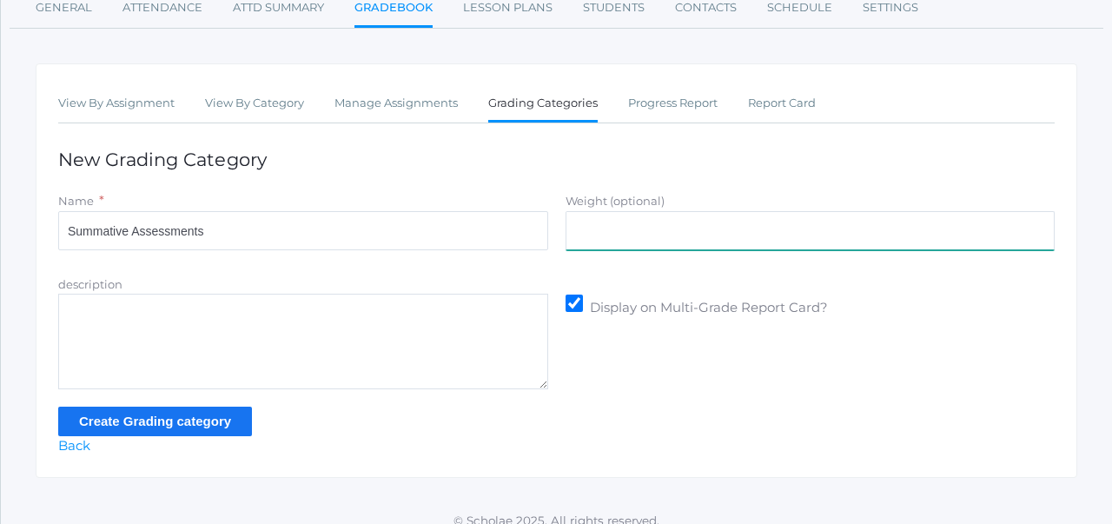
click at [617, 221] on input "Weight (optional)" at bounding box center [811, 230] width 490 height 39
type input "35.0"
click at [225, 423] on input "Create Grading category" at bounding box center [155, 421] width 194 height 29
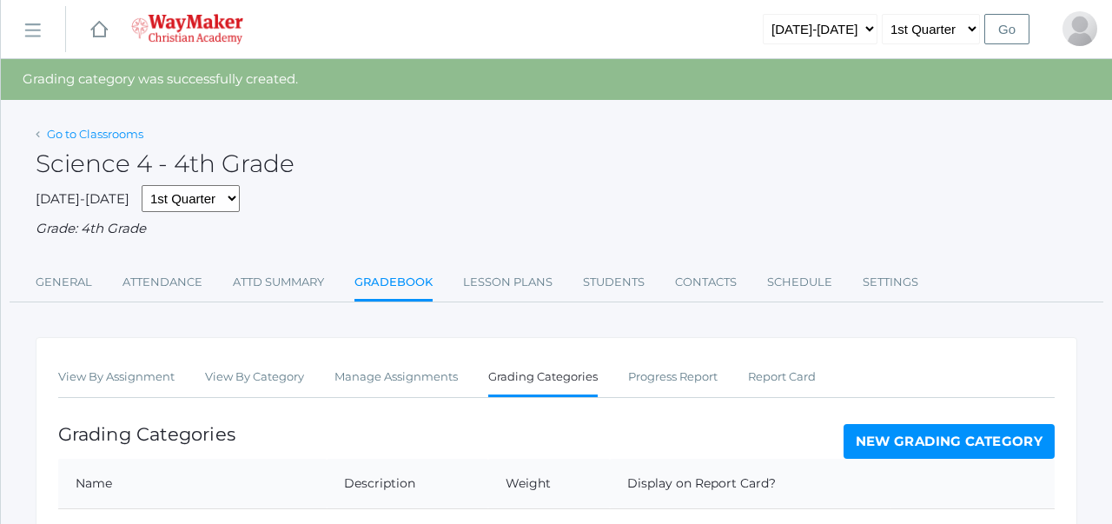
click at [116, 131] on link "Go to Classrooms" at bounding box center [95, 134] width 96 height 14
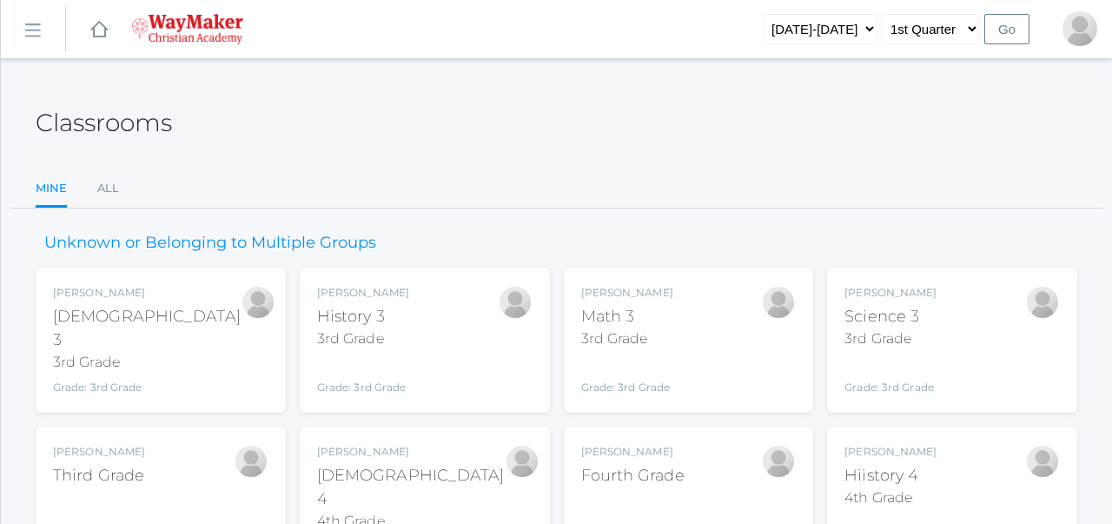
scroll to position [225, 0]
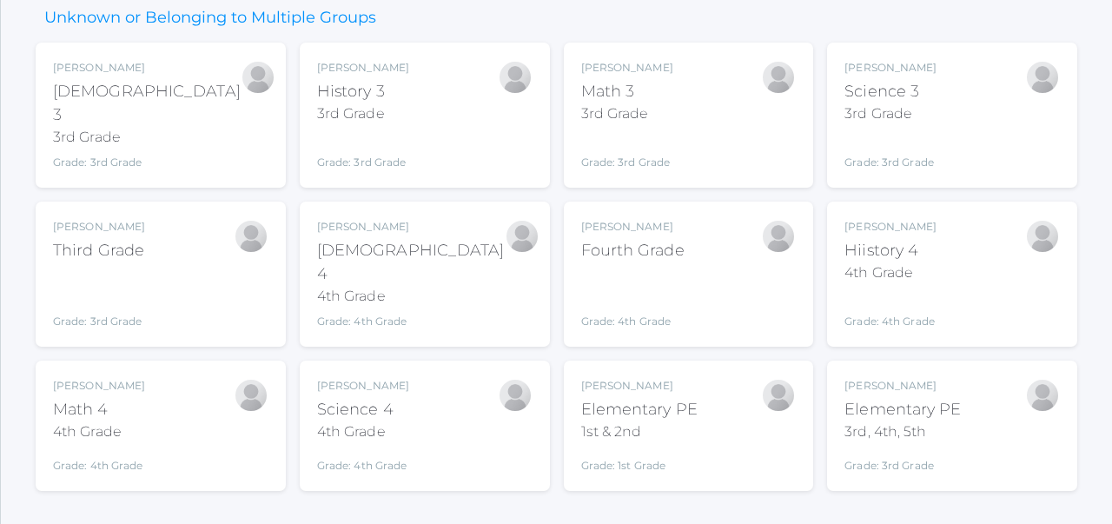
click at [668, 398] on div "Elementary PE" at bounding box center [639, 409] width 116 height 23
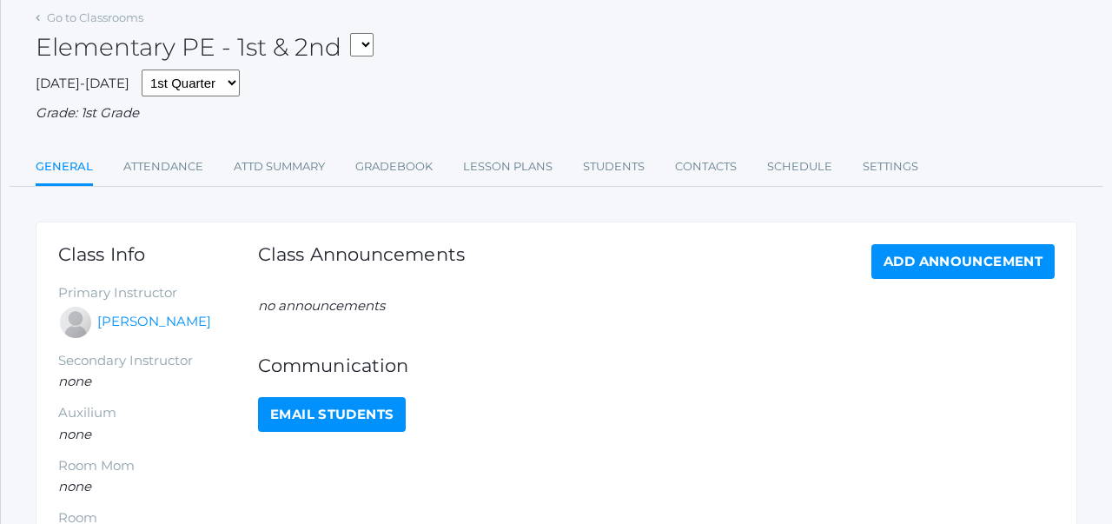
scroll to position [75, 0]
click at [412, 162] on link "Gradebook" at bounding box center [393, 167] width 77 height 35
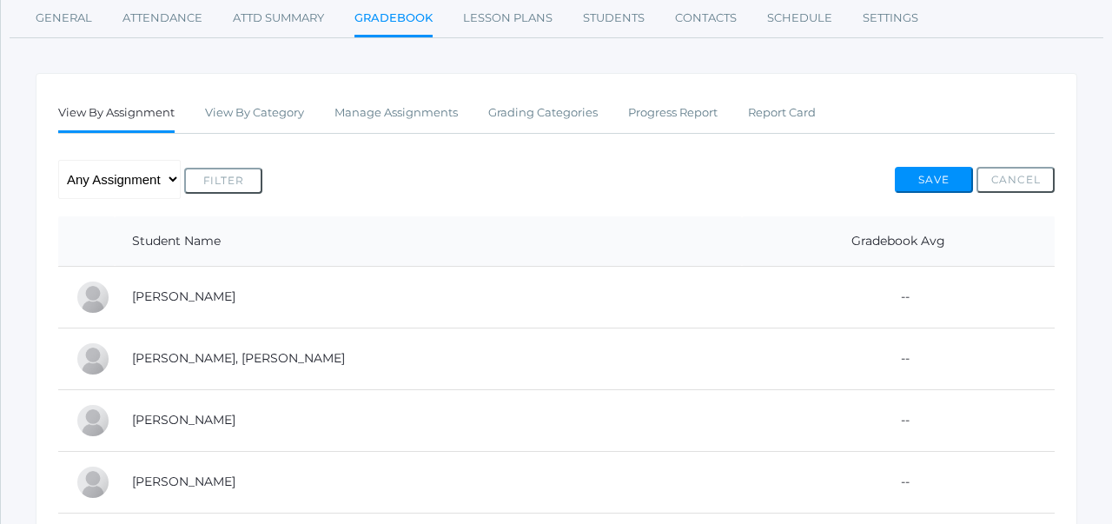
scroll to position [228, 0]
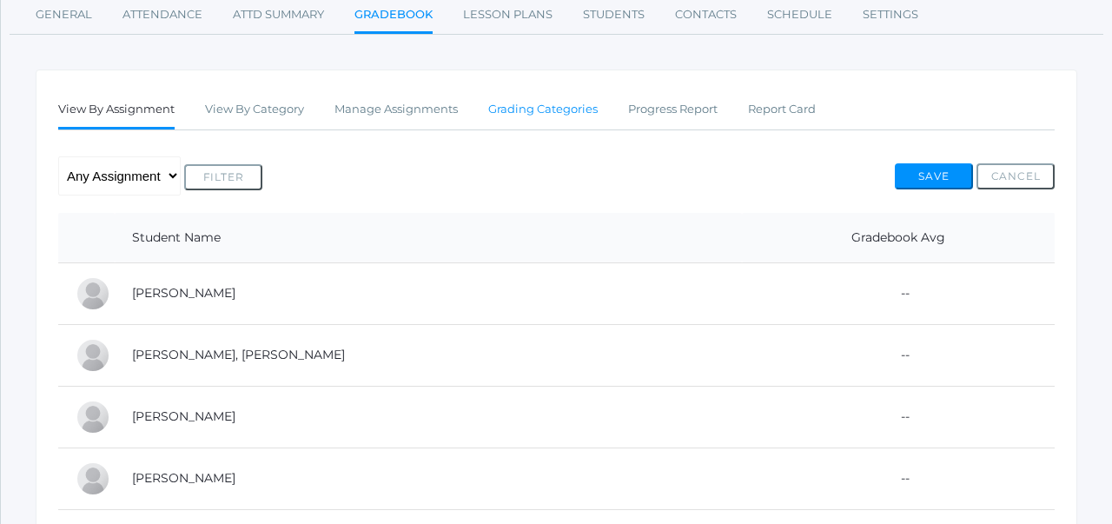
click at [547, 103] on link "Grading Categories" at bounding box center [542, 109] width 109 height 35
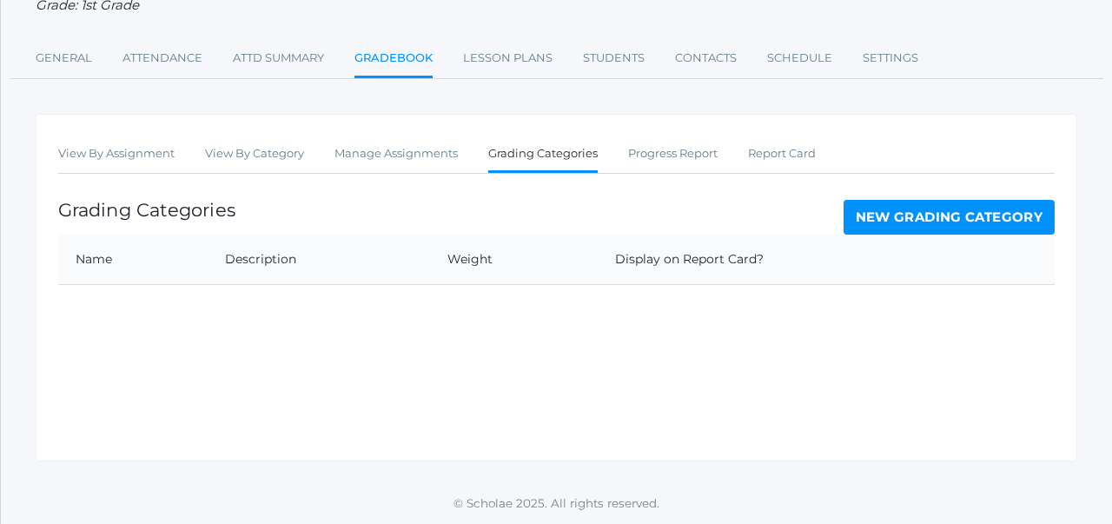
scroll to position [183, 0]
click at [891, 222] on link "New Grading Category" at bounding box center [950, 217] width 212 height 35
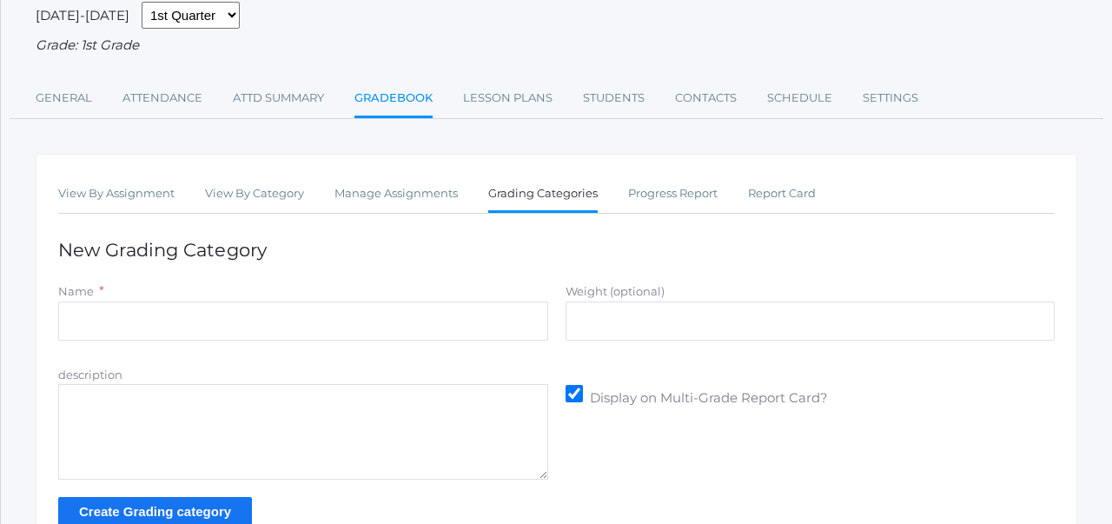
scroll to position [142, 0]
click at [427, 312] on input "Name" at bounding box center [303, 321] width 490 height 39
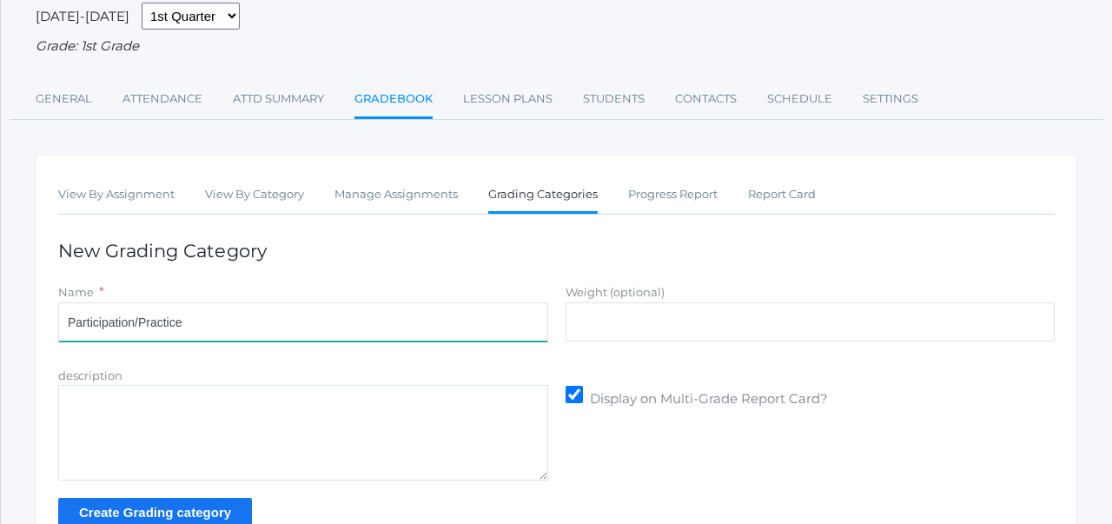
drag, startPoint x: 204, startPoint y: 326, endPoint x: 141, endPoint y: 318, distance: 63.9
click at [141, 318] on input "Participation/Practice" at bounding box center [303, 321] width 490 height 39
type input "Participation"
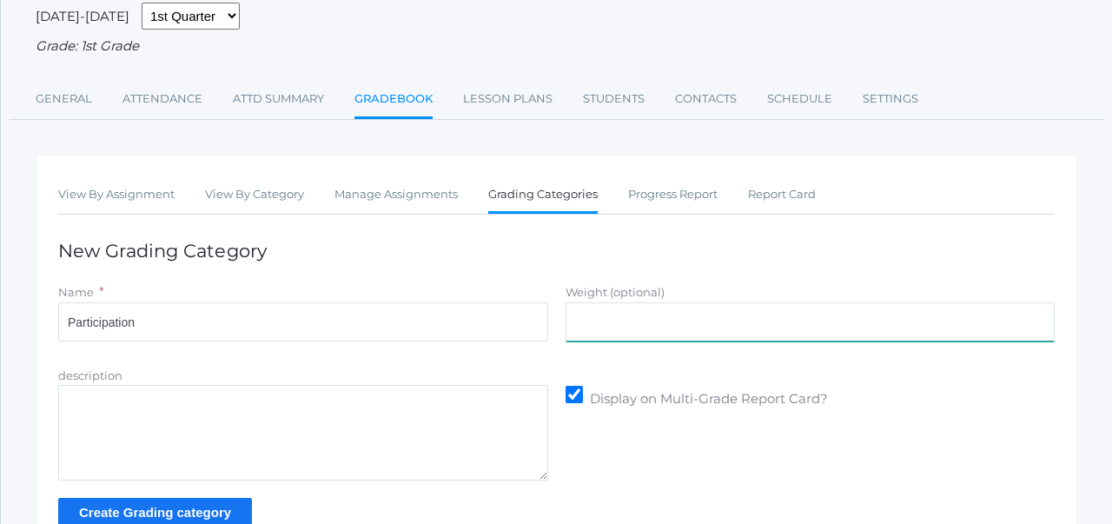
click at [635, 328] on input "Weight (optional)" at bounding box center [811, 321] width 490 height 39
type input "100"
click at [236, 507] on input "Create Grading category" at bounding box center [155, 512] width 194 height 29
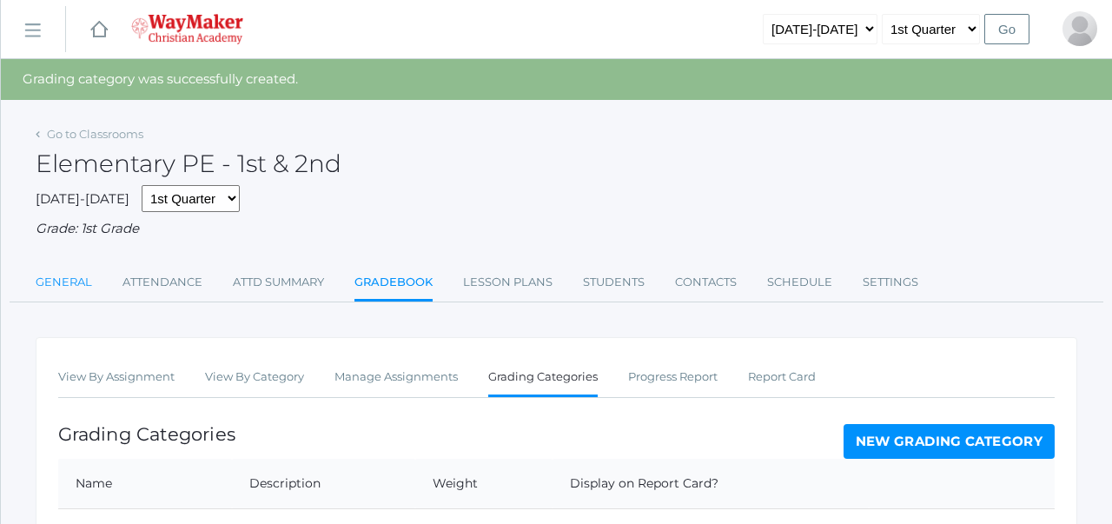
click at [81, 286] on link "General" at bounding box center [64, 282] width 56 height 35
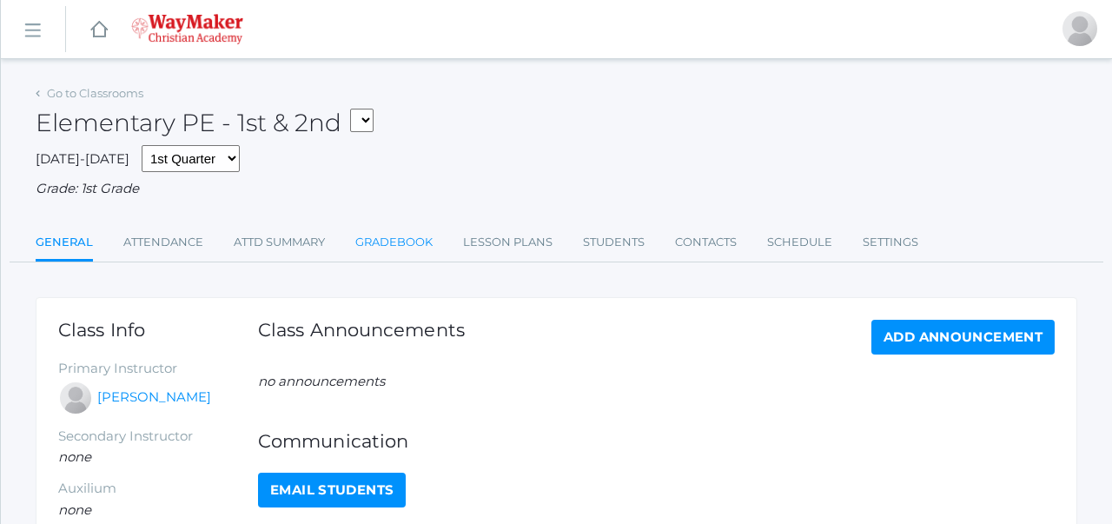
click at [430, 247] on link "Gradebook" at bounding box center [393, 242] width 77 height 35
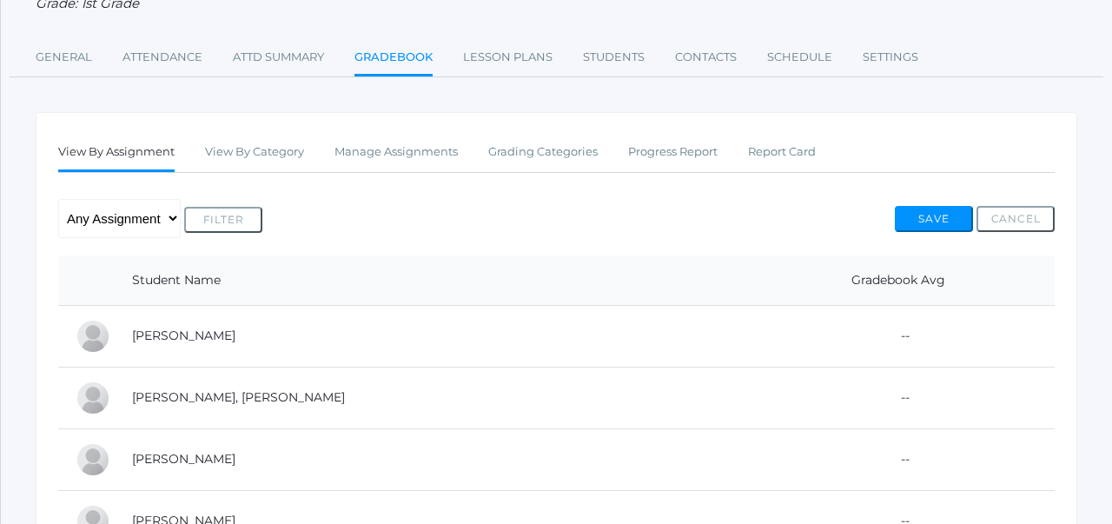
scroll to position [194, 0]
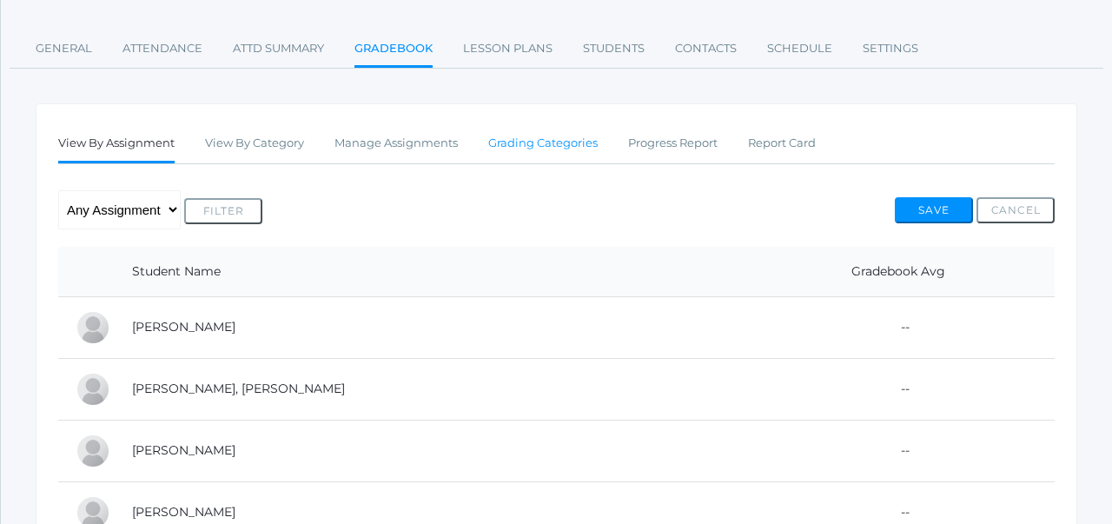
click at [571, 136] on link "Grading Categories" at bounding box center [542, 143] width 109 height 35
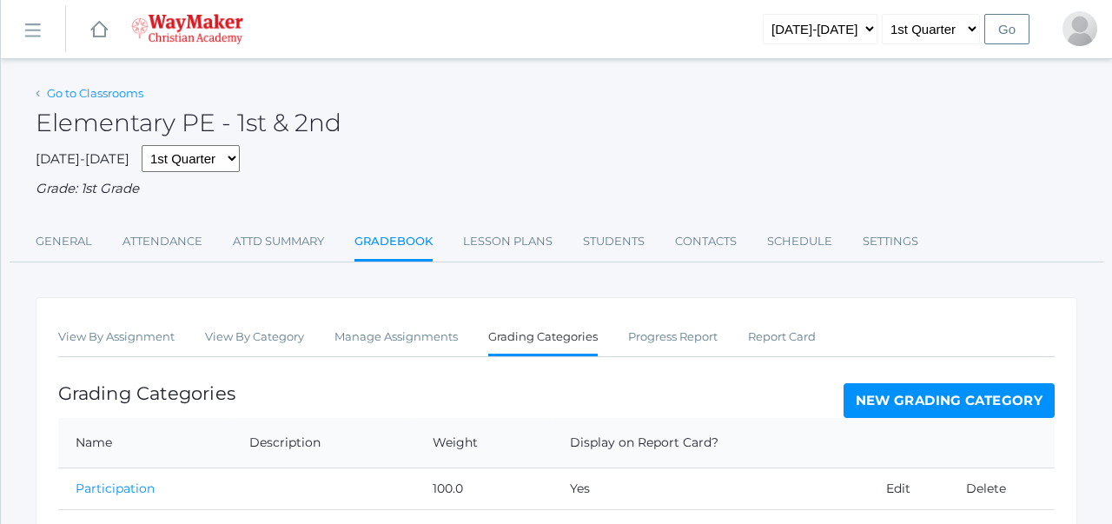
click at [118, 100] on link "Go to Classrooms" at bounding box center [95, 93] width 96 height 14
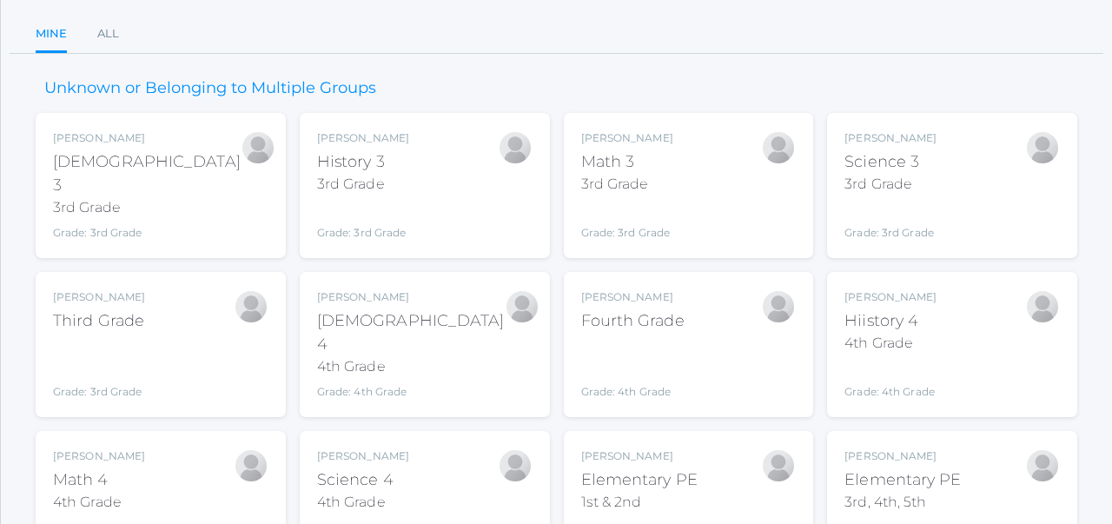
scroll to position [225, 0]
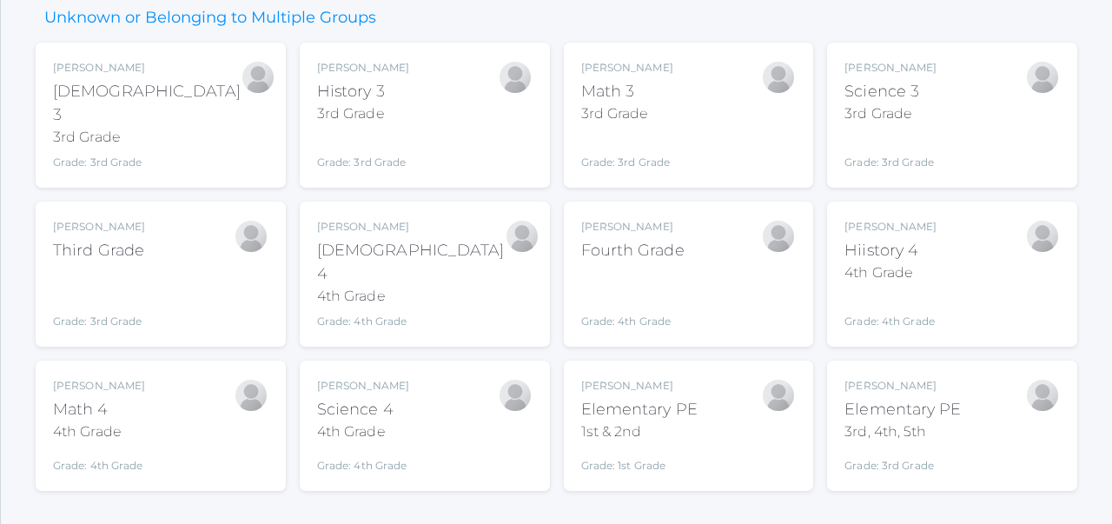
click at [906, 398] on div "Elementary PE" at bounding box center [902, 409] width 116 height 23
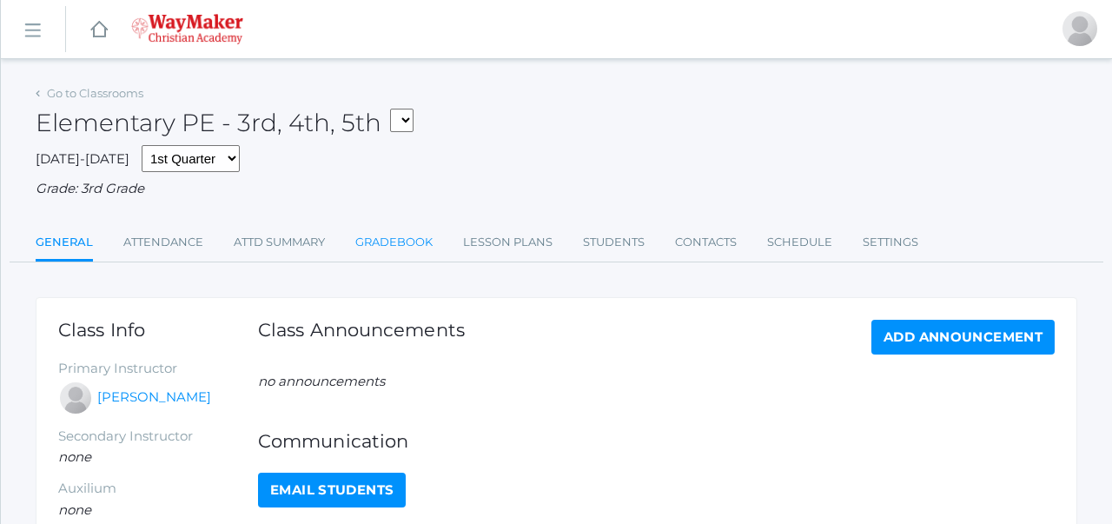
click at [407, 246] on link "Gradebook" at bounding box center [393, 242] width 77 height 35
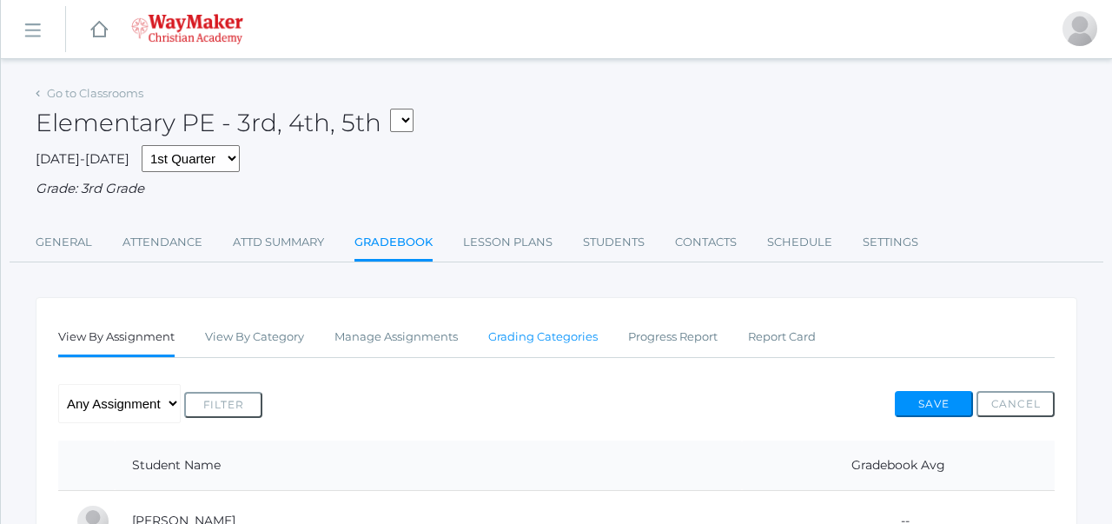
click at [552, 335] on link "Grading Categories" at bounding box center [542, 337] width 109 height 35
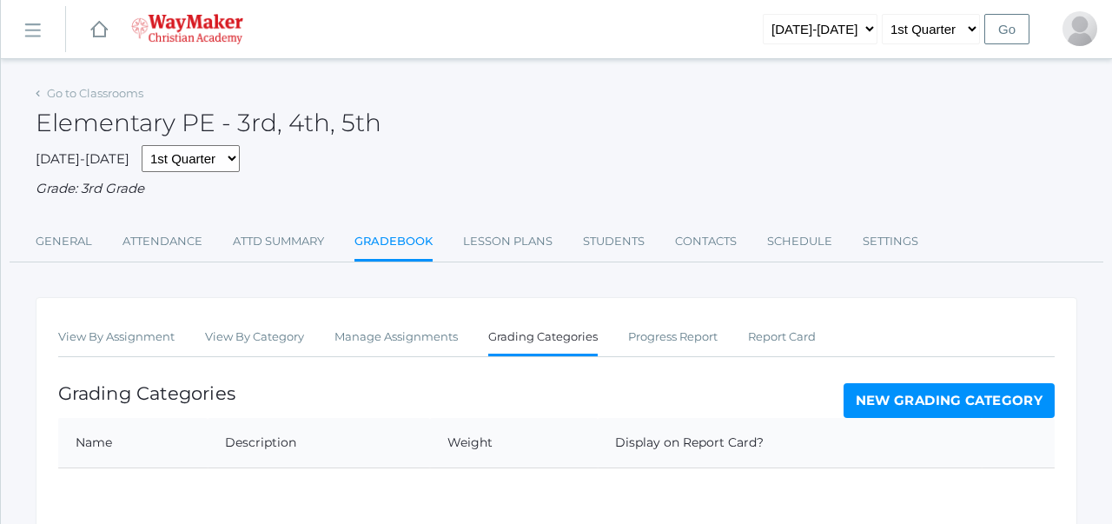
scroll to position [183, 0]
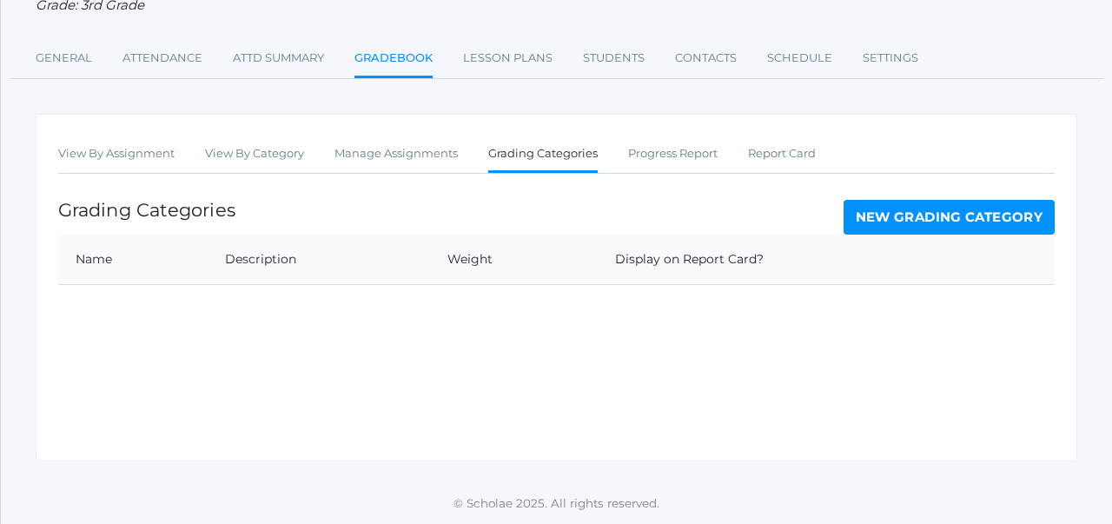
click at [899, 222] on link "New Grading Category" at bounding box center [950, 217] width 212 height 35
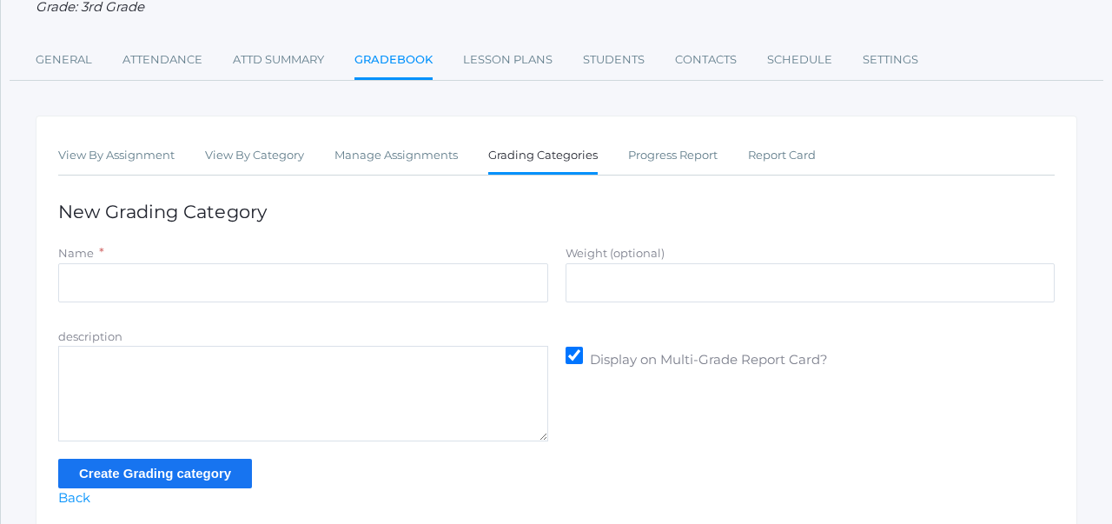
scroll to position [251, 0]
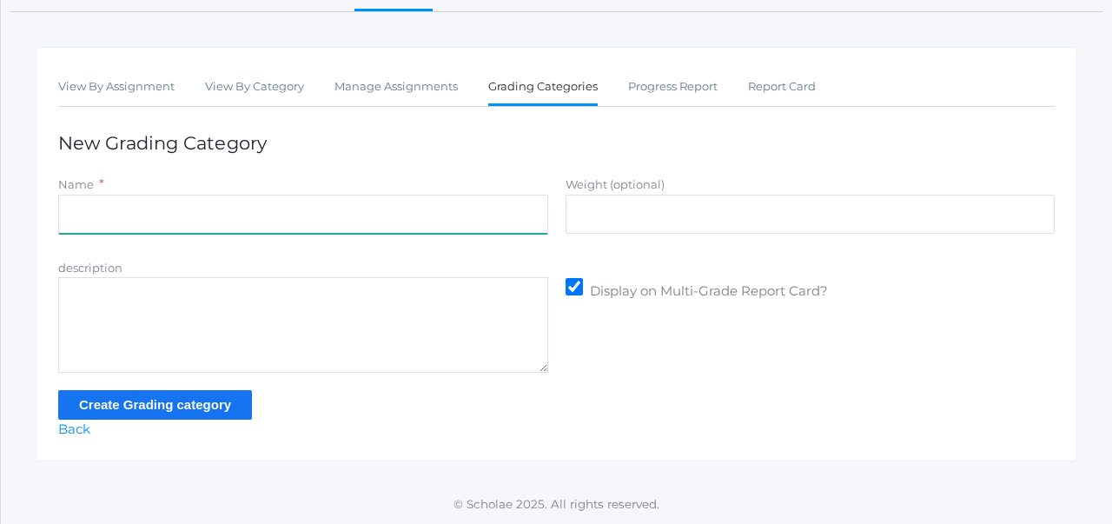
click at [329, 208] on input "Name" at bounding box center [303, 214] width 490 height 39
drag, startPoint x: 204, startPoint y: 216, endPoint x: 138, endPoint y: 209, distance: 66.4
click at [138, 209] on input "Participation/Practice" at bounding box center [303, 214] width 490 height 39
type input "Participation"
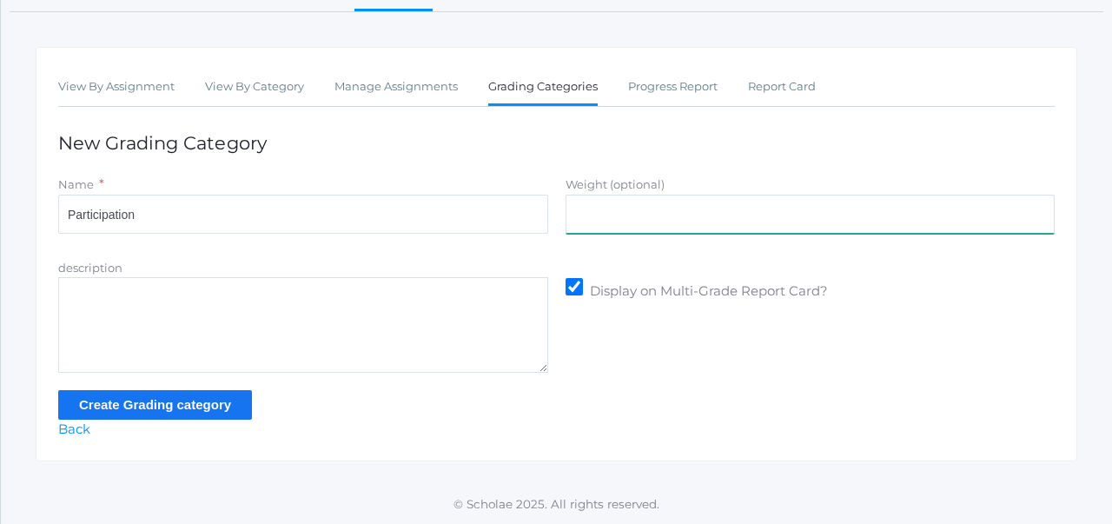
click at [594, 203] on input "Weight (optional)" at bounding box center [811, 214] width 490 height 39
type input "100"
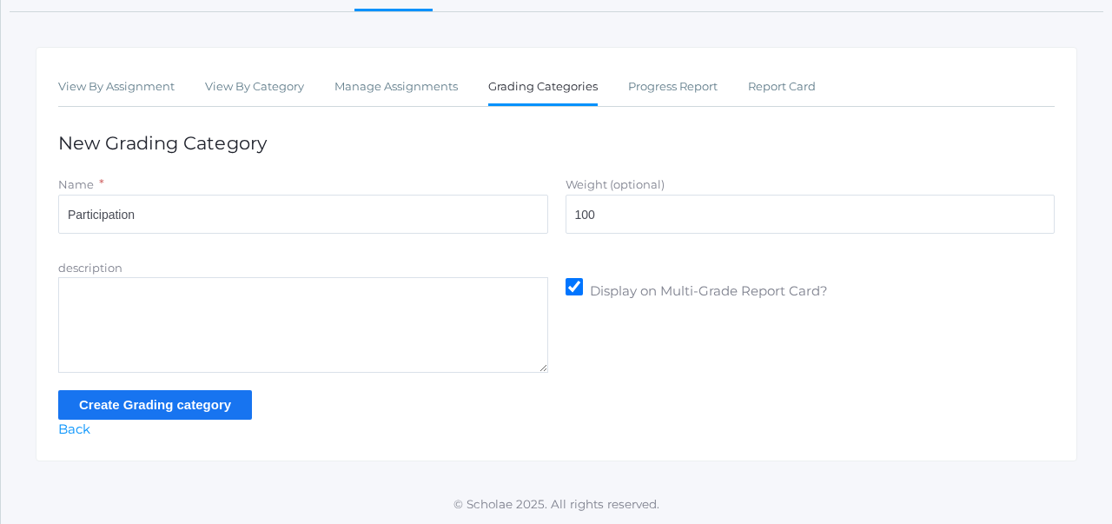
click at [195, 399] on input "Create Grading category" at bounding box center [155, 404] width 194 height 29
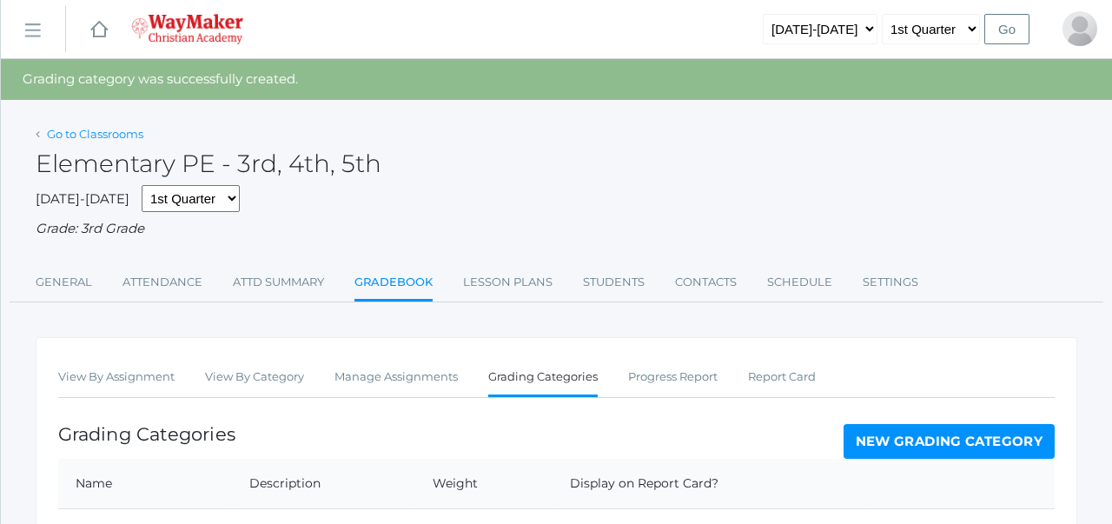
click at [100, 130] on link "Go to Classrooms" at bounding box center [95, 134] width 96 height 14
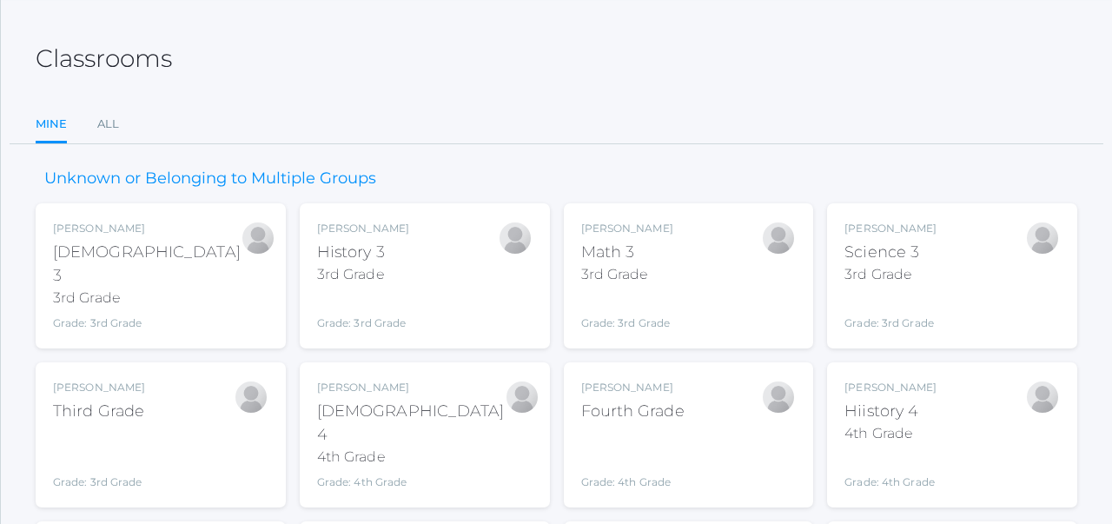
scroll to position [31, 0]
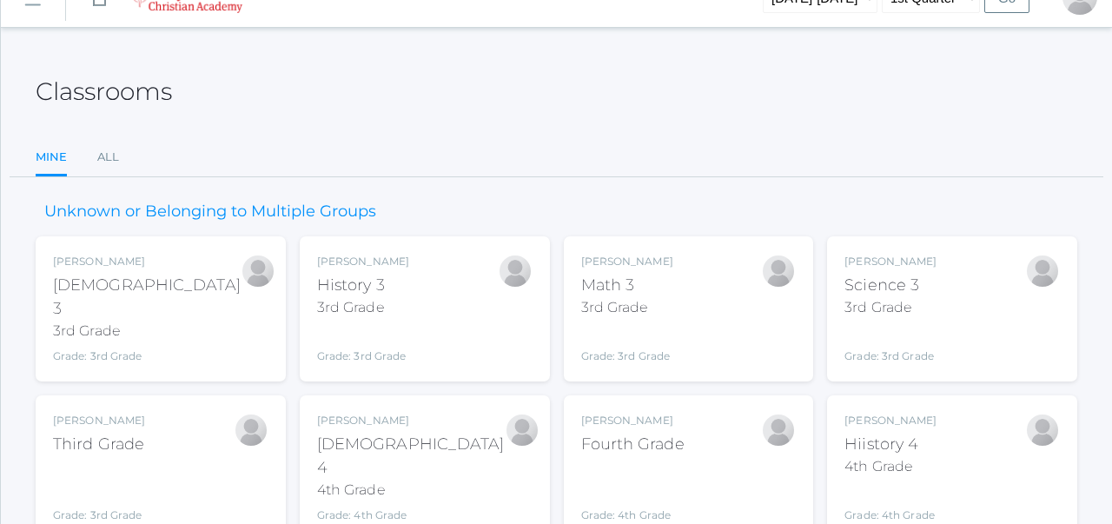
click at [286, 219] on h3 "Unknown or Belonging to Multiple Groups" at bounding box center [210, 211] width 349 height 17
click at [109, 158] on link "All" at bounding box center [108, 157] width 22 height 35
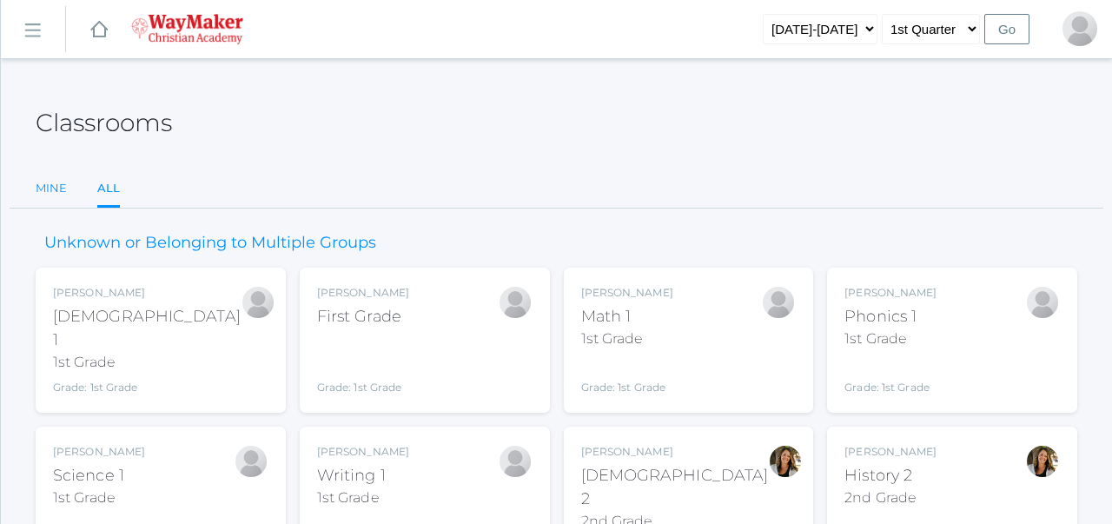
click at [46, 184] on link "Mine" at bounding box center [51, 188] width 31 height 35
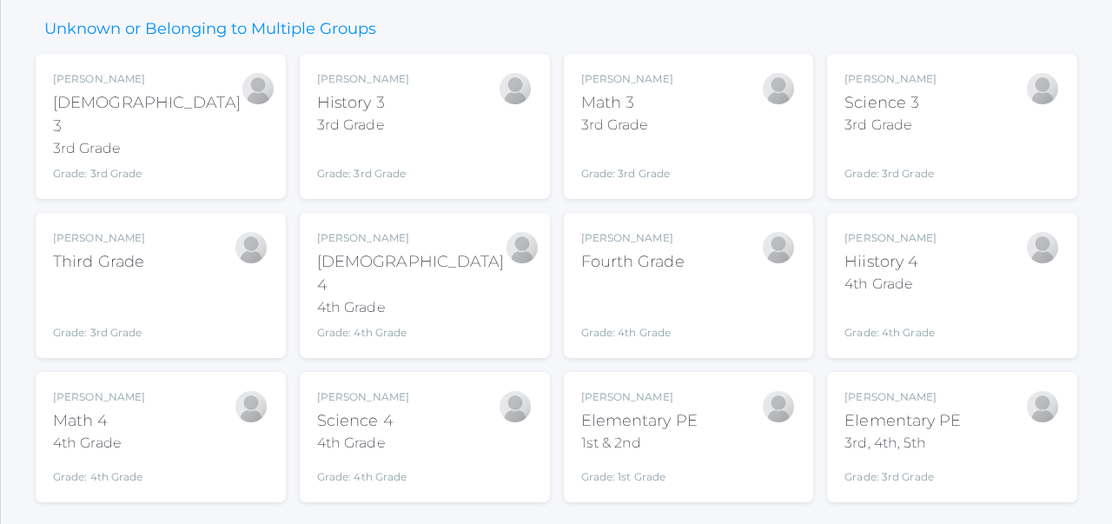
scroll to position [210, 0]
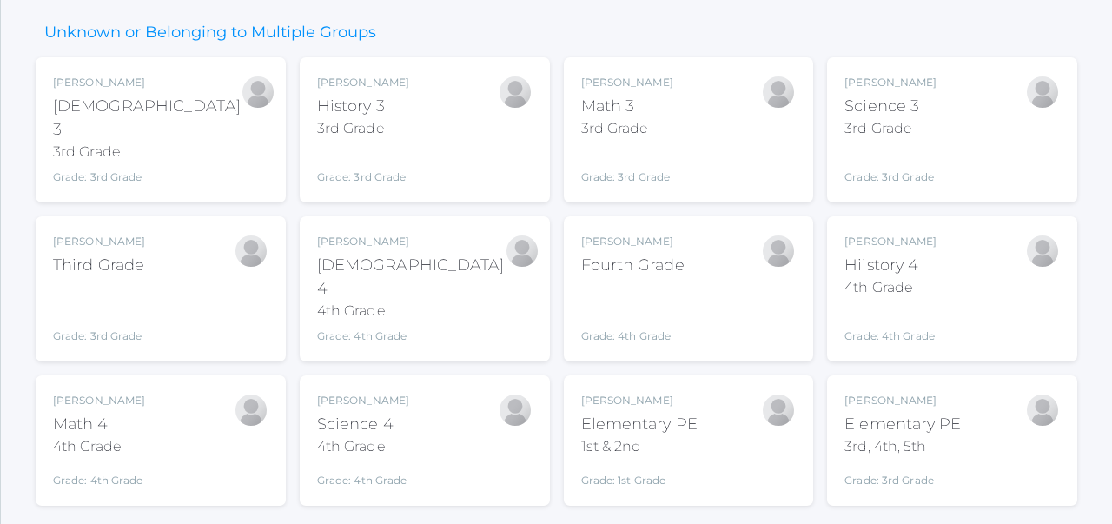
click at [553, 156] on div "Joshua Bennett Bible 3 3rd Grade Grade: 3rd Grade 03ELEM Joshua Bennett History…" at bounding box center [557, 281] width 1042 height 448
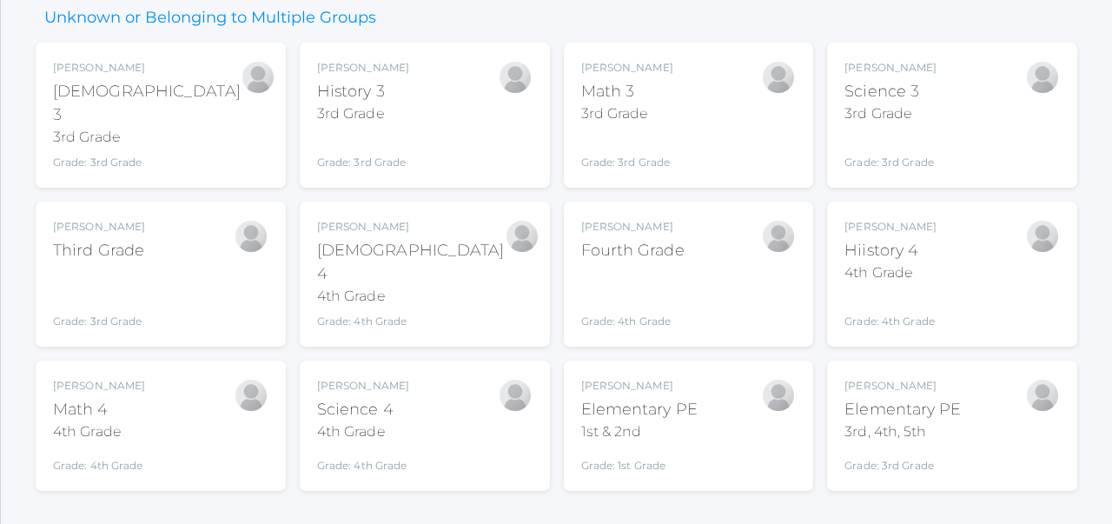
scroll to position [0, 0]
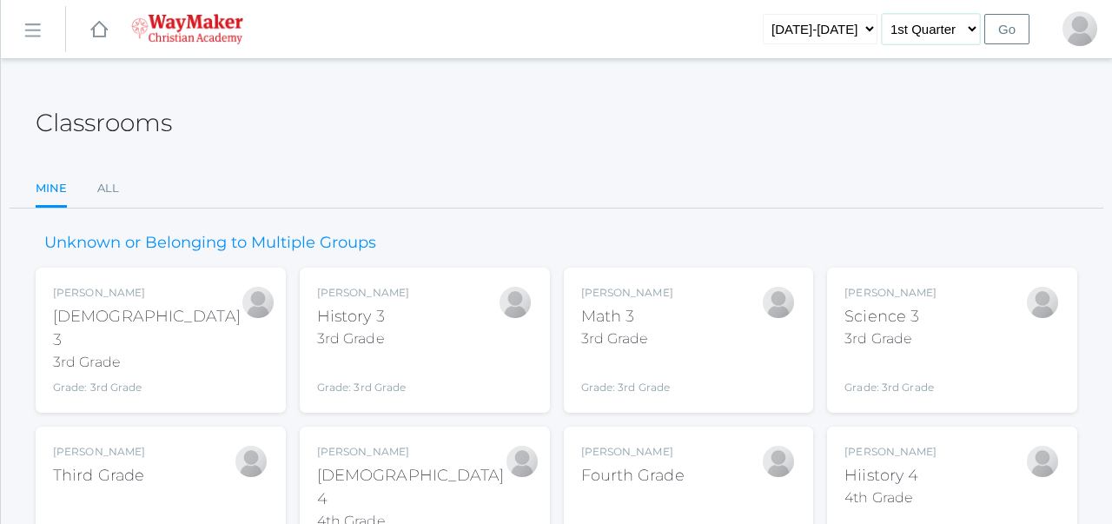
click at [941, 23] on select "1st Quarter 2nd Quarter 3rd Quarter 4th Quarter" at bounding box center [931, 29] width 98 height 30
click at [34, 32] on rect at bounding box center [32, 31] width 28 height 28
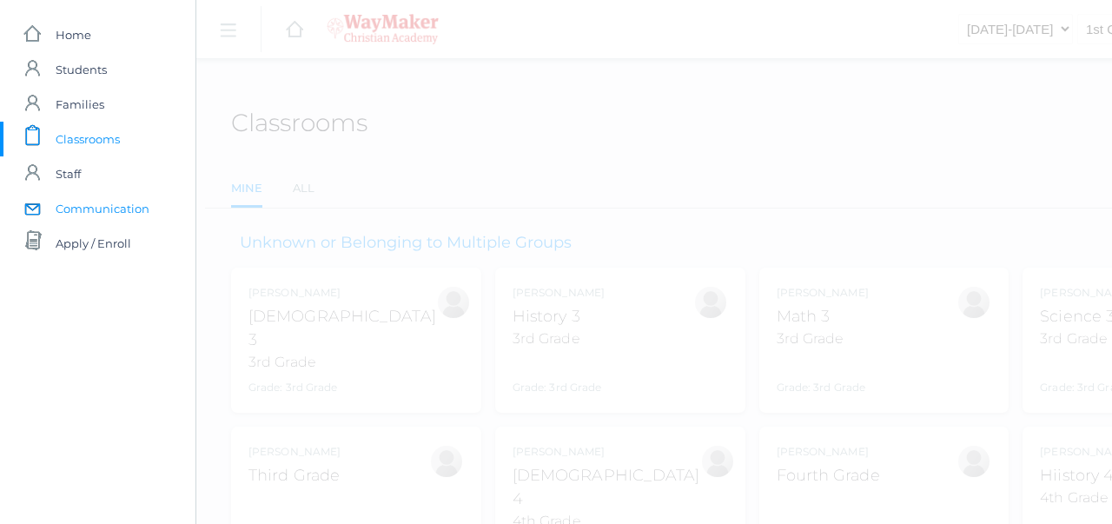
click at [65, 202] on span "Communication" at bounding box center [103, 208] width 94 height 35
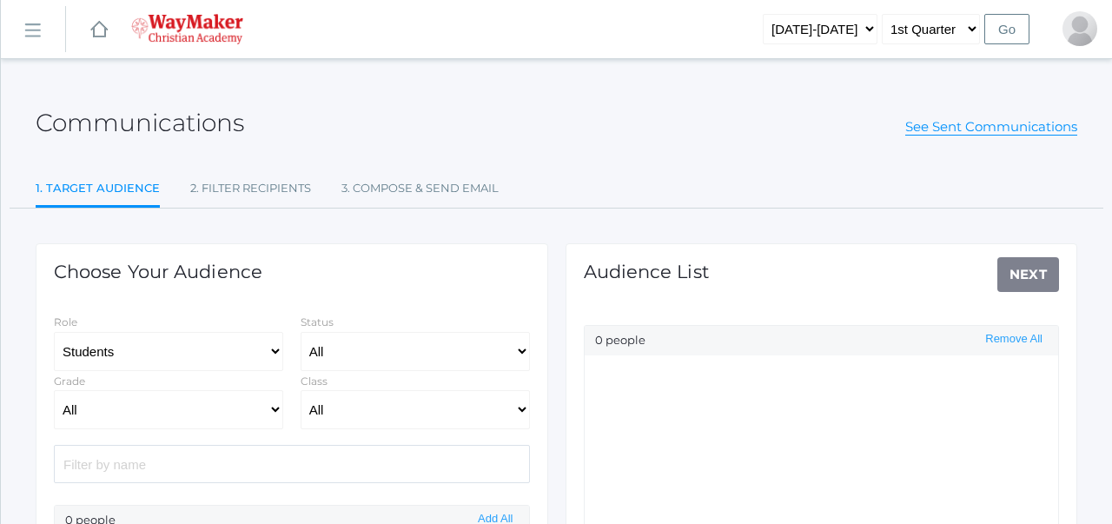
select select "Enrolled"
click at [36, 17] on link "icons/ui/navigation/hamburger Created with Sketch." at bounding box center [33, 29] width 64 height 47
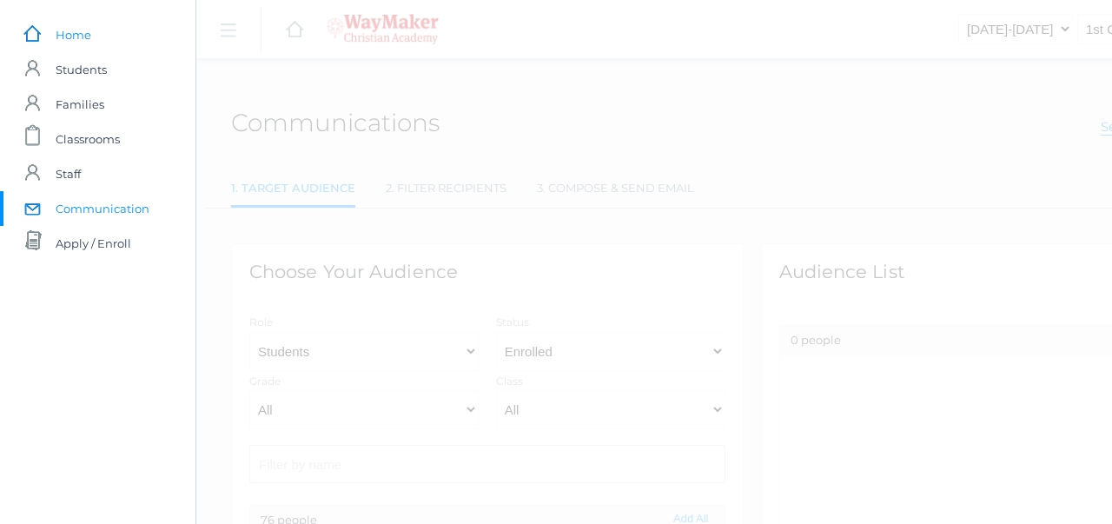
click at [62, 36] on span "Home" at bounding box center [74, 34] width 36 height 35
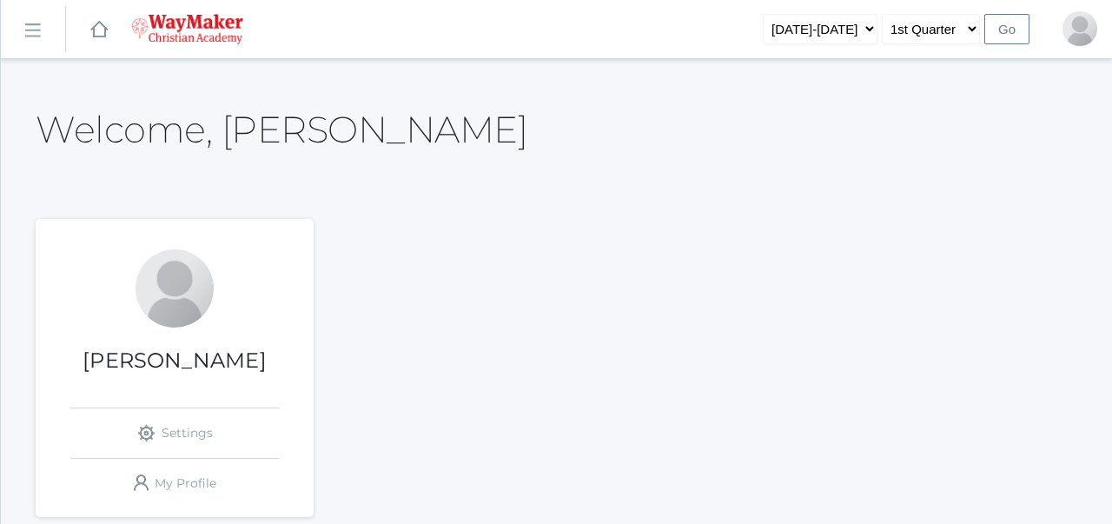
click at [42, 31] on link "icons/ui/navigation/hamburger Created with Sketch." at bounding box center [33, 29] width 64 height 47
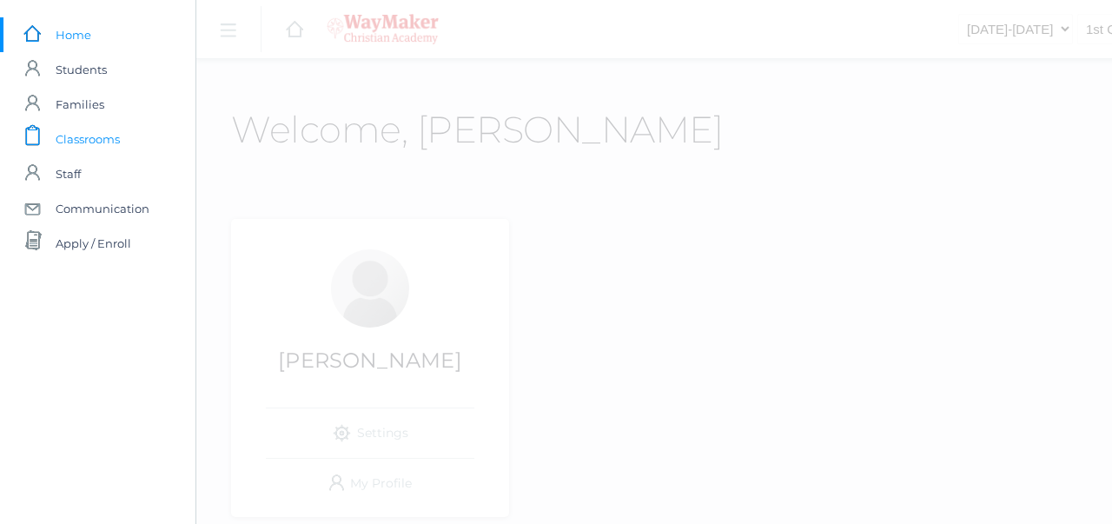
click at [81, 130] on span "Classrooms" at bounding box center [88, 139] width 64 height 35
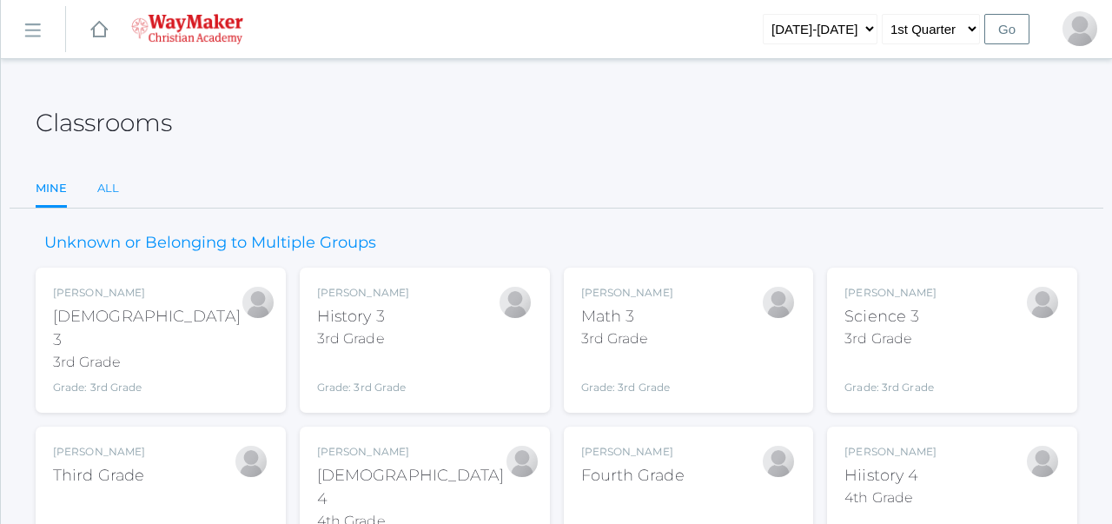
click at [111, 187] on link "All" at bounding box center [108, 188] width 22 height 35
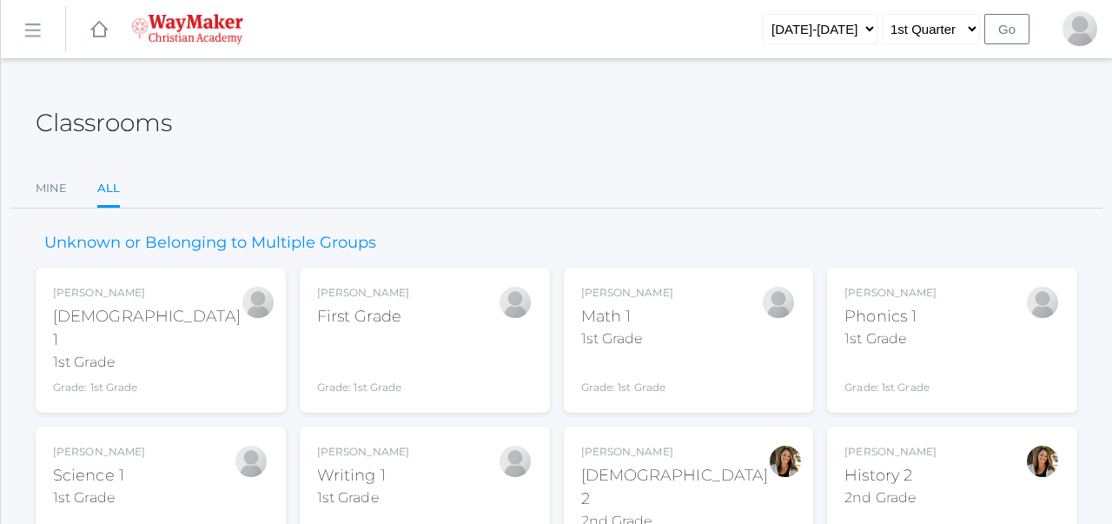
click at [56, 192] on link "Mine" at bounding box center [51, 188] width 31 height 35
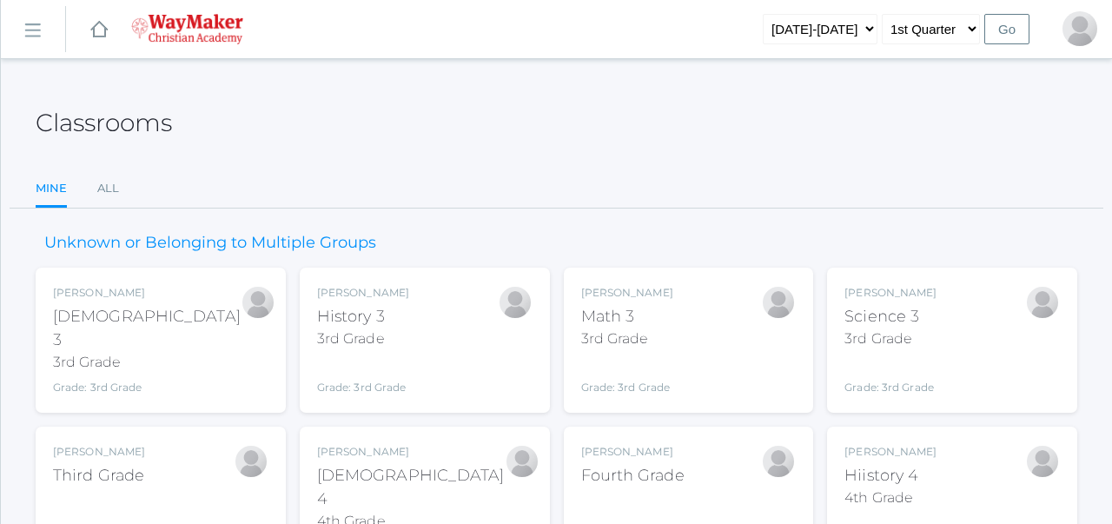
click at [554, 261] on div "Unknown or Belonging to Multiple Groups Joshua Bennett Bible 3 3rd Grade Grade:…" at bounding box center [557, 462] width 1042 height 507
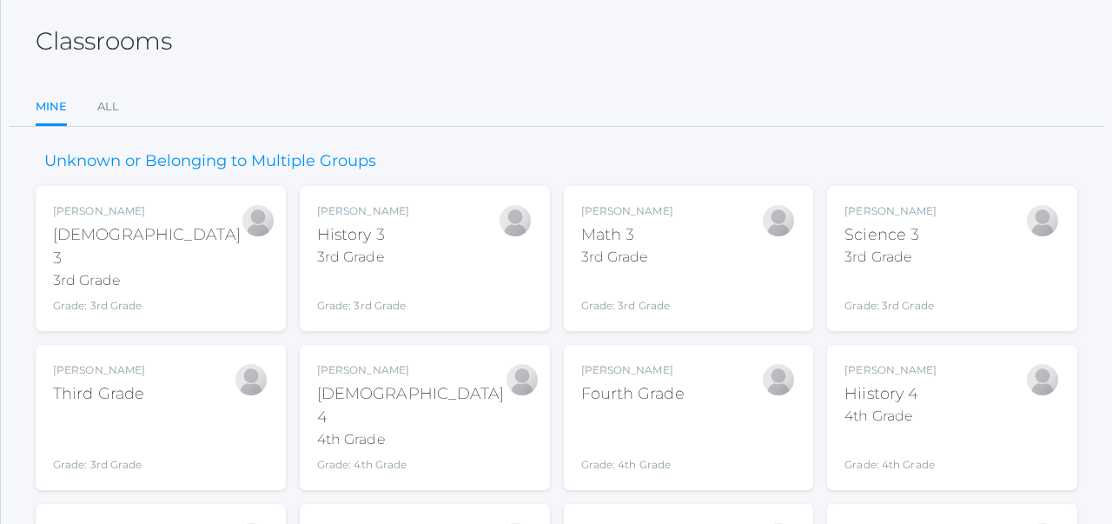
scroll to position [225, 0]
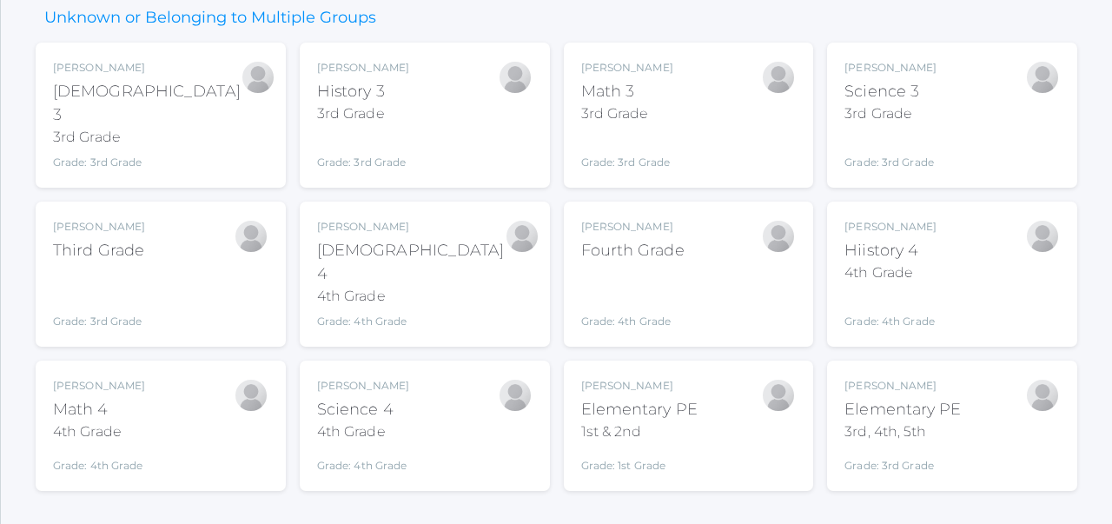
click at [86, 88] on div "Bible 3" at bounding box center [147, 103] width 188 height 47
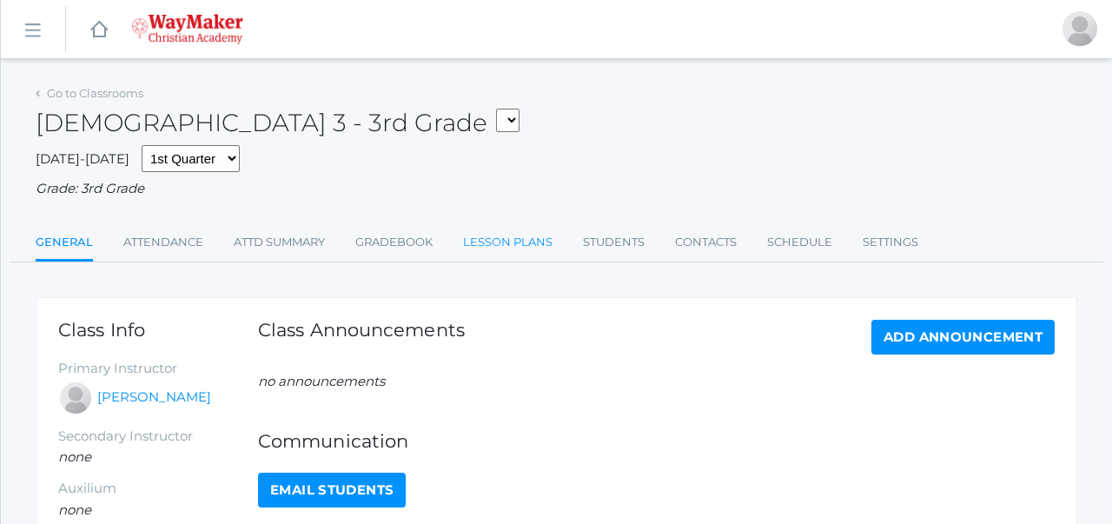
click at [507, 245] on link "Lesson Plans" at bounding box center [507, 242] width 89 height 35
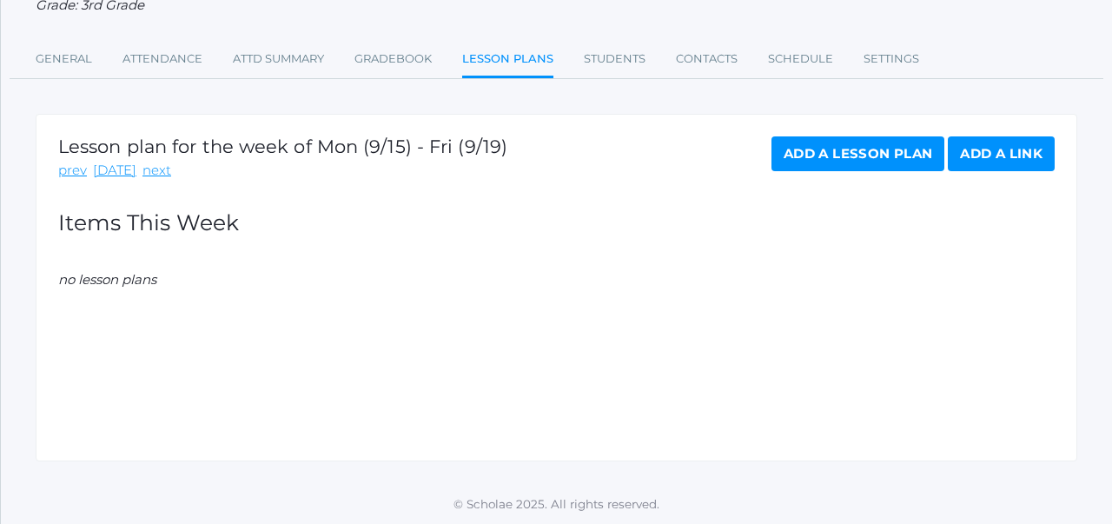
scroll to position [183, 0]
click at [816, 156] on link "Add a Lesson Plan" at bounding box center [858, 153] width 173 height 35
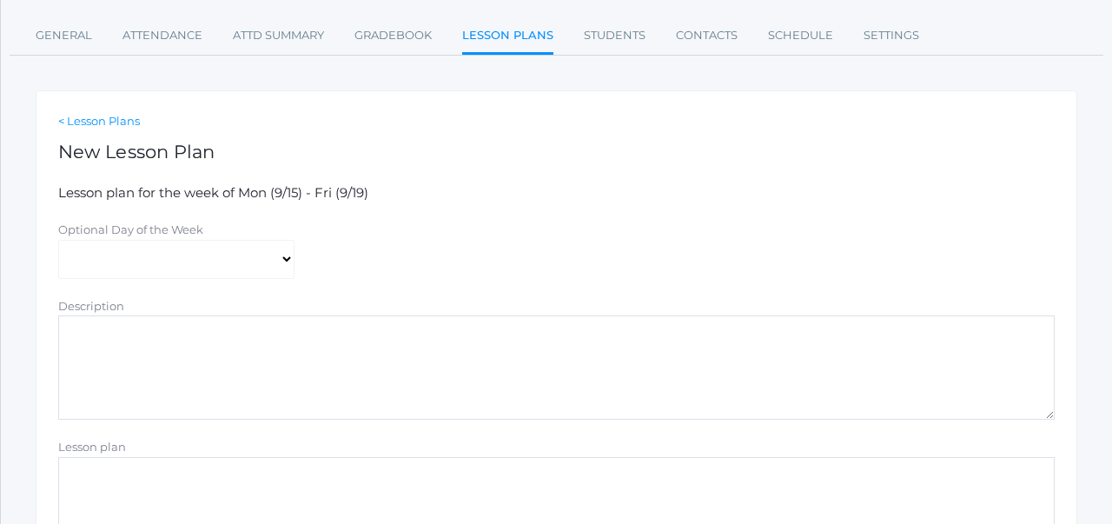
scroll to position [213, 0]
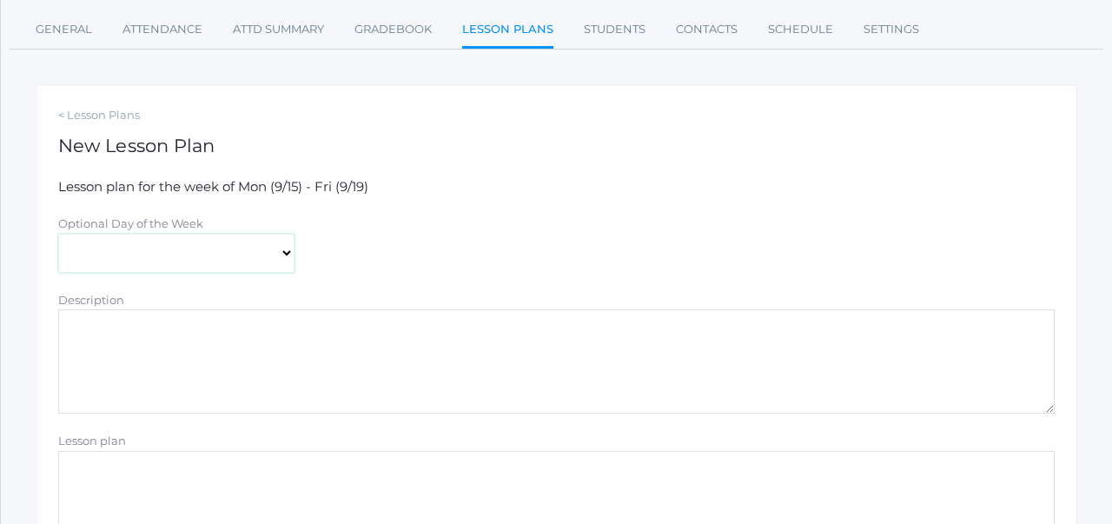
click at [271, 265] on select "Monday Tuesday Wednesday Thursday Friday" at bounding box center [176, 253] width 236 height 39
select select "2025-09-16"
click at [346, 275] on form "Lesson plan for the week of Mon (9/15) - Fri (9/19) Optional Day of the Week Mo…" at bounding box center [556, 430] width 997 height 507
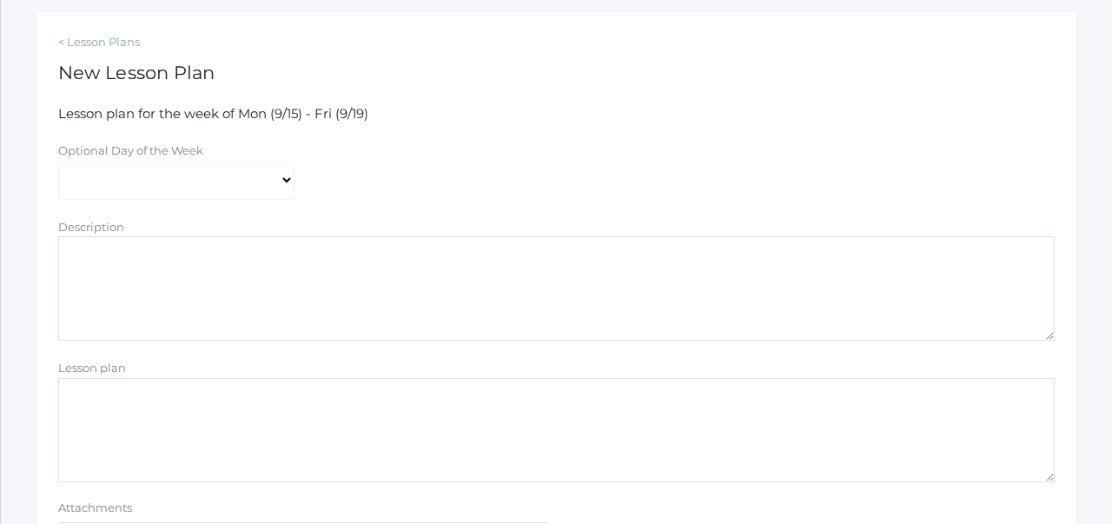
scroll to position [288, 0]
click at [346, 275] on textarea "Description" at bounding box center [556, 287] width 997 height 104
click at [120, 260] on textarea "Crucifixiion of Christ" at bounding box center [556, 287] width 997 height 104
click at [195, 248] on textarea "Crucifixion of Christ" at bounding box center [556, 287] width 997 height 104
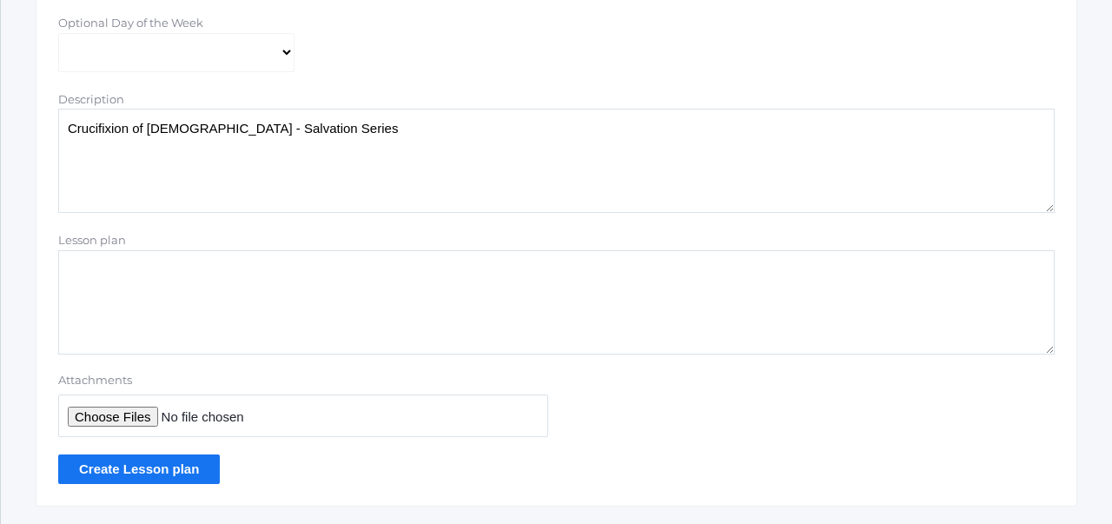
scroll to position [414, 0]
type textarea "Crucifixion of Christ - Salvation Series"
click at [207, 293] on textarea "Lesson plan" at bounding box center [556, 301] width 997 height 104
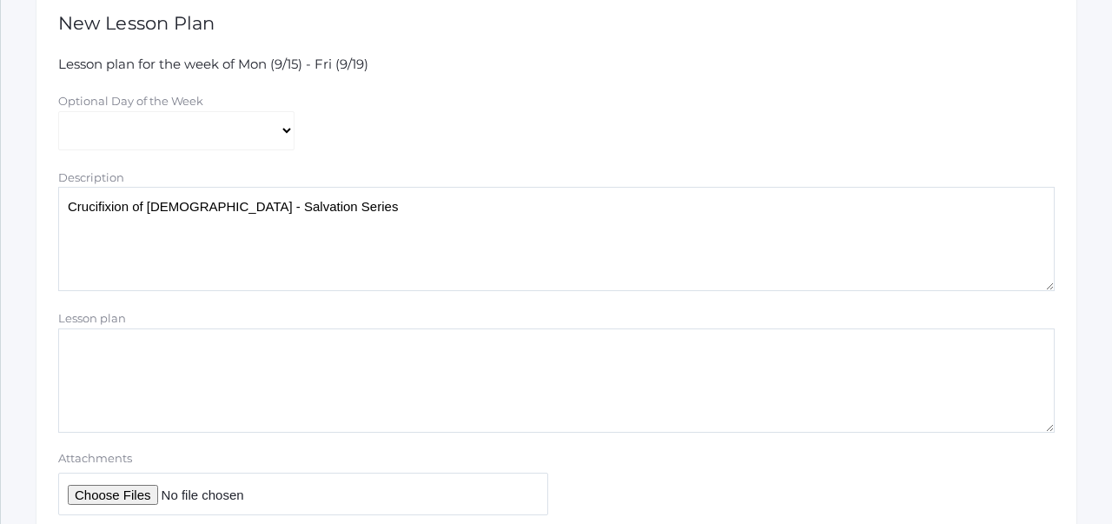
scroll to position [337, 0]
click at [120, 393] on textarea "-Greeting -Read TE -Display Cards -Solicit questions" at bounding box center [556, 379] width 997 height 104
click at [139, 396] on textarea "-Greeting -Read TE -Display Cards -Solicit questions" at bounding box center [556, 379] width 997 height 104
click at [184, 398] on textarea "-Greeting -Read TE -Display Cards -Solicit questions" at bounding box center [556, 379] width 997 height 104
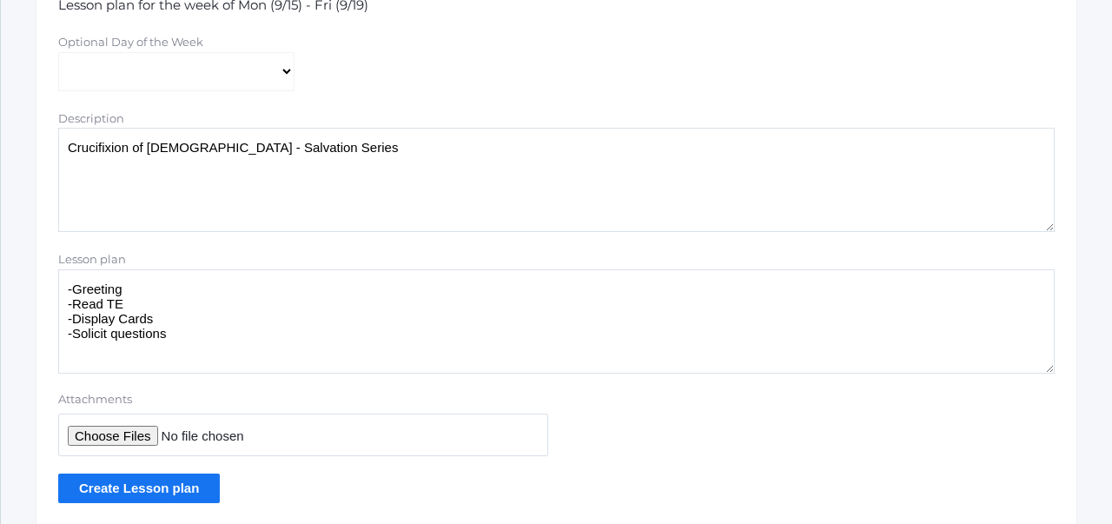
scroll to position [459, 0]
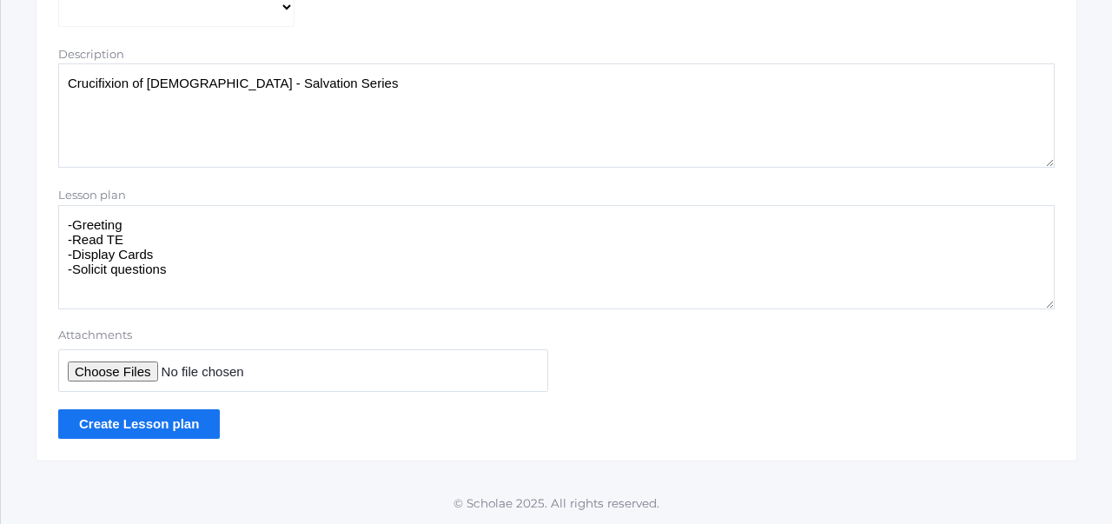
type textarea "-Greeting -Read TE -Display Cards -Solicit questions"
click at [184, 432] on input "Create Lesson plan" at bounding box center [139, 423] width 162 height 29
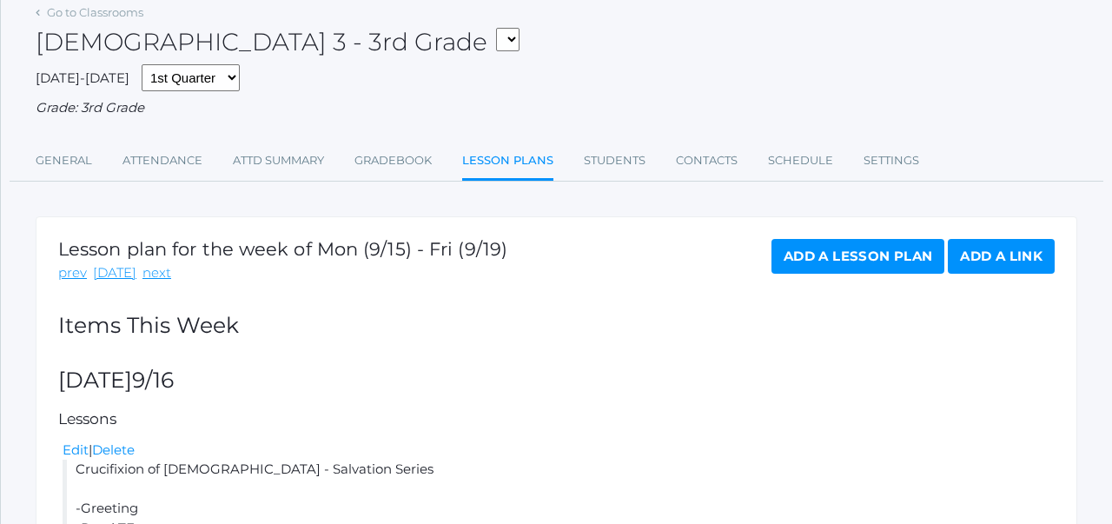
scroll to position [125, 0]
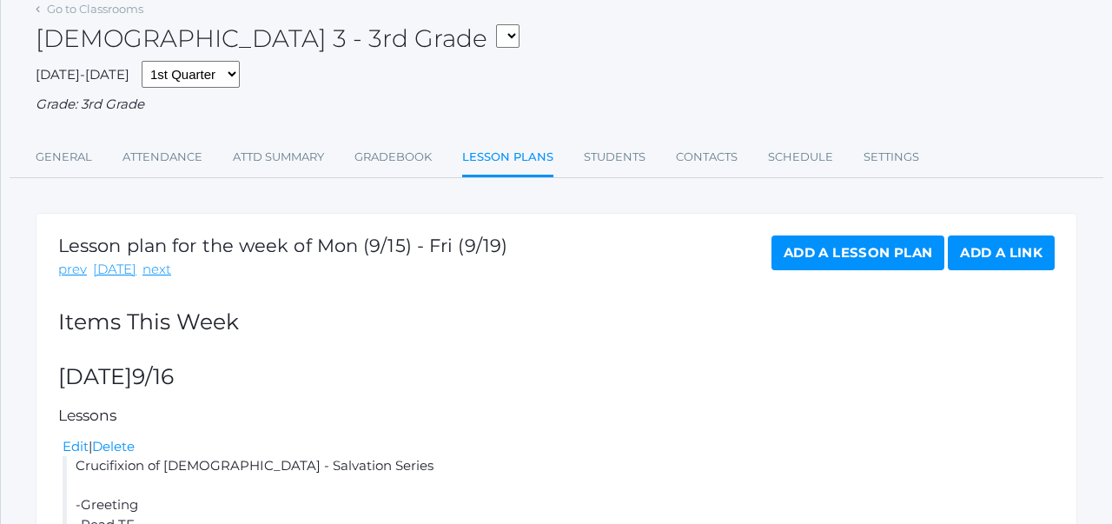
click at [496, 38] on select "04ELEM - Hiistory 4 4th Grade 04ELEM - Science 4 4th Grade 04ELEM - Math 4 4th …" at bounding box center [507, 35] width 23 height 23
click at [513, 39] on div "[DEMOGRAPHIC_DATA] 3 - 3rd Grade 04ELEM - Hiistory 4 4th Grade 04ELEM - Science…" at bounding box center [557, 29] width 1042 height 64
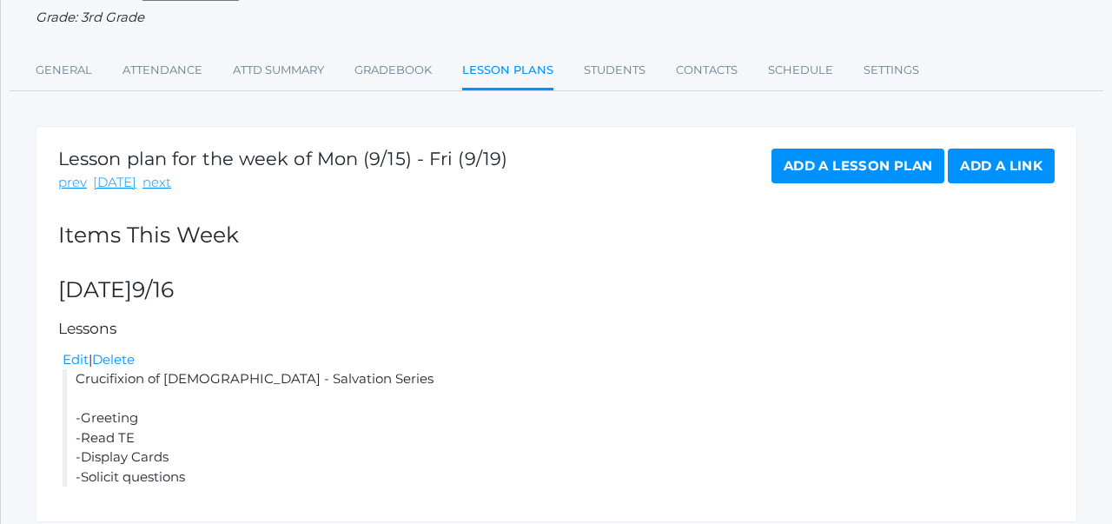
scroll to position [273, 0]
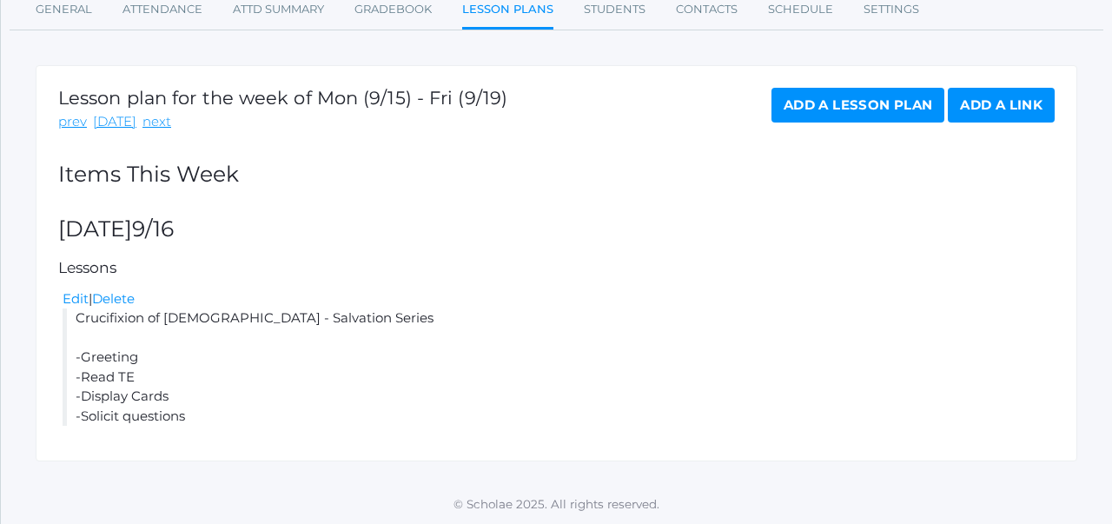
click at [509, 167] on h2 "Items This Week" at bounding box center [556, 174] width 997 height 24
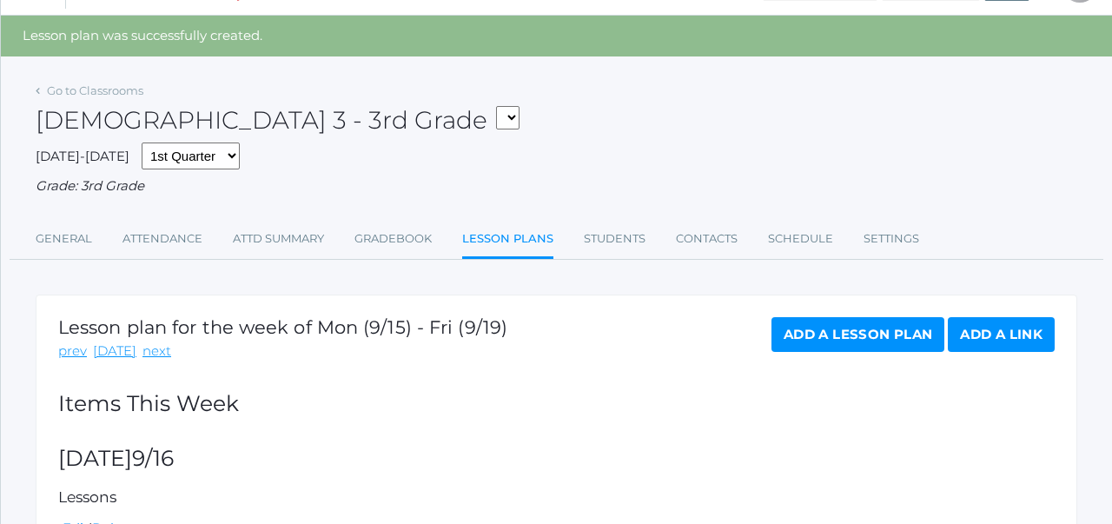
scroll to position [0, 0]
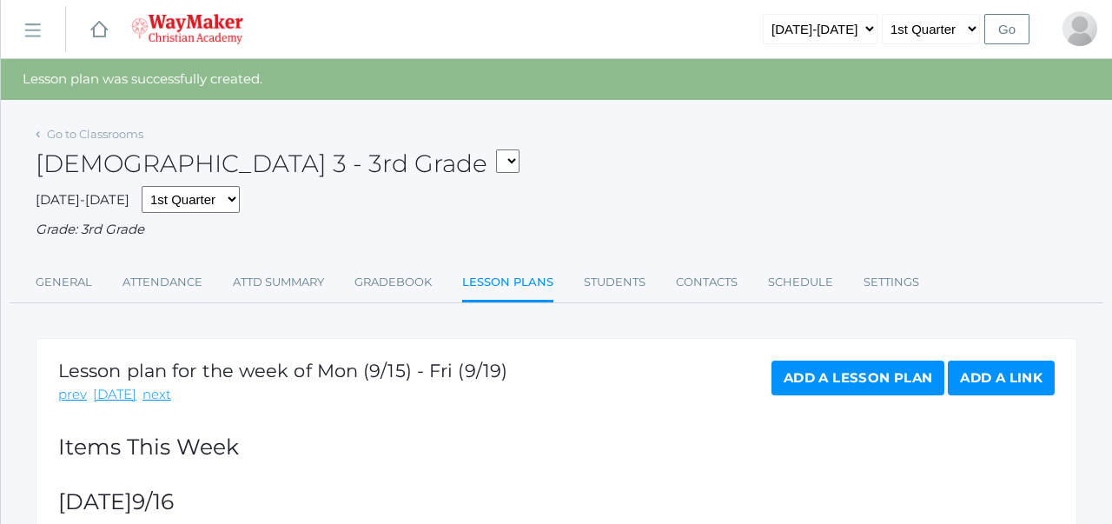
click at [290, 371] on h1 "Lesson plan for the week of Mon (9/15) - Fri (9/19)" at bounding box center [282, 371] width 449 height 20
click at [119, 126] on div "Go to Classrooms" at bounding box center [90, 134] width 108 height 17
click at [119, 131] on link "Go to Classrooms" at bounding box center [95, 134] width 96 height 14
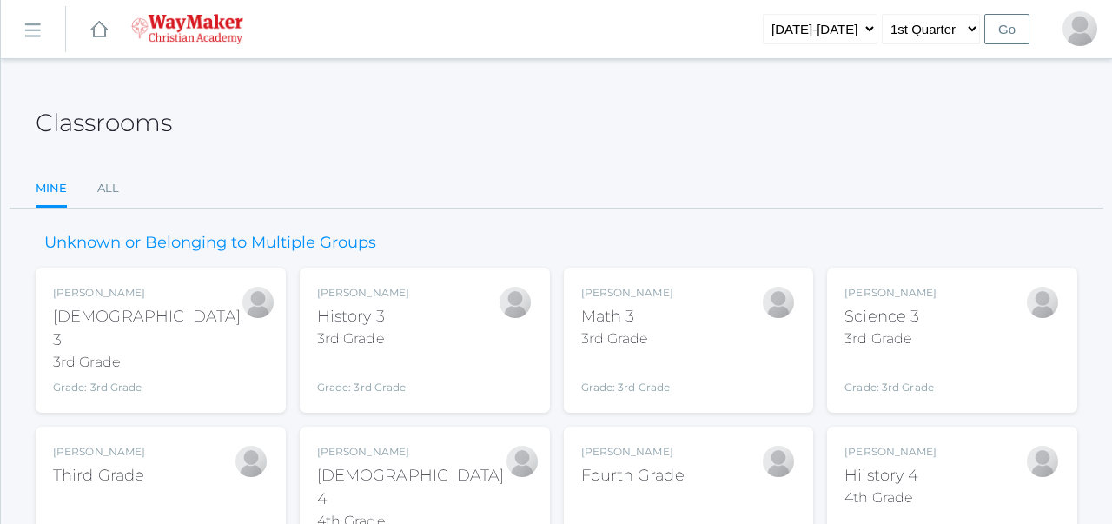
click at [154, 328] on div "[PERSON_NAME] [DEMOGRAPHIC_DATA] 3 3rd Grade Grade: 3rd Grade 03ELEM" at bounding box center [160, 340] width 215 height 110
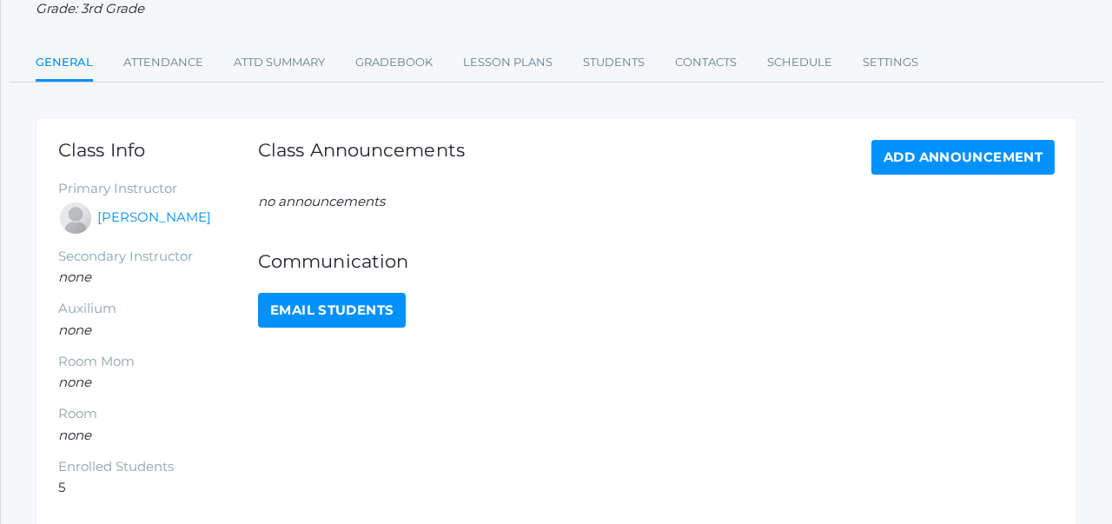
scroll to position [193, 0]
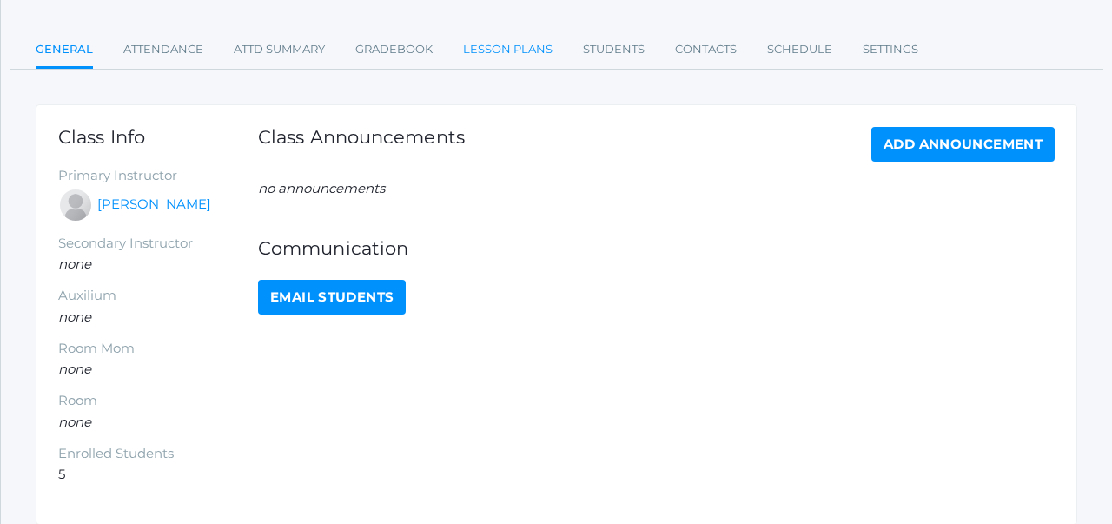
click at [481, 50] on link "Lesson Plans" at bounding box center [507, 49] width 89 height 35
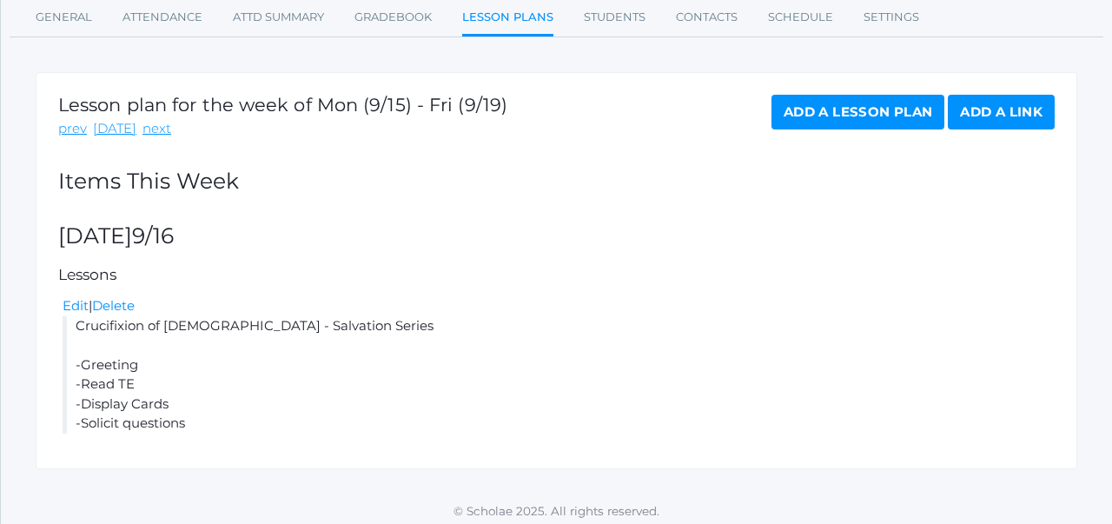
scroll to position [233, 0]
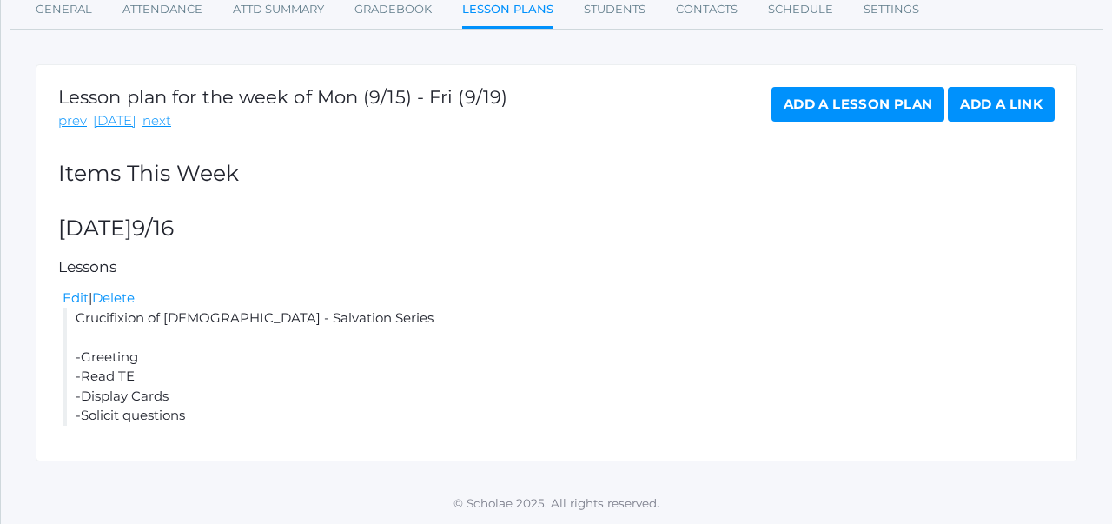
click at [219, 316] on li "Crucifixion of [DEMOGRAPHIC_DATA] - Salvation Series -Greeting -Read TE -Displa…" at bounding box center [559, 366] width 992 height 117
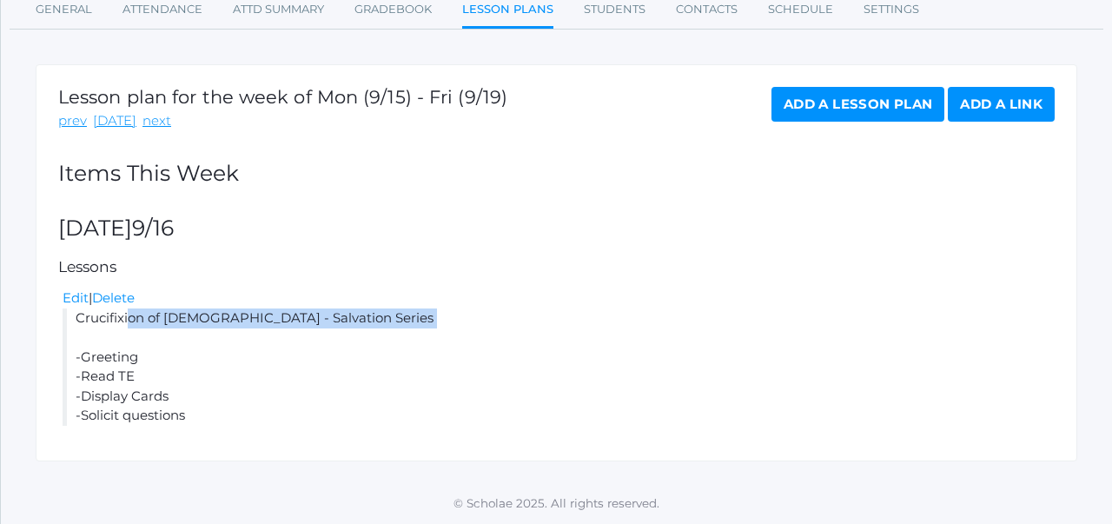
click at [219, 316] on li "Crucifixion of [DEMOGRAPHIC_DATA] - Salvation Series -Greeting -Read TE -Displa…" at bounding box center [559, 366] width 992 height 117
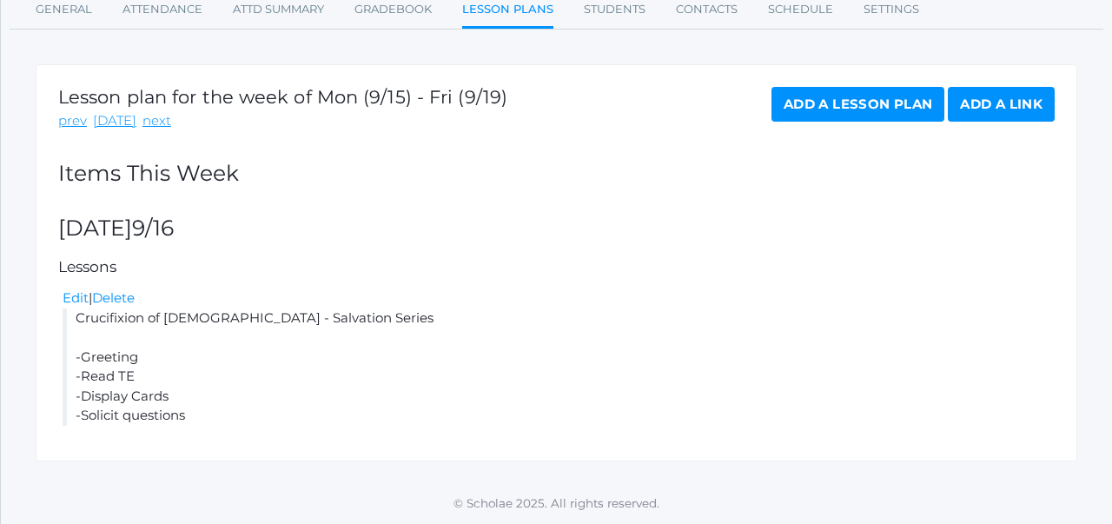
click at [219, 316] on li "Crucifixion of [DEMOGRAPHIC_DATA] - Salvation Series -Greeting -Read TE -Displa…" at bounding box center [559, 366] width 992 height 117
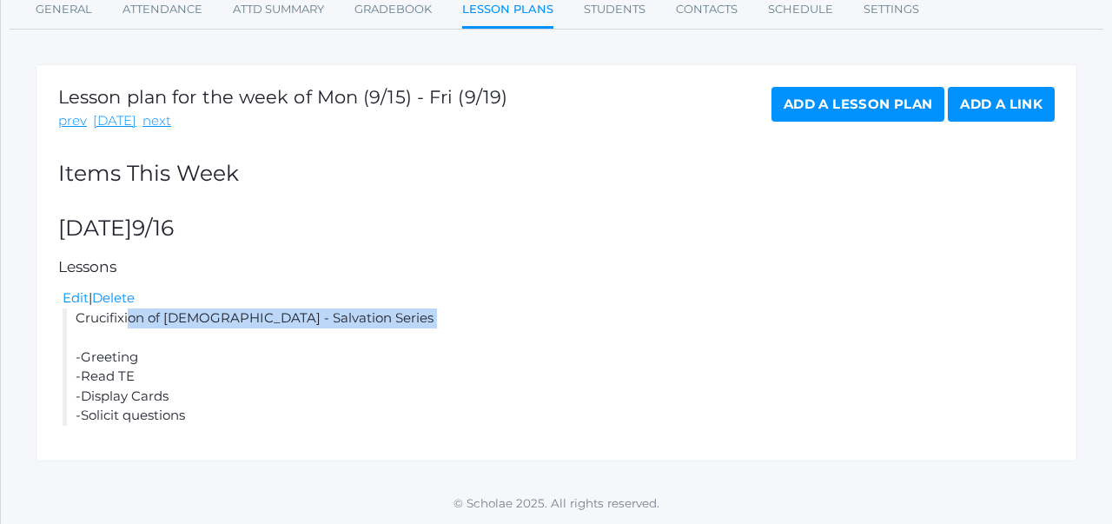
click at [219, 316] on li "Crucifixion of [DEMOGRAPHIC_DATA] - Salvation Series -Greeting -Read TE -Displa…" at bounding box center [559, 366] width 992 height 117
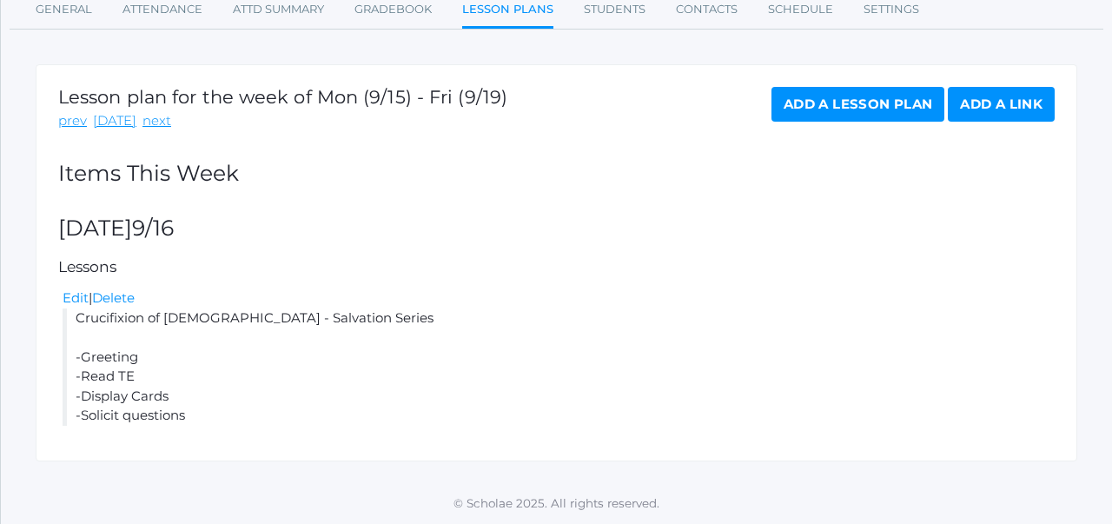
click at [191, 374] on li "Crucifixion of [DEMOGRAPHIC_DATA] - Salvation Series -Greeting -Read TE -Displa…" at bounding box center [559, 366] width 992 height 117
click at [187, 322] on li "Crucifixion of [DEMOGRAPHIC_DATA] - Salvation Series -Greeting -Read TE -Displa…" at bounding box center [559, 366] width 992 height 117
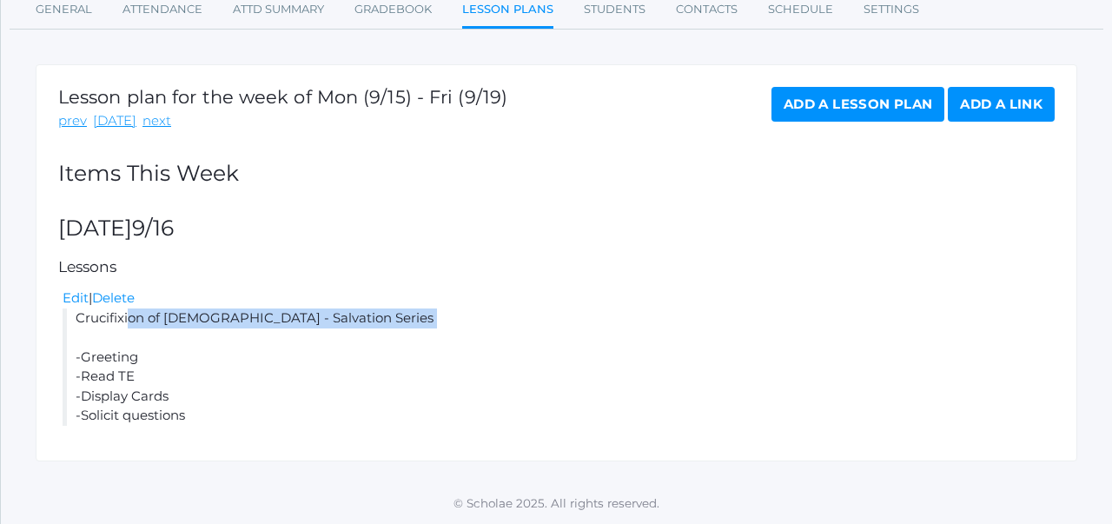
click at [187, 322] on li "Crucifixion of [DEMOGRAPHIC_DATA] - Salvation Series -Greeting -Read TE -Displa…" at bounding box center [559, 366] width 992 height 117
click at [193, 331] on li "Crucifixion of [DEMOGRAPHIC_DATA] - Salvation Series -Greeting -Read TE -Displa…" at bounding box center [559, 366] width 992 height 117
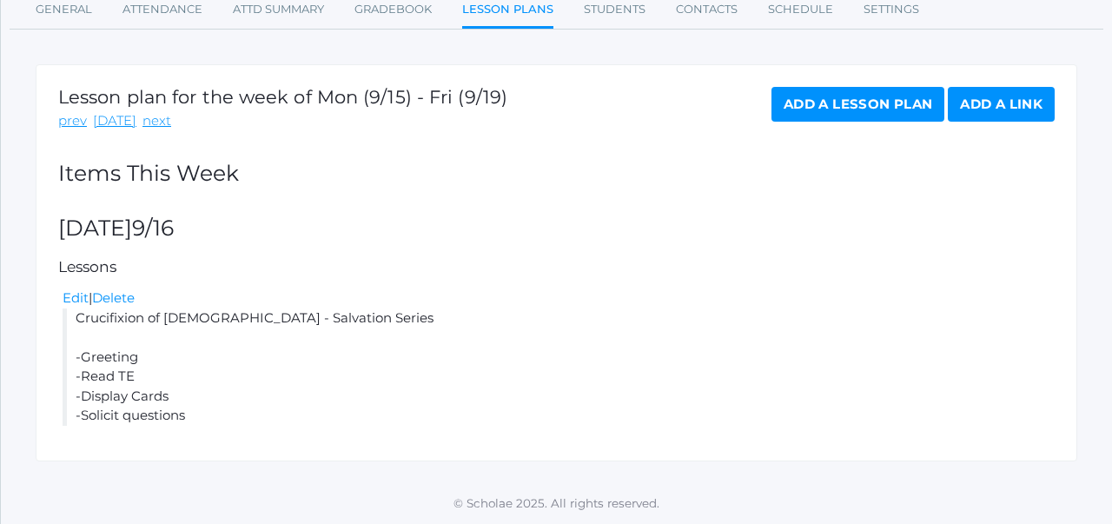
click at [235, 327] on li "Crucifixion of [DEMOGRAPHIC_DATA] - Salvation Series -Greeting -Read TE -Displa…" at bounding box center [559, 366] width 992 height 117
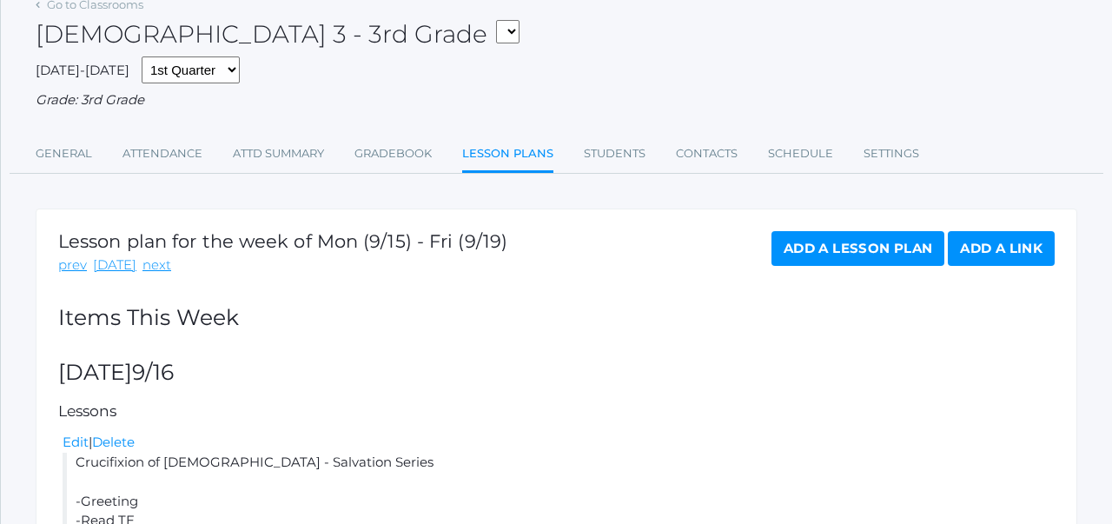
scroll to position [76, 0]
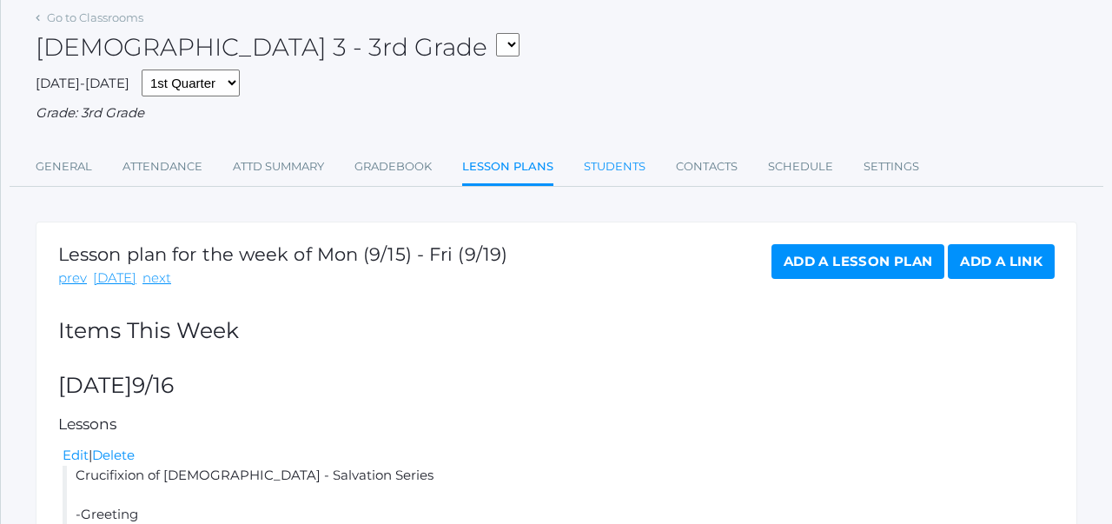
click at [612, 168] on link "Students" at bounding box center [615, 166] width 62 height 35
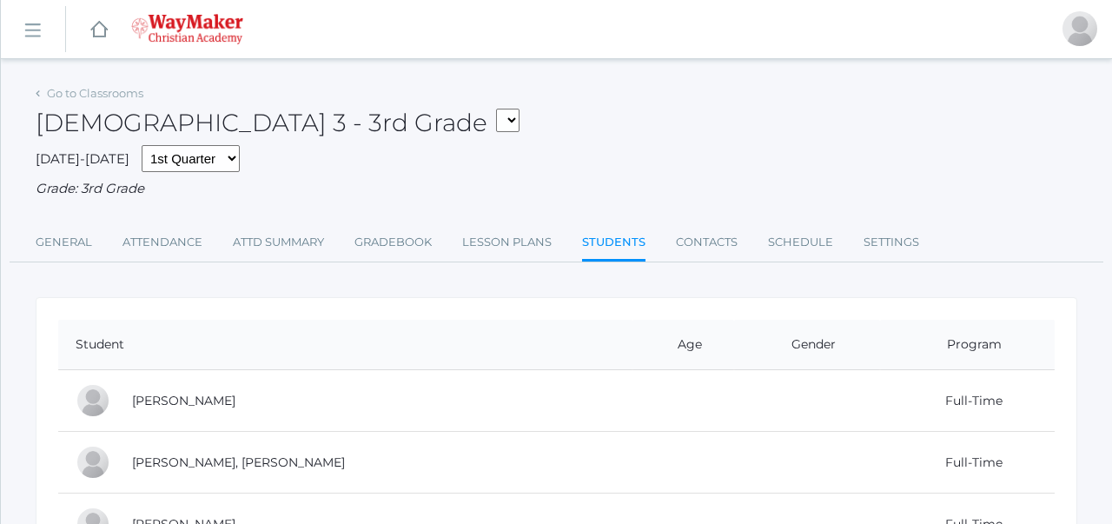
click at [629, 242] on link "Students" at bounding box center [613, 243] width 63 height 37
click at [705, 234] on link "Contacts" at bounding box center [707, 242] width 62 height 35
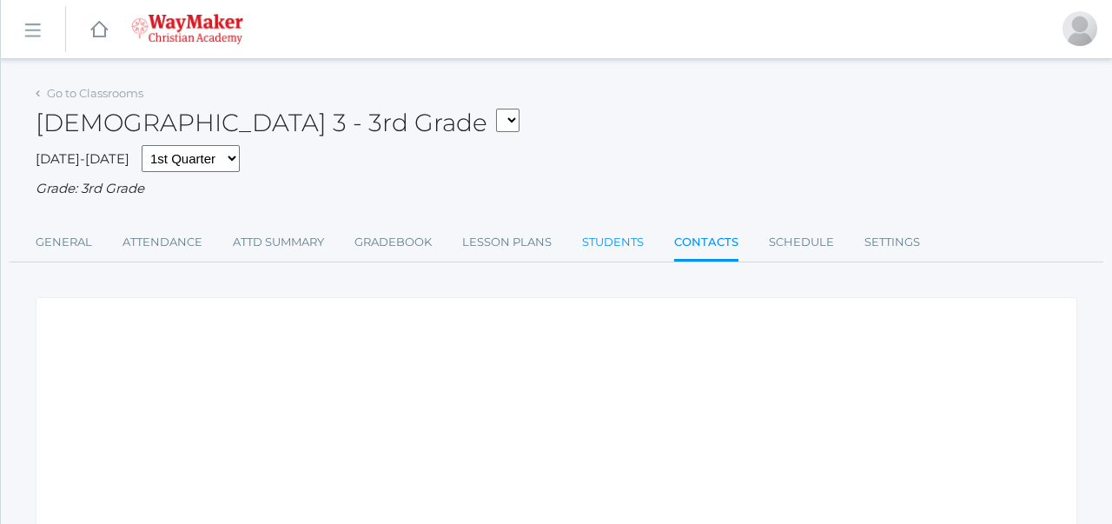
click at [623, 235] on link "Students" at bounding box center [613, 242] width 62 height 35
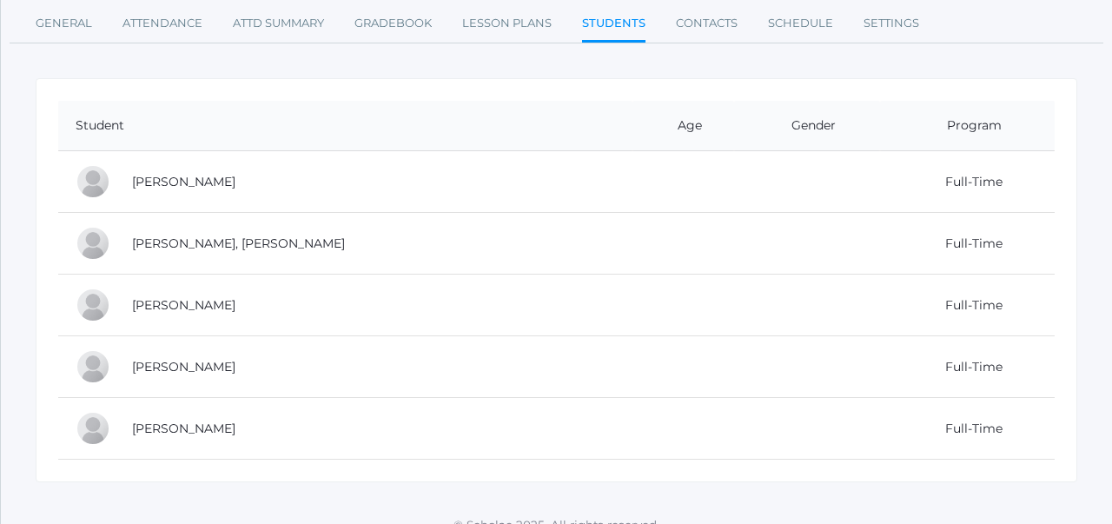
scroll to position [217, 0]
click at [684, 81] on div "Student Age Gender Program [PERSON_NAME] Full-Time [PERSON_NAME], [PERSON_NAME]…" at bounding box center [557, 282] width 1042 height 404
click at [292, 27] on link "Attd Summary" at bounding box center [278, 25] width 91 height 35
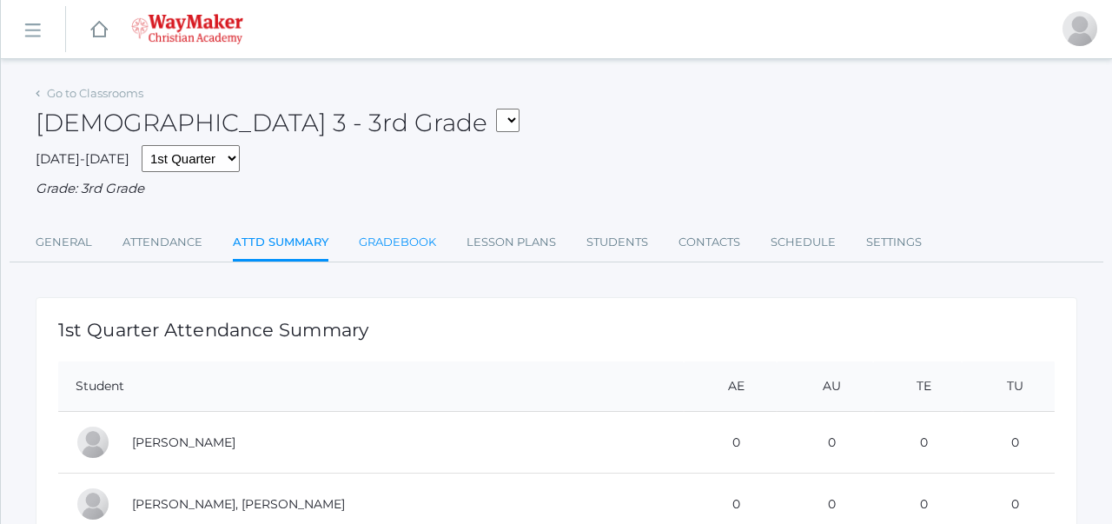
click at [386, 247] on link "Gradebook" at bounding box center [397, 242] width 77 height 35
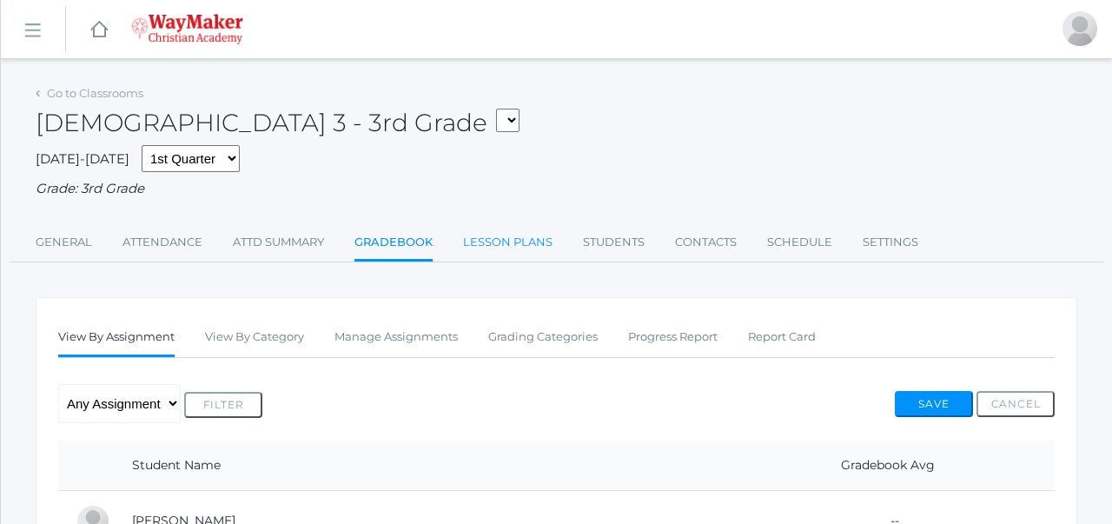
click at [499, 233] on link "Lesson Plans" at bounding box center [507, 242] width 89 height 35
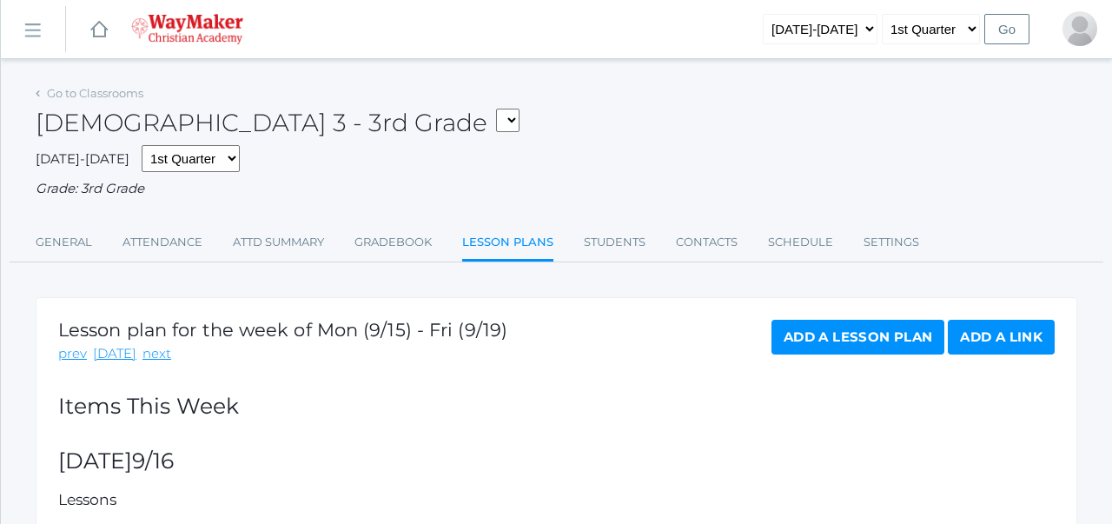
click at [578, 243] on ul "General Attendance Attd Summary Gradebook Lesson Plans Students Contacts Schedu…" at bounding box center [557, 243] width 1042 height 37
click at [51, 248] on link "General" at bounding box center [64, 242] width 56 height 35
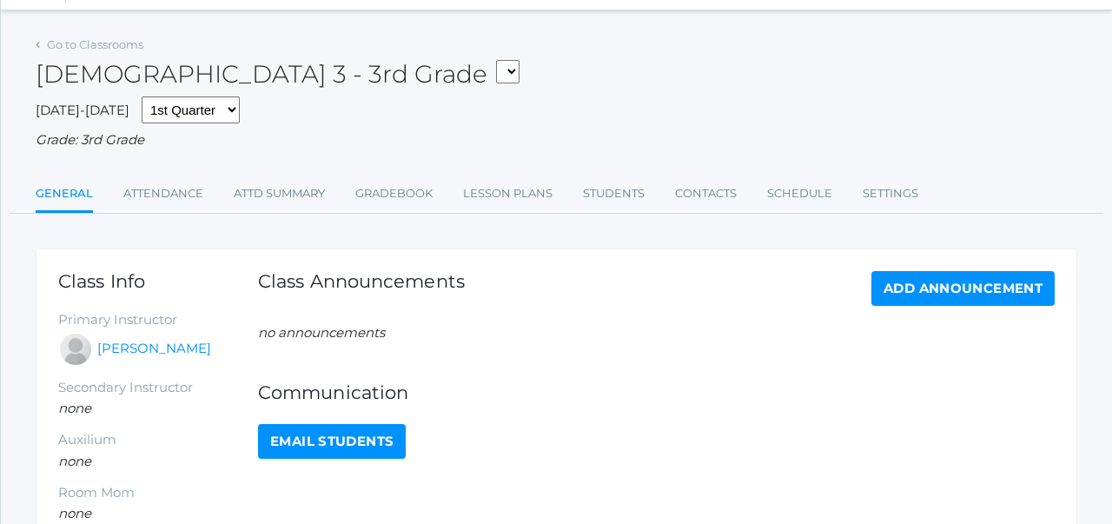
scroll to position [256, 0]
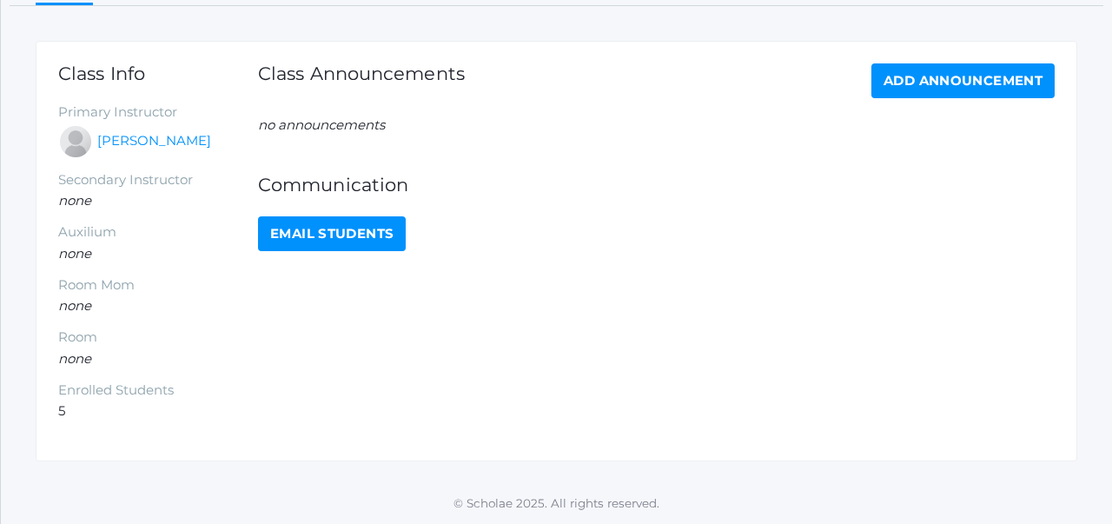
click at [348, 353] on div "Class Announcements Add Announcement no announcements Communication Email Stude…" at bounding box center [656, 242] width 797 height 358
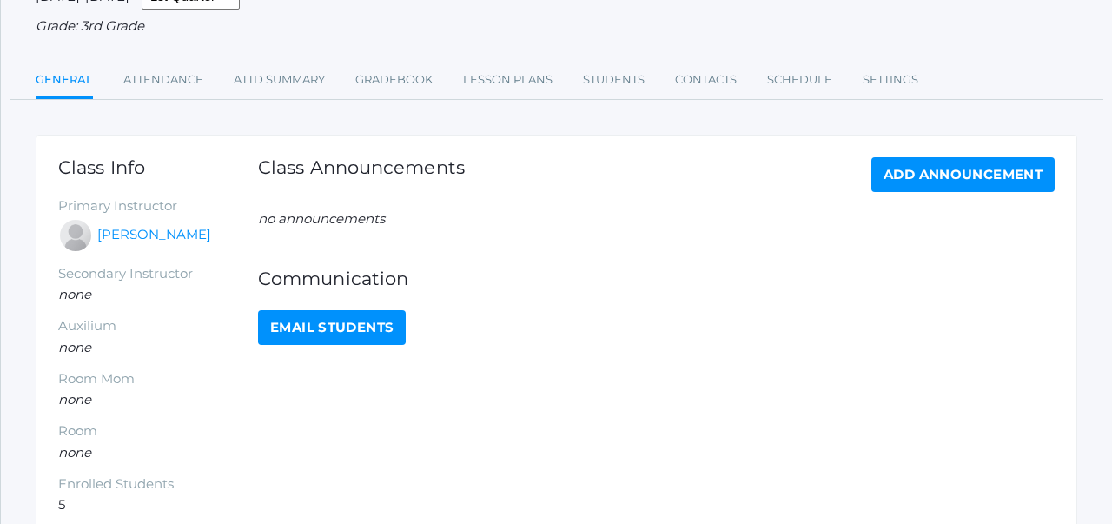
scroll to position [0, 0]
